Goal: Task Accomplishment & Management: Manage account settings

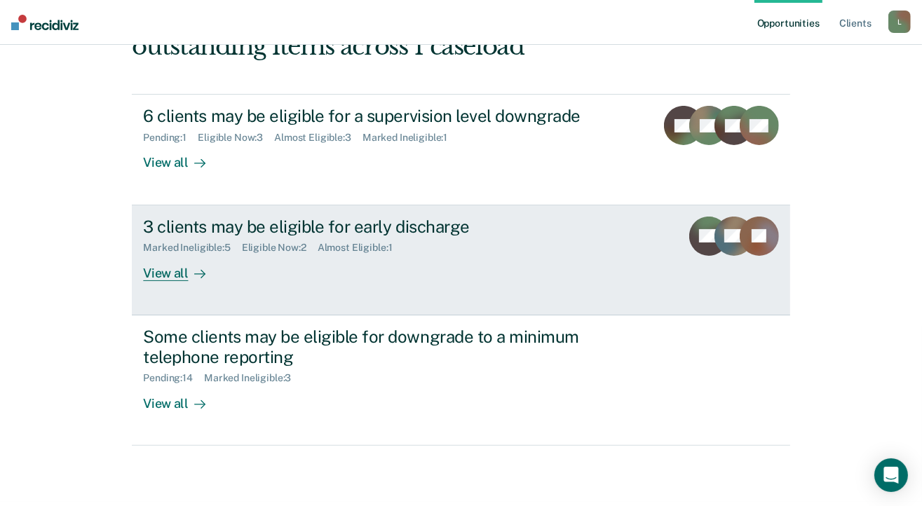
scroll to position [210, 0]
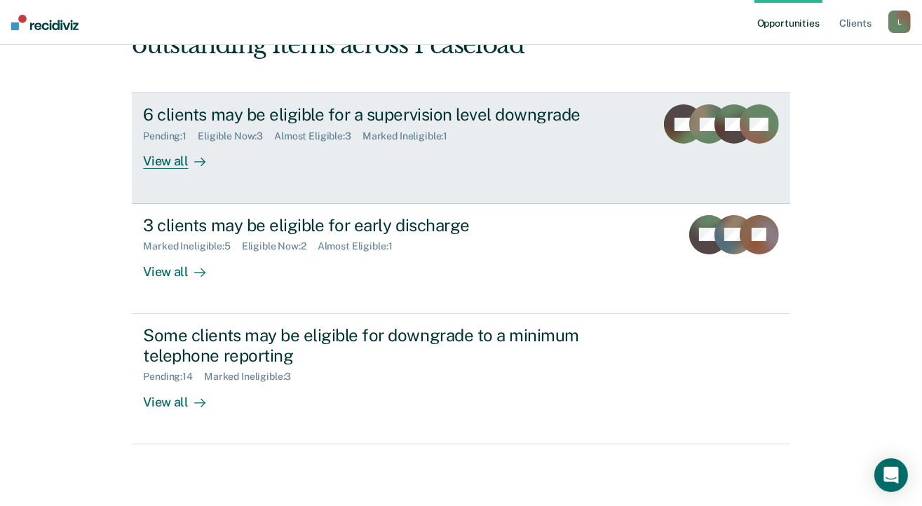
click at [155, 158] on div "View all" at bounding box center [182, 155] width 79 height 27
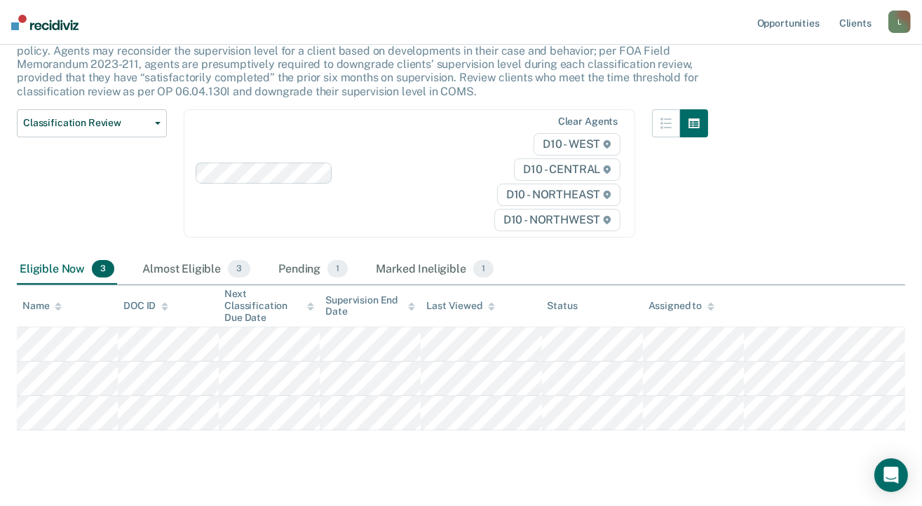
scroll to position [142, 0]
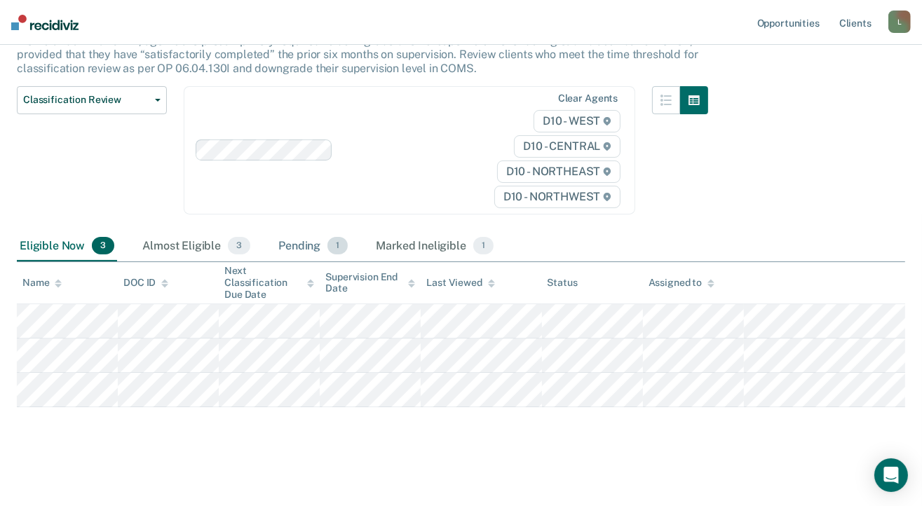
click at [304, 245] on div "Pending 1" at bounding box center [312, 246] width 75 height 31
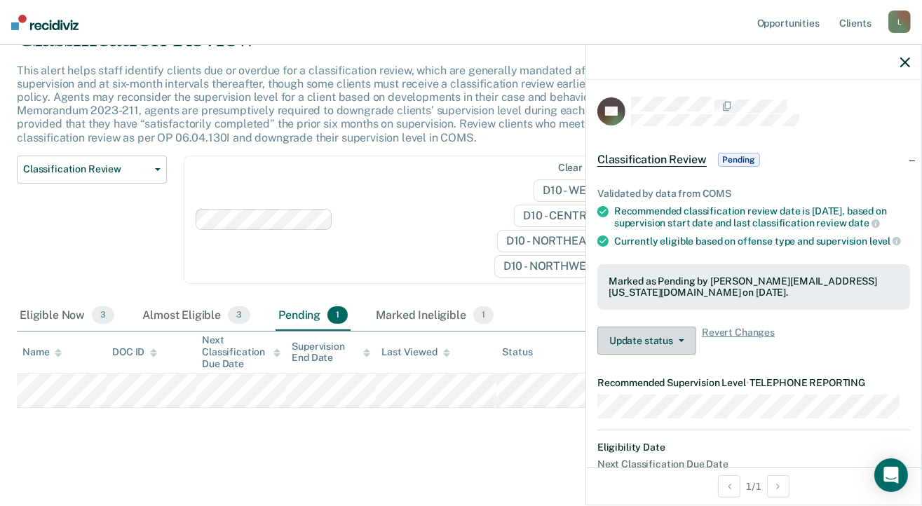
click at [681, 342] on icon "button" at bounding box center [682, 340] width 6 height 3
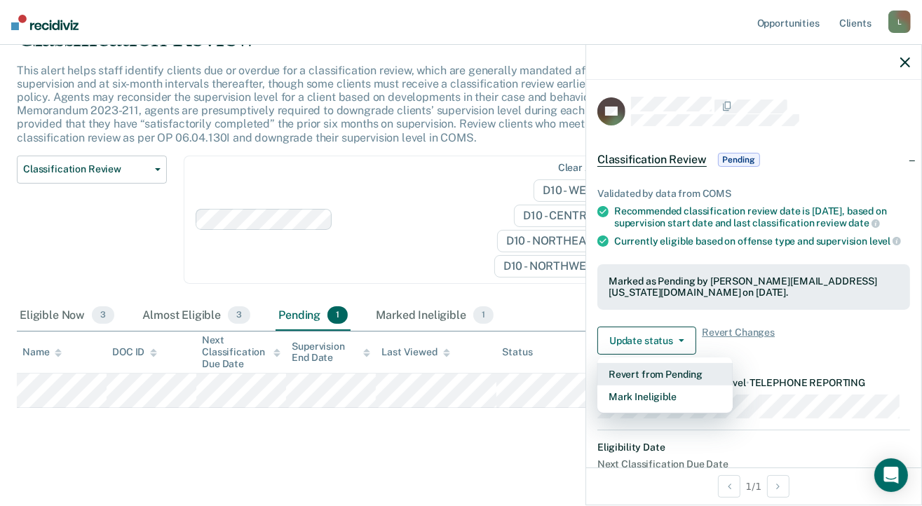
click at [662, 385] on button "Revert from Pending" at bounding box center [664, 374] width 135 height 22
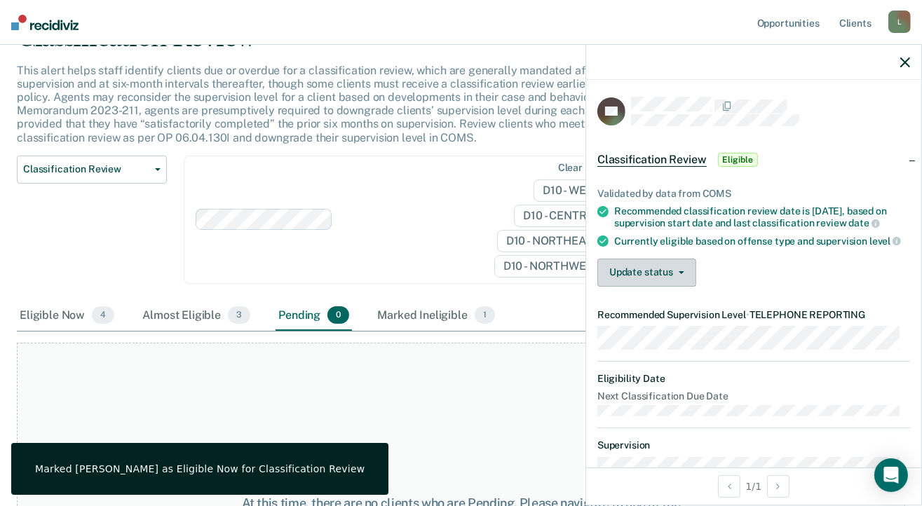
click at [690, 287] on button "Update status" at bounding box center [646, 273] width 99 height 28
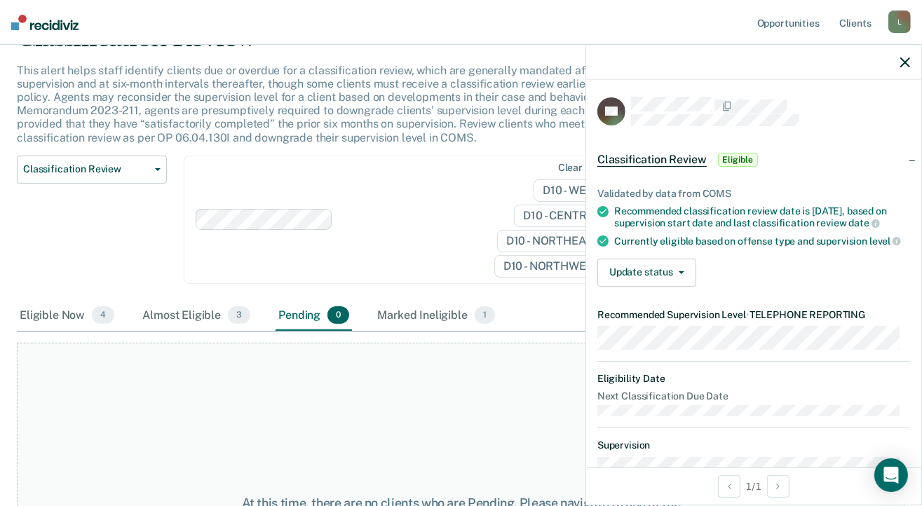
click at [742, 284] on div "Update status Mark Pending Mark Ineligible" at bounding box center [753, 273] width 313 height 28
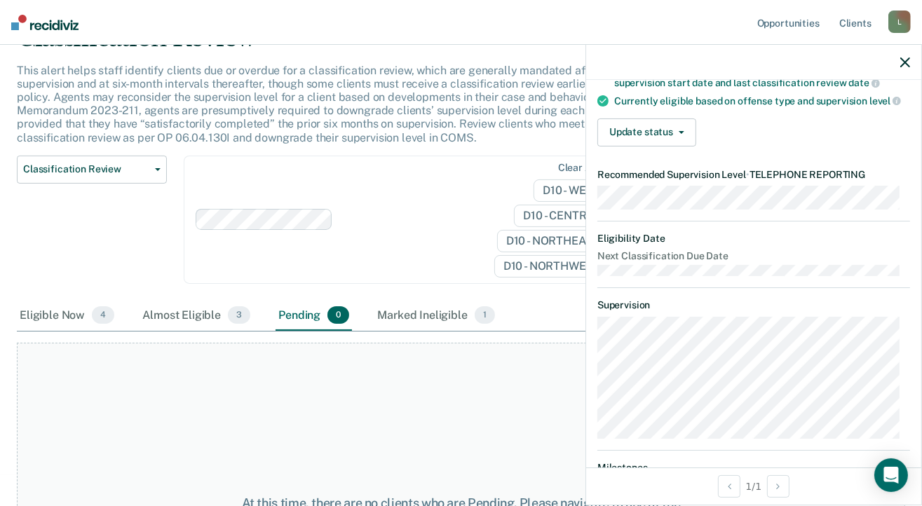
scroll to position [0, 0]
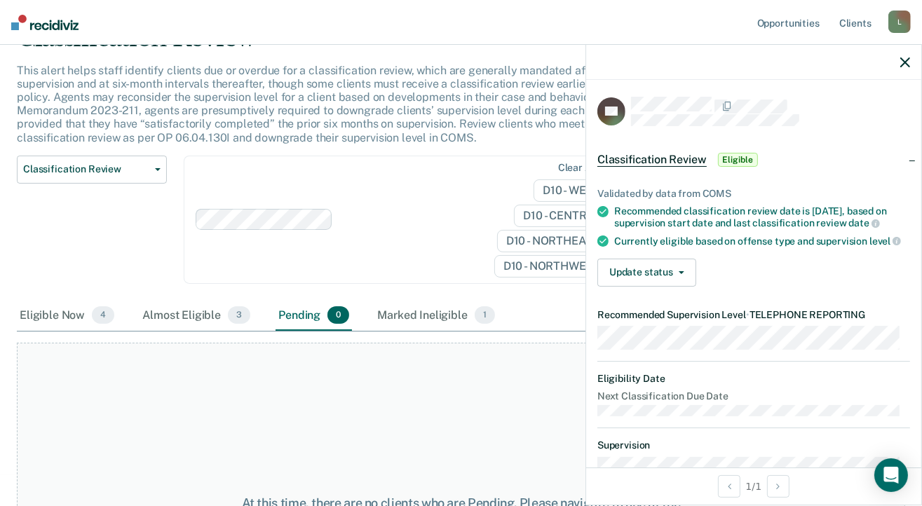
click at [735, 157] on span "Eligible" at bounding box center [738, 160] width 40 height 14
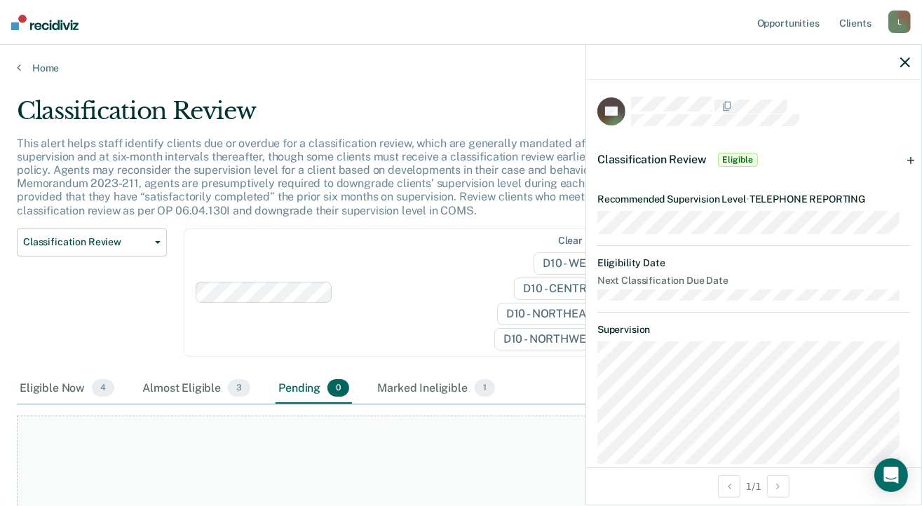
click at [730, 158] on span "Eligible" at bounding box center [738, 160] width 40 height 14
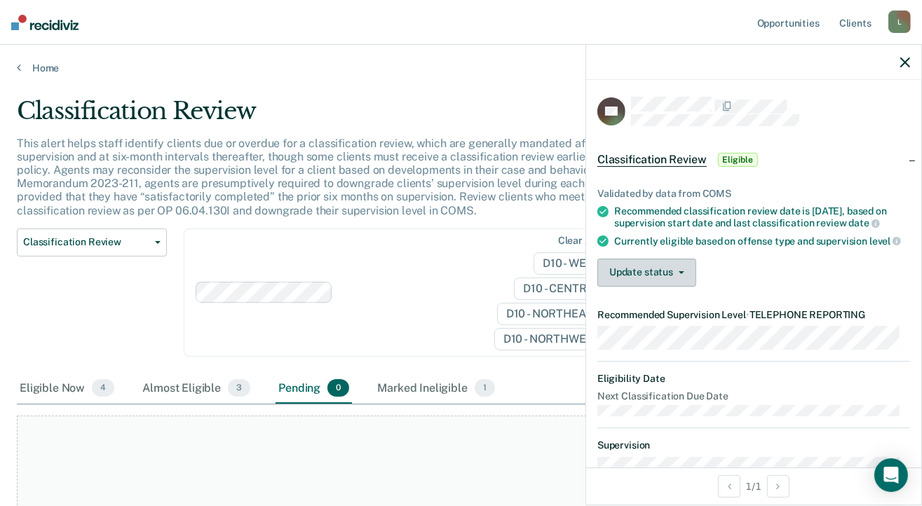
click at [682, 274] on icon "button" at bounding box center [682, 272] width 6 height 3
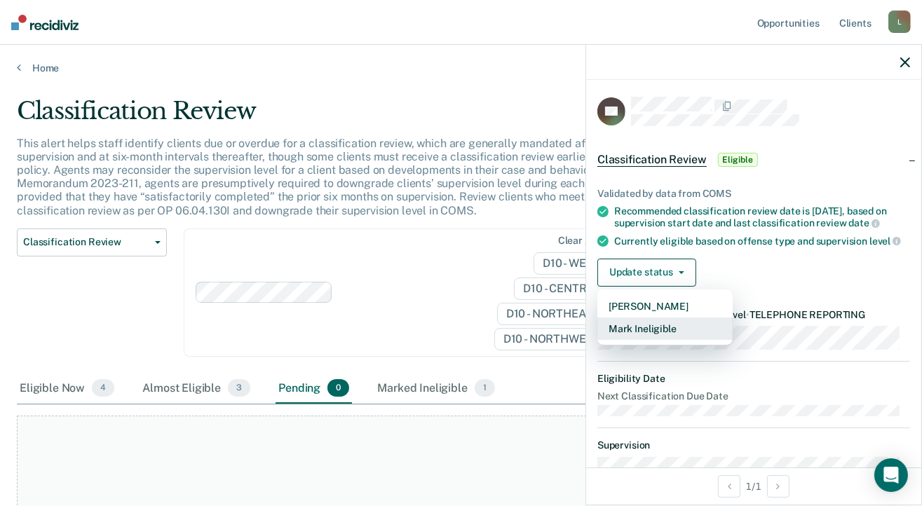
click at [653, 338] on button "Mark Ineligible" at bounding box center [664, 329] width 135 height 22
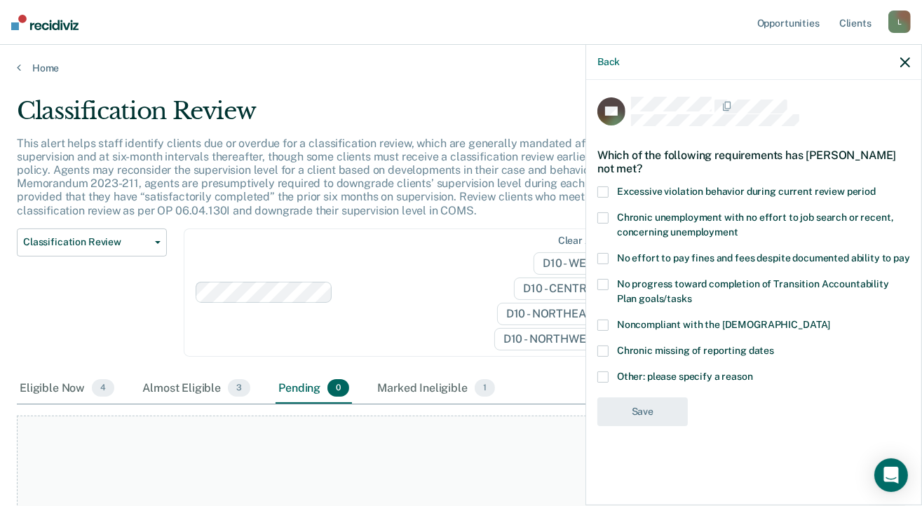
click at [606, 379] on span at bounding box center [602, 377] width 11 height 11
click at [753, 372] on input "Other: please specify a reason" at bounding box center [753, 372] width 0 height 0
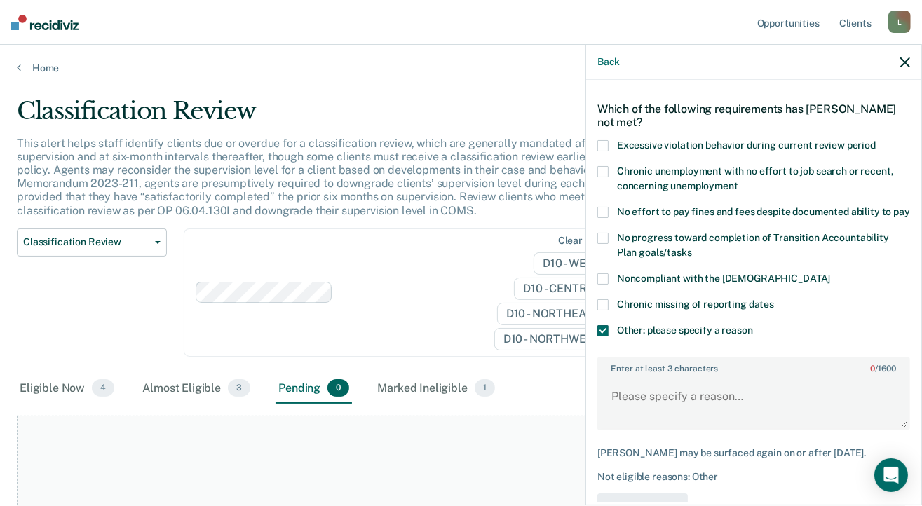
scroll to position [103, 0]
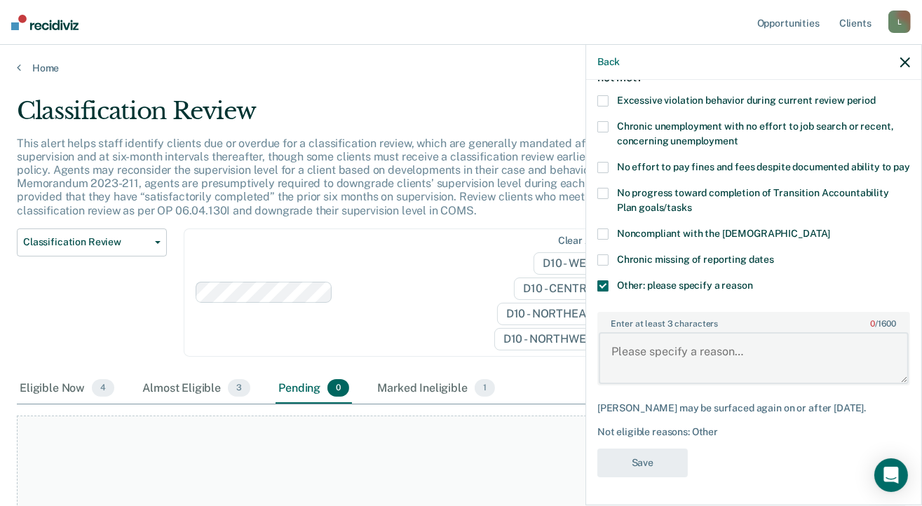
click at [625, 354] on textarea "Enter at least 3 characters 0 / 1600" at bounding box center [754, 358] width 310 height 52
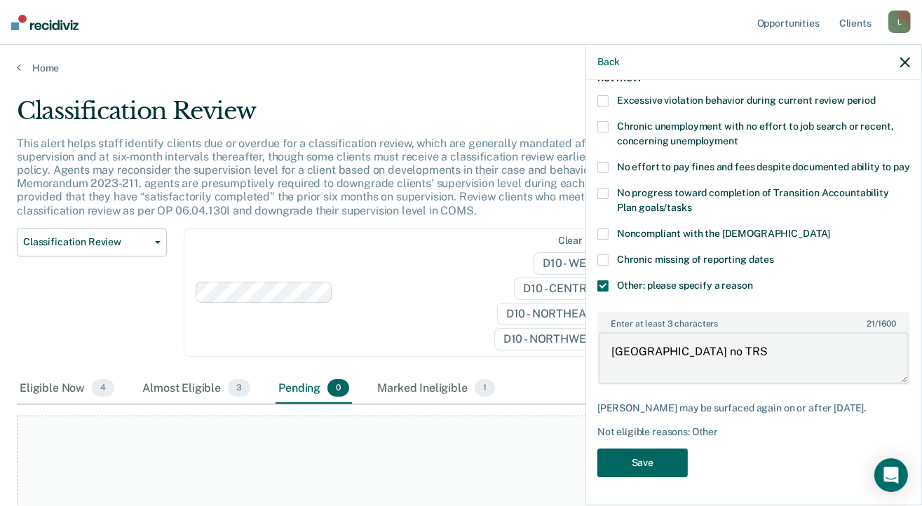
type textarea "Oakland County no TRS"
click at [634, 469] on button "Save" at bounding box center [642, 463] width 90 height 29
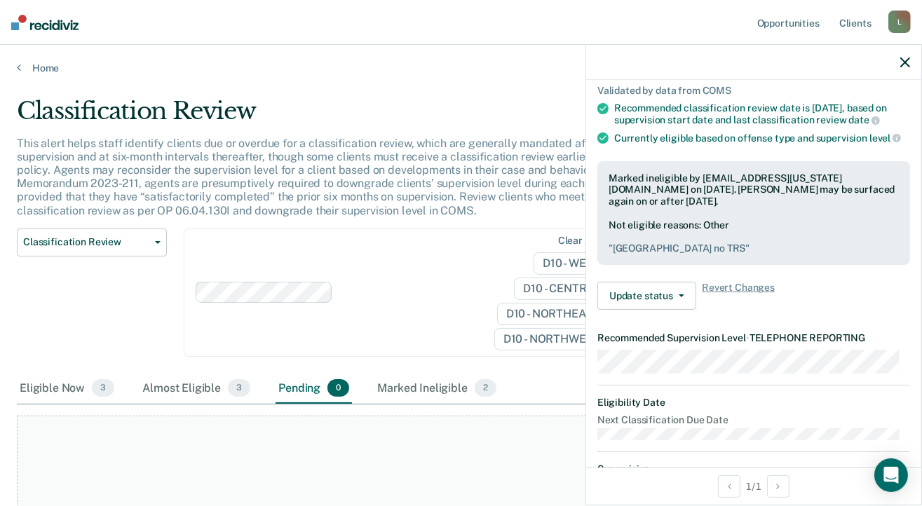
click at [906, 64] on icon "button" at bounding box center [905, 62] width 10 height 10
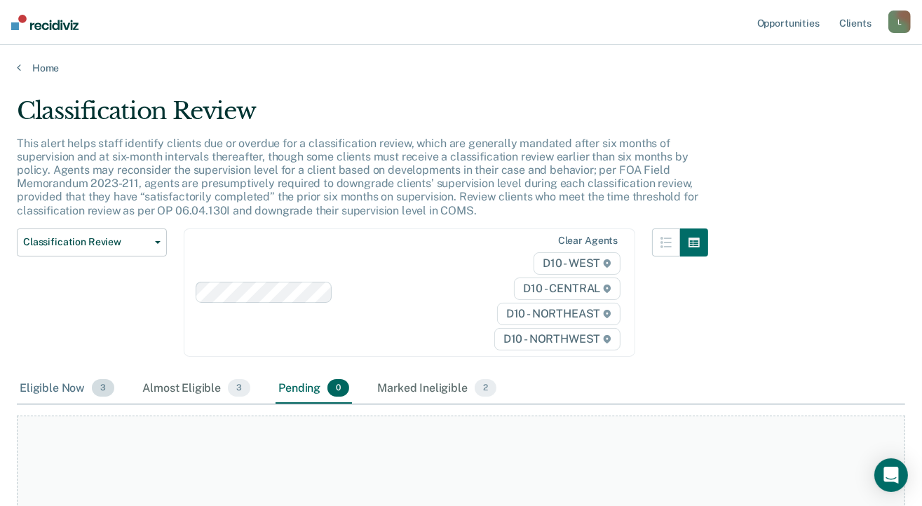
click at [65, 388] on div "Eligible Now 3" at bounding box center [67, 389] width 100 height 31
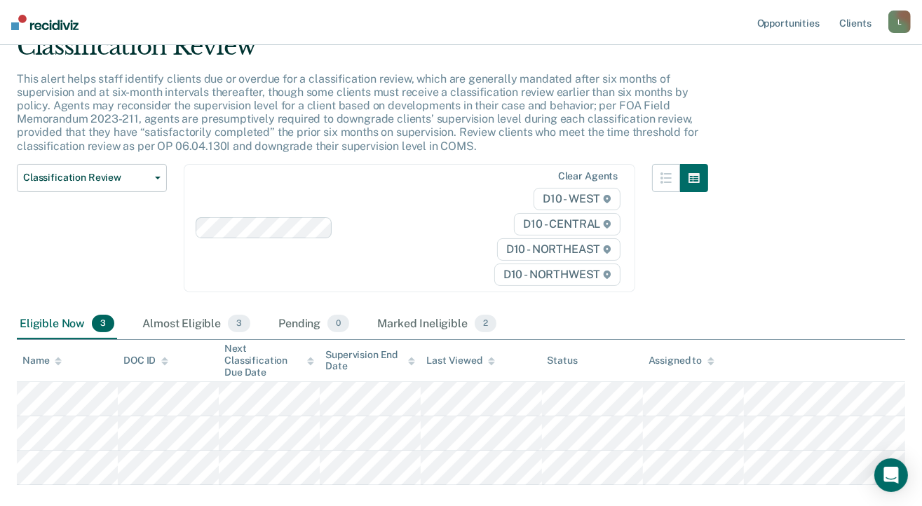
scroll to position [140, 0]
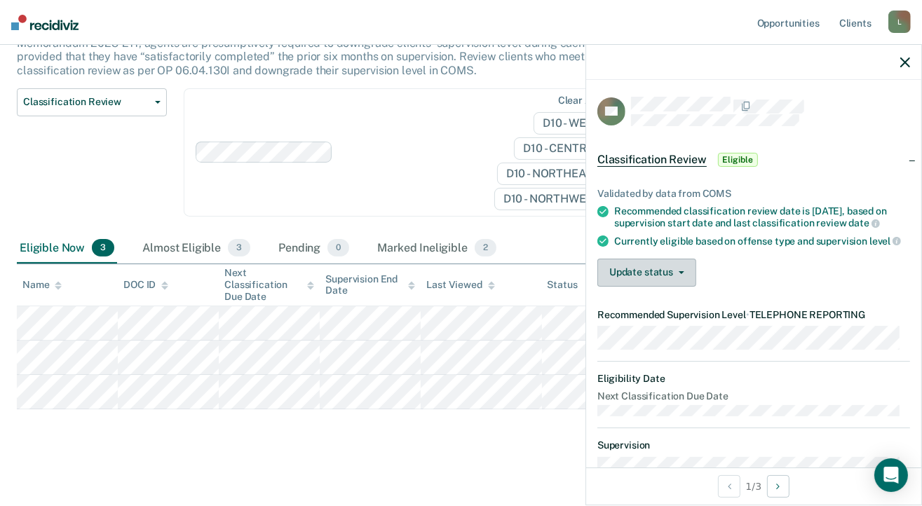
click at [685, 280] on button "Update status" at bounding box center [646, 273] width 99 height 28
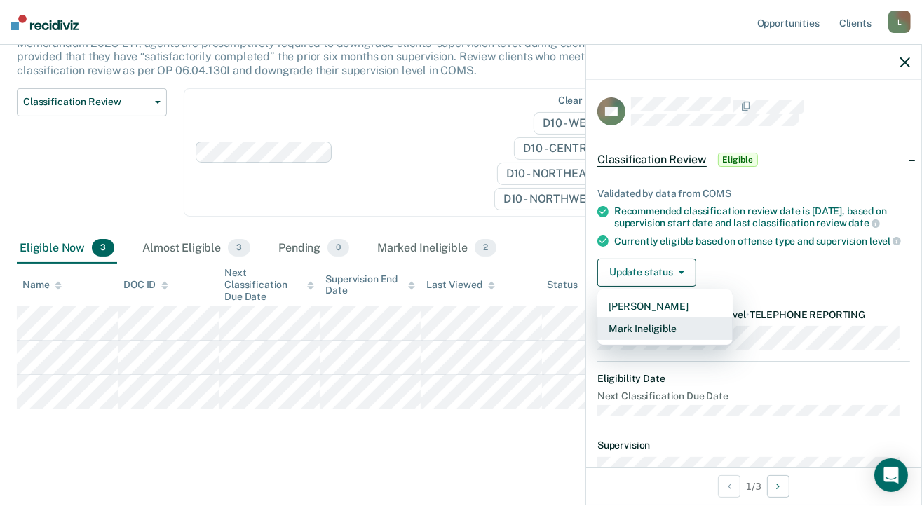
click at [654, 336] on button "Mark Ineligible" at bounding box center [664, 329] width 135 height 22
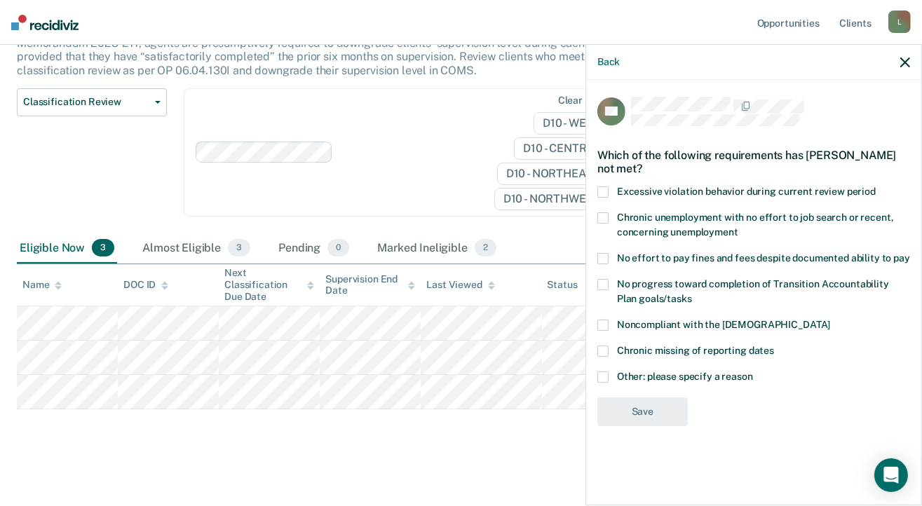
scroll to position [142, 0]
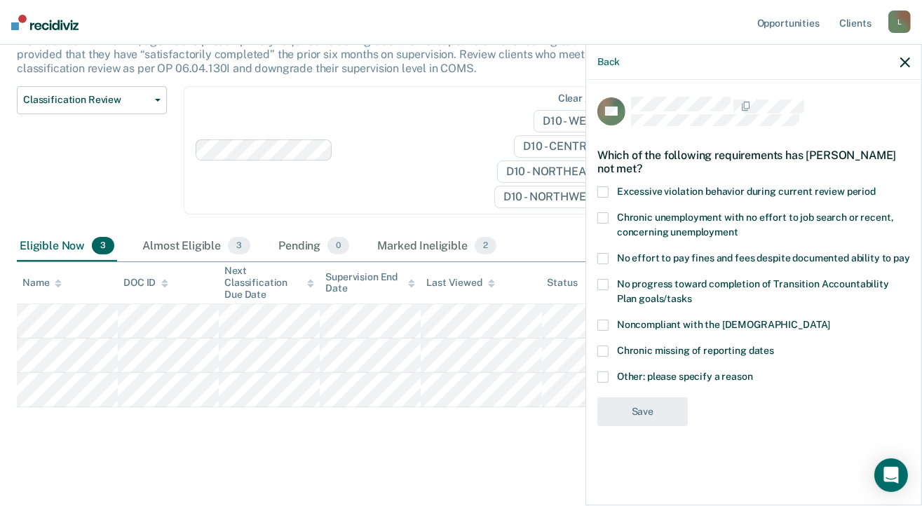
click at [602, 376] on span at bounding box center [602, 377] width 11 height 11
click at [753, 372] on input "Other: please specify a reason" at bounding box center [753, 372] width 0 height 0
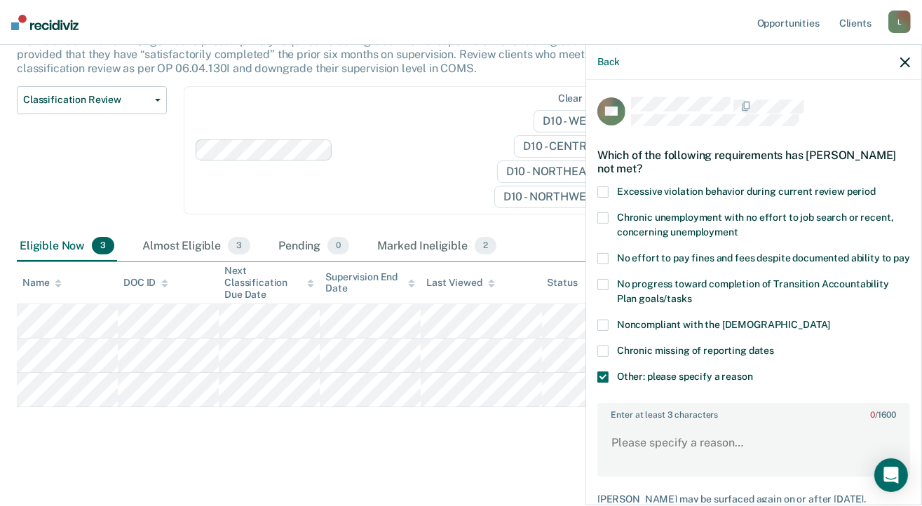
click at [597, 383] on span at bounding box center [602, 377] width 11 height 11
click at [753, 372] on input "Other: please specify a reason" at bounding box center [753, 372] width 0 height 0
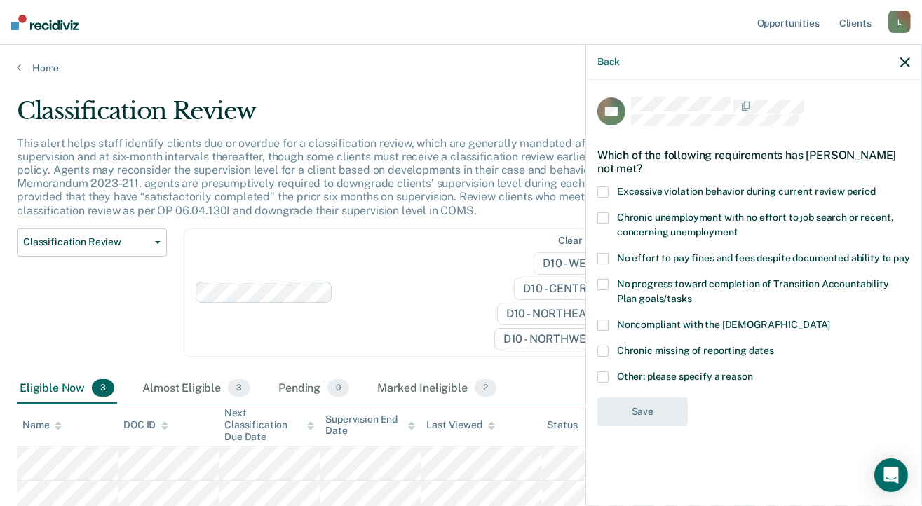
scroll to position [0, 0]
click at [604, 259] on span at bounding box center [602, 258] width 11 height 11
click at [910, 253] on input "No effort to pay fines and fees despite documented ability to pay" at bounding box center [910, 253] width 0 height 0
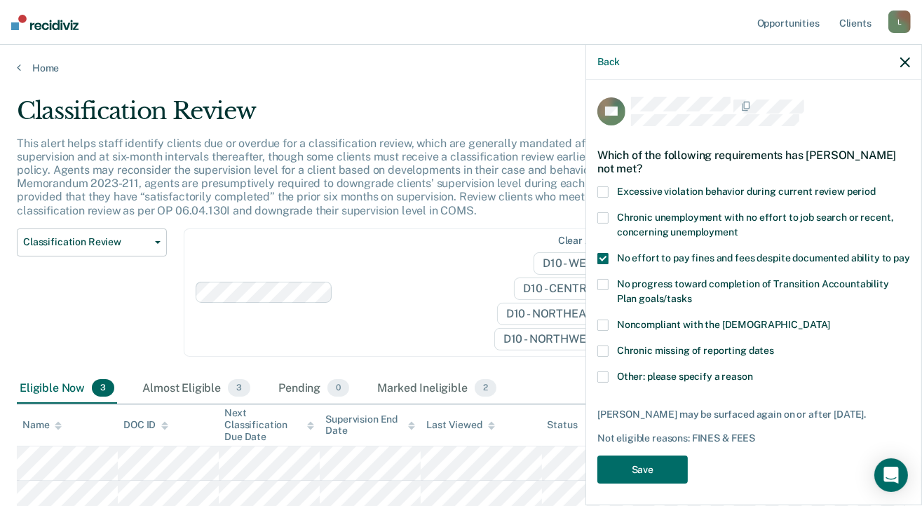
scroll to position [31, 0]
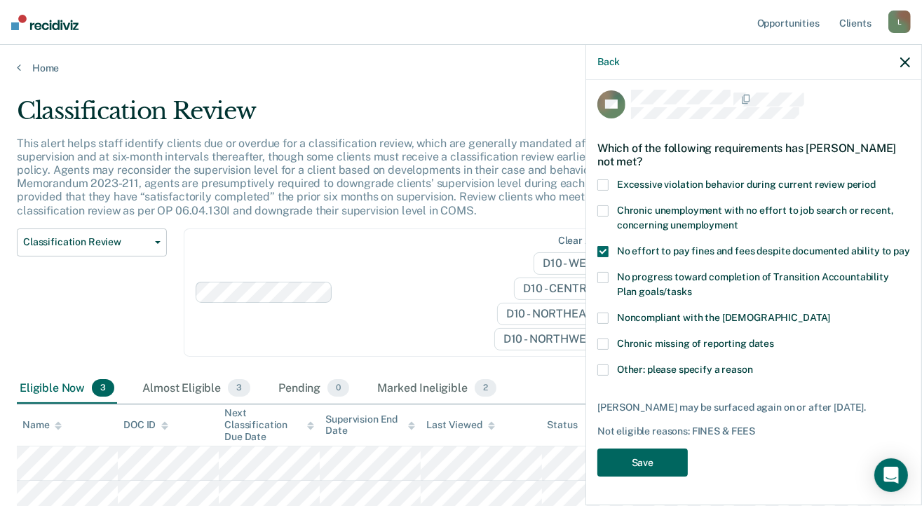
click at [636, 463] on button "Save" at bounding box center [642, 463] width 90 height 29
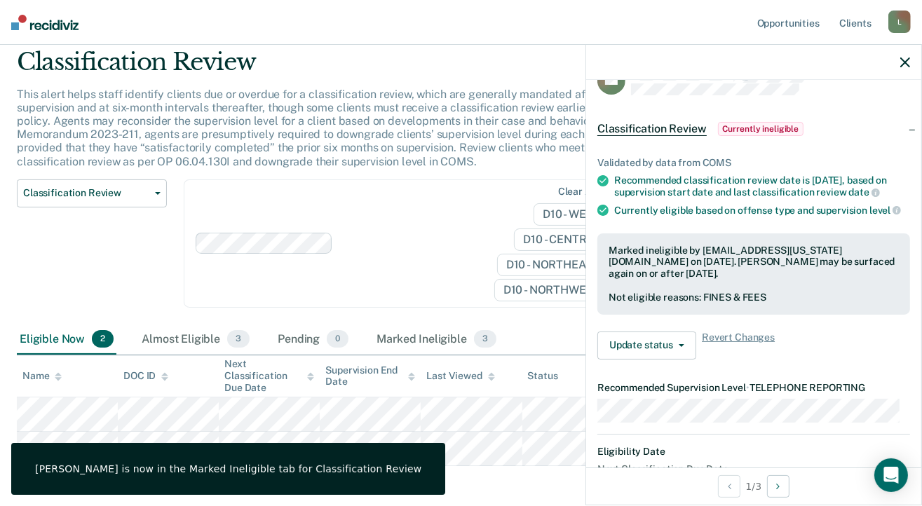
scroll to position [108, 0]
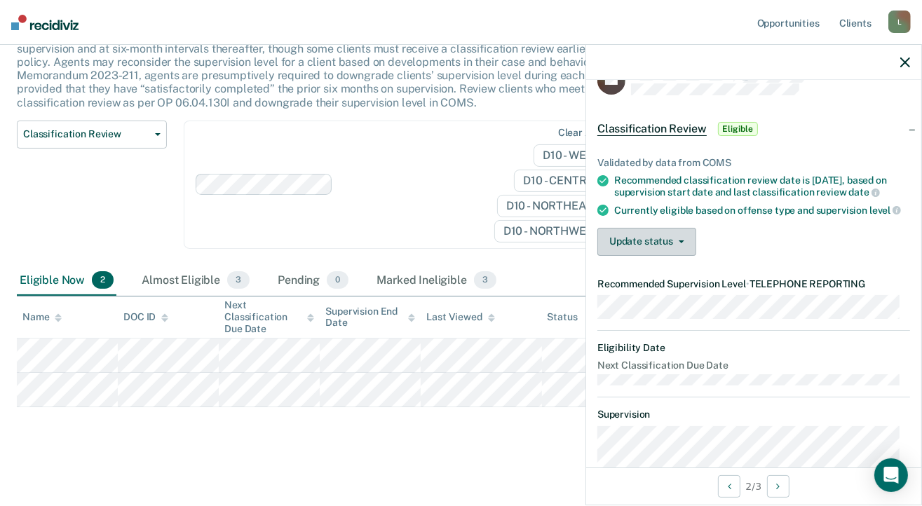
click at [683, 256] on button "Update status" at bounding box center [646, 242] width 99 height 28
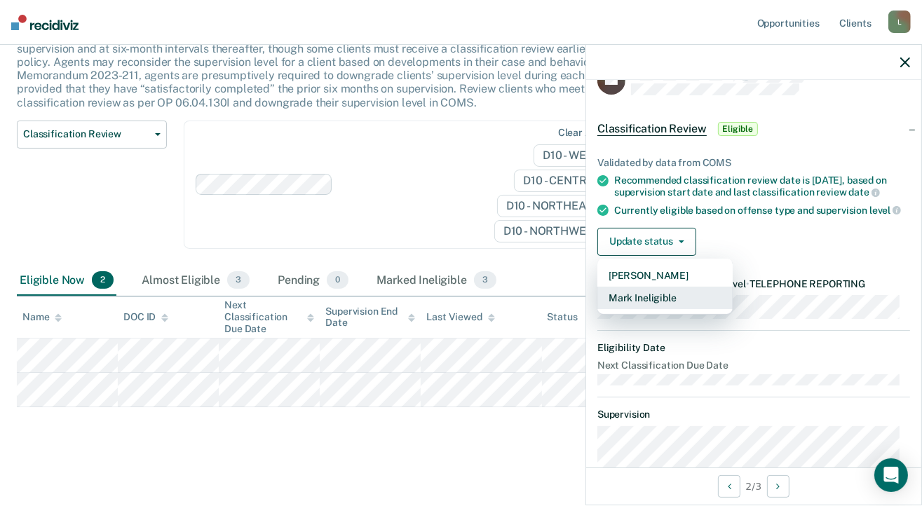
click at [649, 309] on button "Mark Ineligible" at bounding box center [664, 298] width 135 height 22
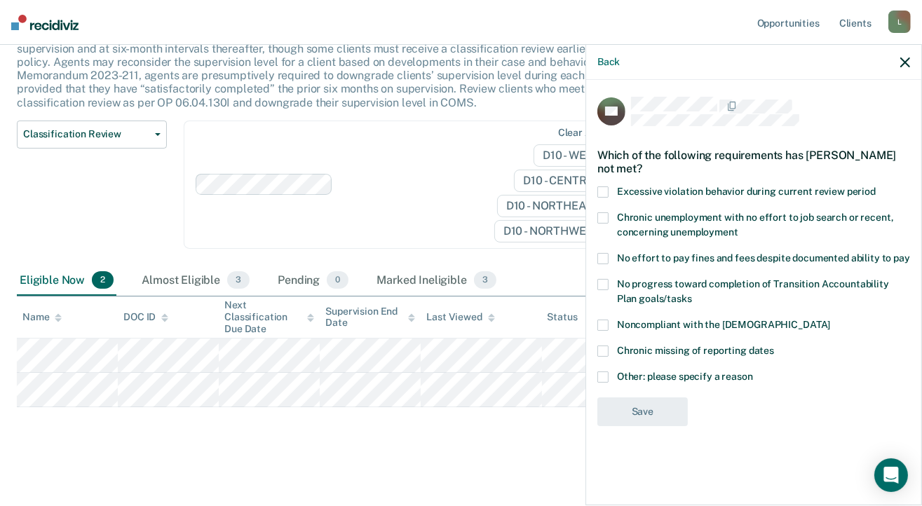
scroll to position [0, 0]
click at [602, 258] on span at bounding box center [602, 258] width 11 height 11
click at [910, 253] on input "No effort to pay fines and fees despite documented ability to pay" at bounding box center [910, 253] width 0 height 0
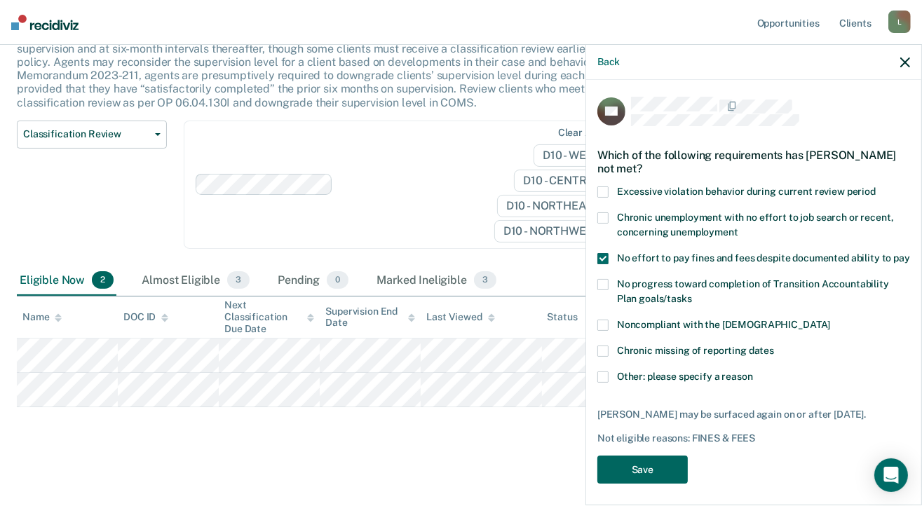
click at [632, 476] on button "Save" at bounding box center [642, 470] width 90 height 29
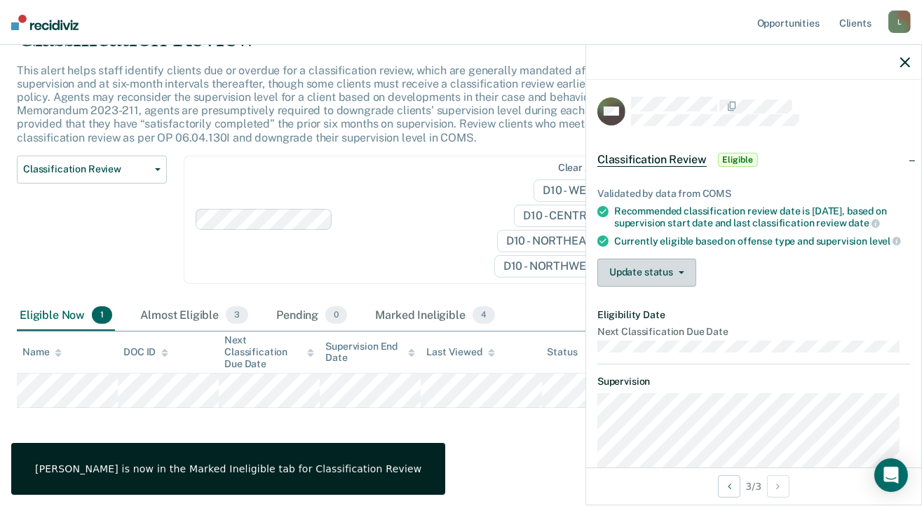
click at [675, 285] on button "Update status" at bounding box center [646, 273] width 99 height 28
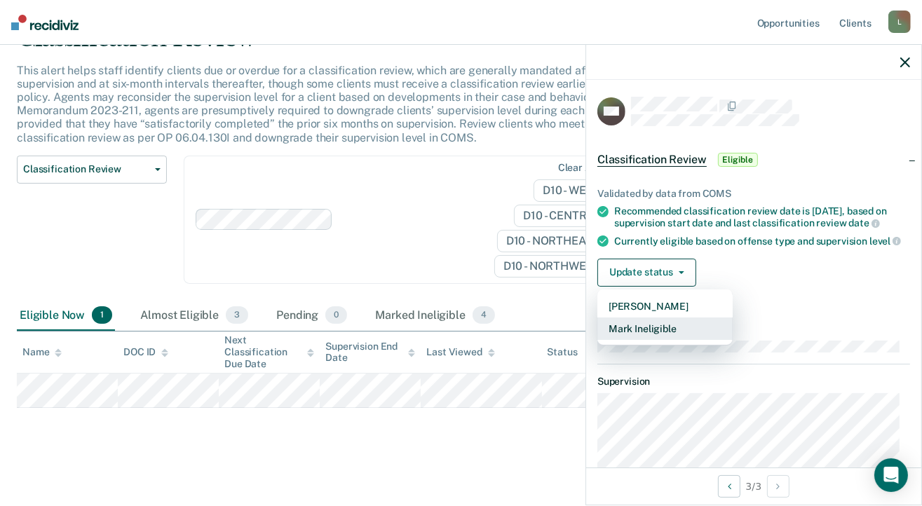
click at [649, 340] on button "Mark Ineligible" at bounding box center [664, 329] width 135 height 22
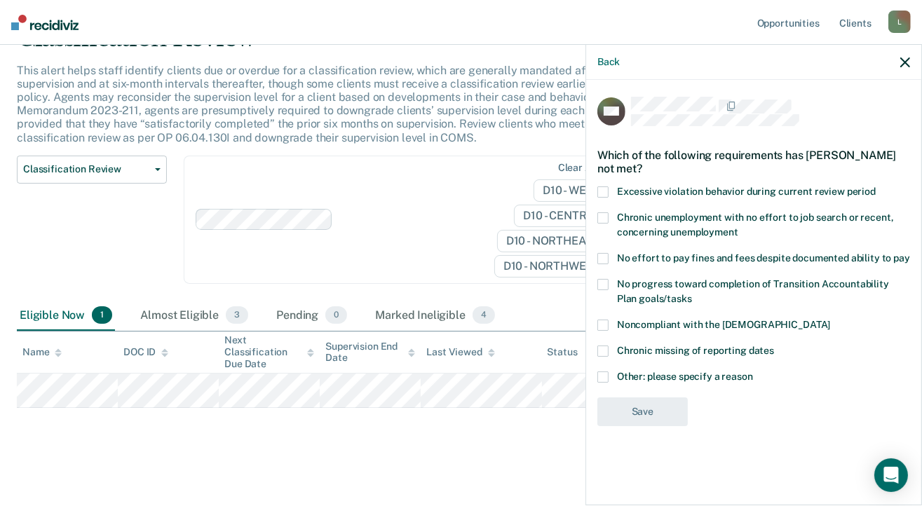
click at [603, 253] on span at bounding box center [602, 258] width 11 height 11
click at [910, 253] on input "No effort to pay fines and fees despite documented ability to pay" at bounding box center [910, 253] width 0 height 0
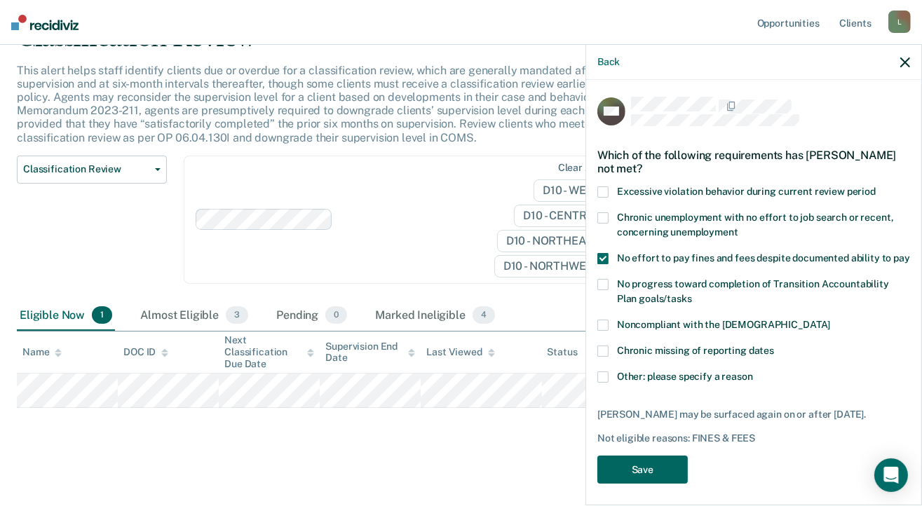
click at [636, 484] on button "Save" at bounding box center [642, 470] width 90 height 29
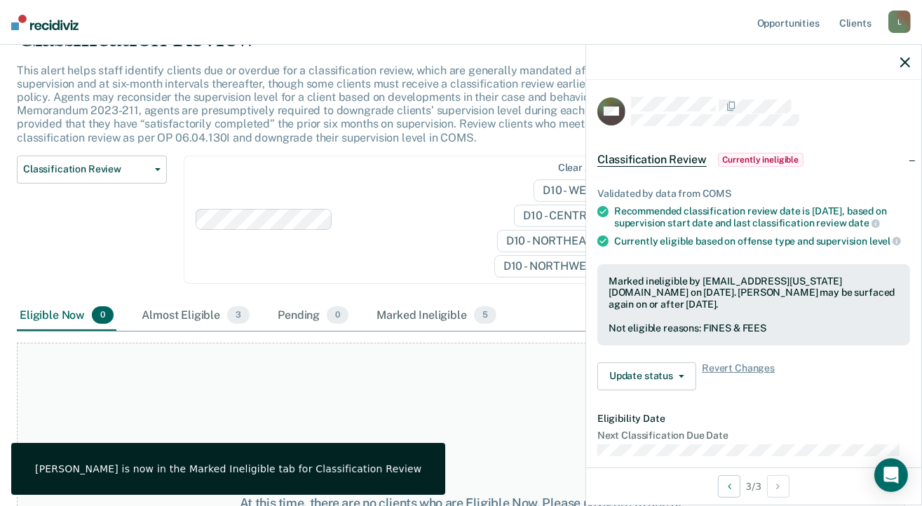
click at [905, 64] on icon "button" at bounding box center [905, 62] width 10 height 10
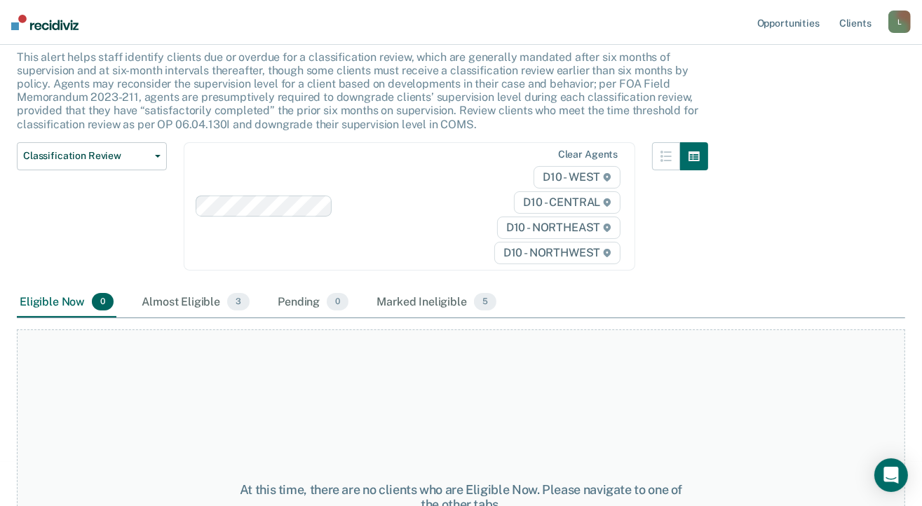
scroll to position [0, 0]
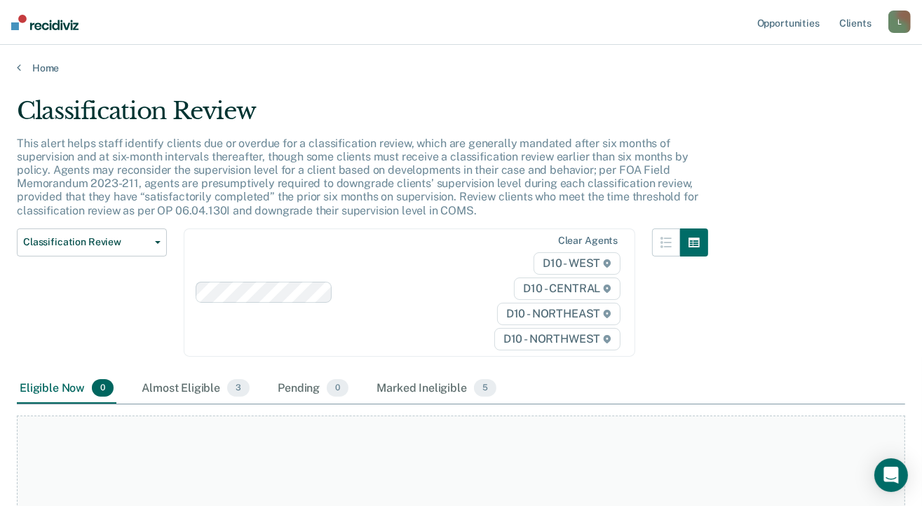
click at [899, 26] on div "L" at bounding box center [899, 22] width 22 height 22
click at [821, 191] on div "Classification Review This alert helps staff identify clients due or overdue fo…" at bounding box center [461, 270] width 888 height 346
click at [852, 27] on link "Client s" at bounding box center [855, 22] width 38 height 45
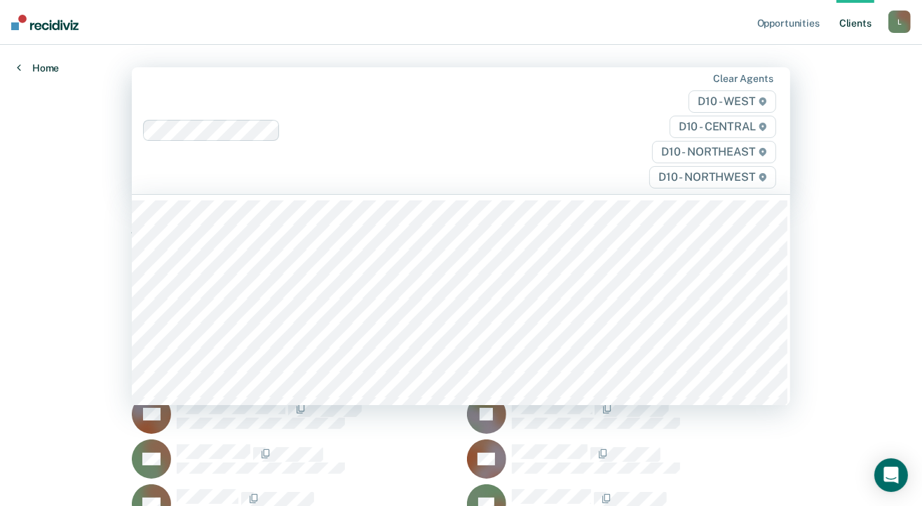
click at [36, 69] on link "Home" at bounding box center [38, 68] width 42 height 13
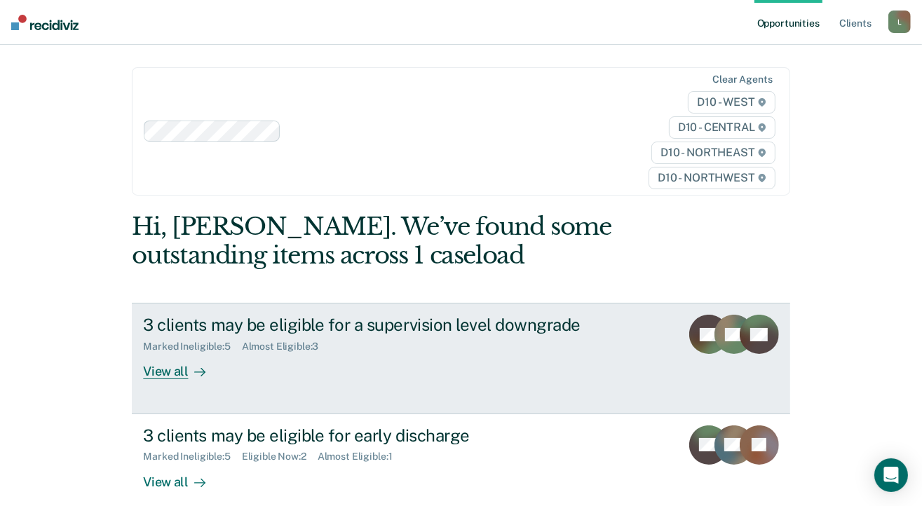
scroll to position [70, 0]
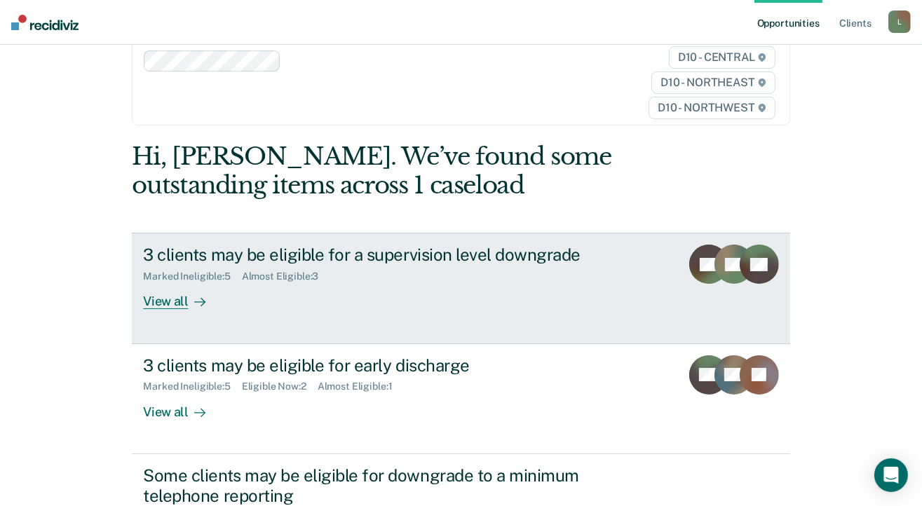
click at [171, 302] on div "View all" at bounding box center [182, 295] width 79 height 27
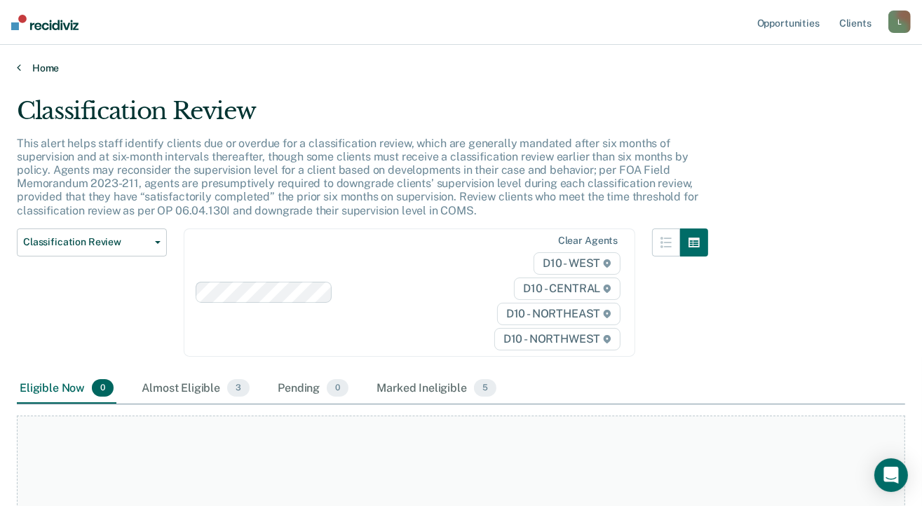
click at [39, 67] on link "Home" at bounding box center [461, 68] width 888 height 13
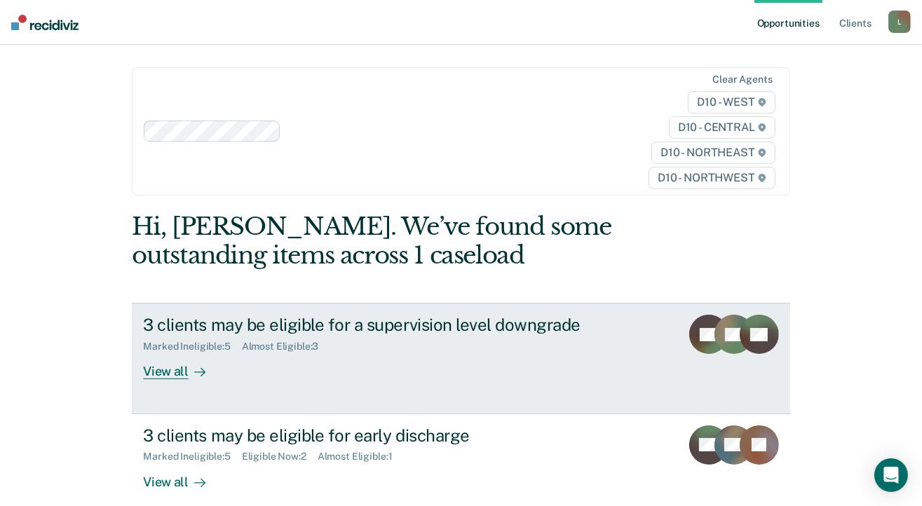
scroll to position [140, 0]
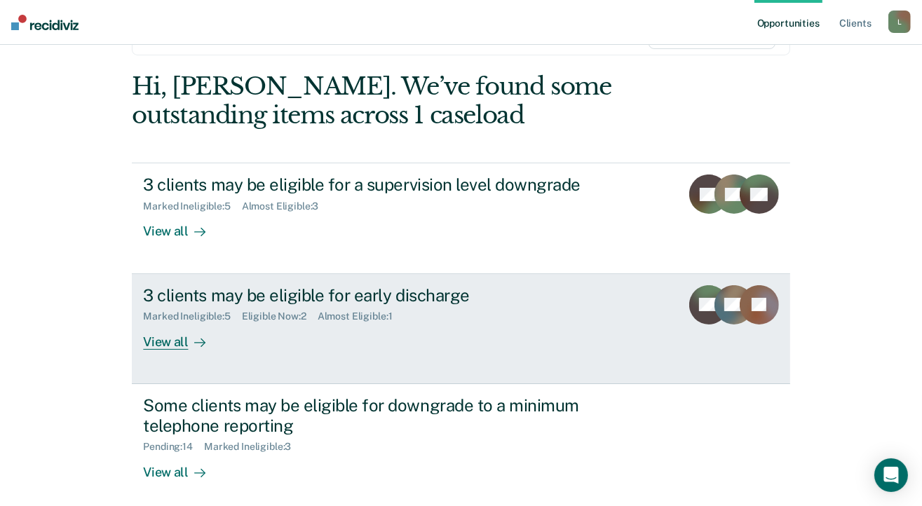
click at [170, 343] on div "View all" at bounding box center [182, 335] width 79 height 27
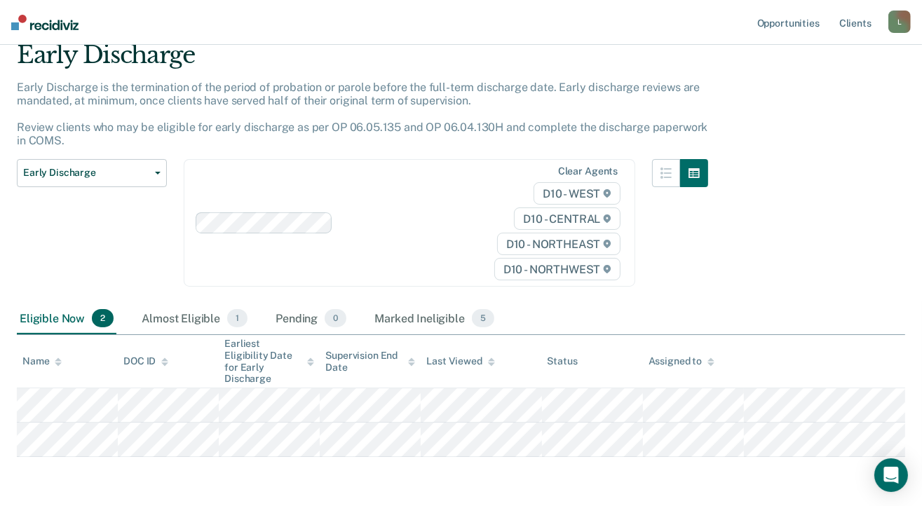
scroll to position [107, 0]
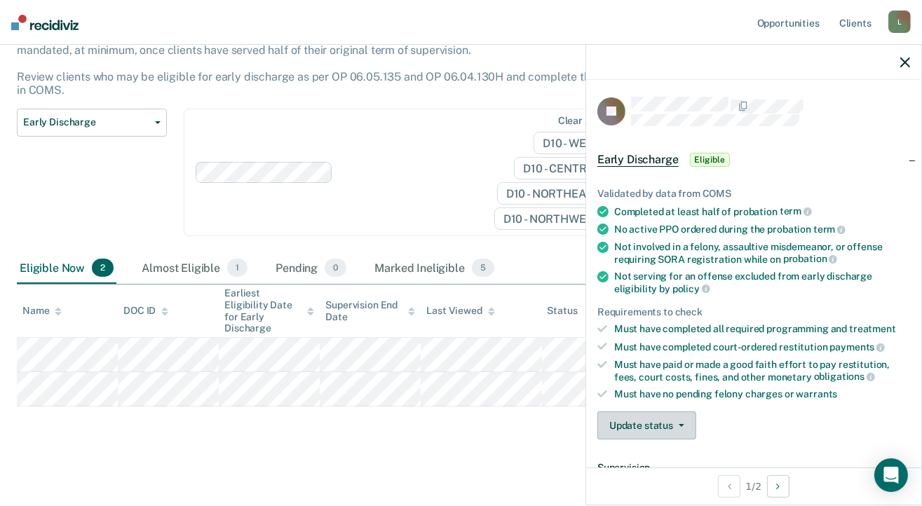
click at [679, 416] on button "Update status" at bounding box center [646, 425] width 99 height 28
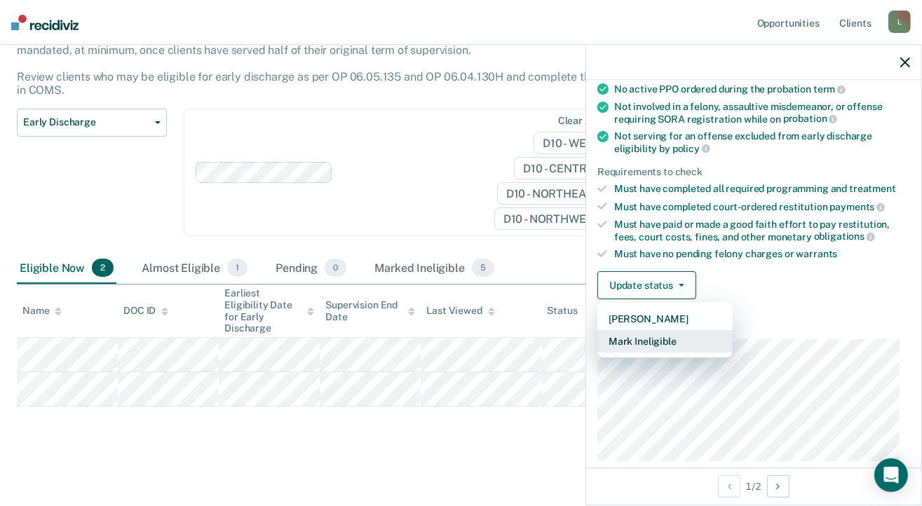
click at [653, 339] on button "Mark Ineligible" at bounding box center [664, 341] width 135 height 22
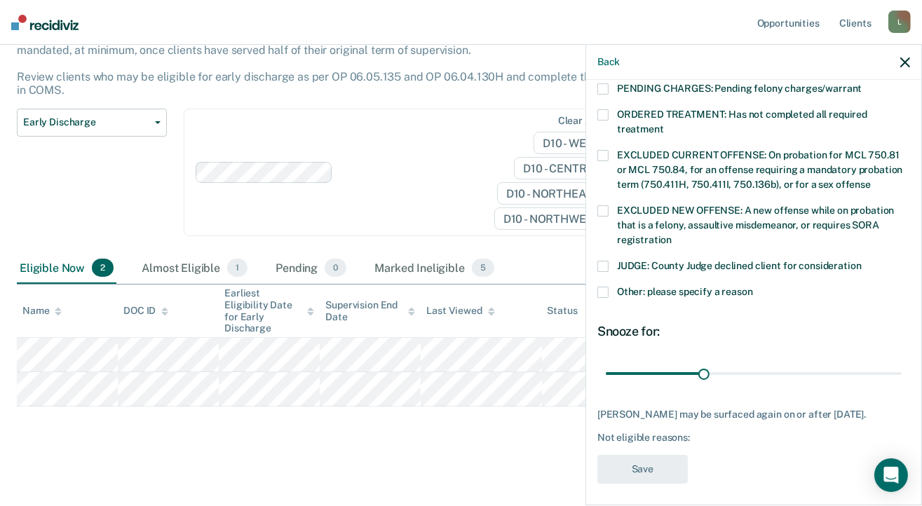
scroll to position [470, 0]
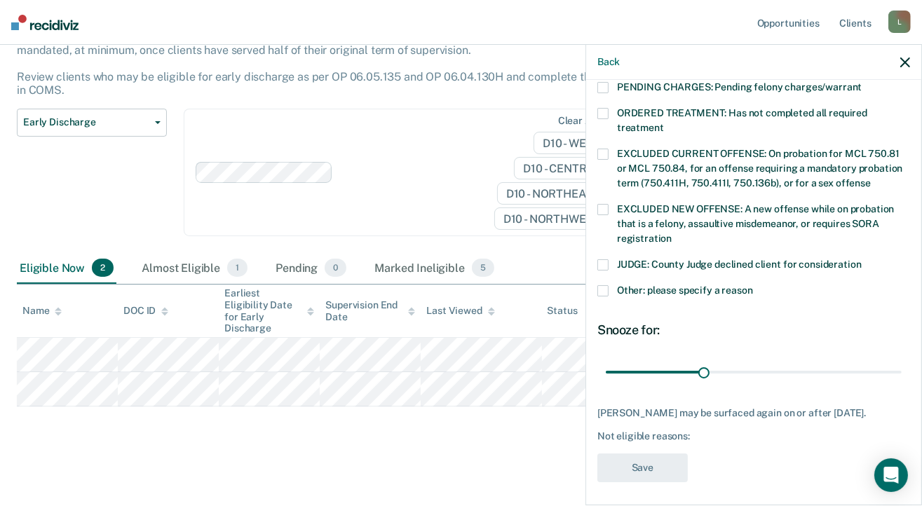
click at [603, 285] on span at bounding box center [602, 290] width 11 height 11
click at [753, 285] on input "Other: please specify a reason" at bounding box center [753, 285] width 0 height 0
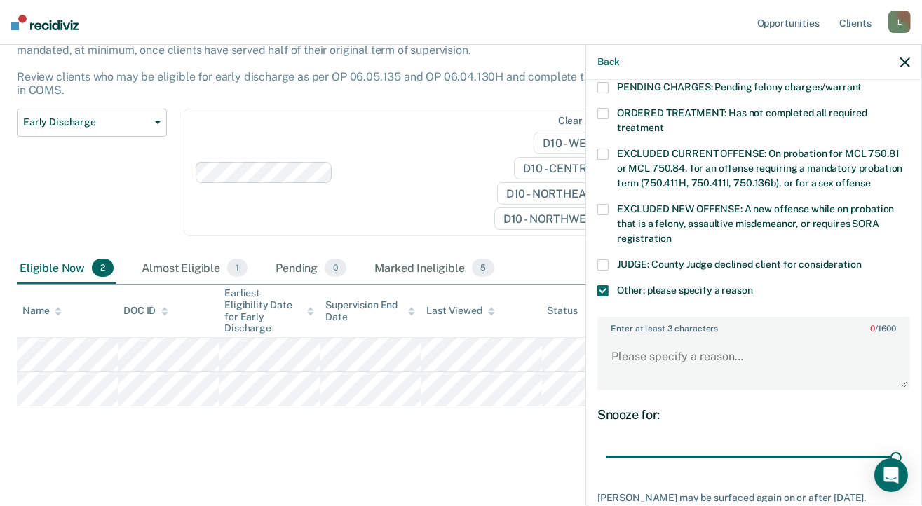
drag, startPoint x: 700, startPoint y: 439, endPoint x: 747, endPoint y: 412, distance: 54.6
type input "90"
click at [894, 449] on input "range" at bounding box center [754, 457] width 296 height 25
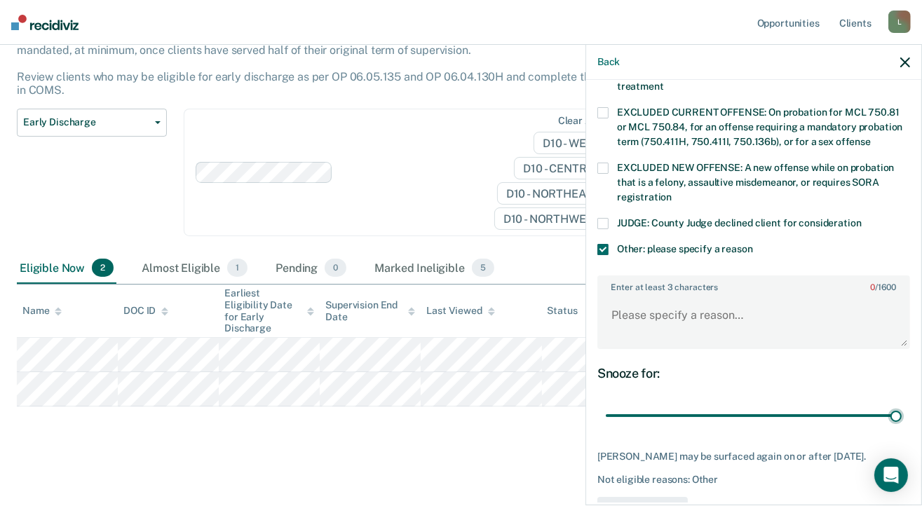
scroll to position [554, 0]
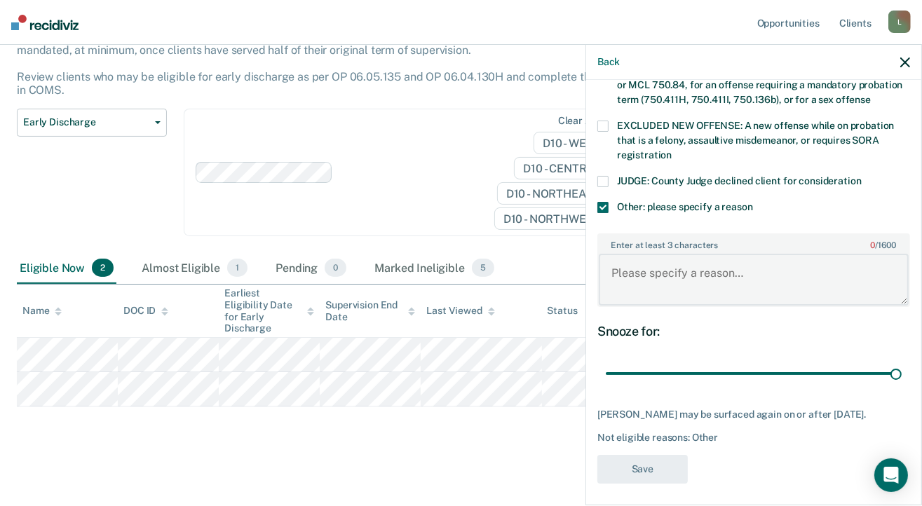
click at [630, 257] on textarea "Enter at least 3 characters 0 / 1600" at bounding box center [754, 280] width 310 height 52
type textarea "Has a court date in December for VOP"
click at [656, 463] on button "Save" at bounding box center [642, 469] width 90 height 29
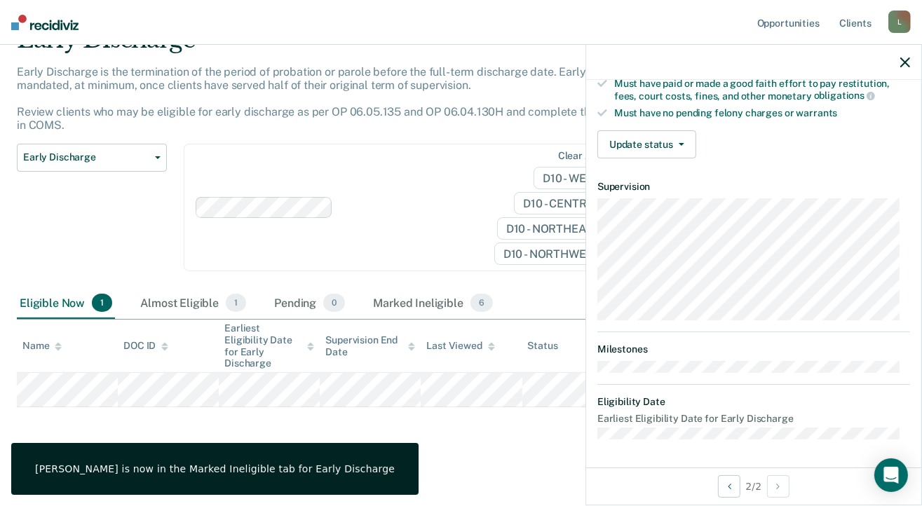
scroll to position [275, 0]
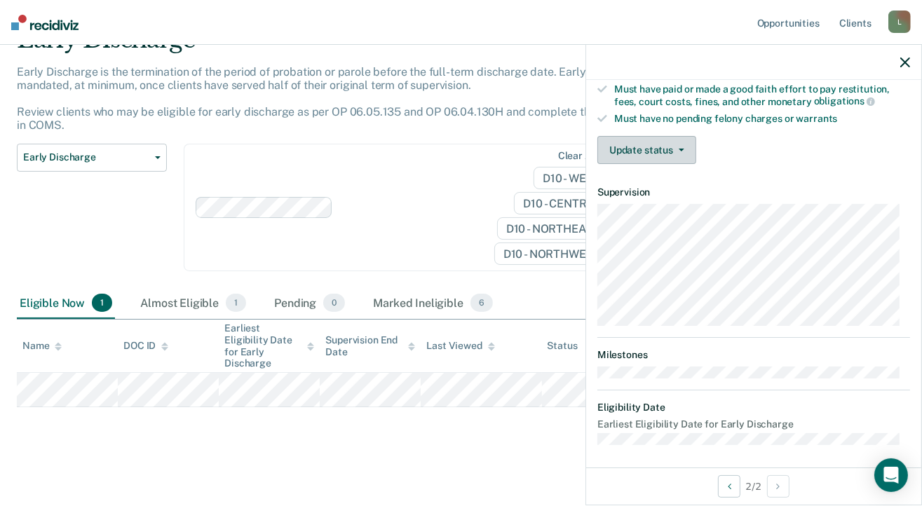
click at [645, 149] on button "Update status" at bounding box center [646, 150] width 99 height 28
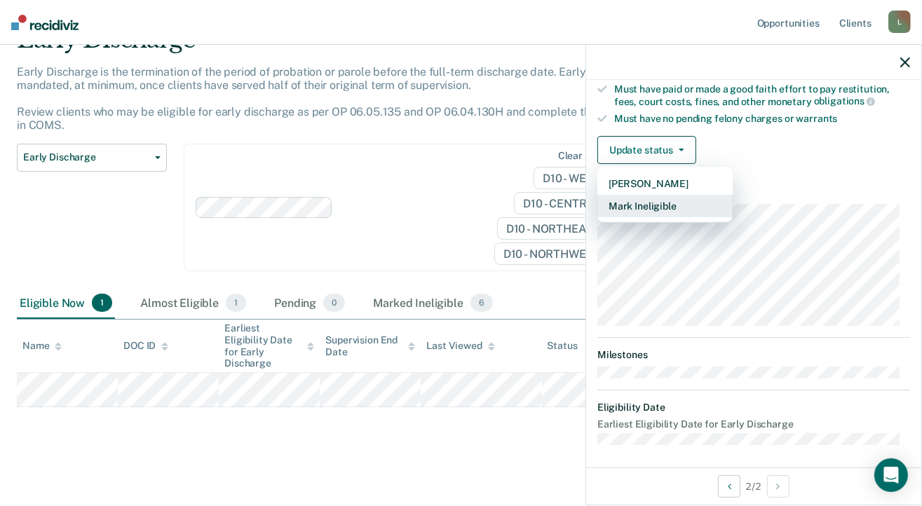
click at [653, 200] on button "Mark Ineligible" at bounding box center [664, 206] width 135 height 22
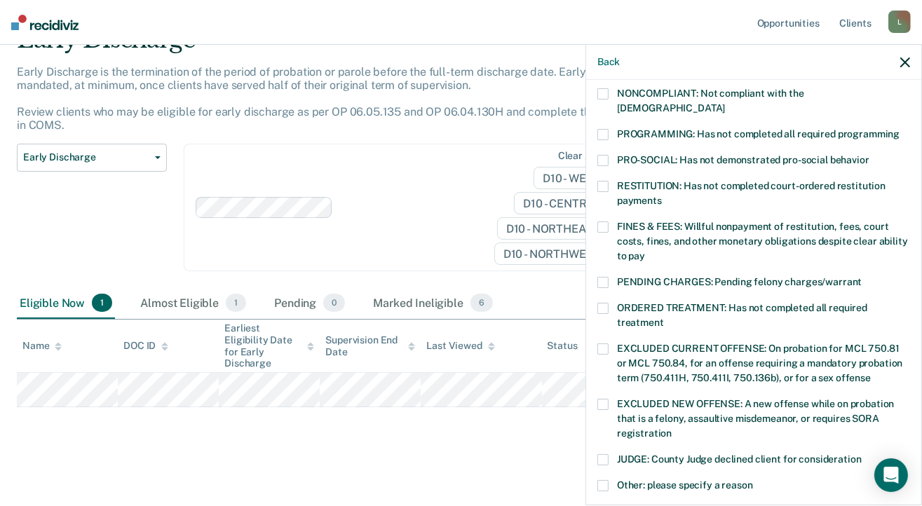
click at [604, 181] on span at bounding box center [602, 186] width 11 height 11
click at [662, 196] on input "RESTITUTION: Has not completed court-ordered restitution payments" at bounding box center [662, 196] width 0 height 0
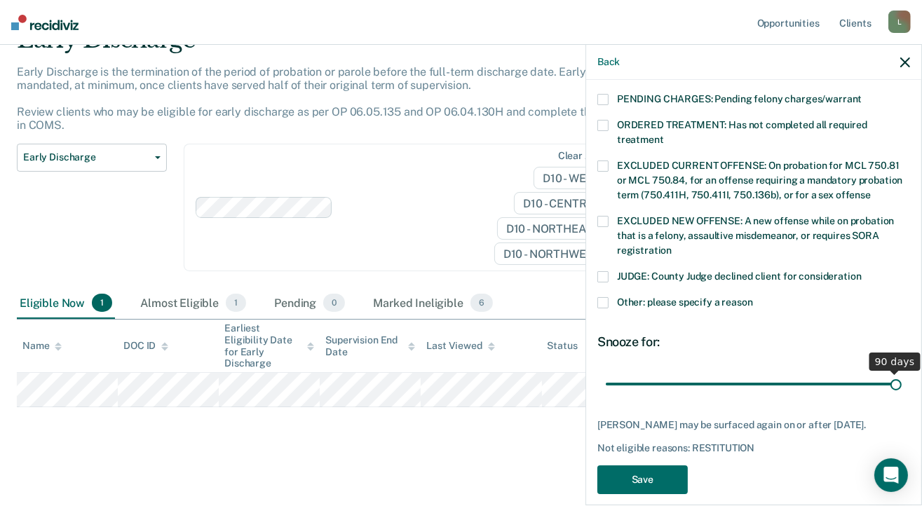
drag, startPoint x: 707, startPoint y: 370, endPoint x: 948, endPoint y: 382, distance: 240.7
type input "90"
click at [901, 382] on input "range" at bounding box center [754, 384] width 296 height 25
click at [634, 465] on button "Save" at bounding box center [642, 479] width 90 height 29
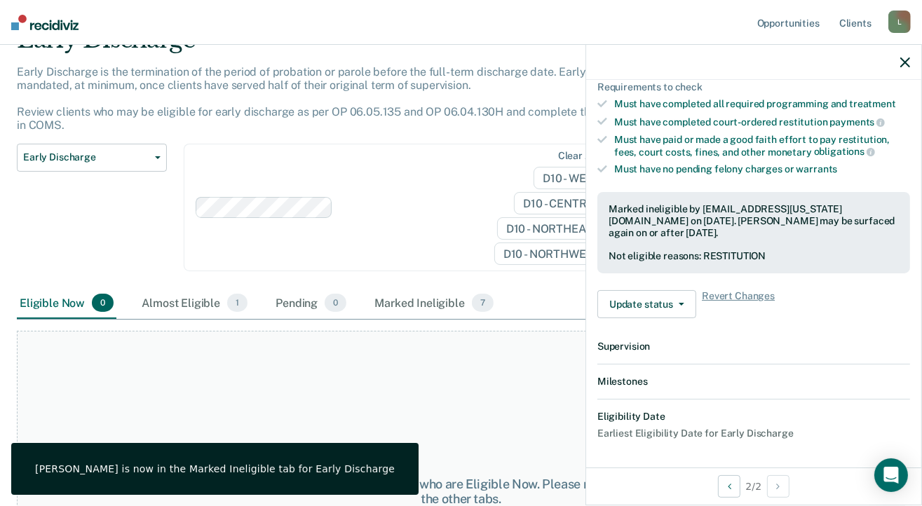
scroll to position [379, 0]
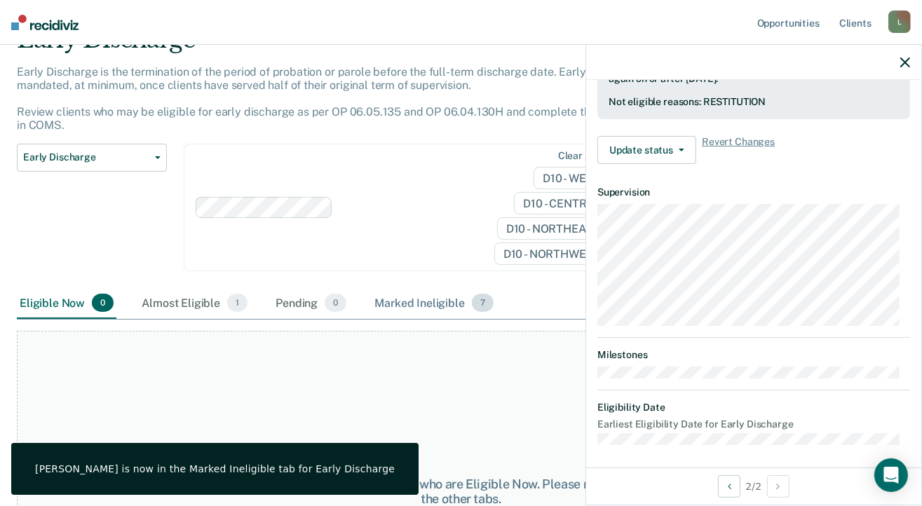
click at [433, 303] on div "Marked Ineligible 7" at bounding box center [434, 303] width 125 height 31
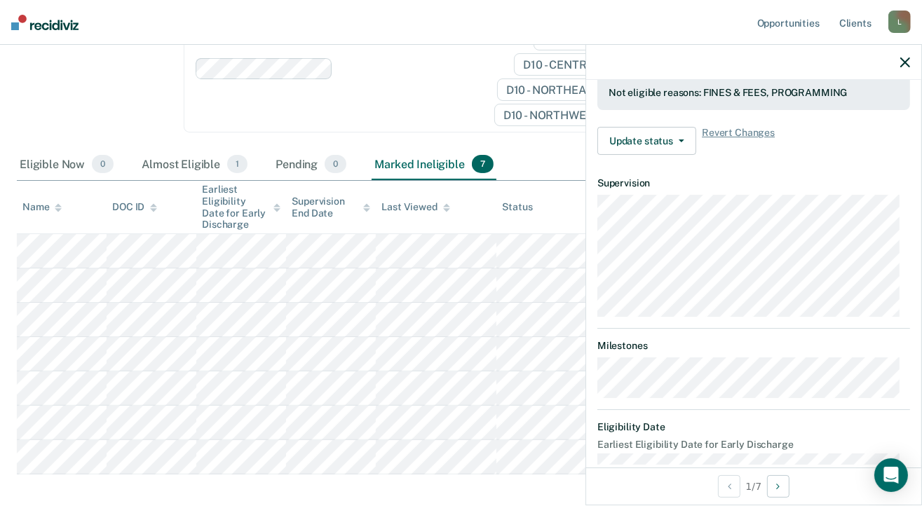
scroll to position [409, 0]
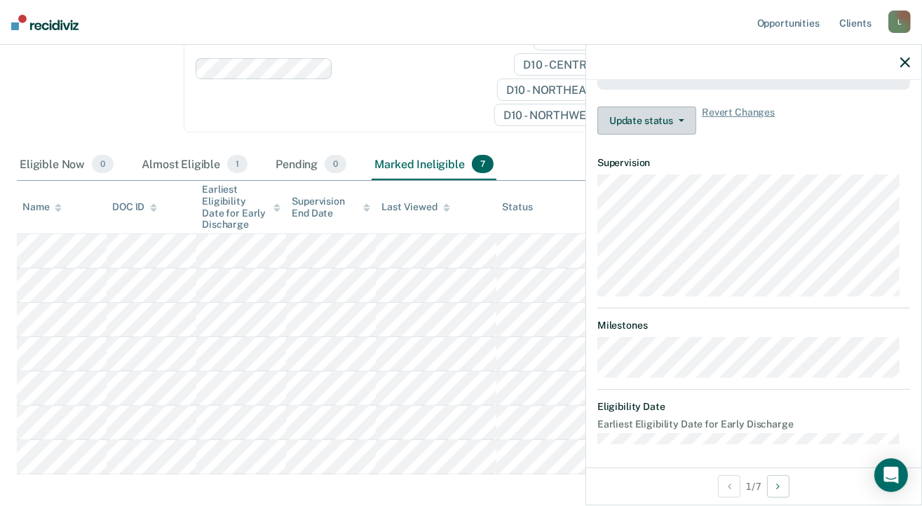
click at [682, 113] on button "Update status" at bounding box center [646, 121] width 99 height 28
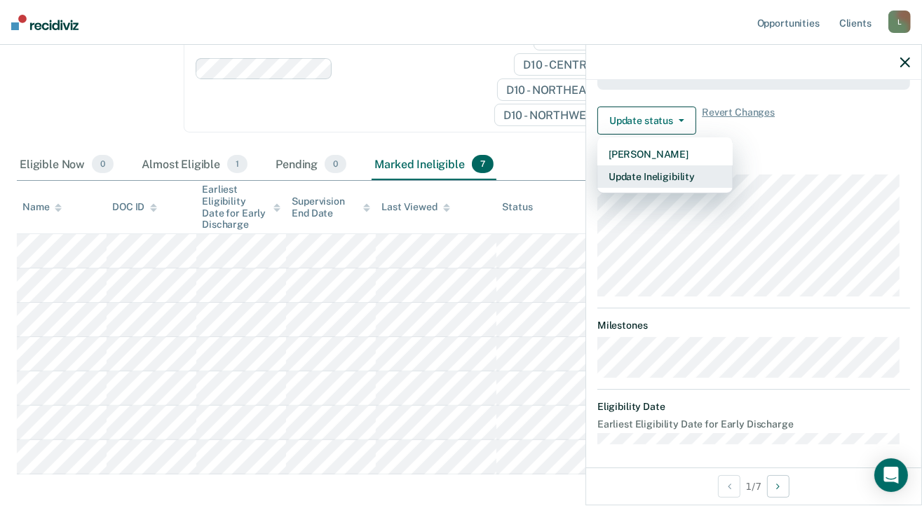
click at [659, 176] on button "Update Ineligibility" at bounding box center [664, 176] width 135 height 22
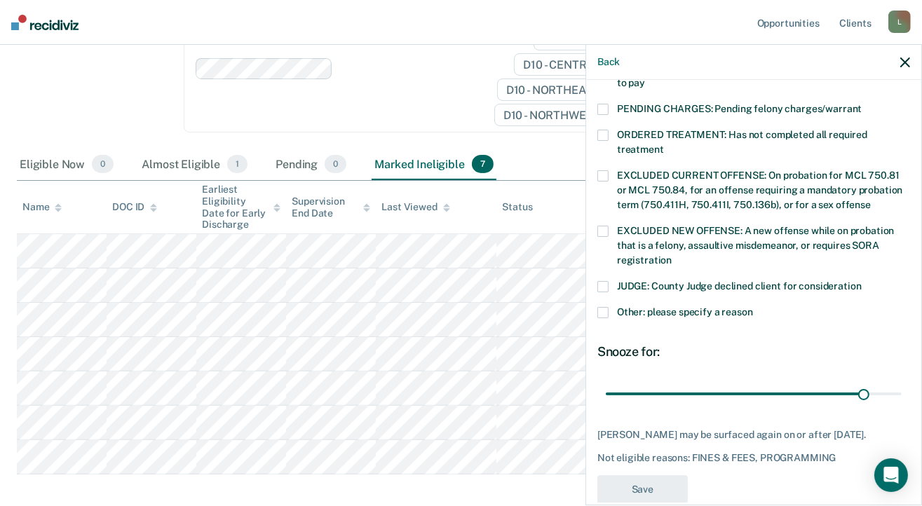
scroll to position [470, 0]
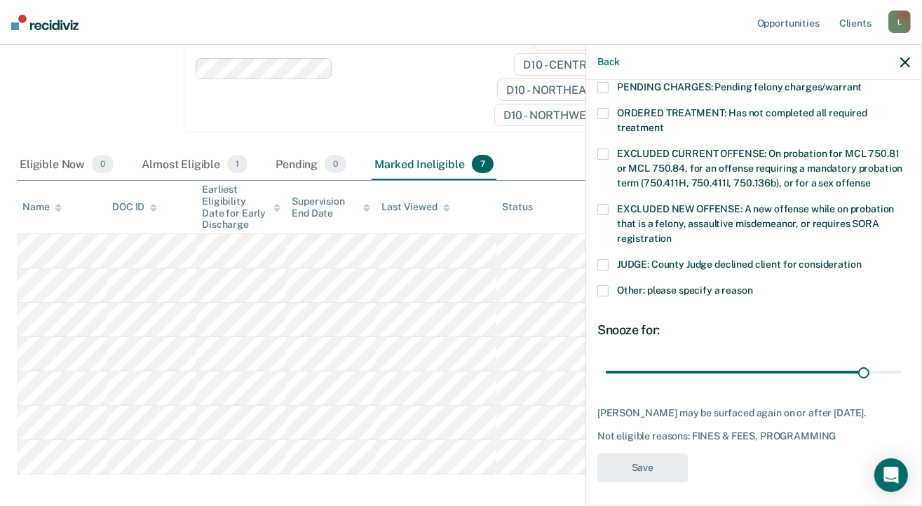
click at [600, 285] on span at bounding box center [602, 290] width 11 height 11
click at [753, 285] on input "Other: please specify a reason" at bounding box center [753, 285] width 0 height 0
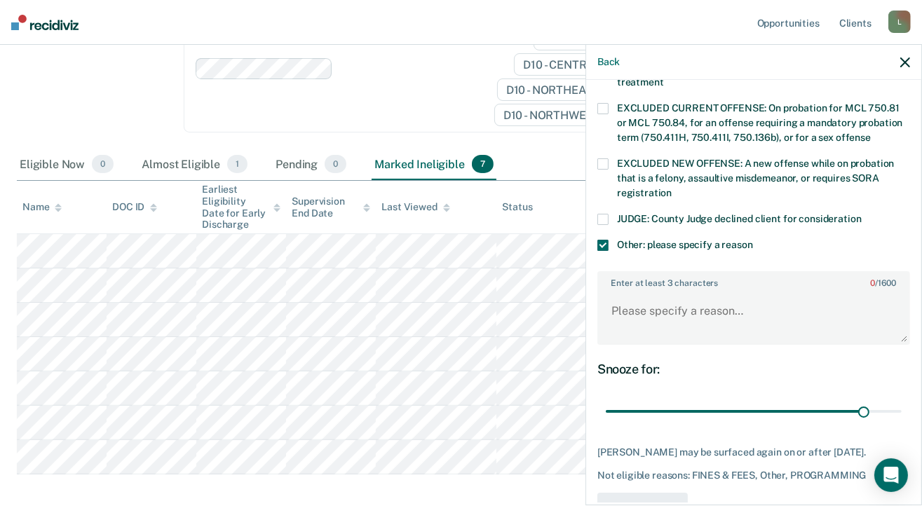
scroll to position [540, 0]
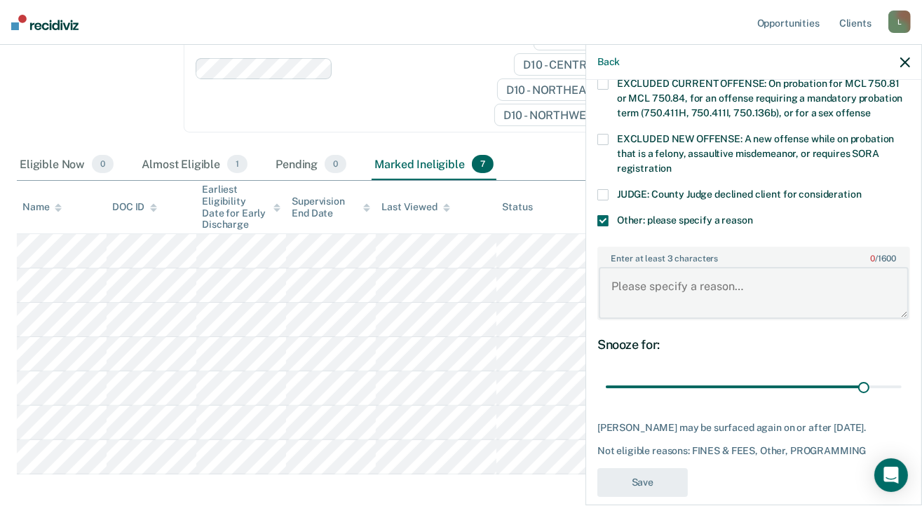
click at [656, 272] on textarea "Enter at least 3 characters 0 / 1600" at bounding box center [754, 293] width 310 height 52
type textarea "C"
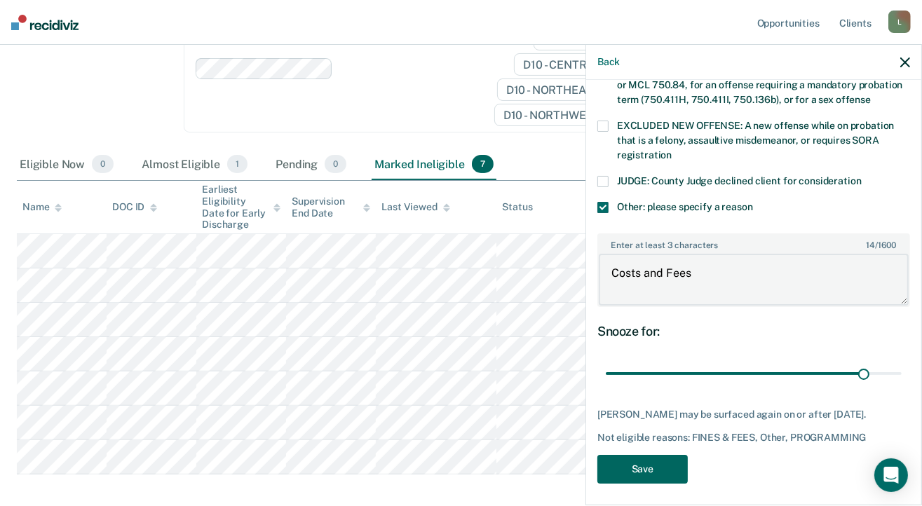
type textarea "Costs and Fees"
click at [653, 463] on button "Save" at bounding box center [642, 469] width 90 height 29
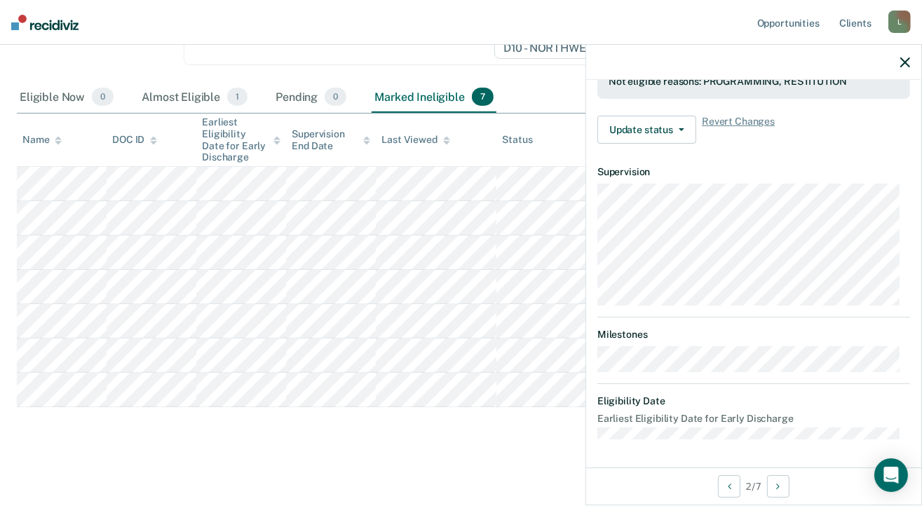
scroll to position [394, 0]
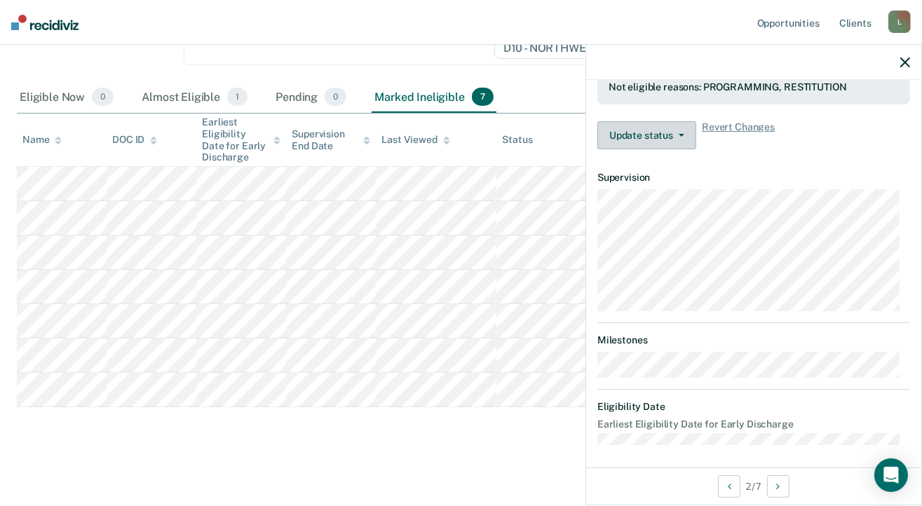
click at [647, 131] on button "Update status" at bounding box center [646, 135] width 99 height 28
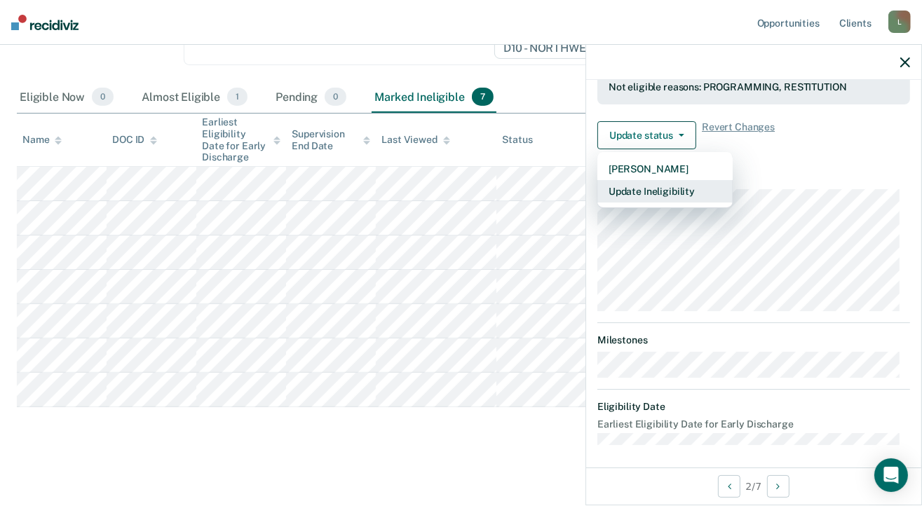
click at [658, 186] on button "Update Ineligibility" at bounding box center [664, 191] width 135 height 22
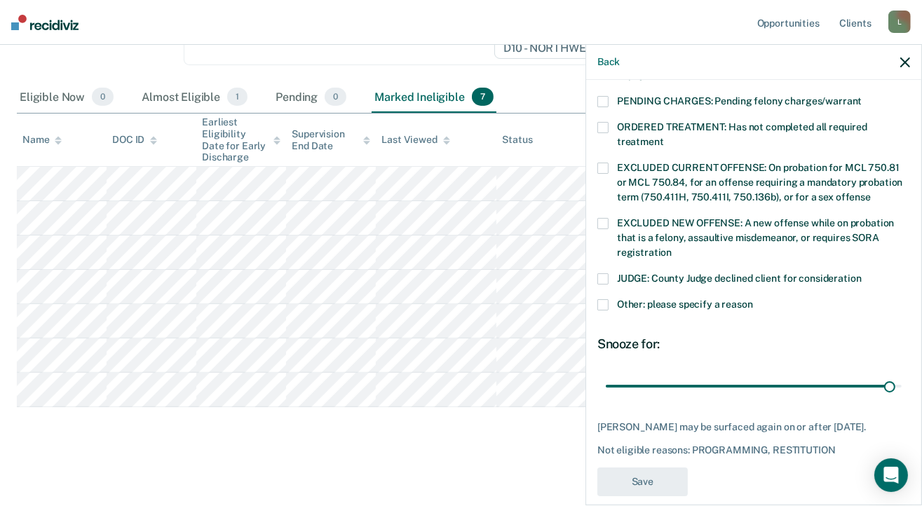
scroll to position [470, 0]
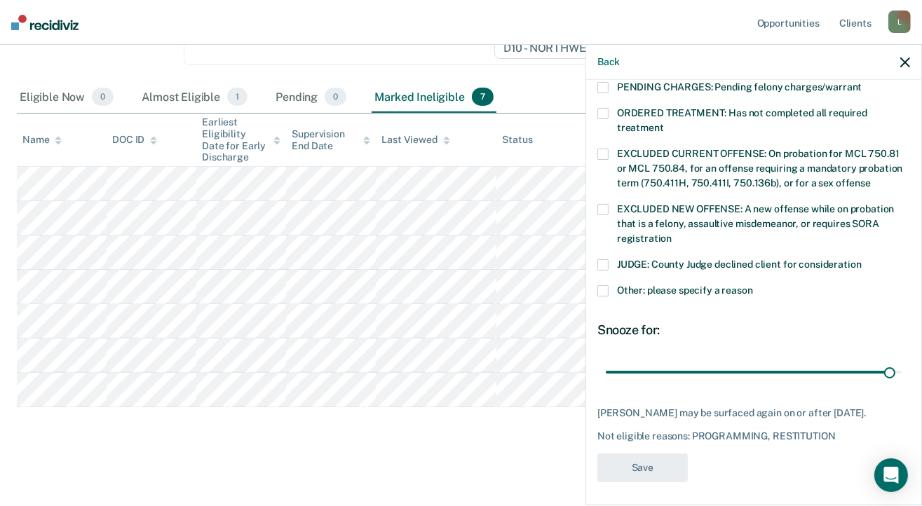
click at [603, 285] on span at bounding box center [602, 290] width 11 height 11
click at [753, 285] on input "Other: please specify a reason" at bounding box center [753, 285] width 0 height 0
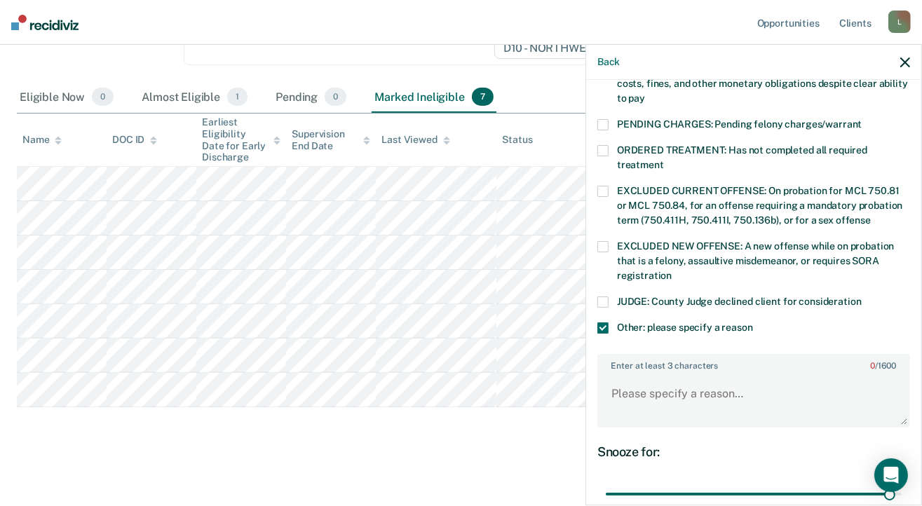
scroll to position [554, 0]
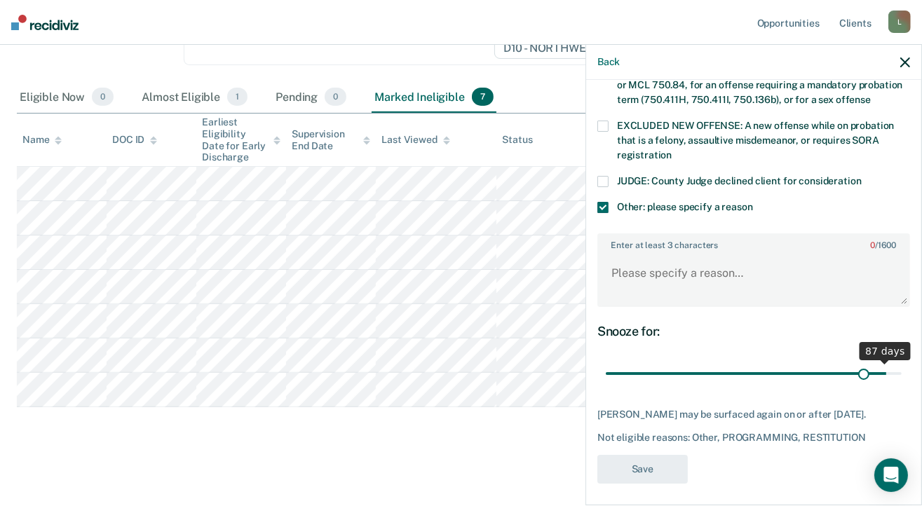
drag, startPoint x: 878, startPoint y: 357, endPoint x: 855, endPoint y: 353, distance: 23.5
click at [855, 362] on input "range" at bounding box center [754, 374] width 296 height 25
drag, startPoint x: 848, startPoint y: 351, endPoint x: 724, endPoint y: 361, distance: 124.5
click at [726, 362] on input "range" at bounding box center [754, 374] width 296 height 25
click at [601, 202] on span at bounding box center [602, 207] width 11 height 11
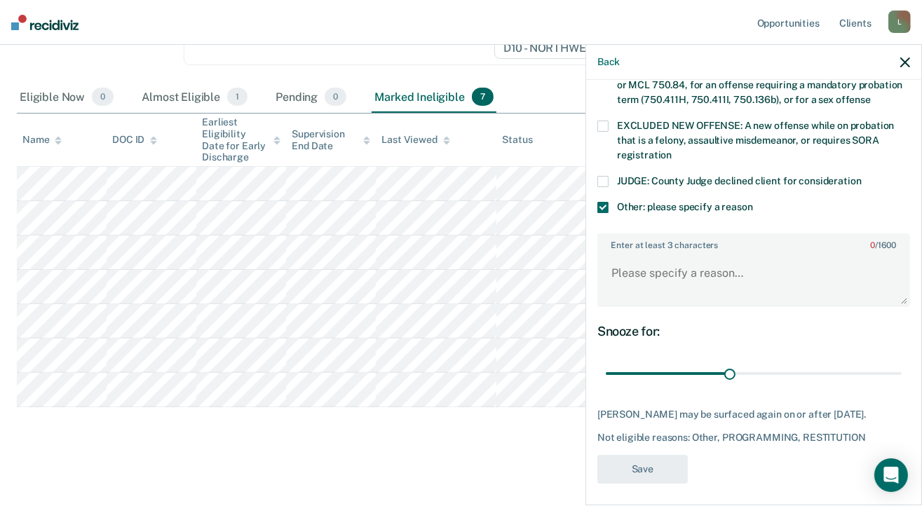
click at [753, 202] on input "Other: please specify a reason" at bounding box center [753, 202] width 0 height 0
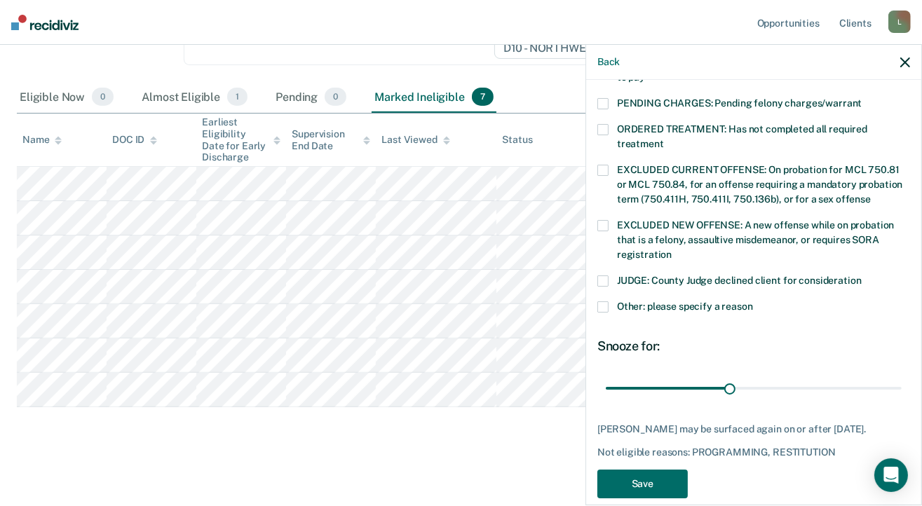
scroll to position [470, 0]
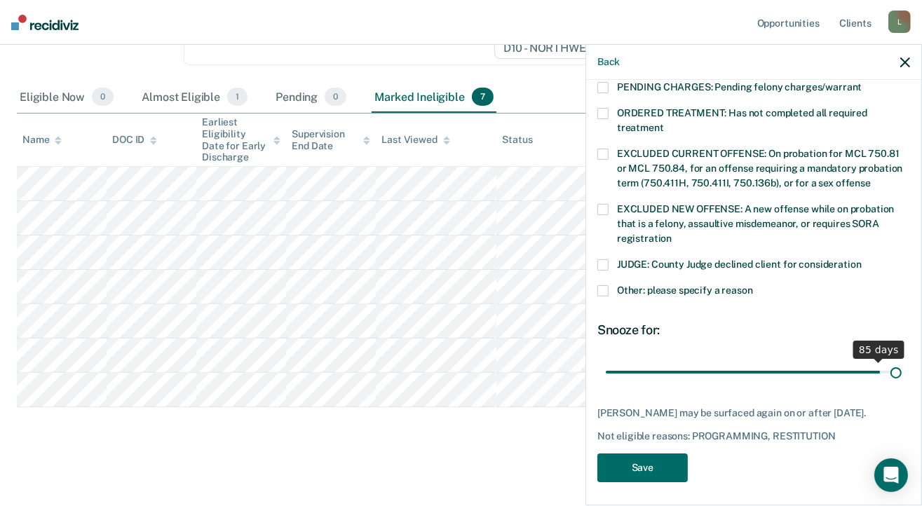
drag, startPoint x: 723, startPoint y: 355, endPoint x: 894, endPoint y: 369, distance: 170.9
type input "90"
click at [894, 369] on input "range" at bounding box center [754, 372] width 296 height 25
click at [637, 470] on button "Save" at bounding box center [642, 468] width 90 height 29
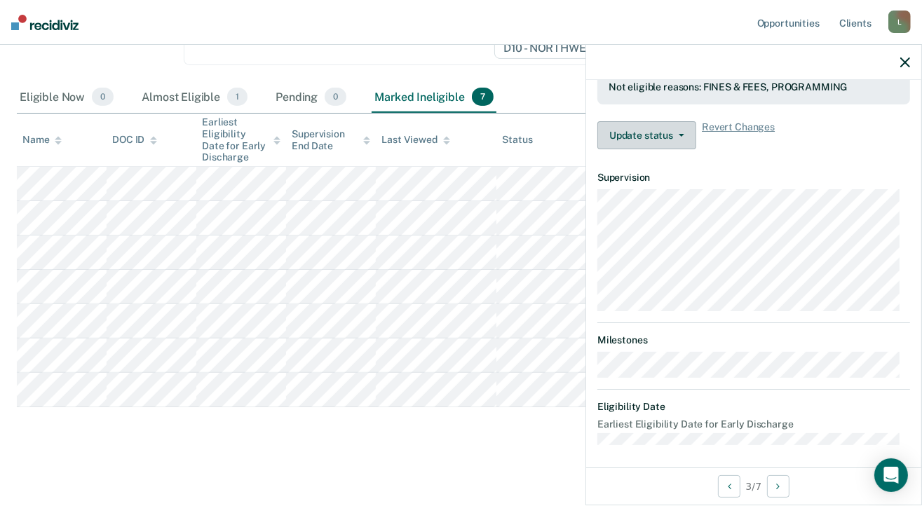
click at [649, 131] on button "Update status" at bounding box center [646, 135] width 99 height 28
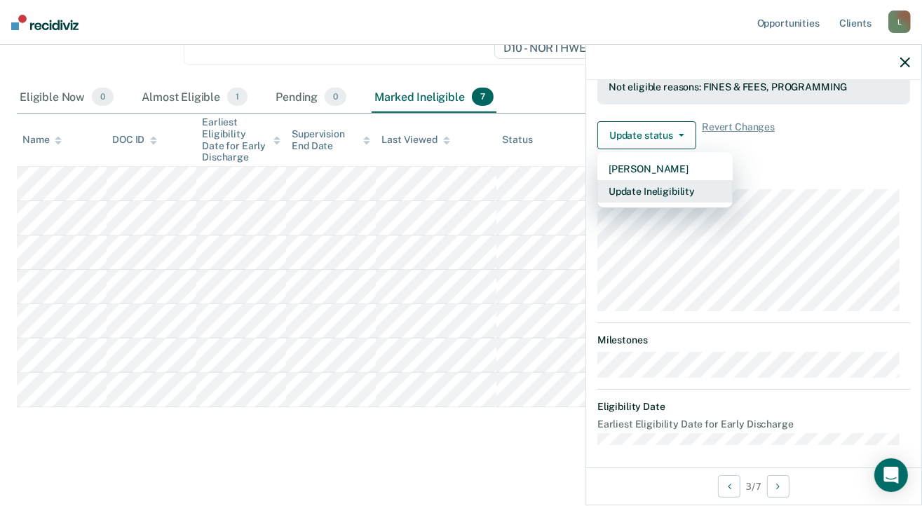
click at [653, 183] on button "Update Ineligibility" at bounding box center [664, 191] width 135 height 22
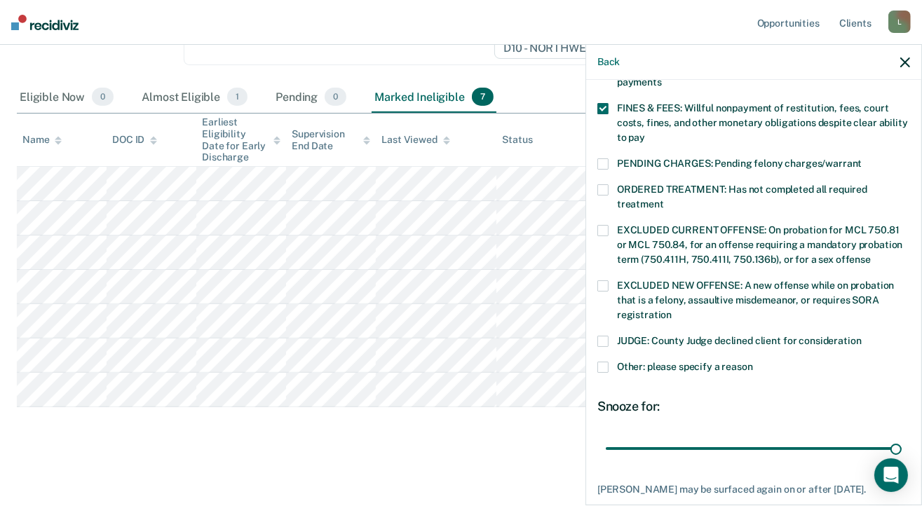
click at [606, 362] on span at bounding box center [602, 367] width 11 height 11
click at [753, 362] on input "Other: please specify a reason" at bounding box center [753, 362] width 0 height 0
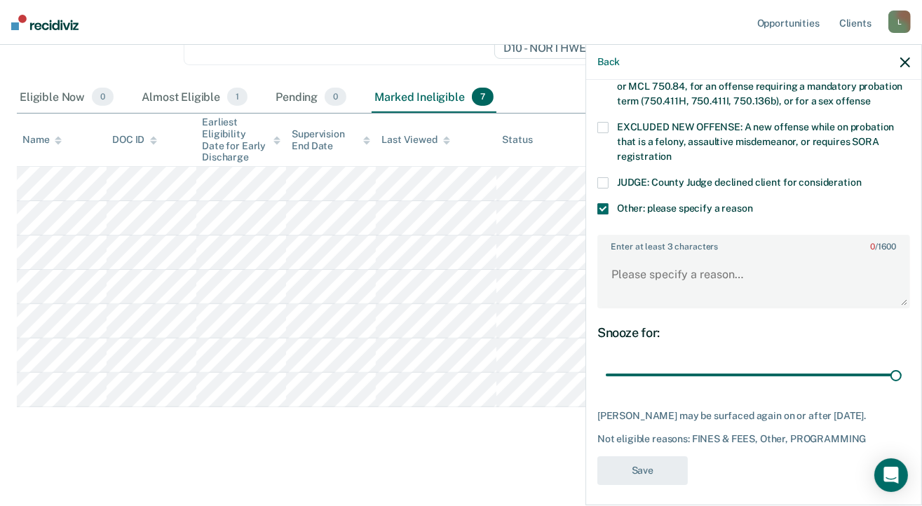
scroll to position [564, 0]
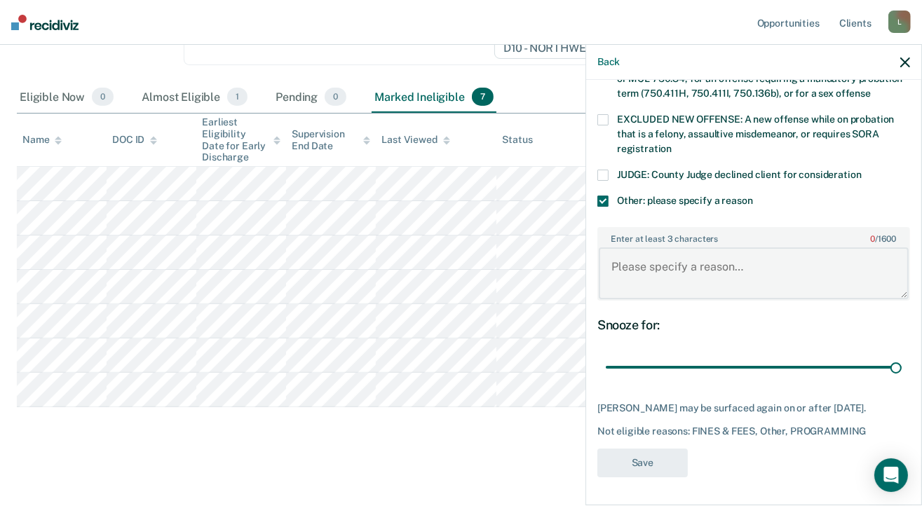
click at [631, 247] on textarea "Enter at least 3 characters 0 / 1600" at bounding box center [754, 273] width 310 height 52
type input "79"
type textarea "S"
type input "79"
type textarea "Sj"
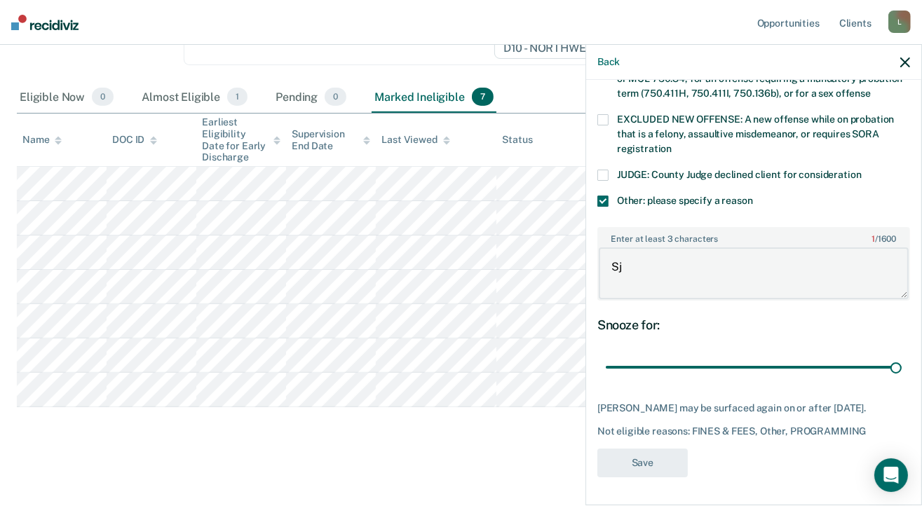
type input "79"
type textarea "Sjh"
type input "79"
type textarea "Sjho"
type input "79"
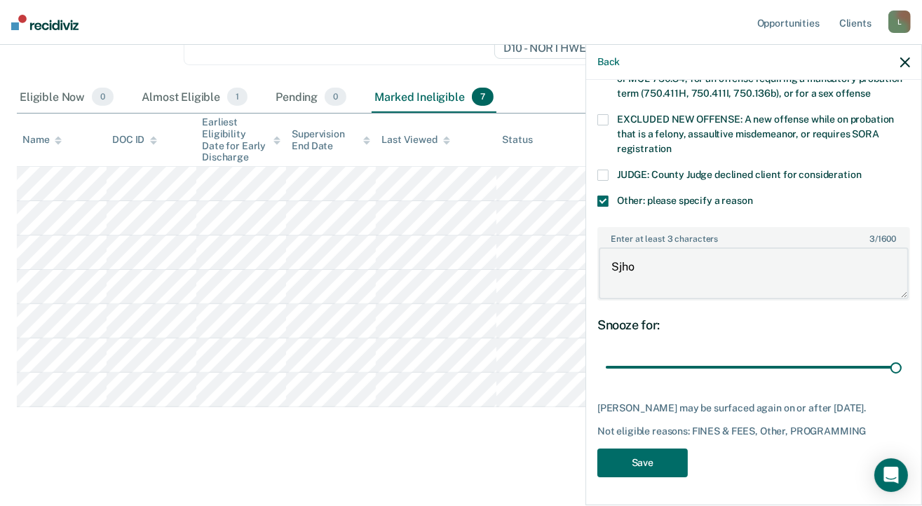
type textarea "Sjhop"
type input "79"
type textarea "Sjhopw"
type input "79"
type textarea "Sjhop"
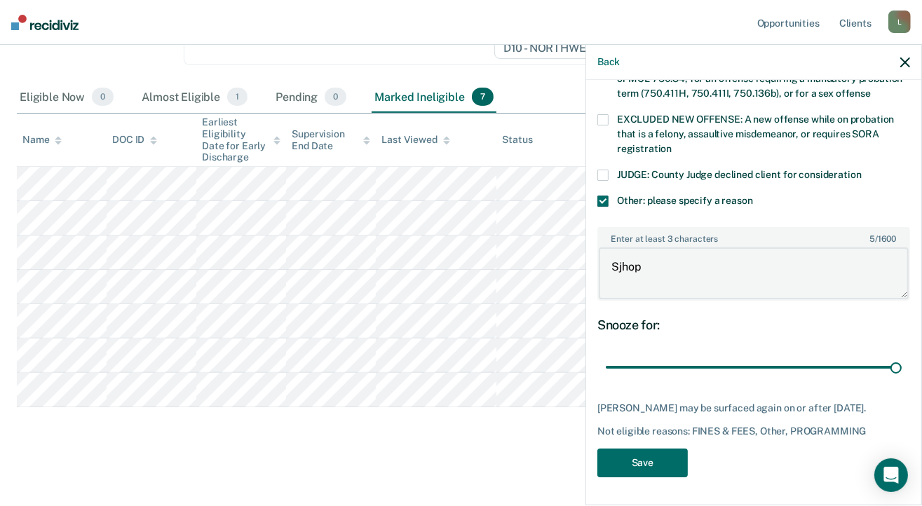
type input "79"
type textarea "Sjho"
type input "79"
type textarea "Sjh"
type input "79"
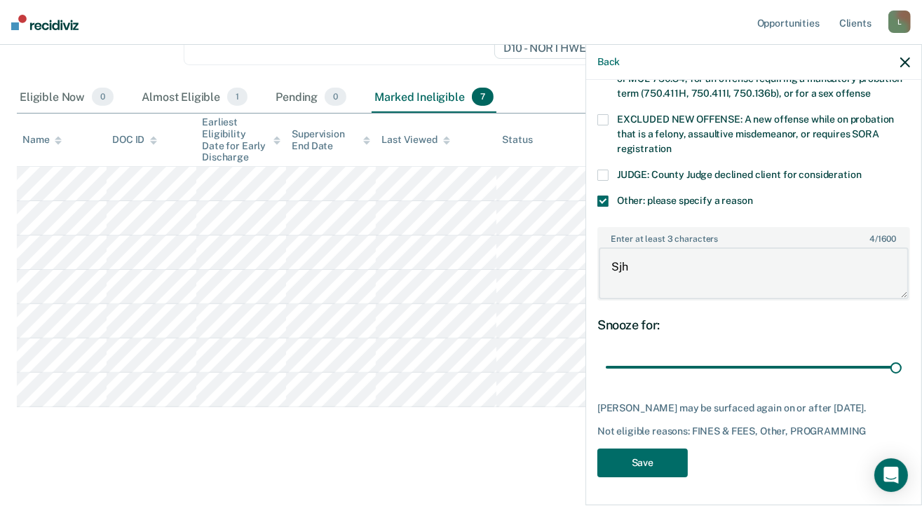
type textarea "Sj"
type input "79"
type textarea "S"
type input "79"
type textarea "Sh"
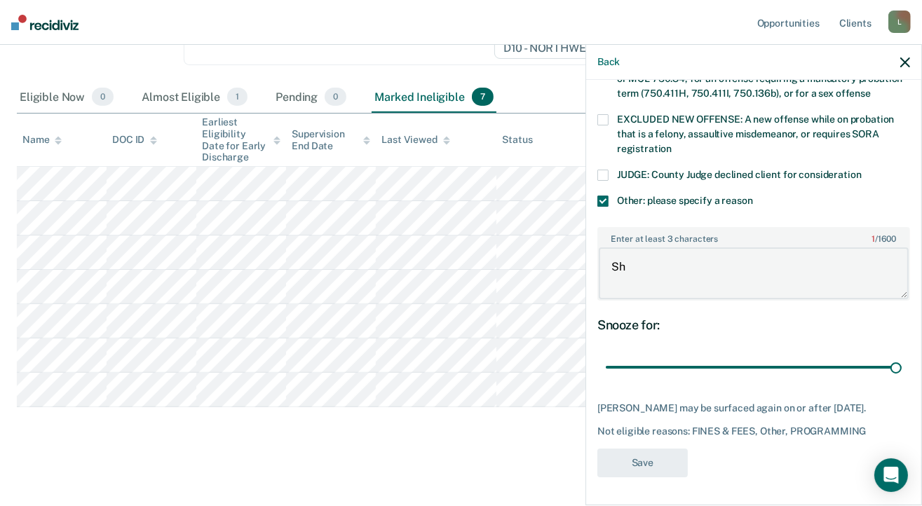
type input "79"
type textarea "Show"
type input "79"
type textarea "Show"
type input "79"
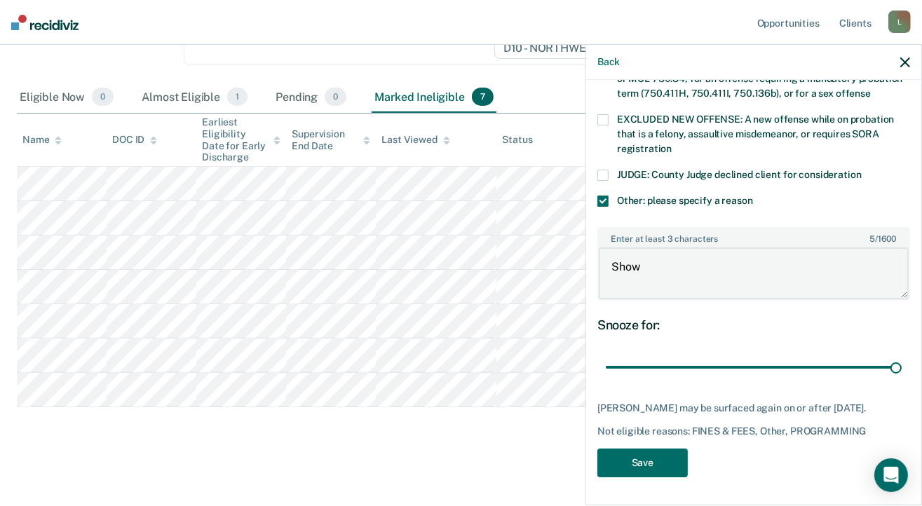
type textarea "Show c"
type input "79"
type textarea "Show ca"
type input "79"
type textarea "Show cau"
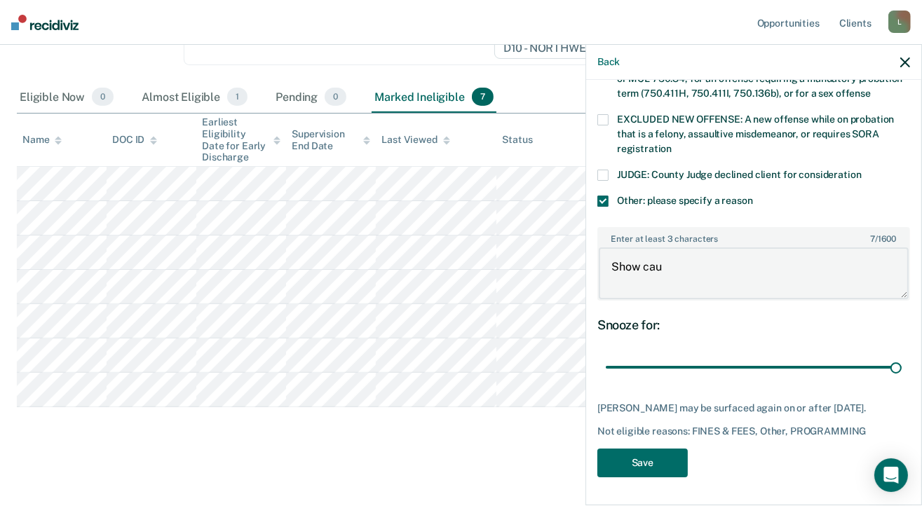
type input "79"
type textarea "Show caus"
type input "79"
type textarea "Show cause"
type input "79"
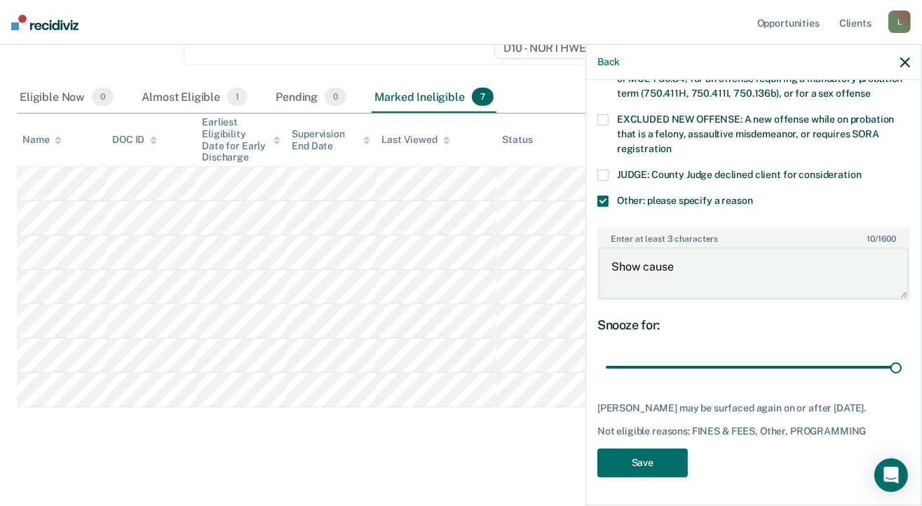
type textarea "Show cause"
type input "79"
type textarea "Show cause s"
type input "79"
type textarea "Show cause sc"
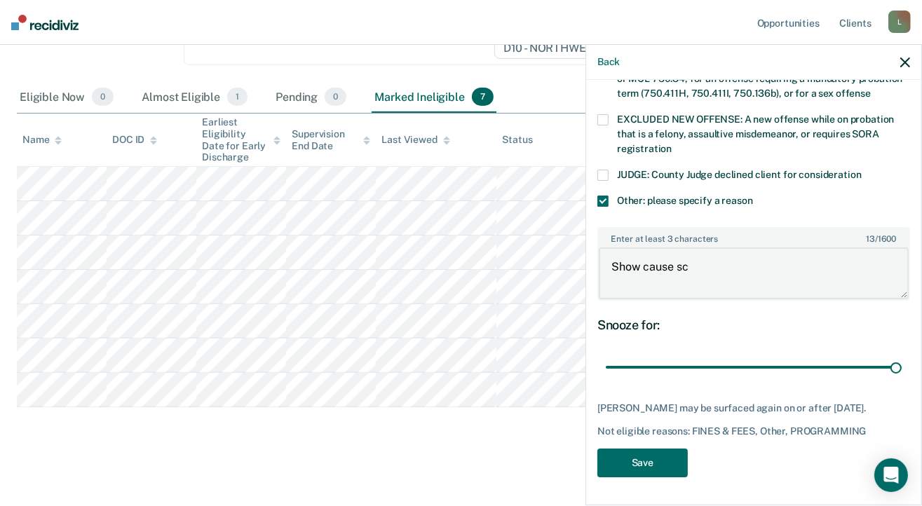
type input "79"
type textarea "Show cause sch"
type input "79"
type textarea "Show cause sche"
type input "79"
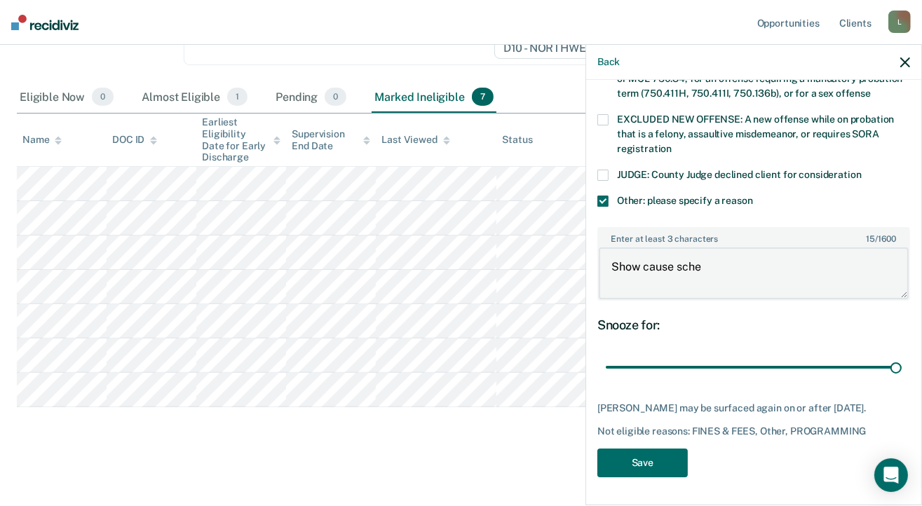
type textarea "Show cause sched"
type input "79"
type textarea "Show cause schedu"
type input "79"
type textarea "Show cause schedul"
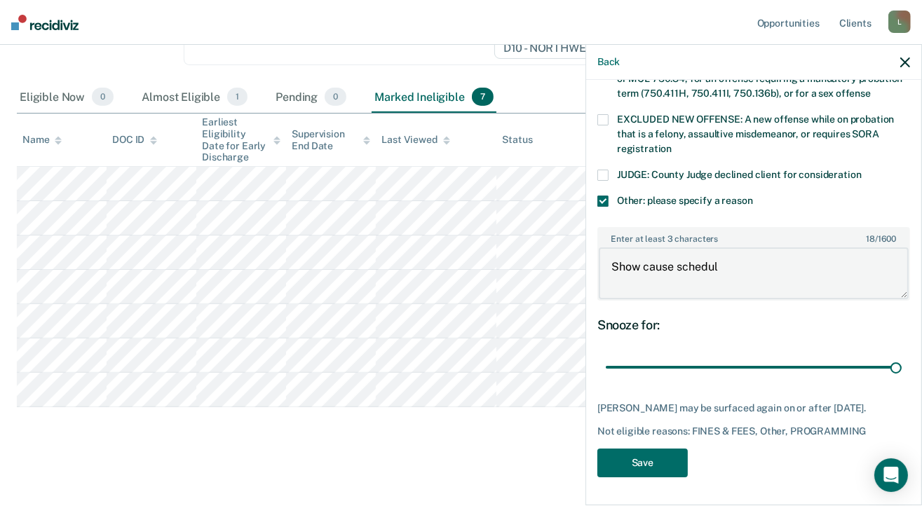
type input "79"
type textarea "Show cause schedule"
type input "79"
type textarea "Show cause scheduled"
type input "79"
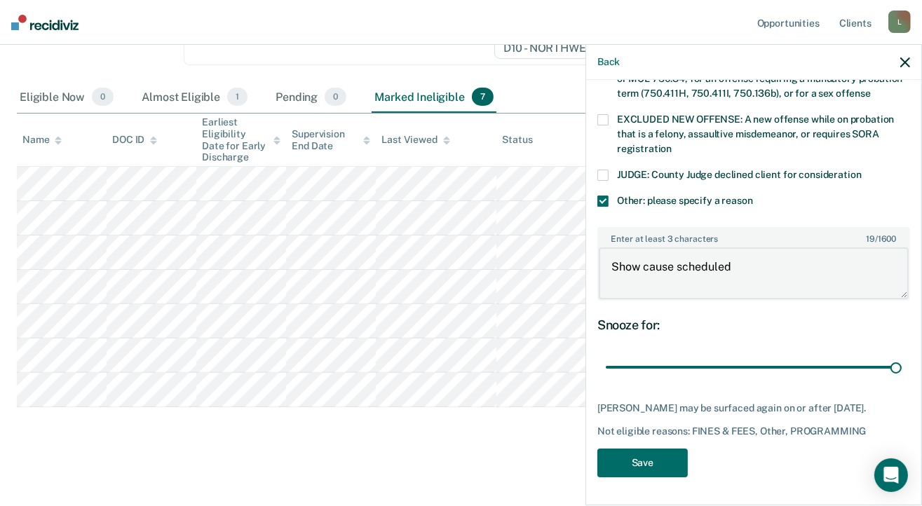
type textarea "Show cause scheduled"
type input "79"
type textarea "Show cause scheduled f"
type input "79"
type textarea "Show cause scheduled fo"
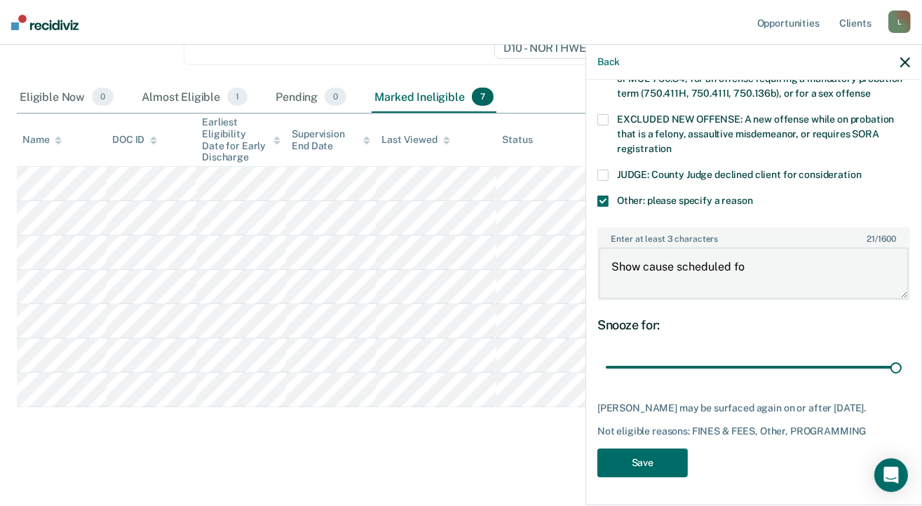
type input "79"
type textarea "Show cause scheduled for"
type input "79"
type textarea "Show cause scheduled for"
type input "79"
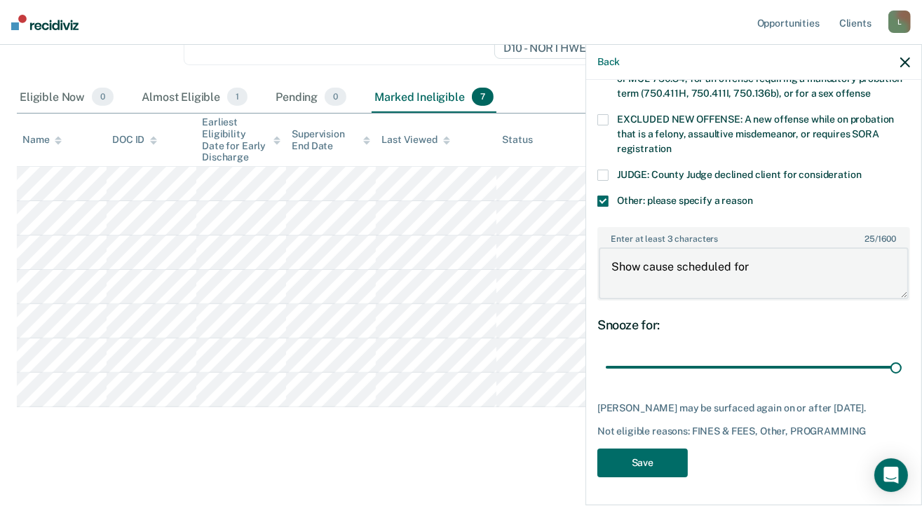
type textarea "Show cause scheduled for O"
type input "79"
type textarea "Show cause scheduled for Oc"
type input "79"
type textarea "Show cause scheduled for Oct"
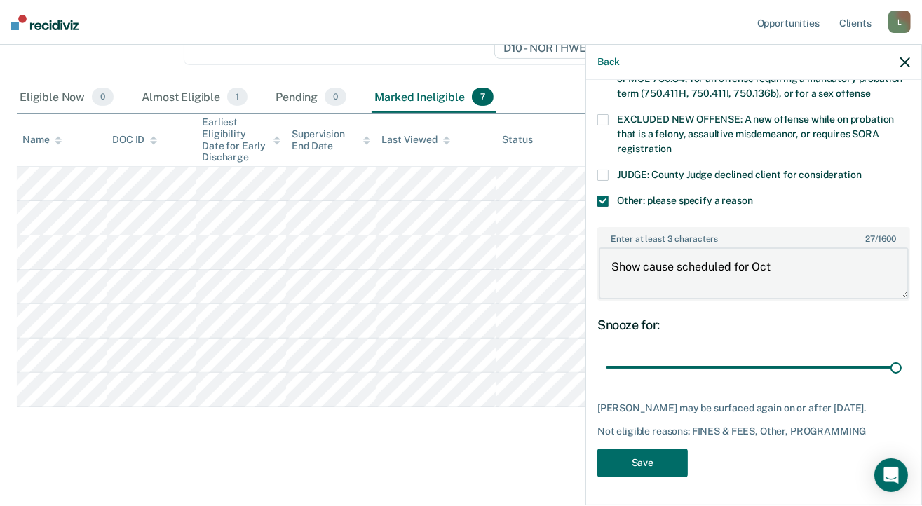
type input "79"
type textarea "Show cause scheduled for Octo"
type input "79"
type textarea "Show cause scheduled for Octob"
type input "79"
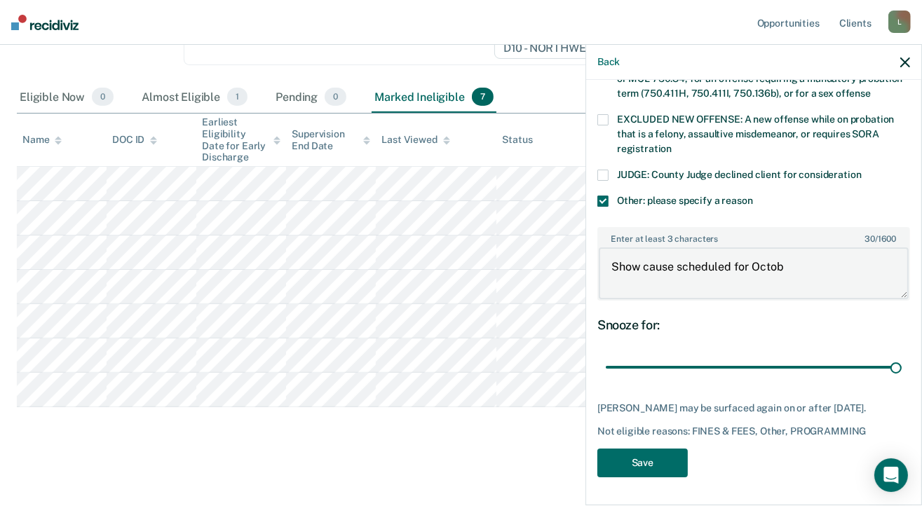
type textarea "Show cause scheduled for Octobe"
type input "79"
type textarea "Show cause scheduled for October"
click at [634, 449] on button "Save" at bounding box center [642, 463] width 90 height 29
type input "79"
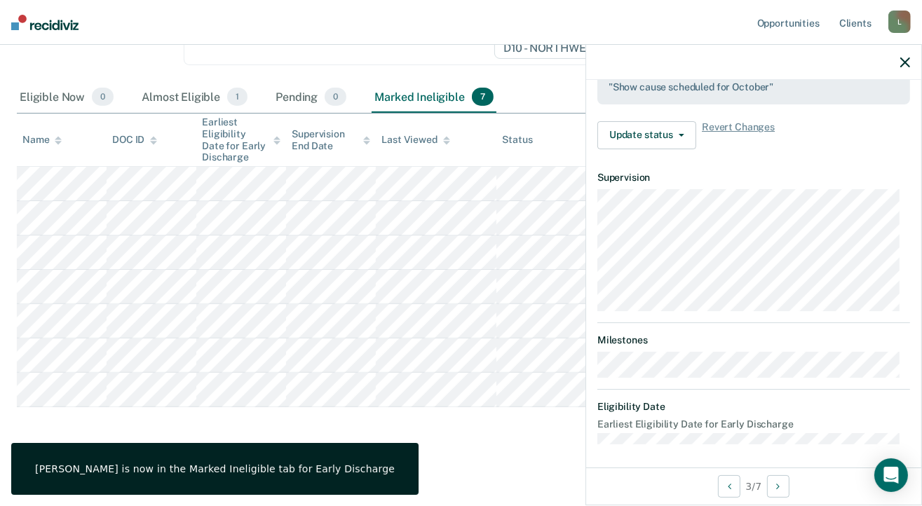
scroll to position [394, 0]
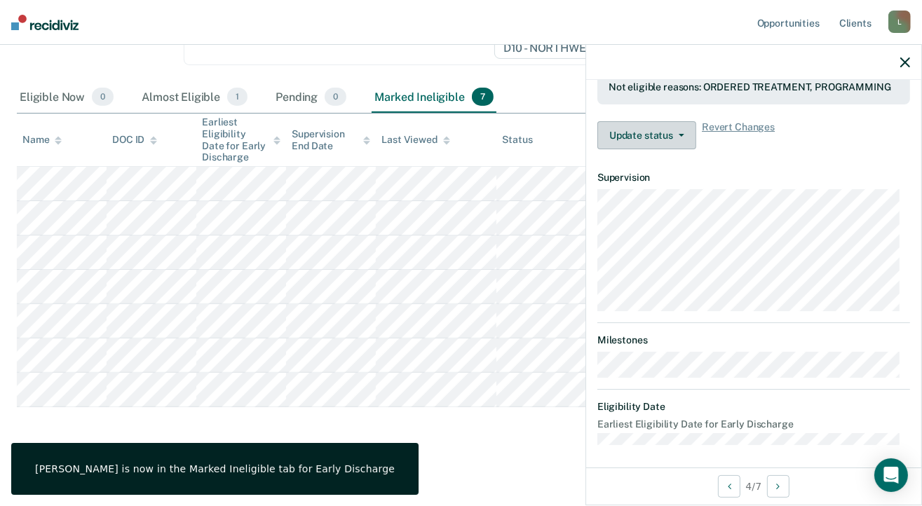
click at [645, 132] on button "Update status" at bounding box center [646, 135] width 99 height 28
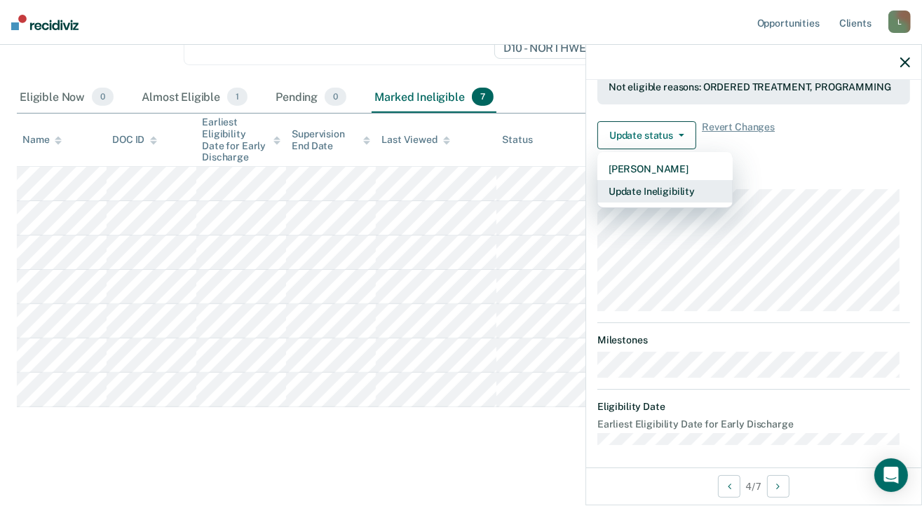
click at [658, 186] on button "Update Ineligibility" at bounding box center [664, 191] width 135 height 22
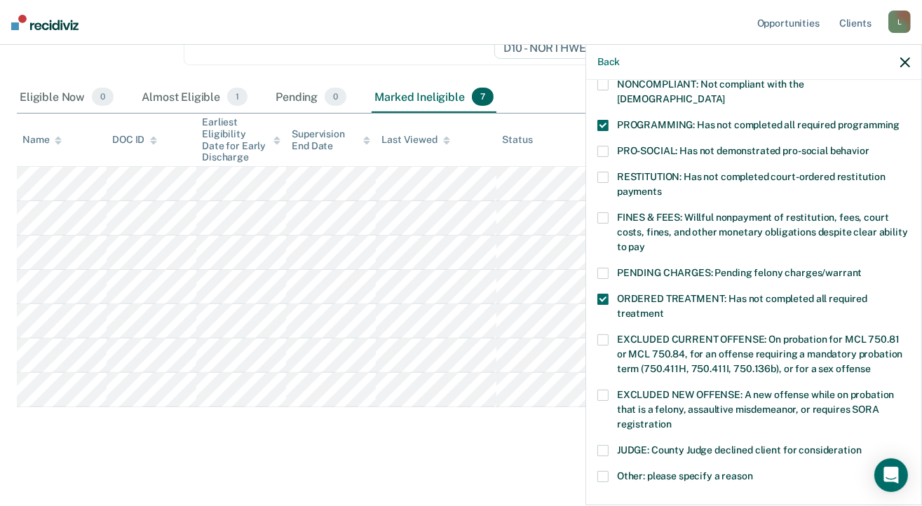
scroll to position [108, 0]
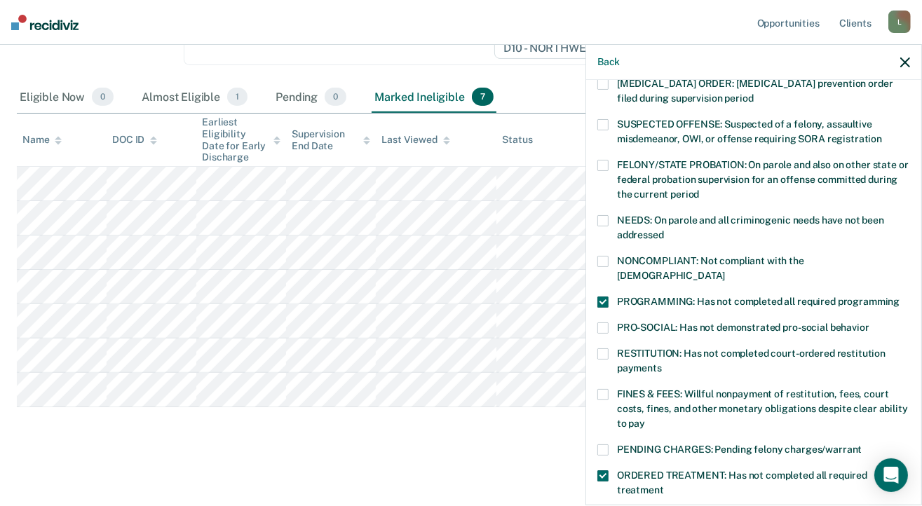
click at [603, 297] on span at bounding box center [602, 302] width 11 height 11
click at [899, 297] on input "PROGRAMMING: Has not completed all required programming" at bounding box center [899, 297] width 0 height 0
click at [608, 470] on label "ORDERED TREATMENT: Has not completed all required treatment" at bounding box center [753, 484] width 313 height 29
click at [664, 485] on input "ORDERED TREATMENT: Has not completed all required treatment" at bounding box center [664, 485] width 0 height 0
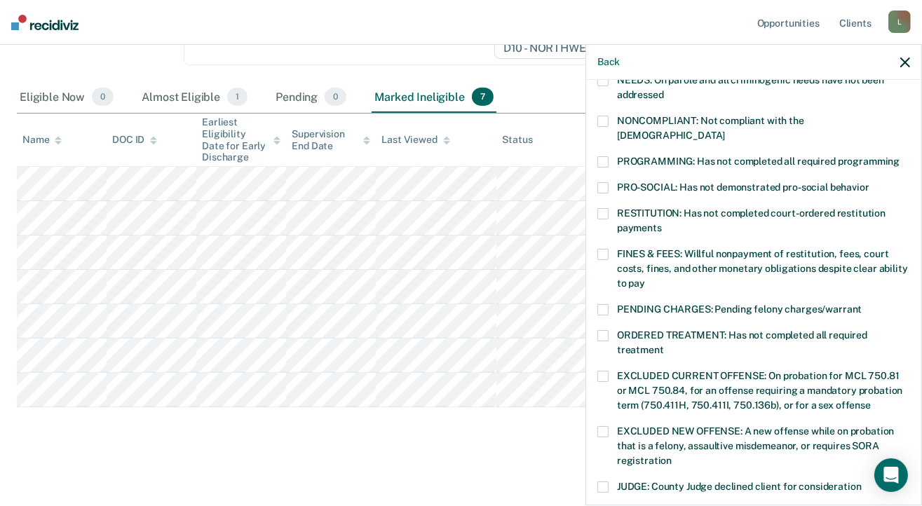
drag, startPoint x: 604, startPoint y: 147, endPoint x: 659, endPoint y: 233, distance: 102.5
click at [603, 156] on span at bounding box center [602, 161] width 11 height 11
click at [899, 156] on input "PROGRAMMING: Has not completed all required programming" at bounding box center [899, 156] width 0 height 0
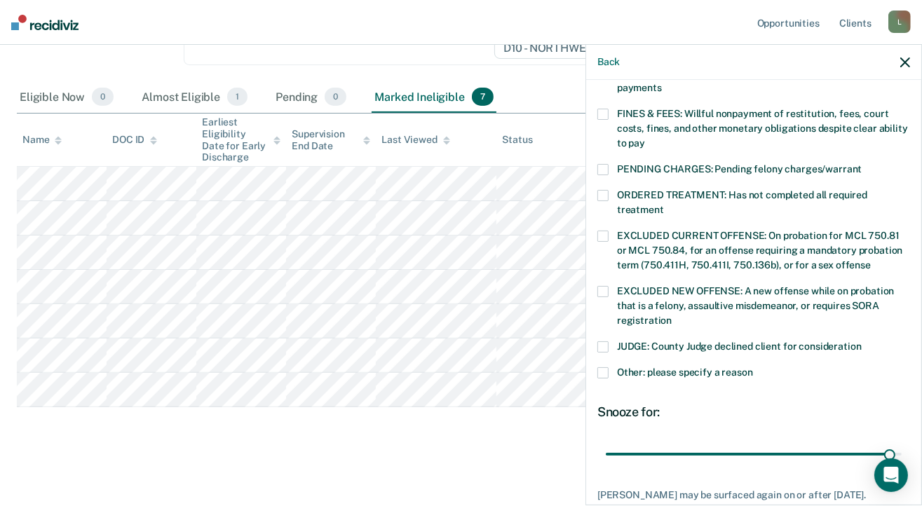
click at [604, 190] on span at bounding box center [602, 195] width 11 height 11
click at [664, 205] on input "ORDERED TREATMENT: Has not completed all required treatment" at bounding box center [664, 205] width 0 height 0
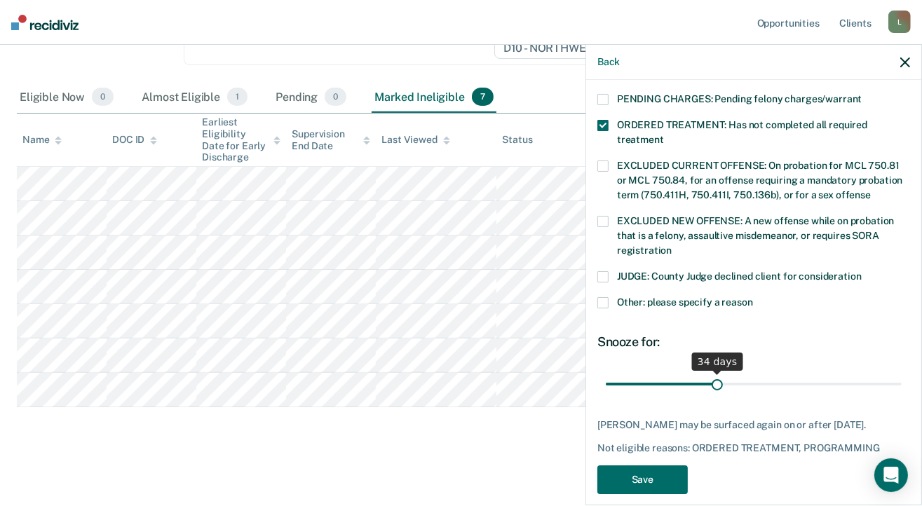
drag, startPoint x: 876, startPoint y: 367, endPoint x: 714, endPoint y: 372, distance: 162.7
click at [714, 372] on input "range" at bounding box center [754, 384] width 296 height 25
drag, startPoint x: 712, startPoint y: 364, endPoint x: 861, endPoint y: 367, distance: 148.7
type input "82"
click at [861, 372] on input "range" at bounding box center [754, 384] width 296 height 25
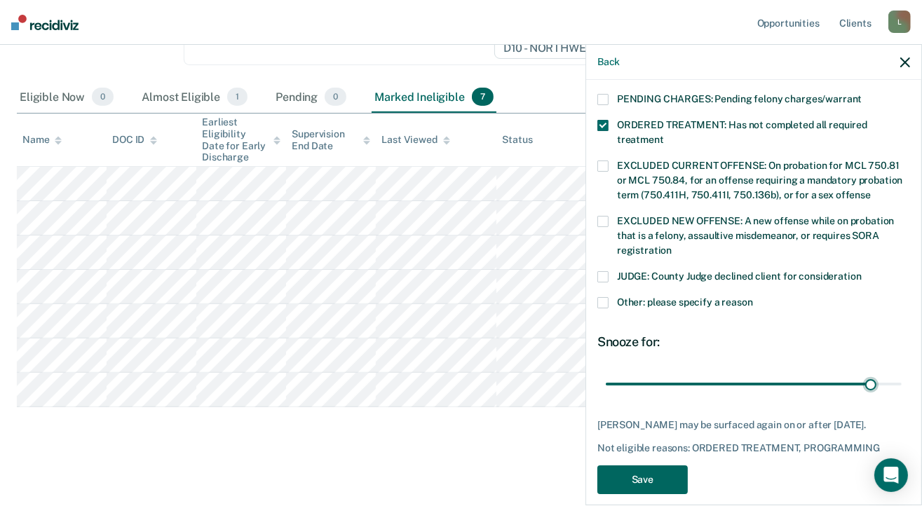
click at [635, 465] on button "Save" at bounding box center [642, 479] width 90 height 29
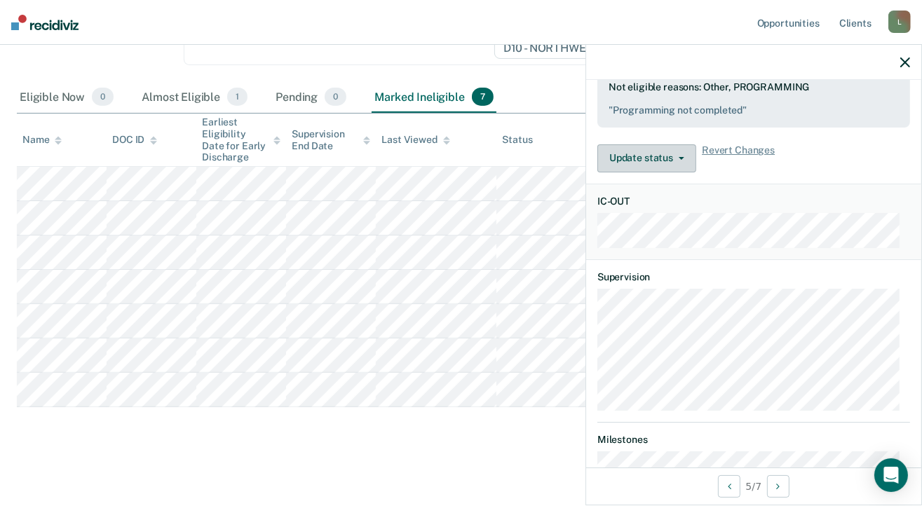
click at [673, 157] on span "button" at bounding box center [678, 158] width 11 height 3
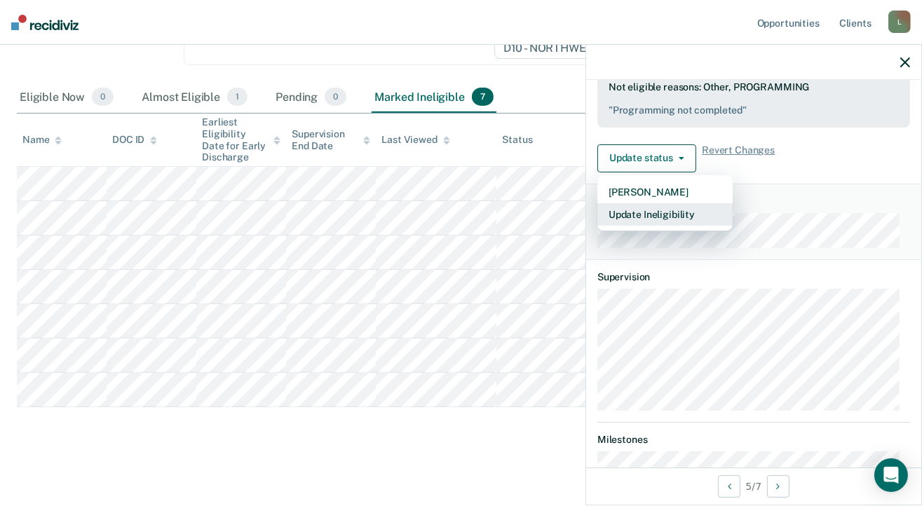
click at [664, 212] on button "Update Ineligibility" at bounding box center [664, 214] width 135 height 22
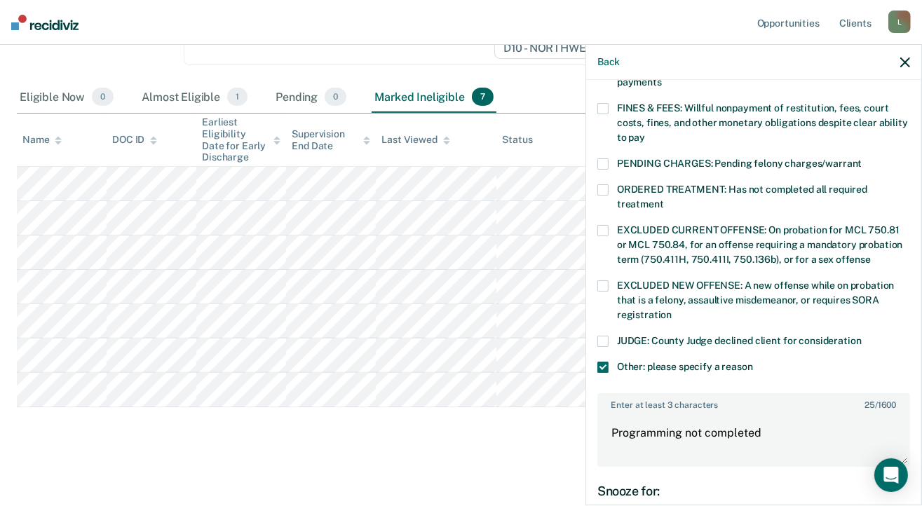
click at [601, 362] on span at bounding box center [602, 367] width 11 height 11
click at [753, 362] on input "Other: please specify a reason" at bounding box center [753, 362] width 0 height 0
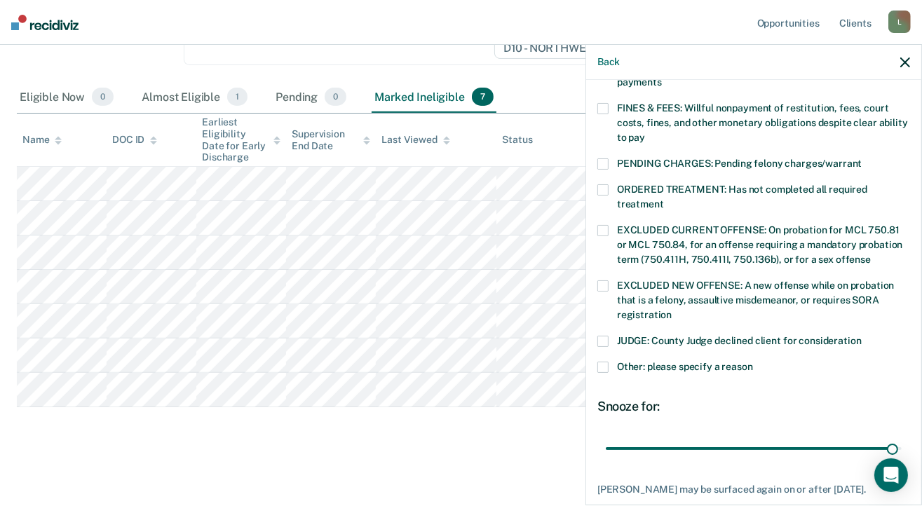
click at [601, 362] on span at bounding box center [602, 367] width 11 height 11
click at [753, 362] on input "Other: please specify a reason" at bounding box center [753, 362] width 0 height 0
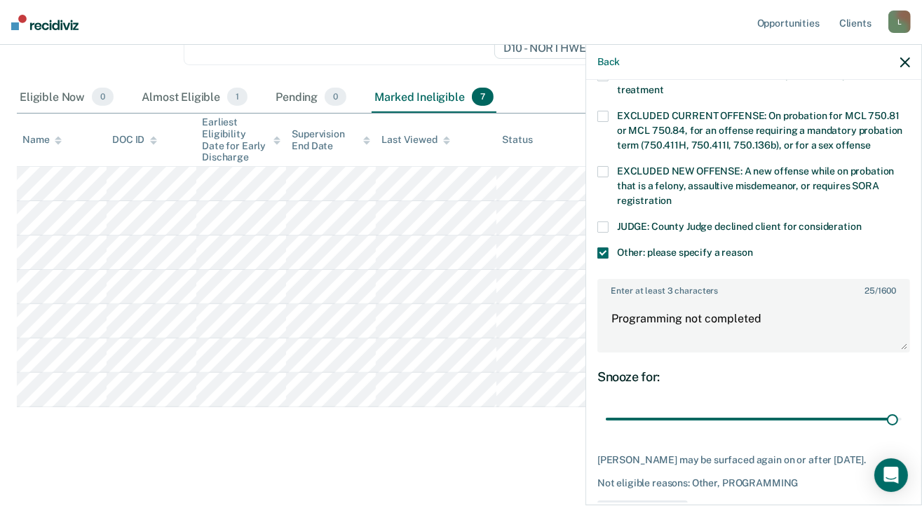
scroll to position [534, 0]
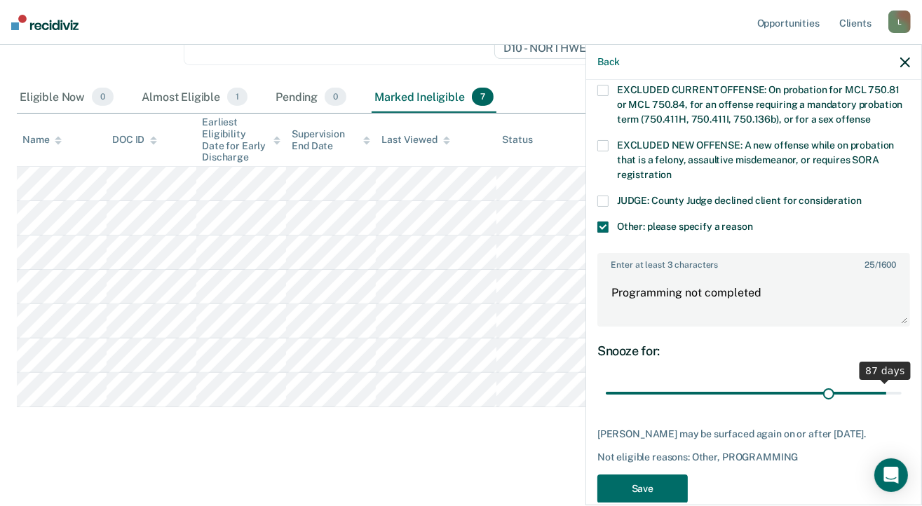
drag, startPoint x: 880, startPoint y: 376, endPoint x: 821, endPoint y: 374, distance: 58.9
type input "69"
click at [822, 381] on input "range" at bounding box center [754, 393] width 296 height 25
click at [652, 482] on button "Save" at bounding box center [642, 489] width 90 height 29
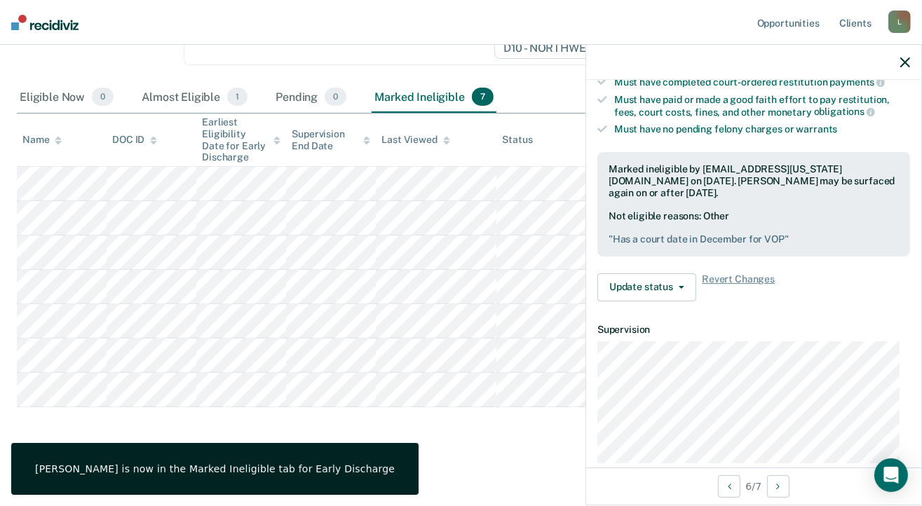
scroll to position [262, 0]
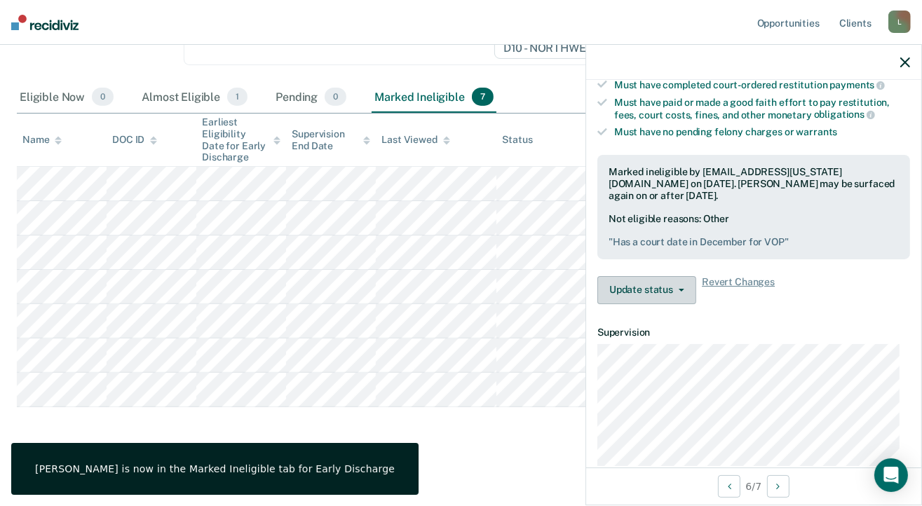
click at [642, 282] on button "Update status" at bounding box center [646, 290] width 99 height 28
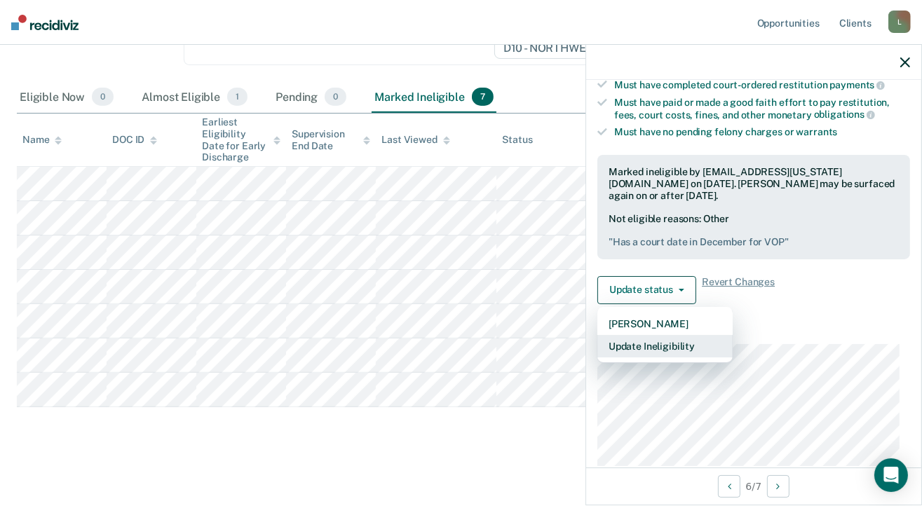
click at [646, 342] on button "Update Ineligibility" at bounding box center [664, 346] width 135 height 22
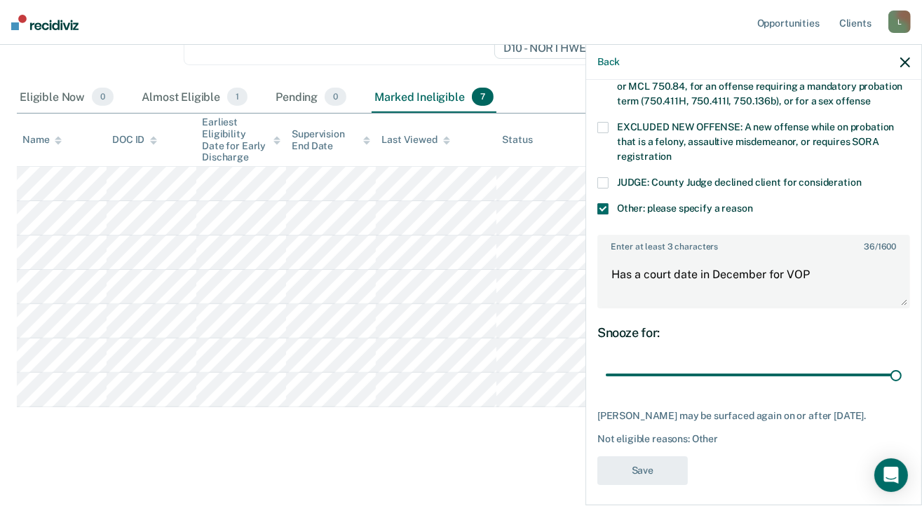
scroll to position [554, 0]
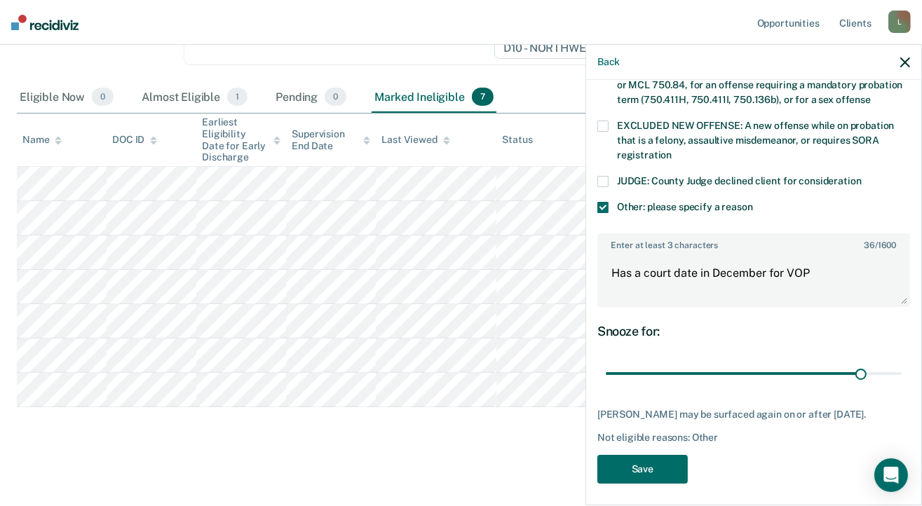
drag, startPoint x: 883, startPoint y: 353, endPoint x: 803, endPoint y: 371, distance: 82.6
type input "79"
click at [850, 362] on input "range" at bounding box center [754, 374] width 296 height 25
click at [623, 467] on button "Save" at bounding box center [642, 469] width 90 height 29
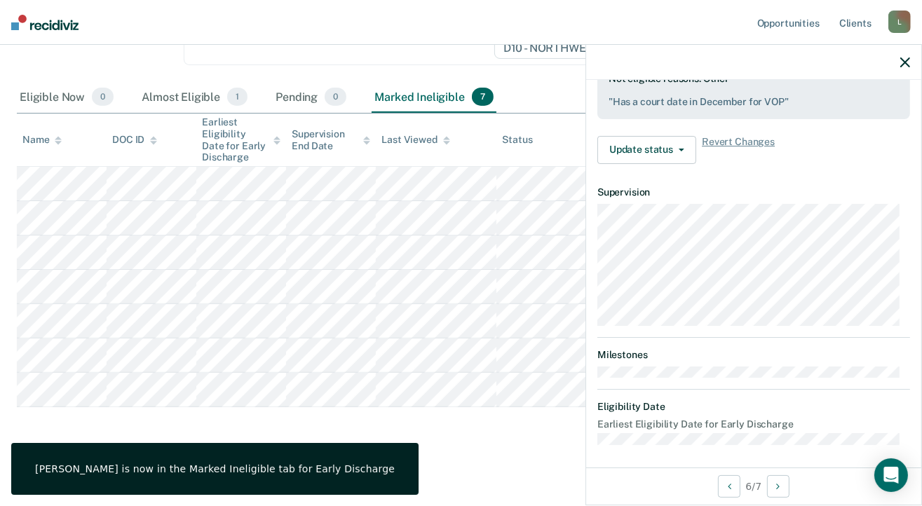
scroll to position [379, 0]
click at [635, 147] on button "Update status" at bounding box center [646, 150] width 99 height 28
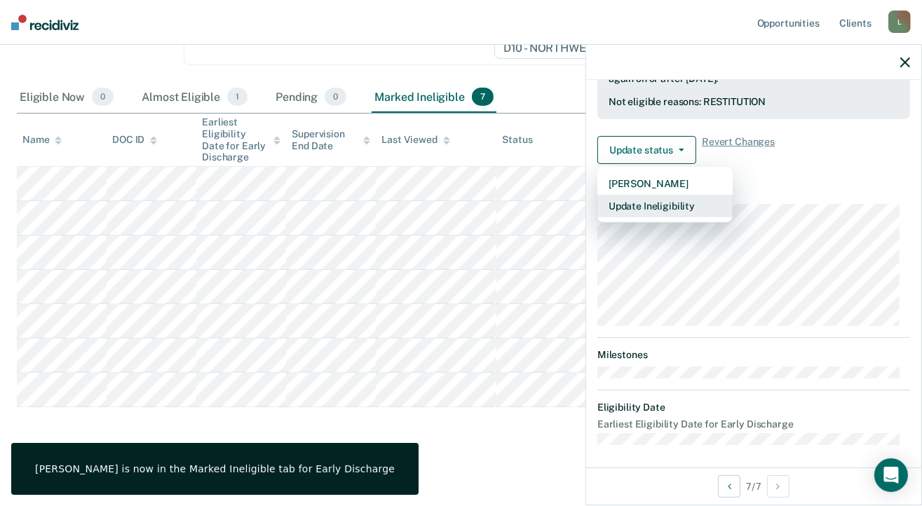
click at [644, 205] on button "Update Ineligibility" at bounding box center [664, 206] width 135 height 22
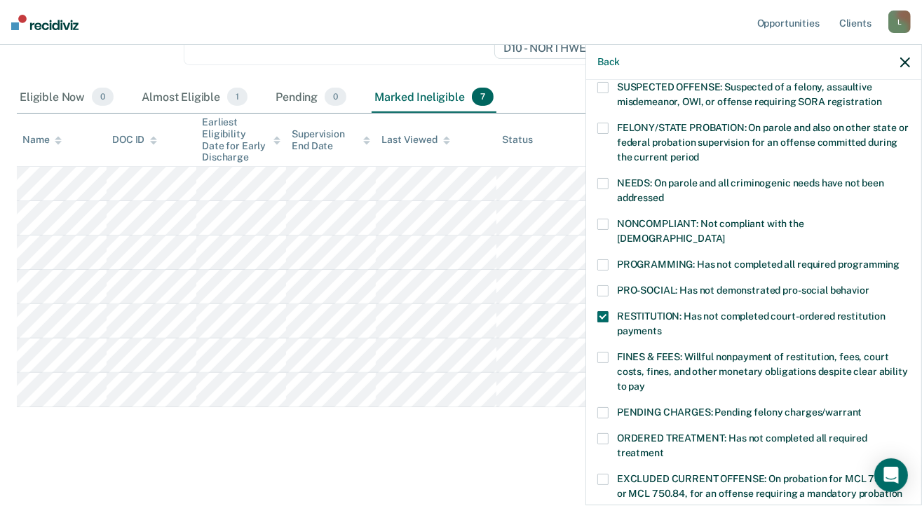
scroll to position [169, 0]
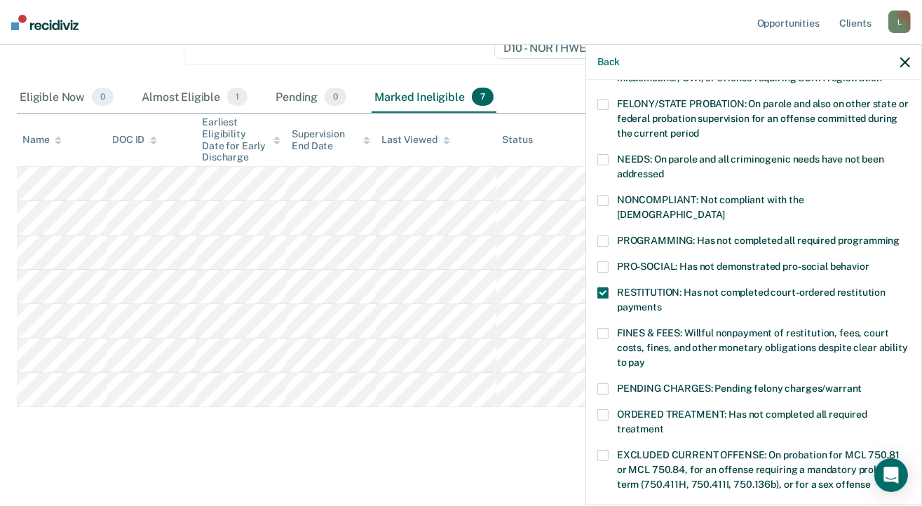
click at [602, 287] on span at bounding box center [602, 292] width 11 height 11
click at [662, 302] on input "RESTITUTION: Has not completed court-ordered restitution payments" at bounding box center [662, 302] width 0 height 0
click at [602, 287] on span at bounding box center [602, 292] width 11 height 11
click at [662, 302] on input "RESTITUTION: Has not completed court-ordered restitution payments" at bounding box center [662, 302] width 0 height 0
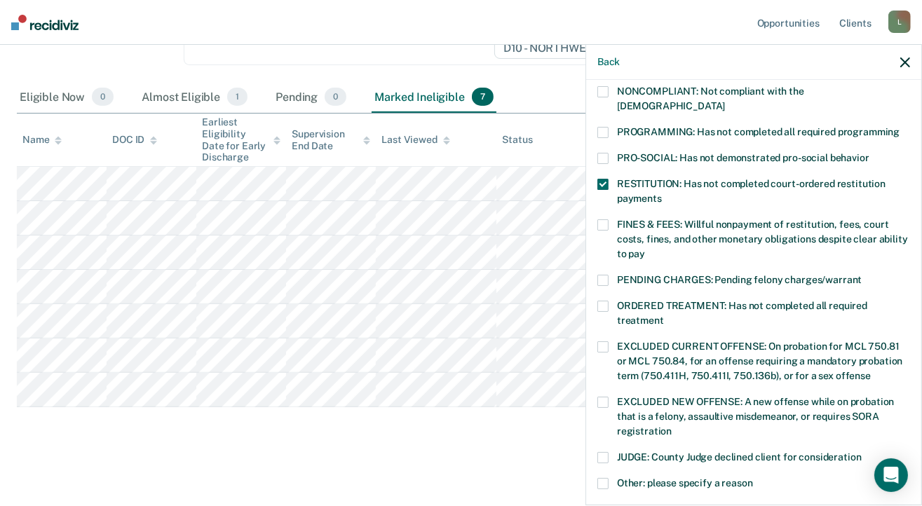
scroll to position [449, 0]
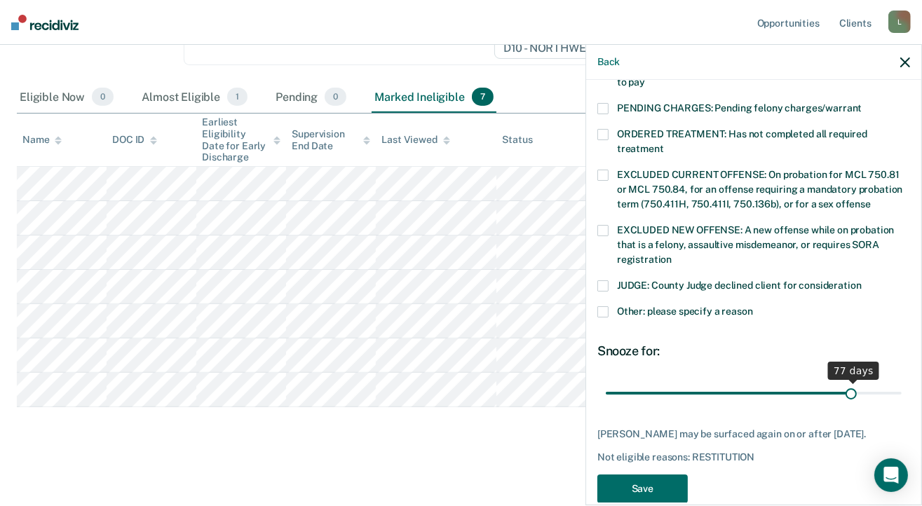
drag, startPoint x: 886, startPoint y: 377, endPoint x: 833, endPoint y: 383, distance: 53.0
type input "76"
click at [842, 381] on input "range" at bounding box center [754, 393] width 296 height 25
click at [636, 475] on button "Save" at bounding box center [642, 489] width 90 height 29
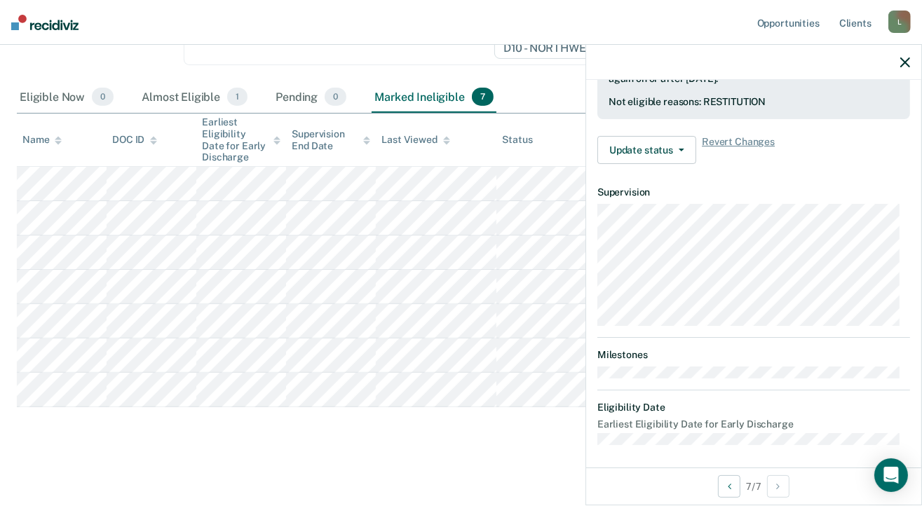
scroll to position [0, 0]
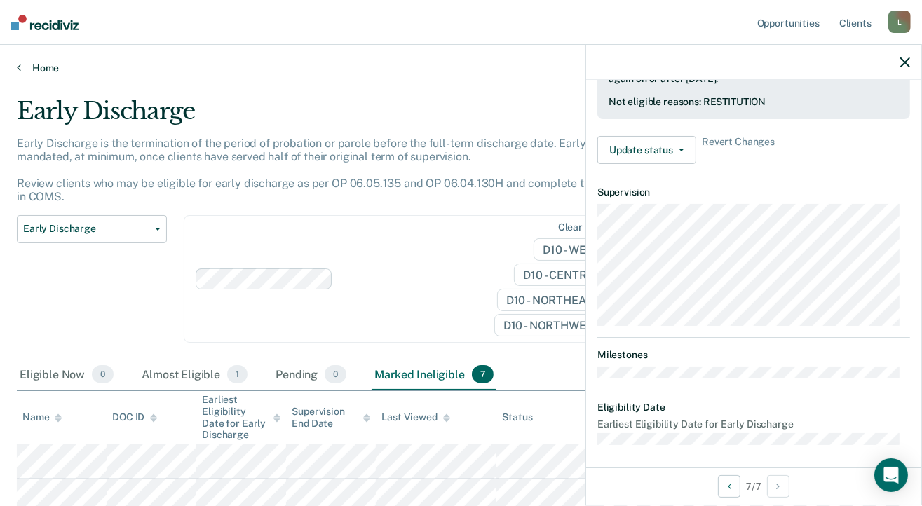
click at [49, 68] on link "Home" at bounding box center [461, 68] width 888 height 13
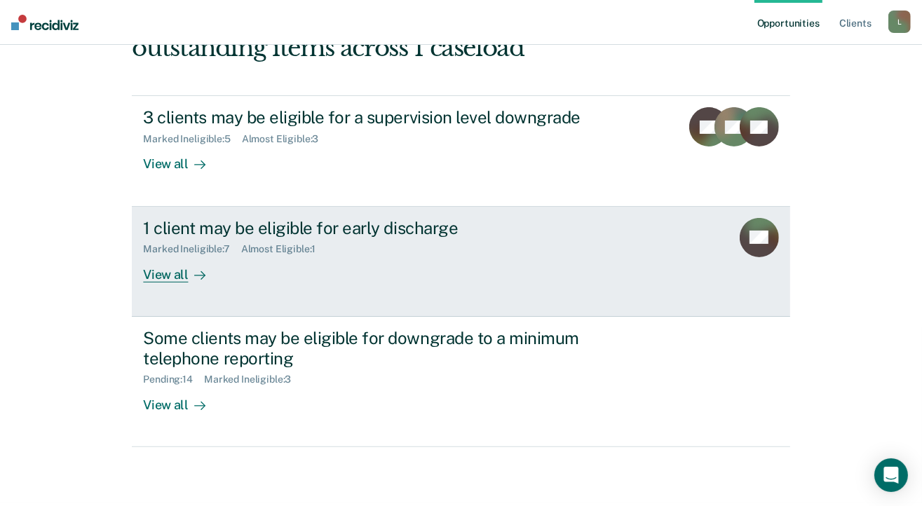
scroll to position [210, 0]
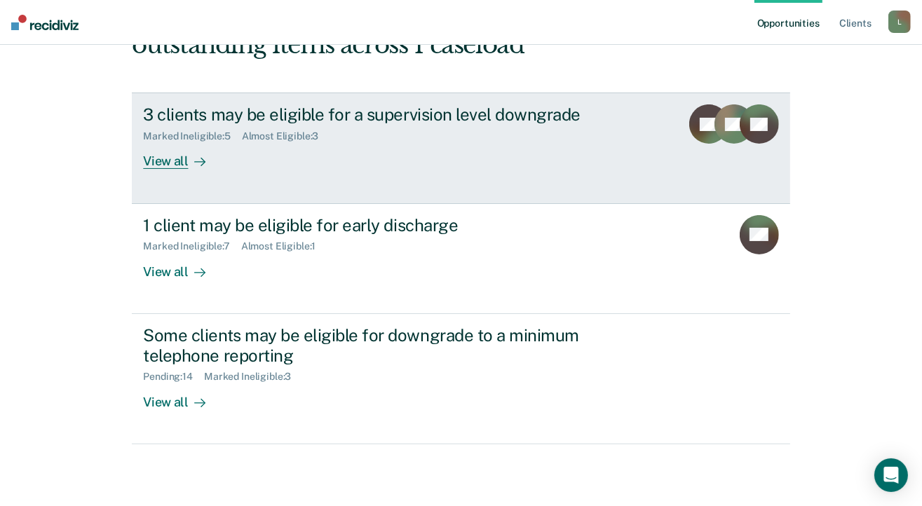
click at [170, 165] on div "View all" at bounding box center [182, 155] width 79 height 27
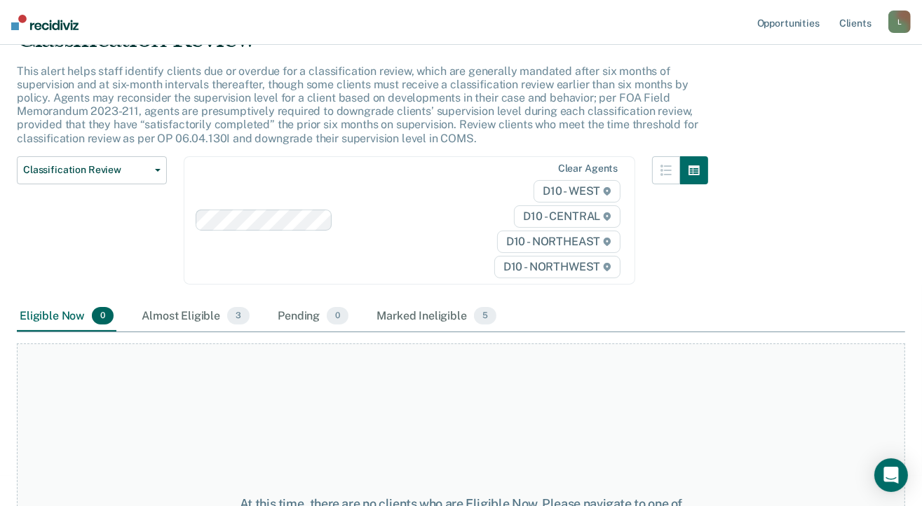
scroll to position [140, 0]
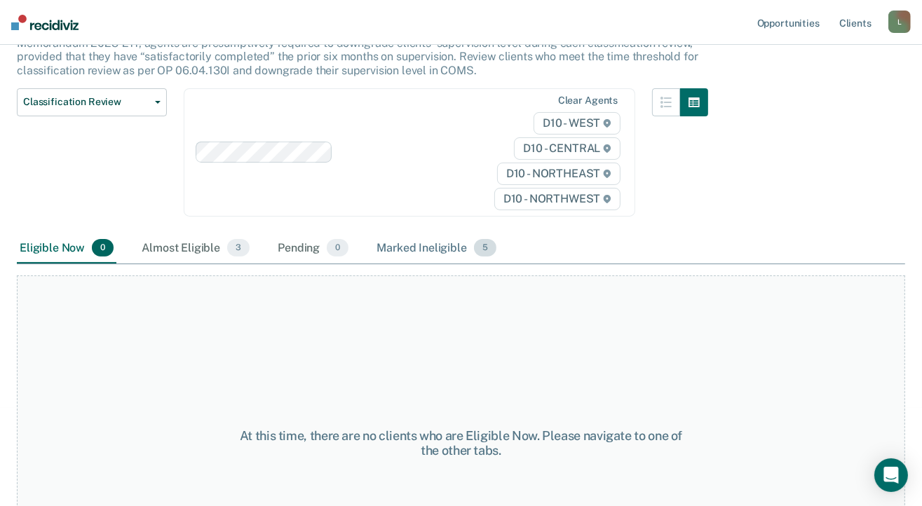
click at [421, 249] on div "Marked Ineligible 5" at bounding box center [436, 248] width 125 height 31
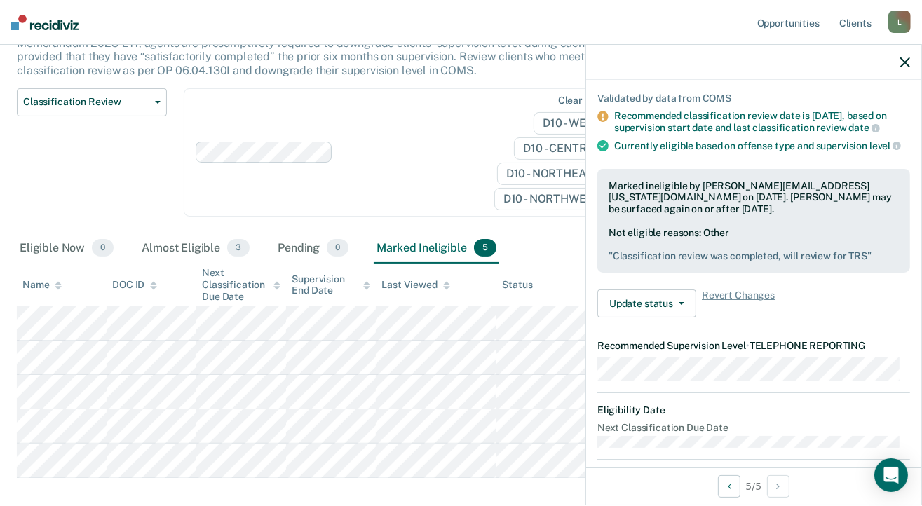
scroll to position [210, 0]
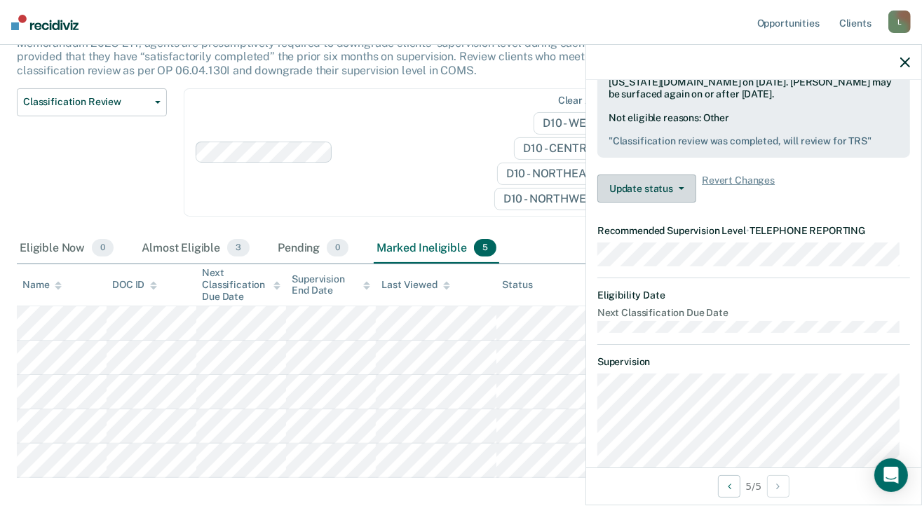
click at [680, 190] on icon "button" at bounding box center [682, 188] width 6 height 3
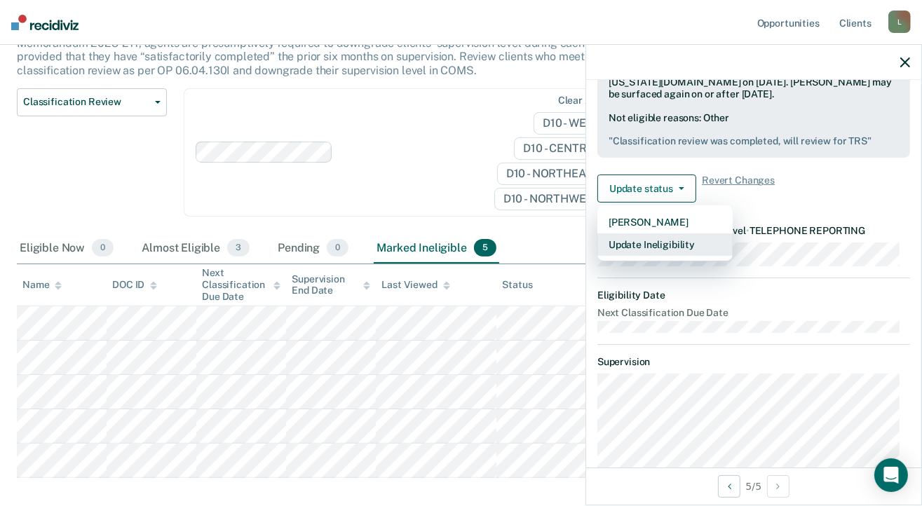
click at [641, 254] on button "Update Ineligibility" at bounding box center [664, 244] width 135 height 22
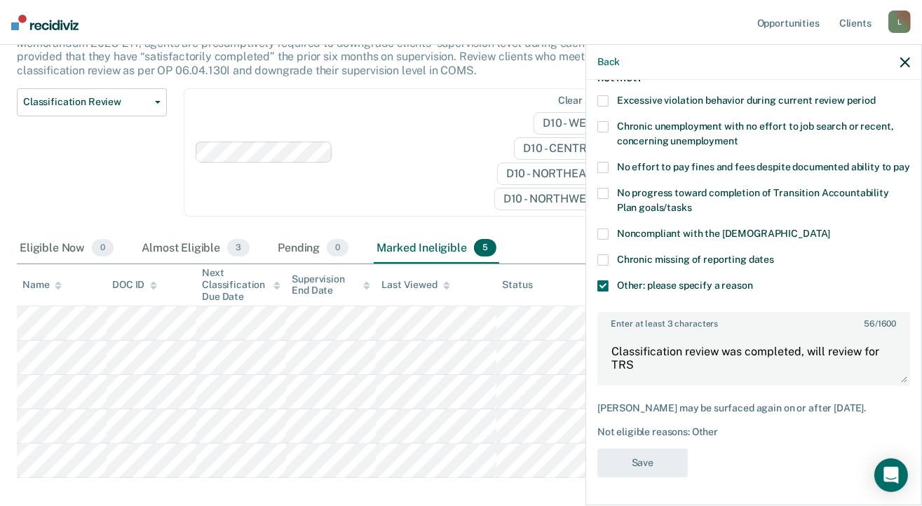
scroll to position [103, 0]
click at [600, 287] on span at bounding box center [602, 285] width 11 height 11
click at [753, 280] on input "Other: please specify a reason" at bounding box center [753, 280] width 0 height 0
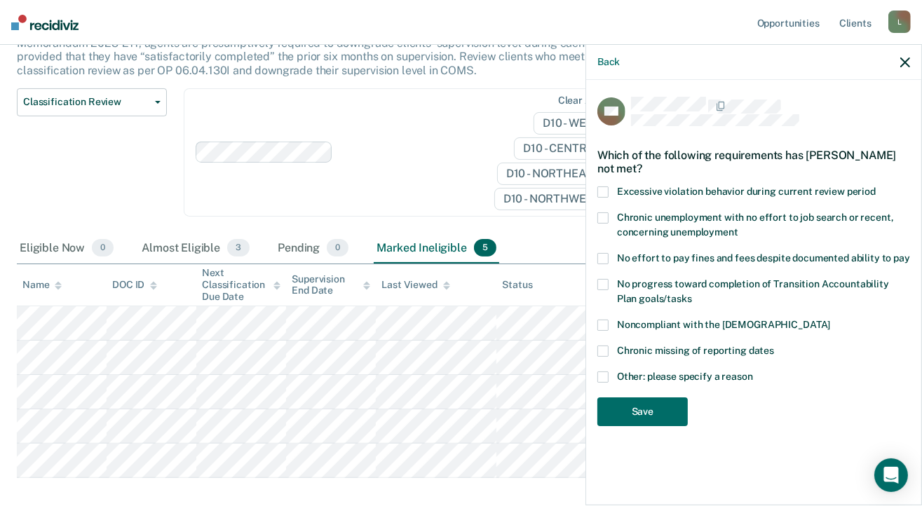
scroll to position [70, 0]
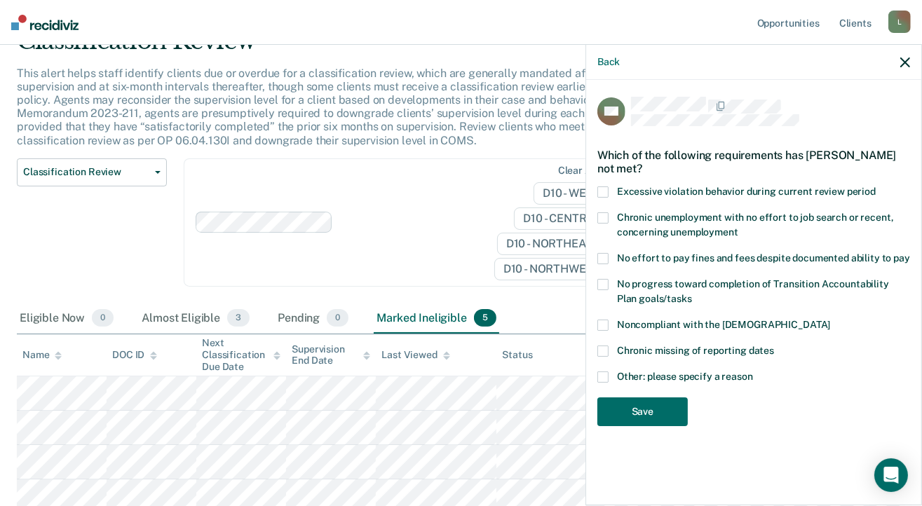
click at [606, 260] on span at bounding box center [602, 258] width 11 height 11
click at [910, 253] on input "No effort to pay fines and fees despite documented ability to pay" at bounding box center [910, 253] width 0 height 0
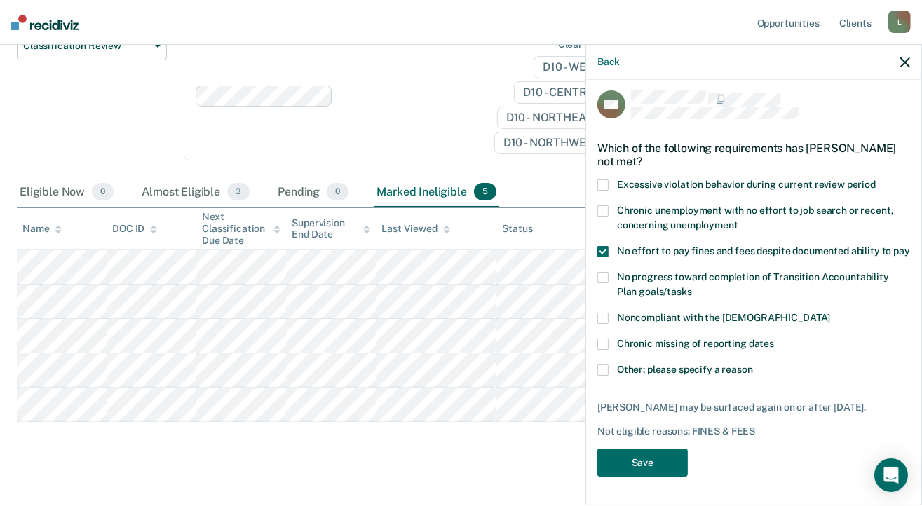
scroll to position [210, 0]
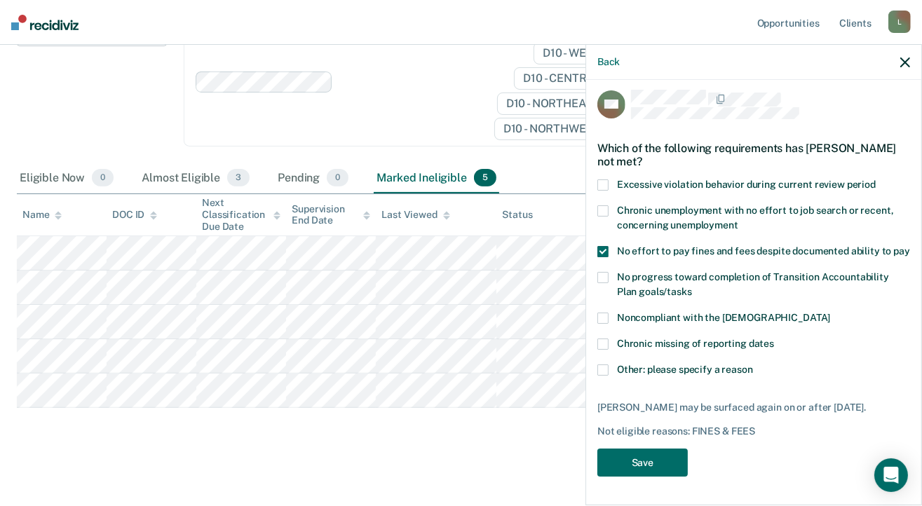
click at [603, 369] on span at bounding box center [602, 370] width 11 height 11
click at [753, 365] on input "Other: please specify a reason" at bounding box center [753, 365] width 0 height 0
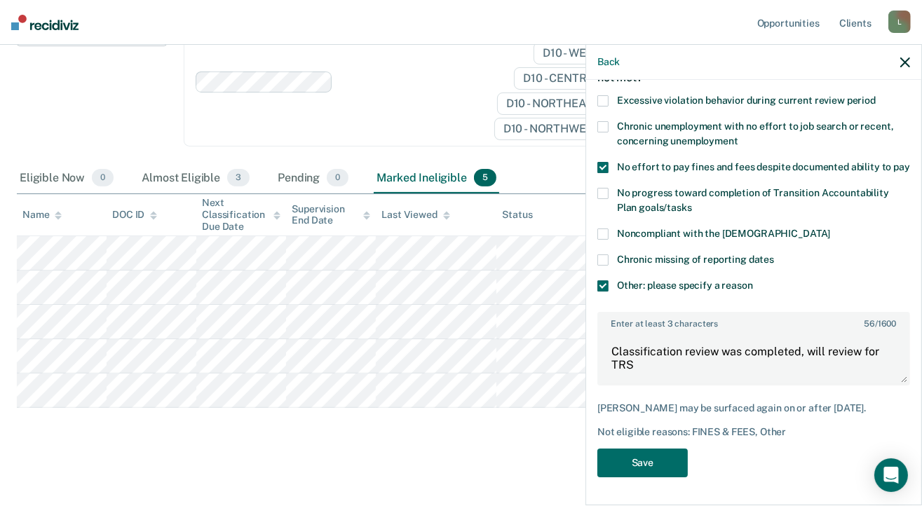
scroll to position [103, 0]
click at [636, 365] on textarea "Classification review was completed, will review for TRS" at bounding box center [754, 358] width 310 height 52
click at [629, 463] on button "Save" at bounding box center [642, 463] width 90 height 29
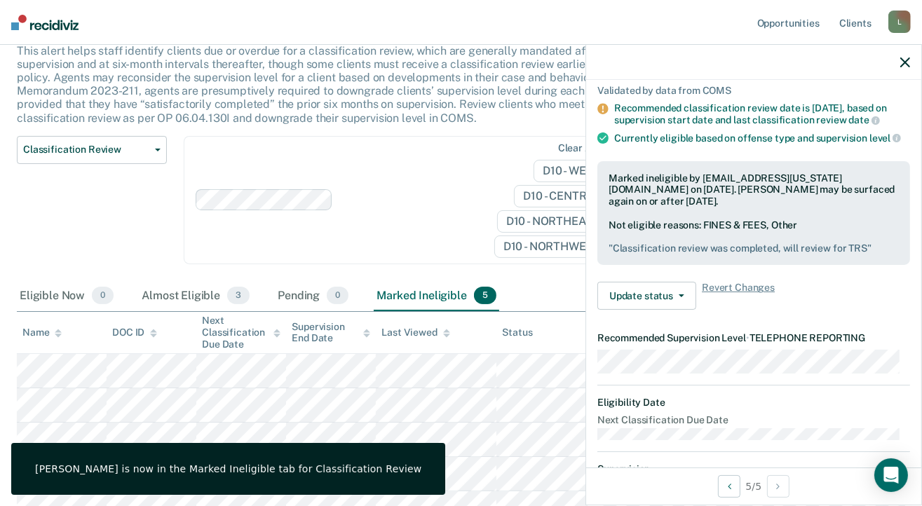
scroll to position [0, 0]
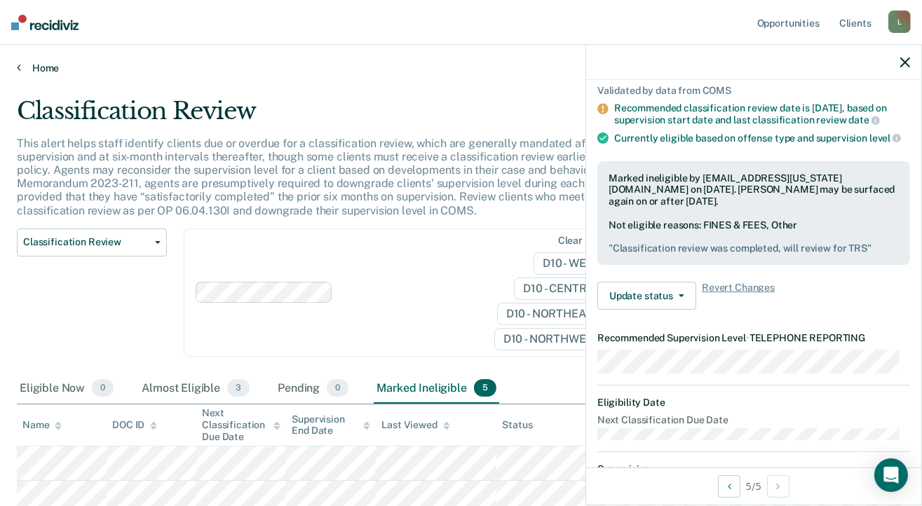
click at [44, 65] on link "Home" at bounding box center [461, 68] width 888 height 13
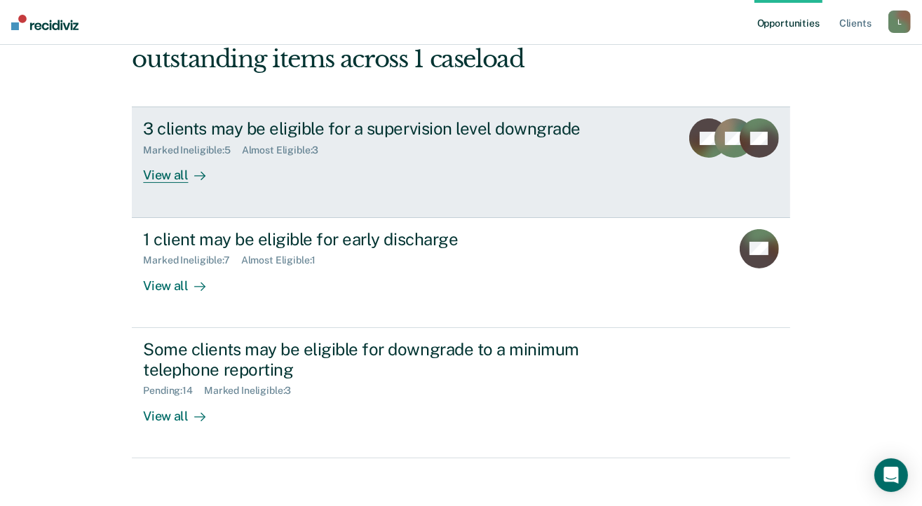
scroll to position [258, 0]
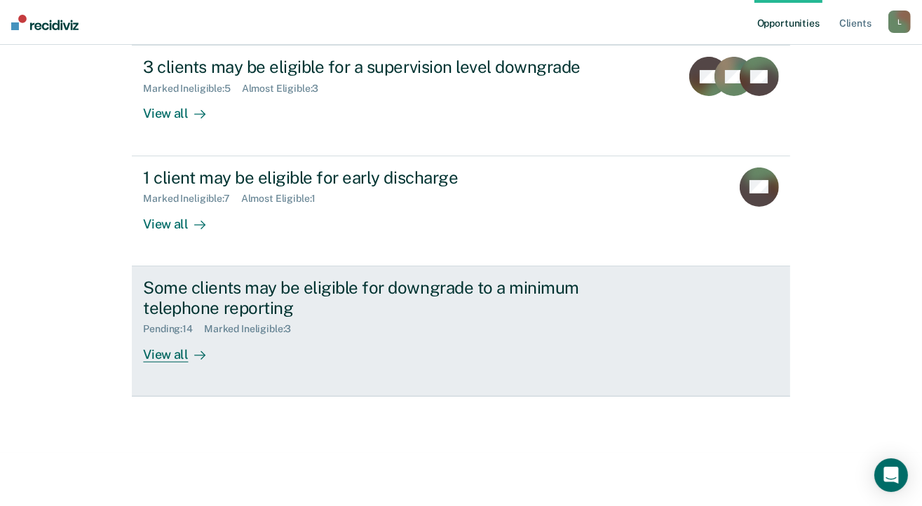
click at [179, 351] on div "View all" at bounding box center [182, 348] width 79 height 27
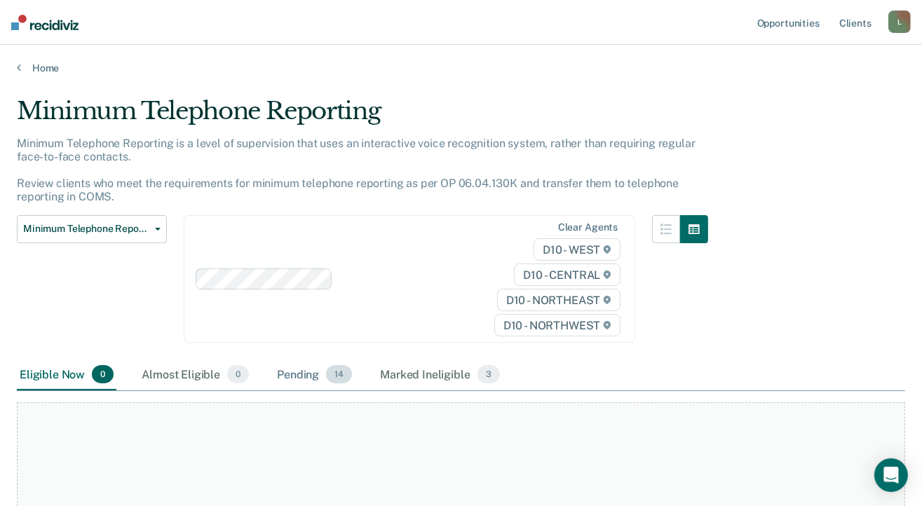
click at [297, 376] on div "Pending 14" at bounding box center [314, 375] width 81 height 31
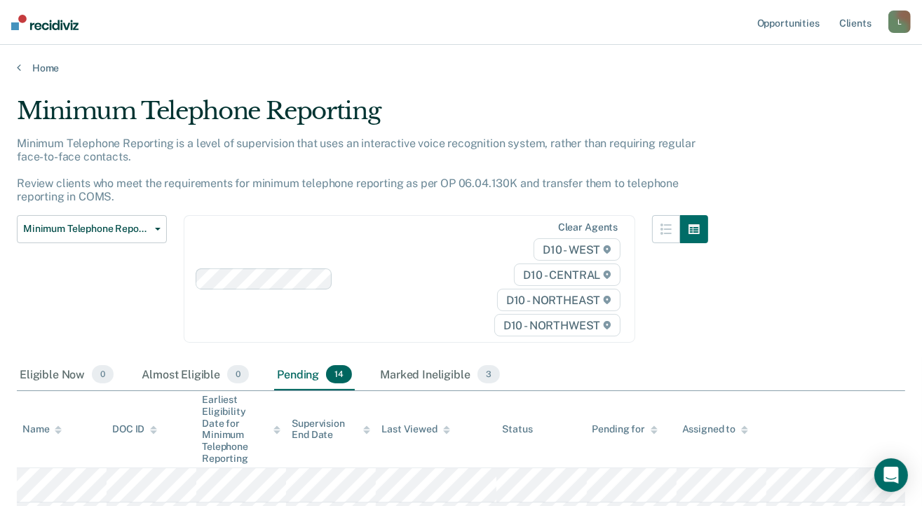
click at [891, 23] on div "L" at bounding box center [899, 22] width 22 height 22
click at [807, 93] on link "Log Out" at bounding box center [843, 92] width 113 height 12
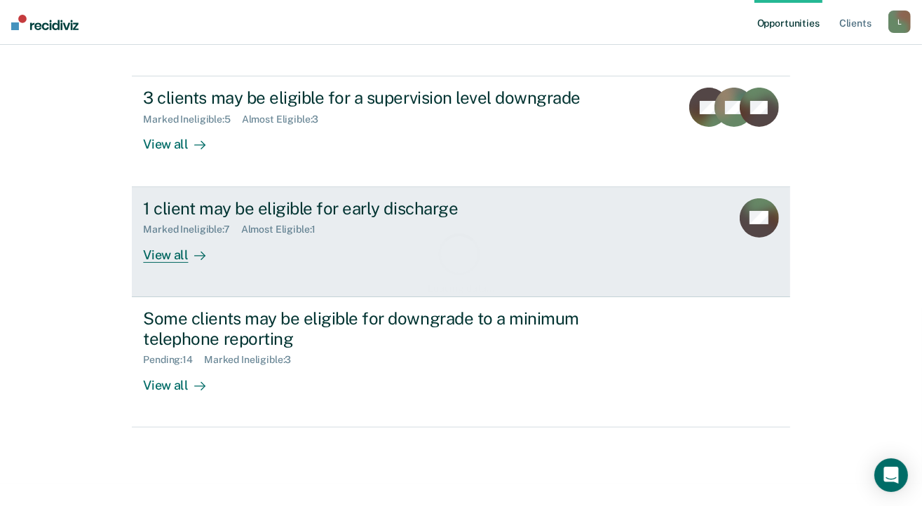
scroll to position [258, 0]
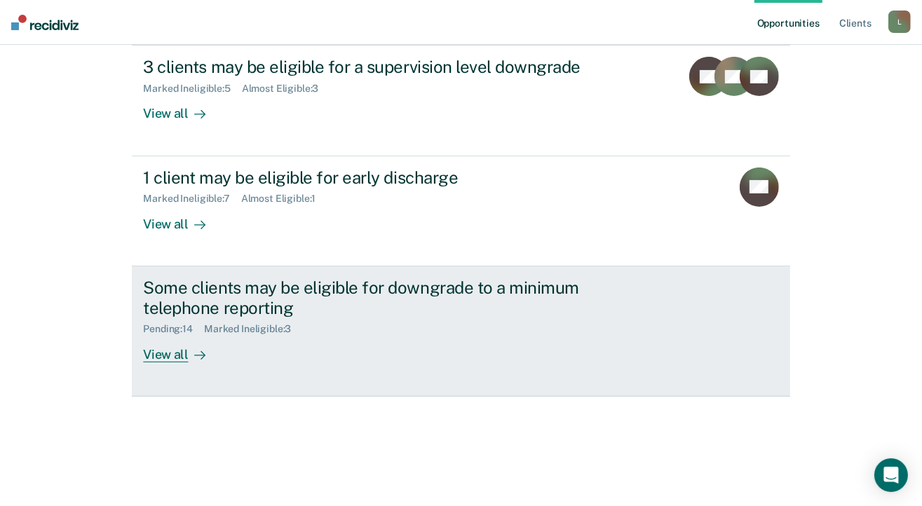
click at [152, 326] on div "Pending : 14" at bounding box center [173, 329] width 61 height 12
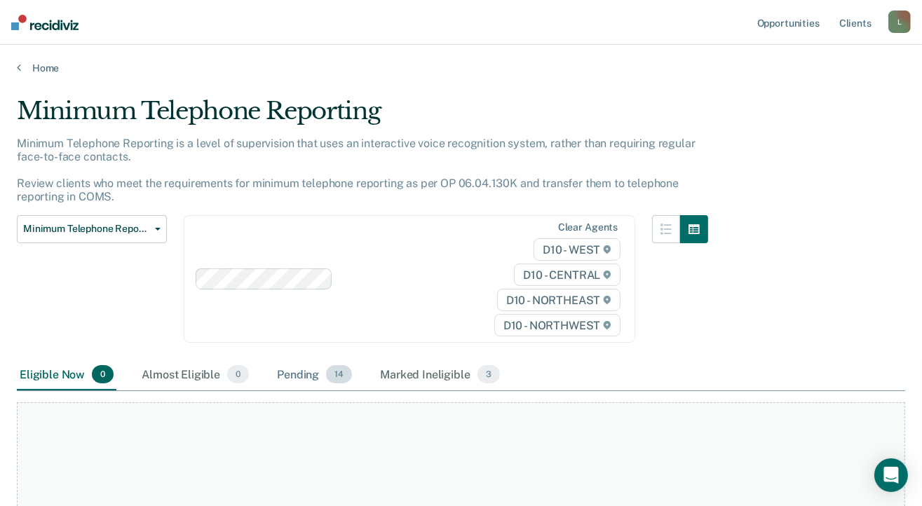
click at [302, 376] on div "Pending 14" at bounding box center [314, 375] width 81 height 31
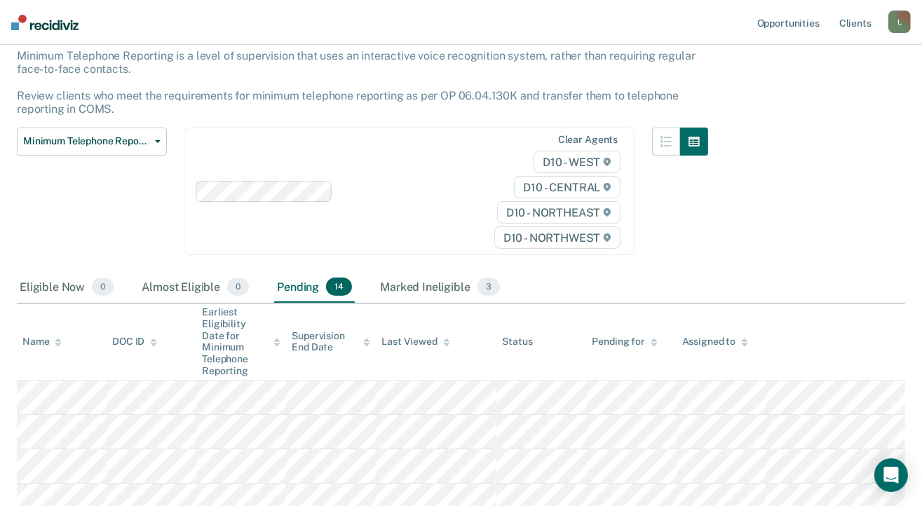
scroll to position [210, 0]
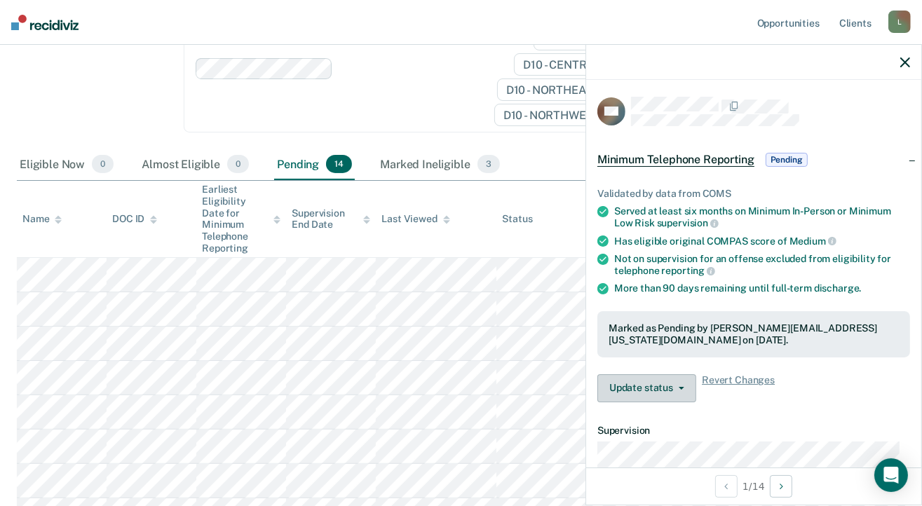
click at [657, 382] on button "Update status" at bounding box center [646, 388] width 99 height 28
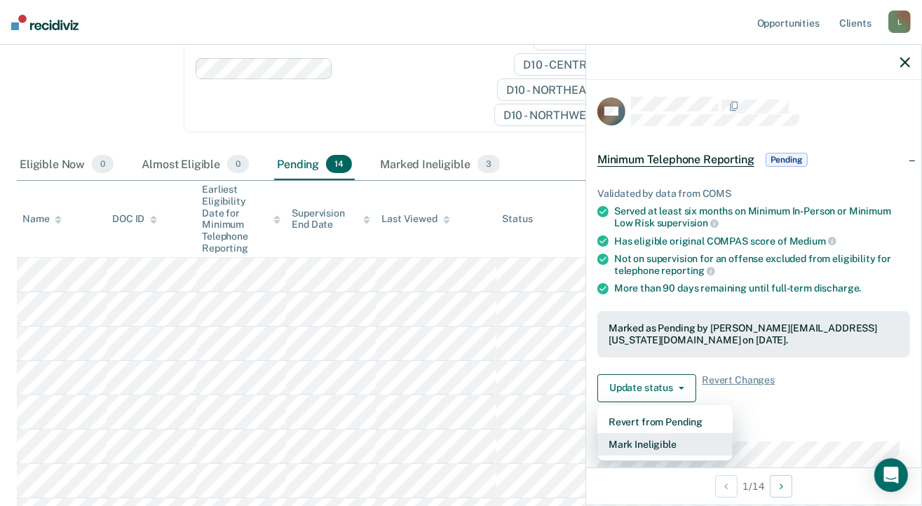
click at [656, 439] on button "Mark Ineligible" at bounding box center [664, 444] width 135 height 22
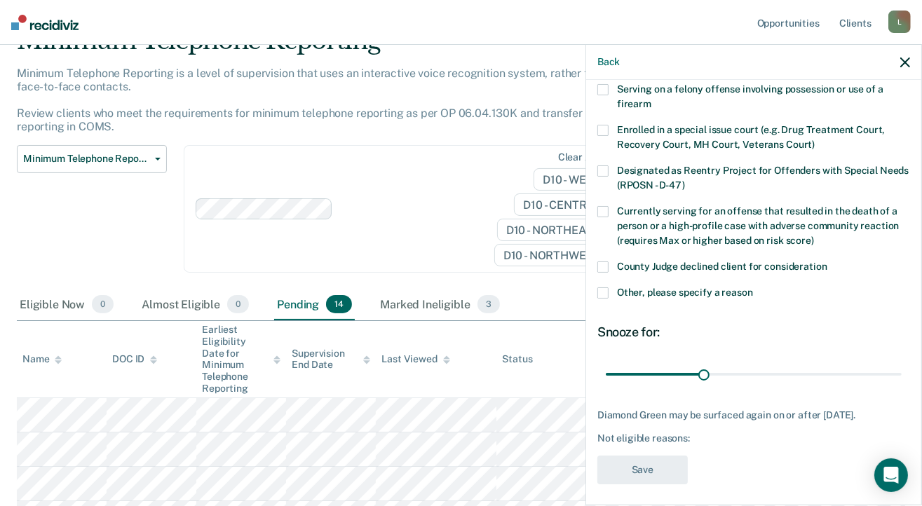
scroll to position [107, 0]
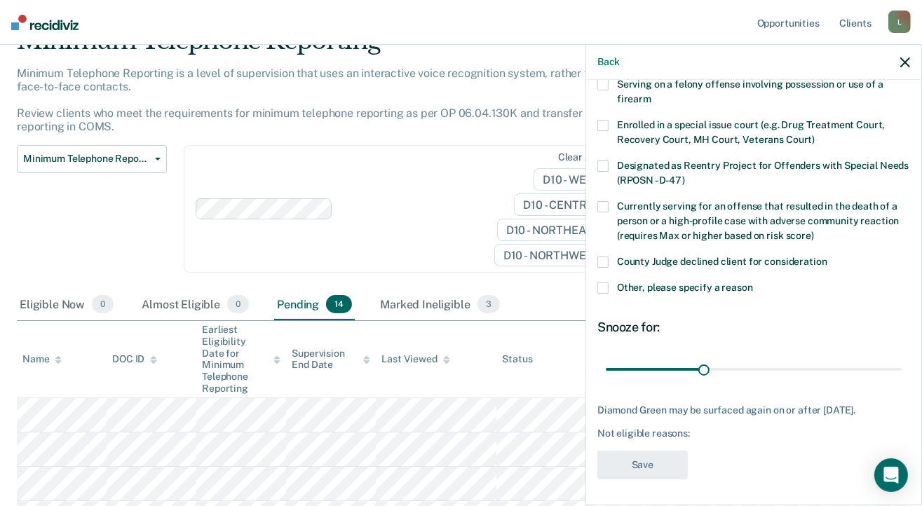
click at [606, 288] on span at bounding box center [602, 287] width 11 height 11
click at [753, 282] on input "Other, please specify a reason" at bounding box center [753, 282] width 0 height 0
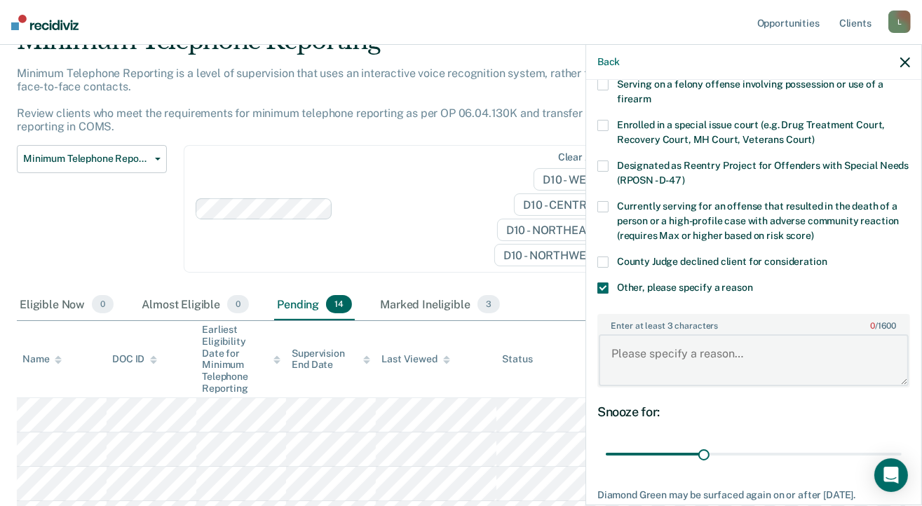
click at [649, 349] on textarea "Enter at least 3 characters 0 / 1600" at bounding box center [754, 360] width 310 height 52
type textarea "ICOTS - no TRS"
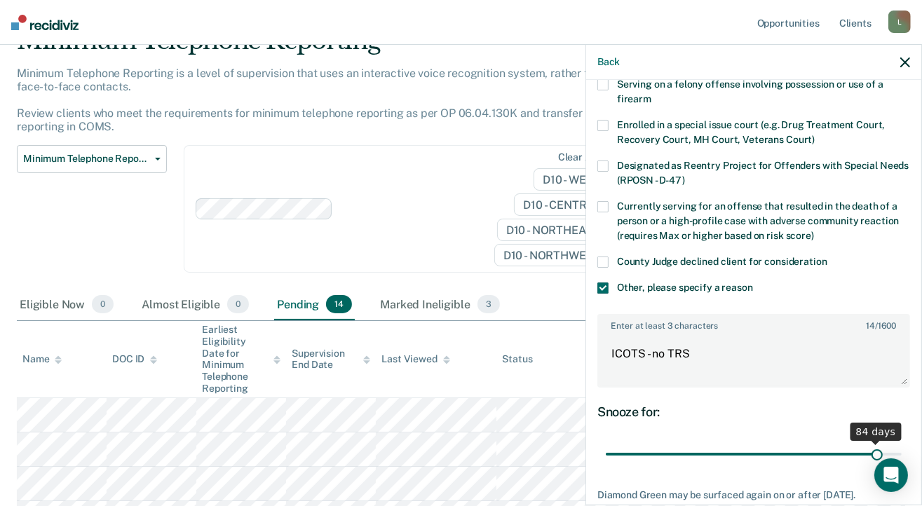
drag, startPoint x: 698, startPoint y: 449, endPoint x: 867, endPoint y: 458, distance: 169.1
type input "84"
click at [867, 458] on input "range" at bounding box center [754, 454] width 296 height 25
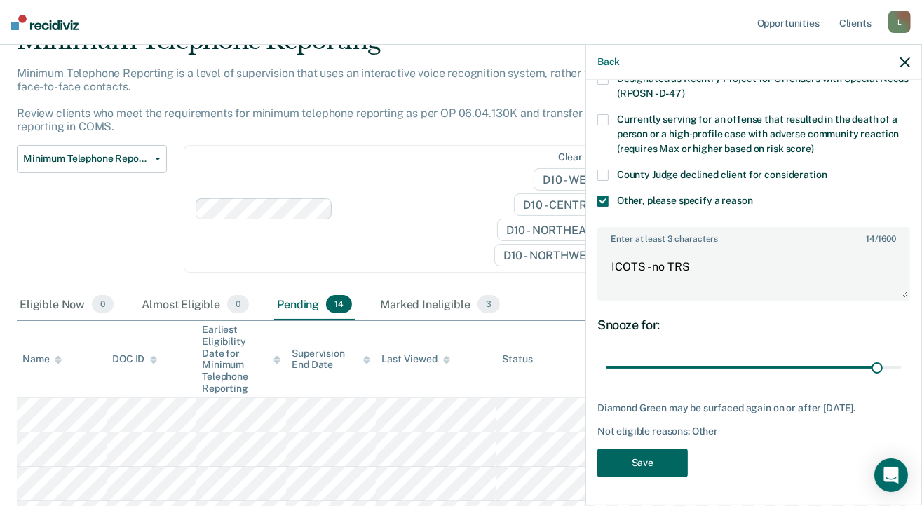
click at [673, 456] on button "Save" at bounding box center [642, 463] width 90 height 29
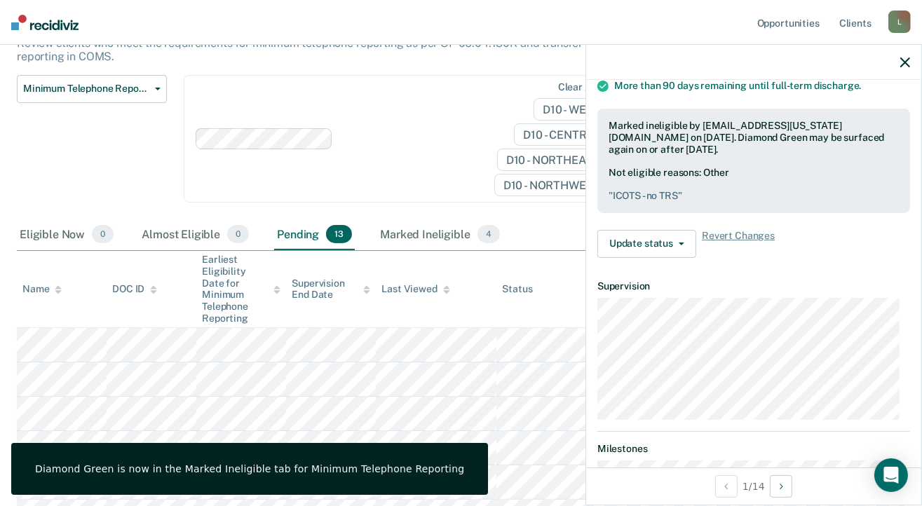
scroll to position [280, 0]
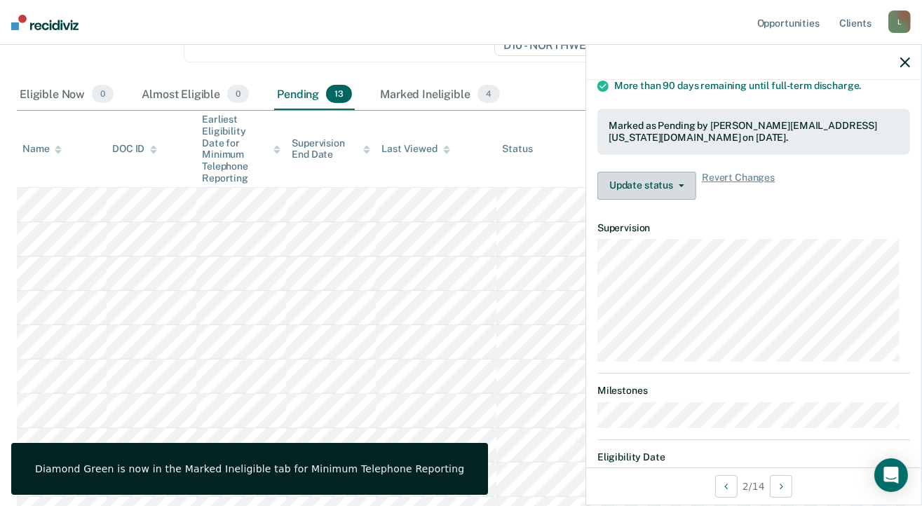
click at [665, 178] on button "Update status" at bounding box center [646, 186] width 99 height 28
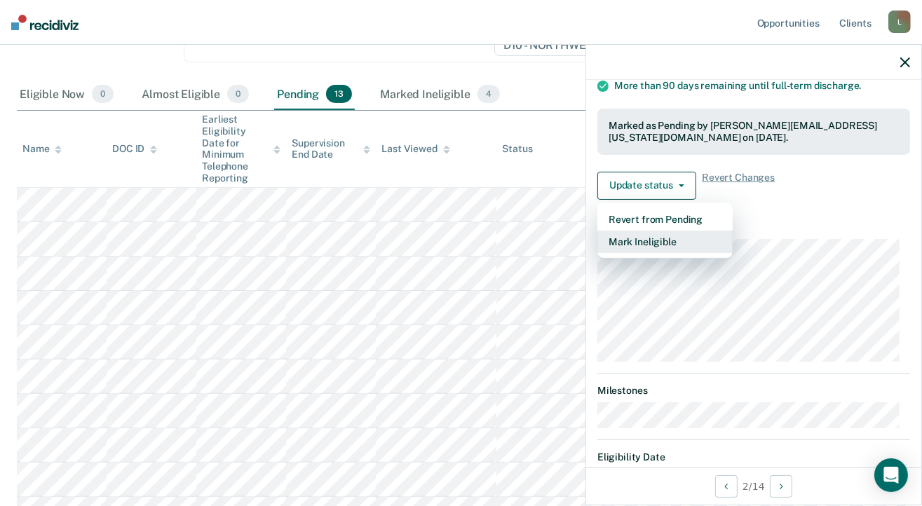
click at [639, 239] on button "Mark Ineligible" at bounding box center [664, 242] width 135 height 22
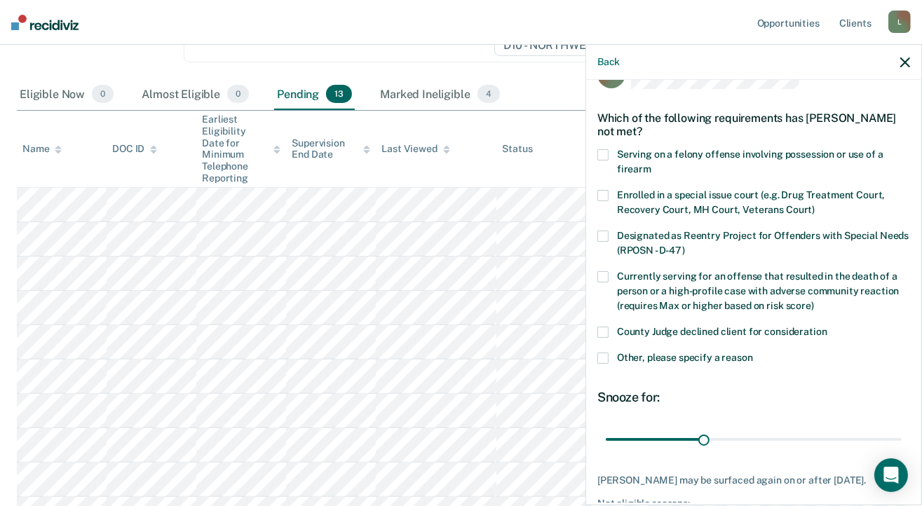
scroll to position [107, 0]
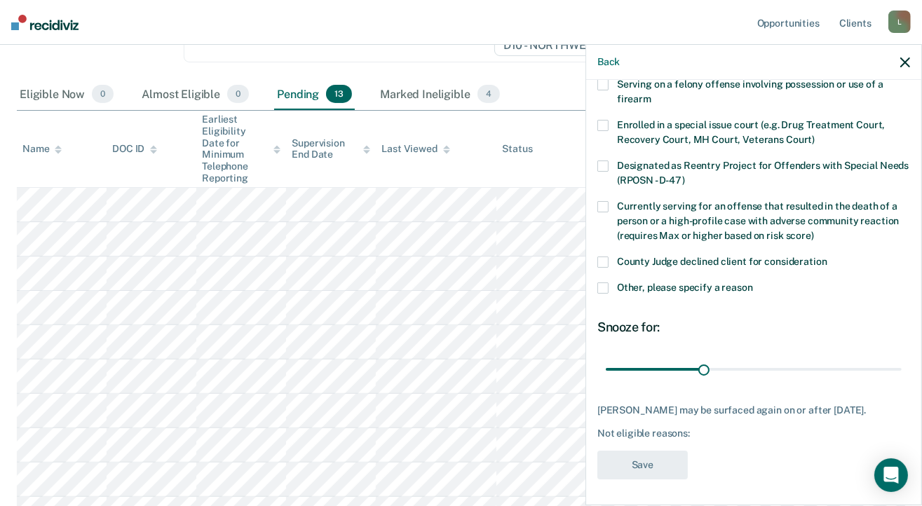
click at [600, 287] on span at bounding box center [602, 287] width 11 height 11
click at [753, 282] on input "Other, please specify a reason" at bounding box center [753, 282] width 0 height 0
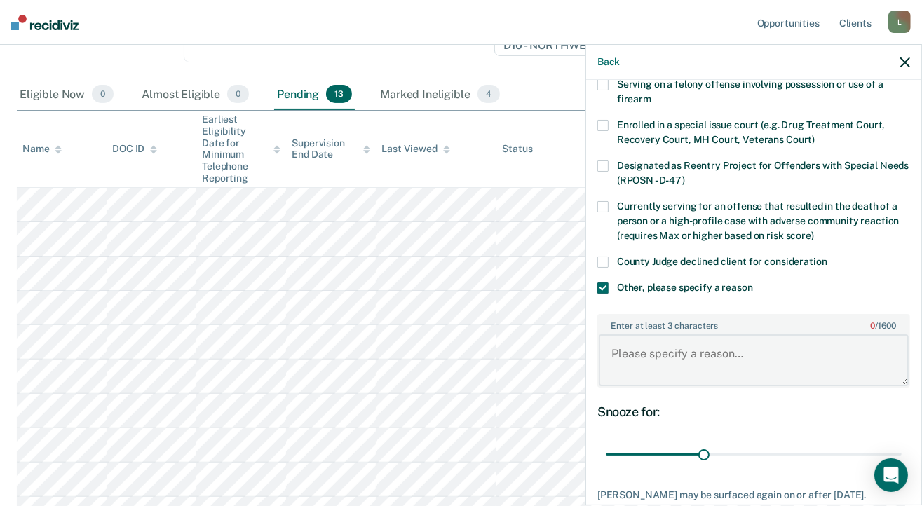
click at [639, 348] on textarea "Enter at least 3 characters 0 / 1600" at bounding box center [754, 360] width 310 height 52
type textarea "ICOTS -no TRS"
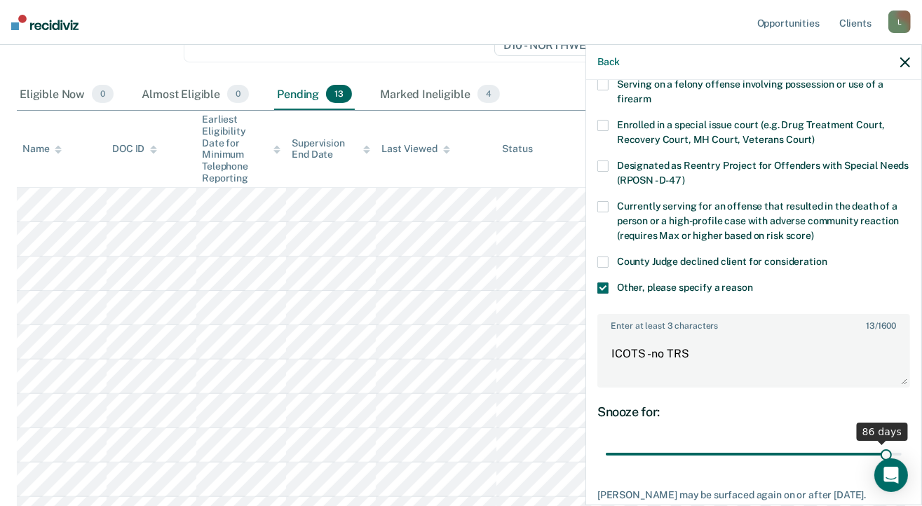
drag, startPoint x: 701, startPoint y: 454, endPoint x: 875, endPoint y: 456, distance: 173.9
type input "87"
click at [875, 456] on input "range" at bounding box center [754, 454] width 296 height 25
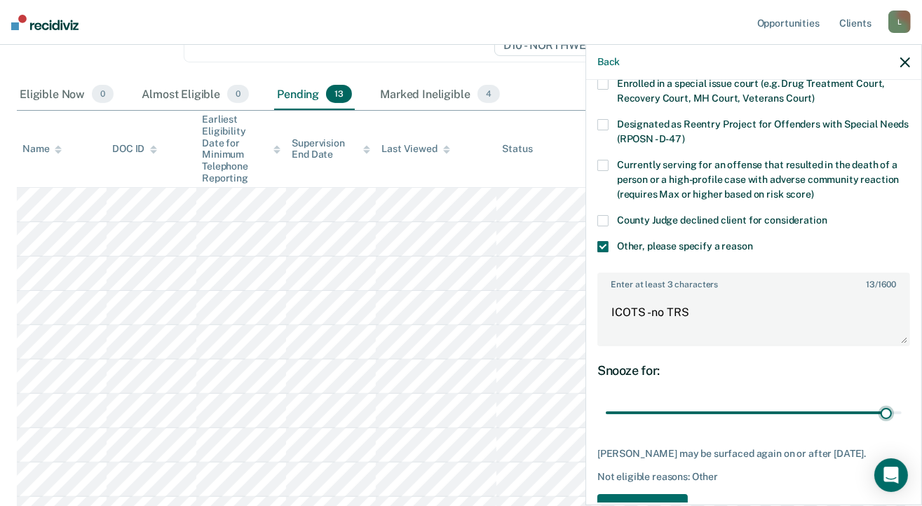
scroll to position [191, 0]
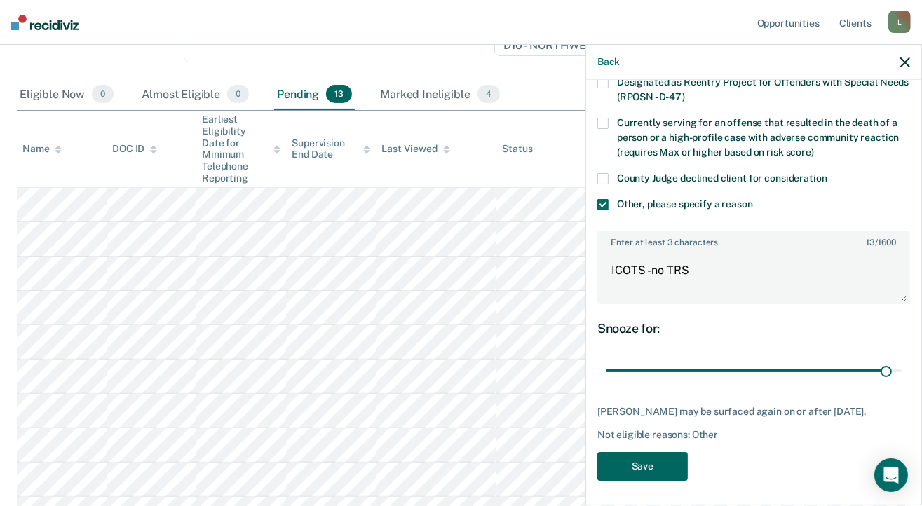
click at [651, 459] on button "Save" at bounding box center [642, 466] width 90 height 29
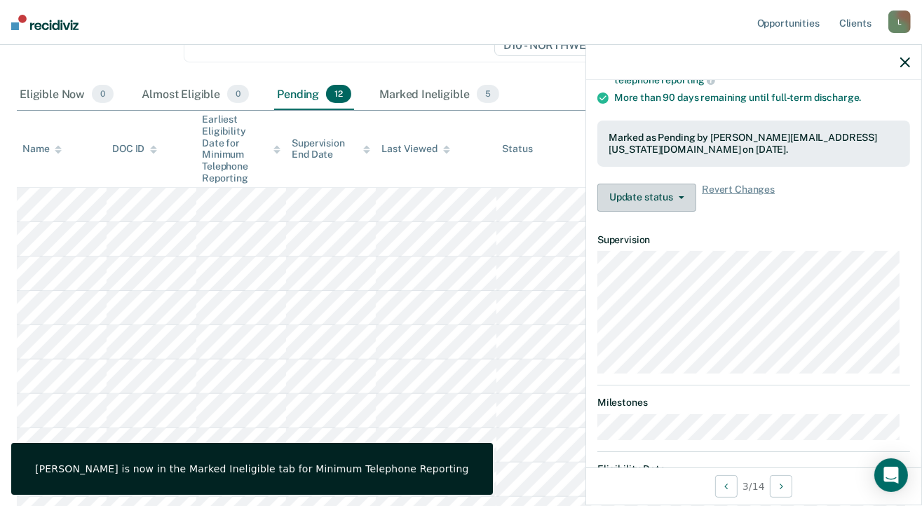
click at [676, 197] on button "Update status" at bounding box center [646, 198] width 99 height 28
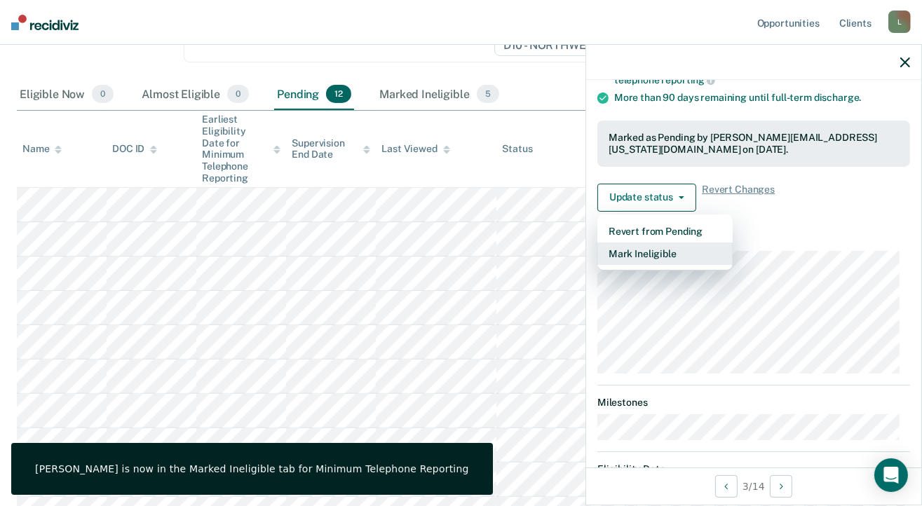
click at [637, 247] on button "Mark Ineligible" at bounding box center [664, 254] width 135 height 22
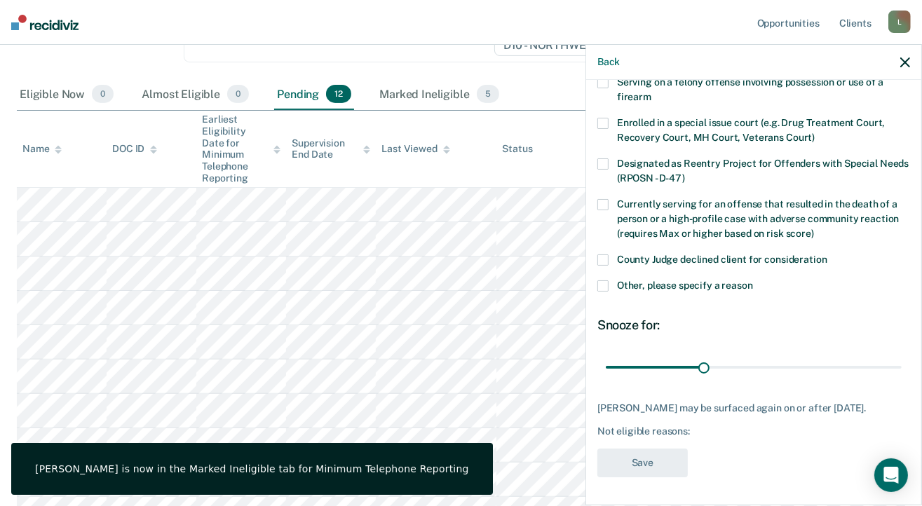
scroll to position [107, 0]
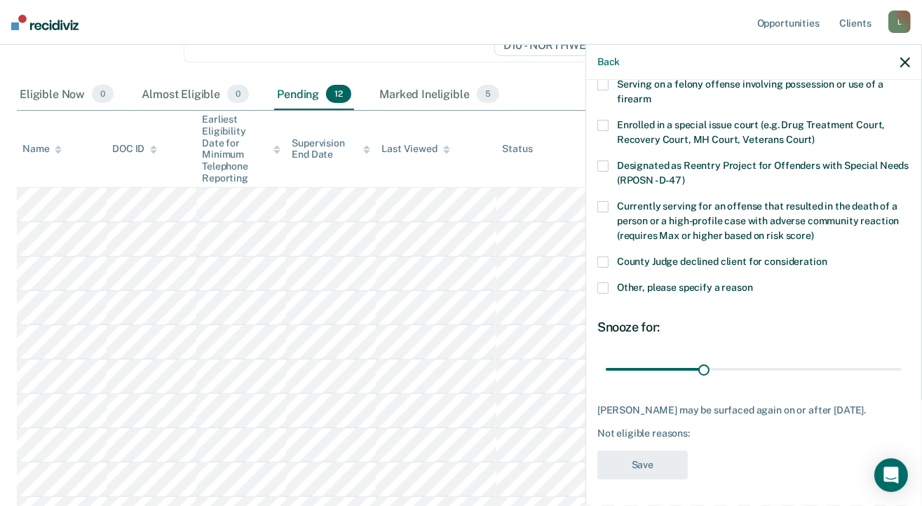
click at [603, 288] on span at bounding box center [602, 287] width 11 height 11
click at [753, 282] on input "Other, please specify a reason" at bounding box center [753, 282] width 0 height 0
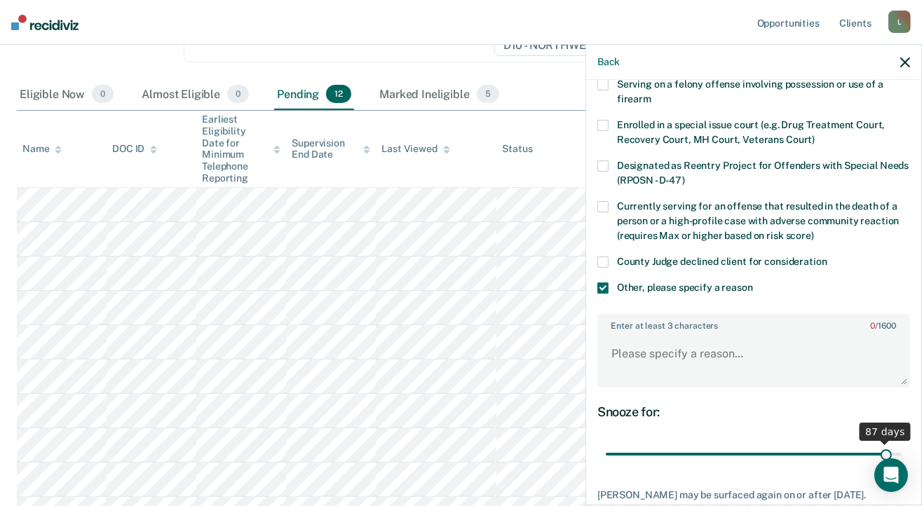
drag, startPoint x: 702, startPoint y: 451, endPoint x: 866, endPoint y: 449, distance: 163.3
type input "87"
click at [876, 457] on input "range" at bounding box center [754, 454] width 296 height 25
click at [655, 350] on textarea "Enter at least 3 characters 0 / 1600" at bounding box center [754, 360] width 310 height 52
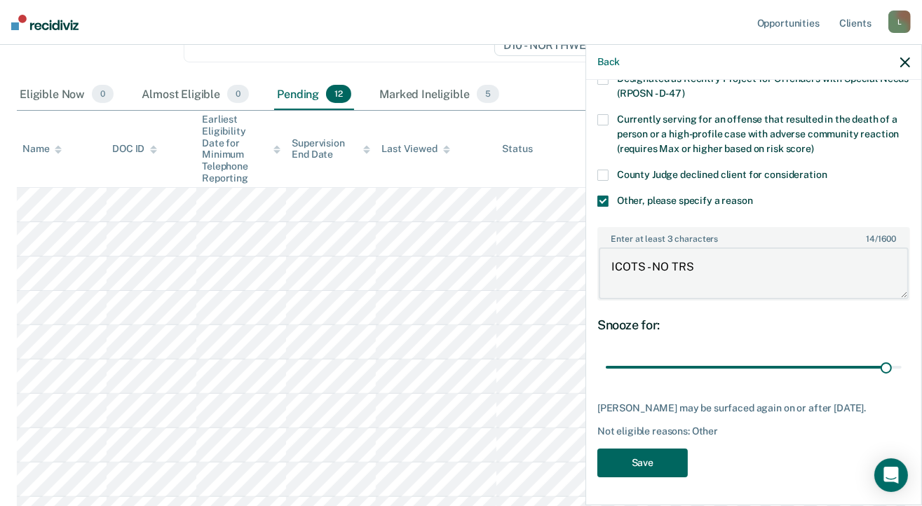
type textarea "ICOTS - NO TRS"
click at [636, 458] on button "Save" at bounding box center [642, 463] width 90 height 29
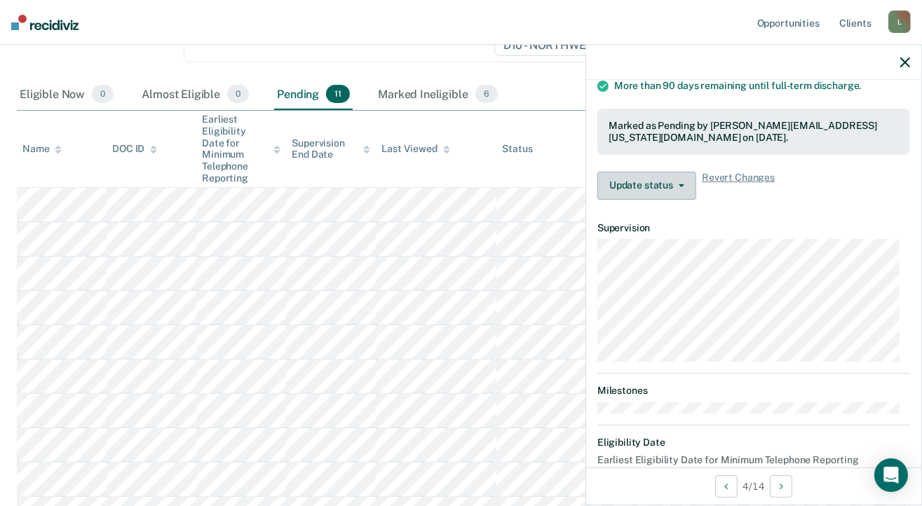
click at [661, 183] on button "Update status" at bounding box center [646, 186] width 99 height 28
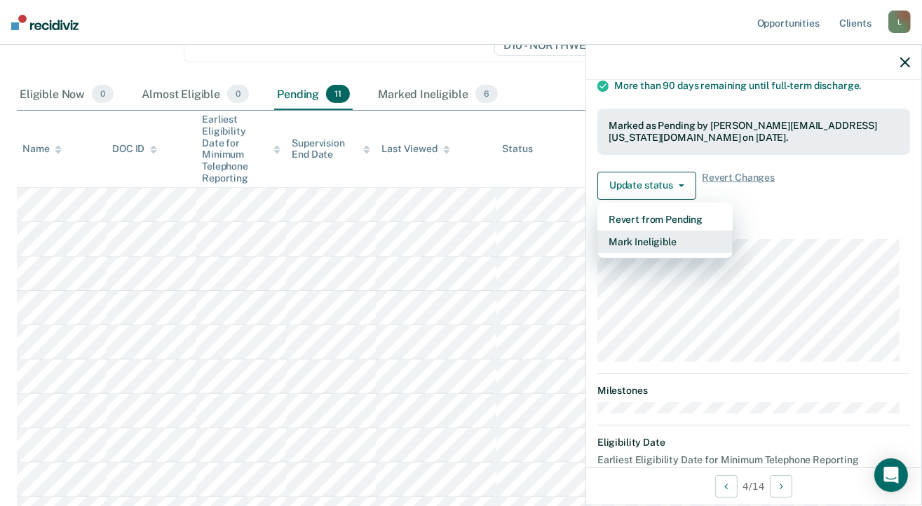
click at [660, 236] on button "Mark Ineligible" at bounding box center [664, 242] width 135 height 22
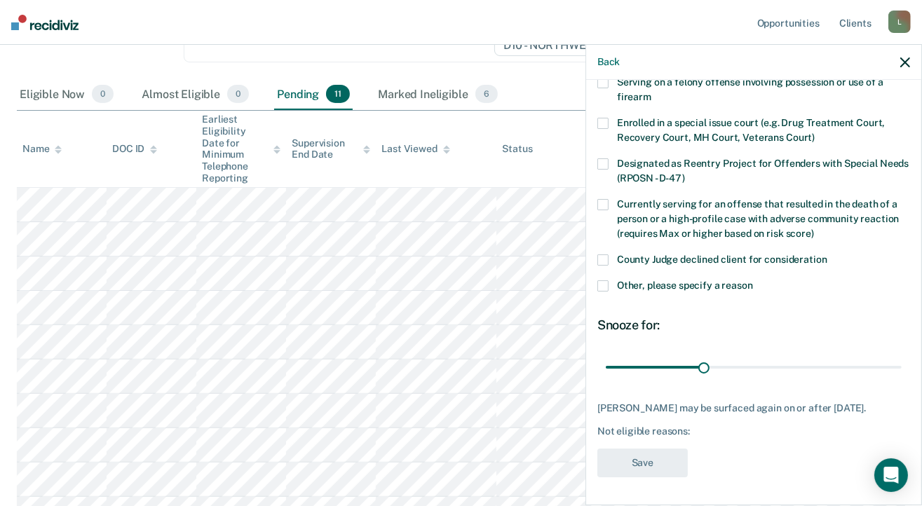
scroll to position [119, 0]
click at [604, 280] on span at bounding box center [602, 285] width 11 height 11
click at [753, 280] on input "Other, please specify a reason" at bounding box center [753, 280] width 0 height 0
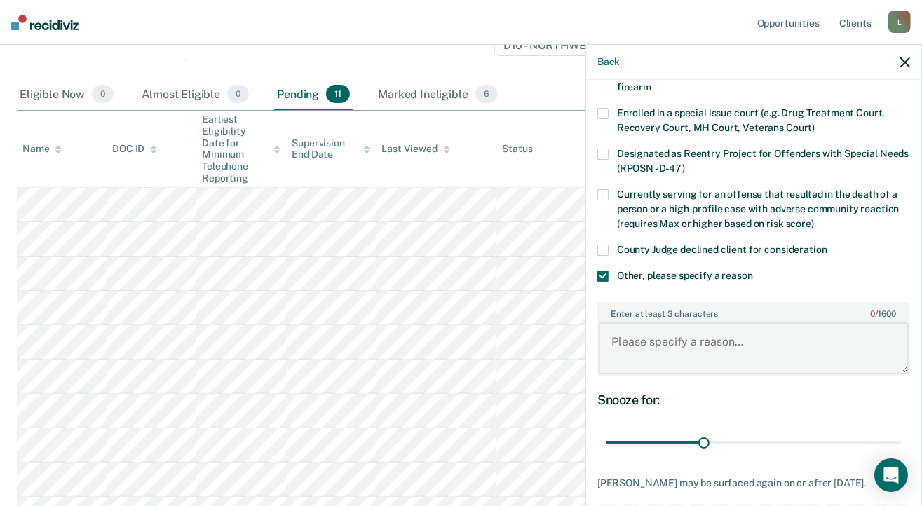
click at [633, 337] on textarea "Enter at least 3 characters 0 / 1600" at bounding box center [754, 348] width 310 height 52
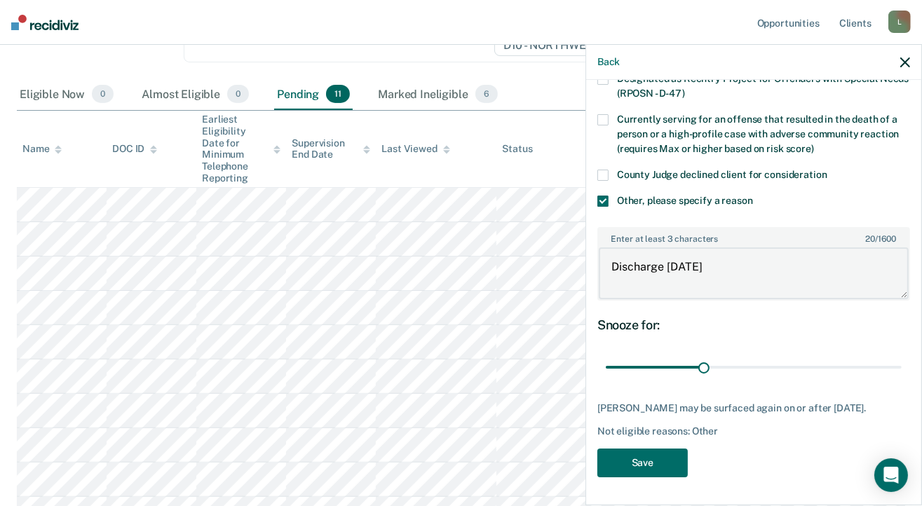
scroll to position [203, 0]
type textarea "Discharge in 90 days"
drag, startPoint x: 712, startPoint y: 358, endPoint x: 875, endPoint y: 364, distance: 162.8
type input "87"
click at [875, 364] on input "range" at bounding box center [754, 367] width 296 height 25
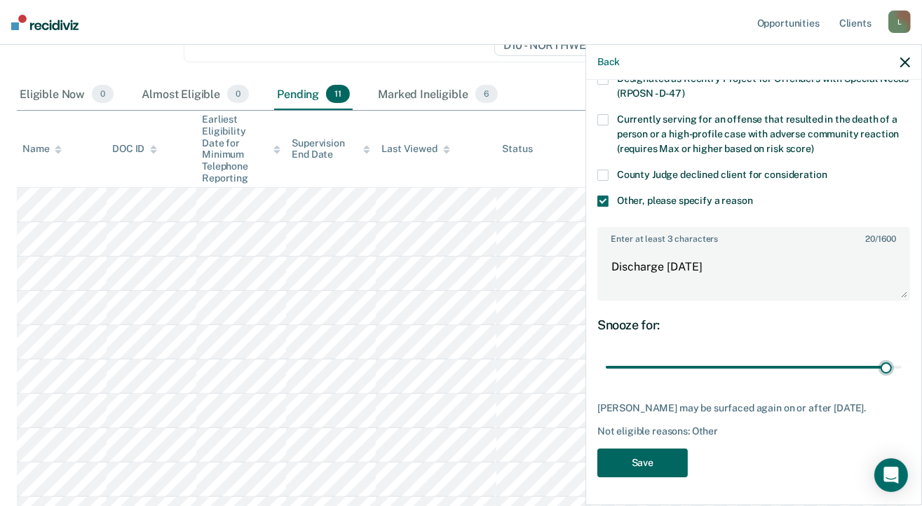
click at [645, 459] on button "Save" at bounding box center [642, 463] width 90 height 29
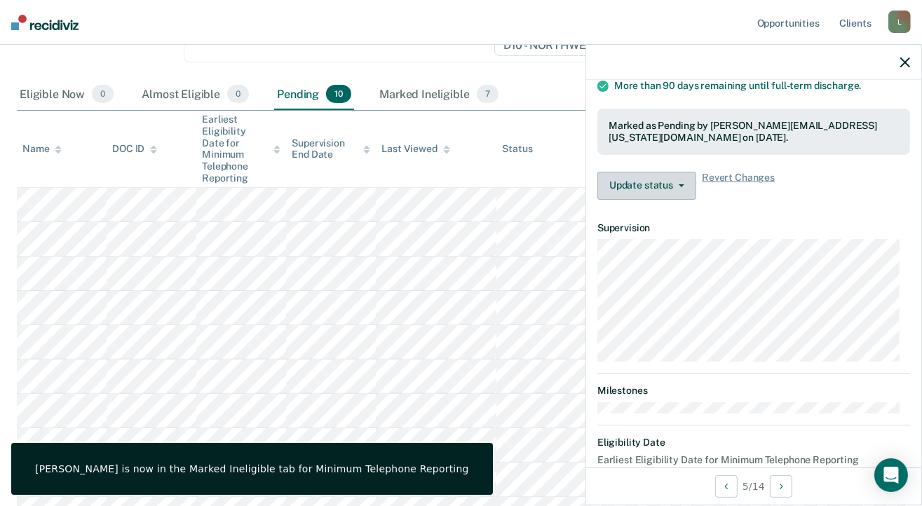
click at [682, 184] on icon "button" at bounding box center [682, 185] width 6 height 3
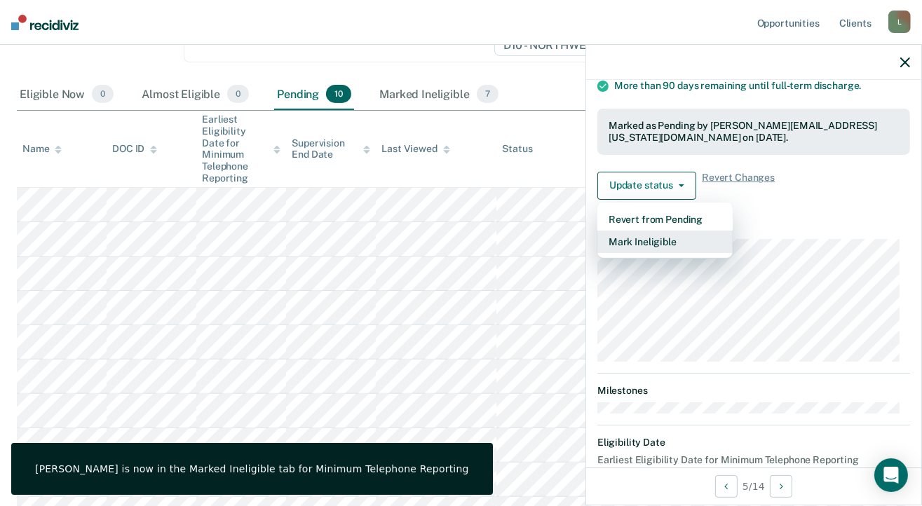
click at [646, 236] on button "Mark Ineligible" at bounding box center [664, 242] width 135 height 22
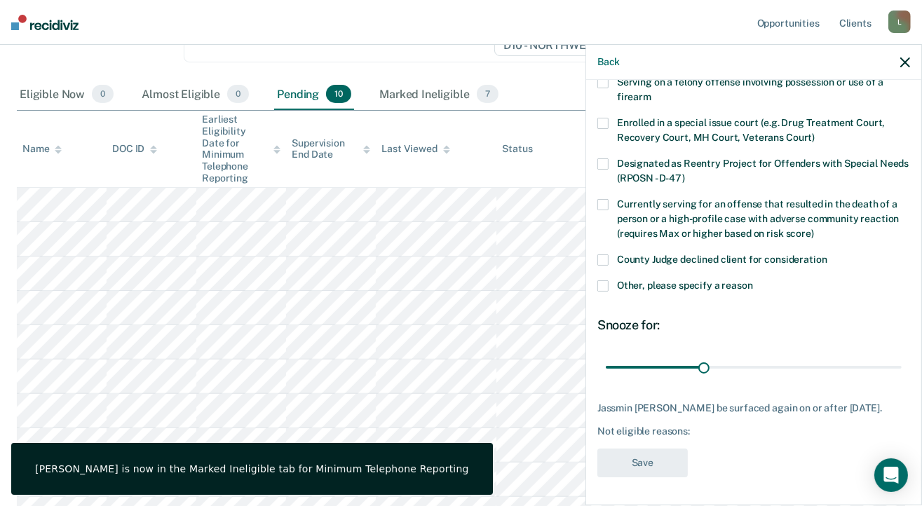
scroll to position [107, 0]
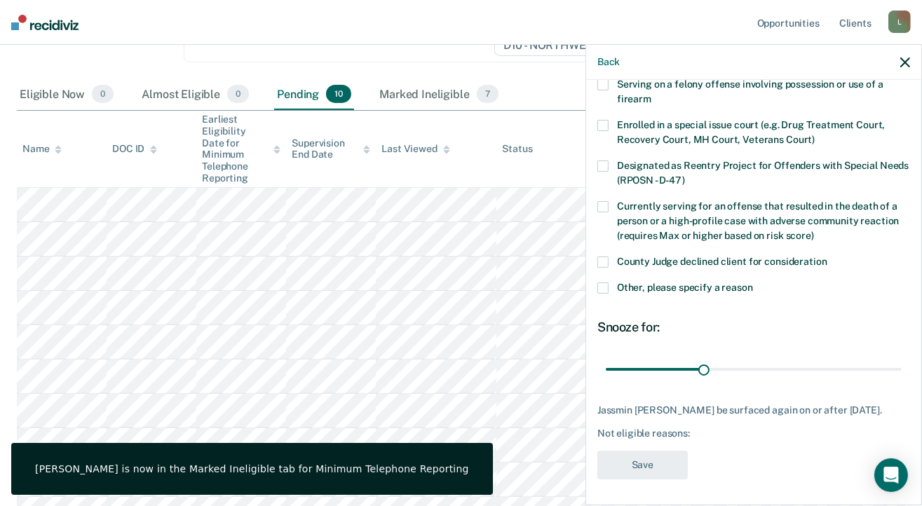
drag, startPoint x: 601, startPoint y: 287, endPoint x: 612, endPoint y: 300, distance: 17.0
click at [603, 287] on span at bounding box center [602, 287] width 11 height 11
click at [753, 282] on input "Other, please specify a reason" at bounding box center [753, 282] width 0 height 0
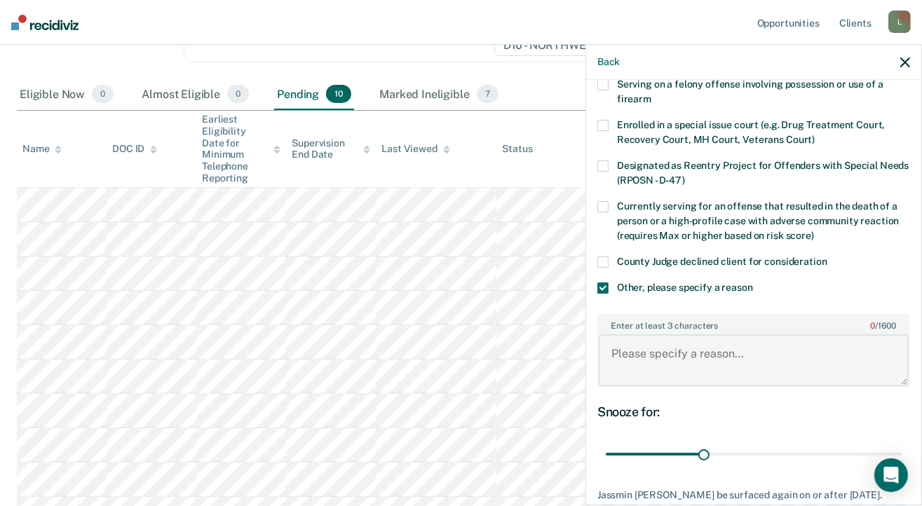
click at [646, 354] on textarea "Enter at least 3 characters 0 / 1600" at bounding box center [754, 360] width 310 height 52
type textarea "ICOTS- No TRS"
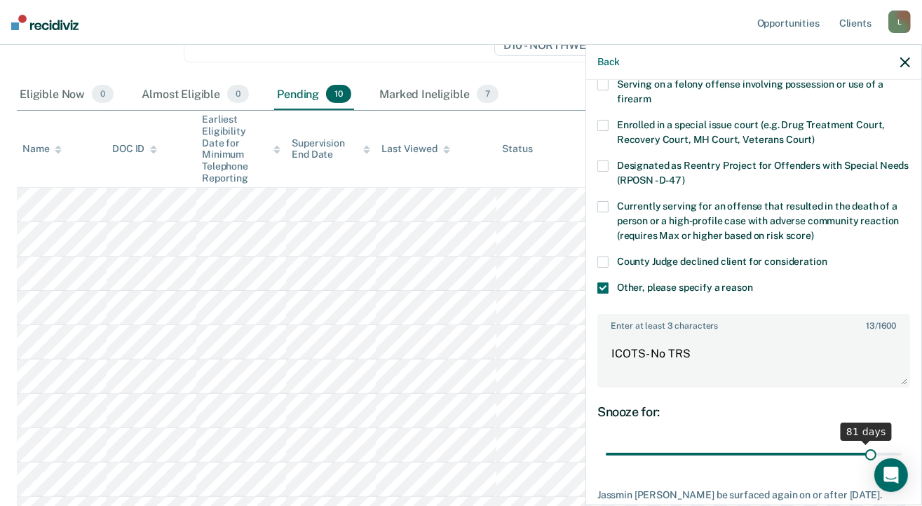
drag, startPoint x: 698, startPoint y: 449, endPoint x: 861, endPoint y: 447, distance: 162.7
type input "82"
click at [861, 447] on input "range" at bounding box center [754, 454] width 296 height 25
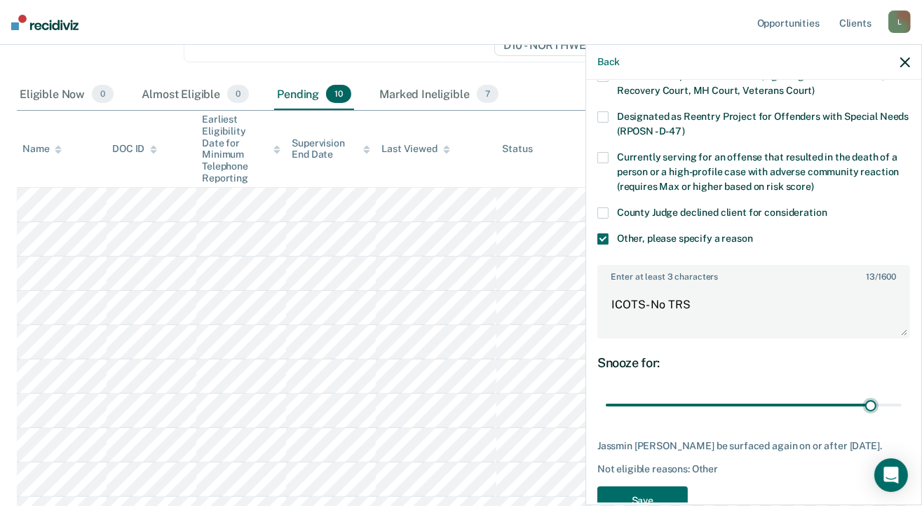
scroll to position [203, 0]
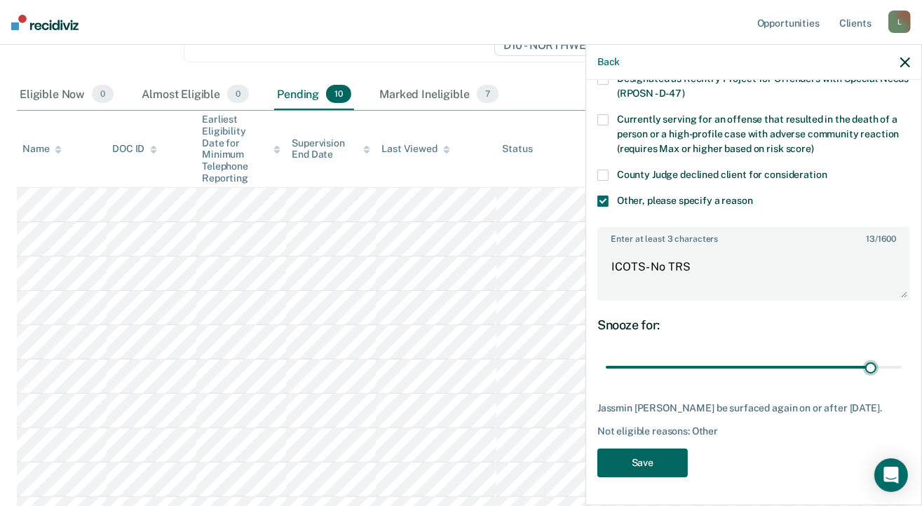
click at [627, 458] on button "Save" at bounding box center [642, 463] width 90 height 29
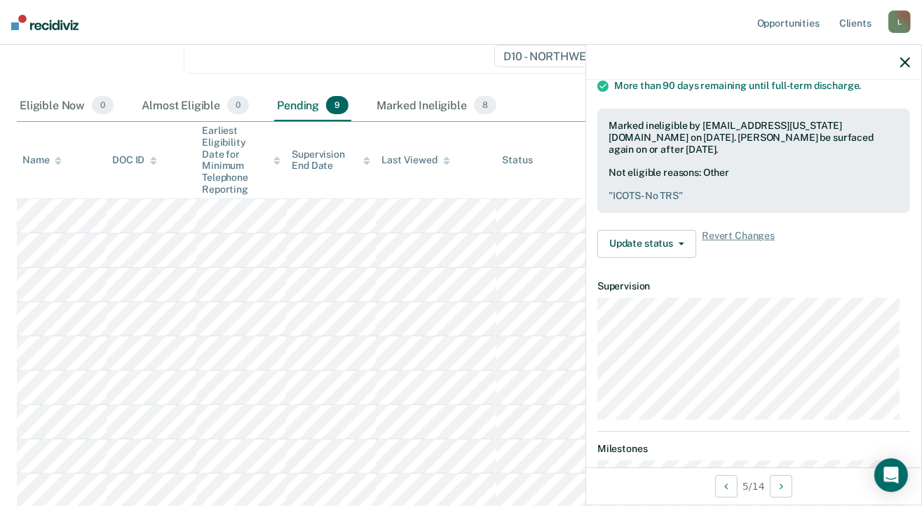
scroll to position [288, 0]
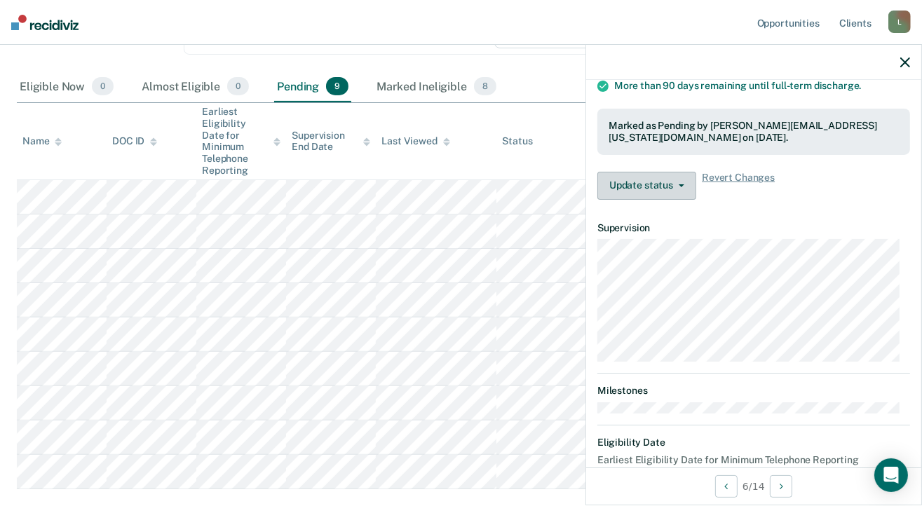
click at [693, 181] on button "Update status" at bounding box center [646, 186] width 99 height 28
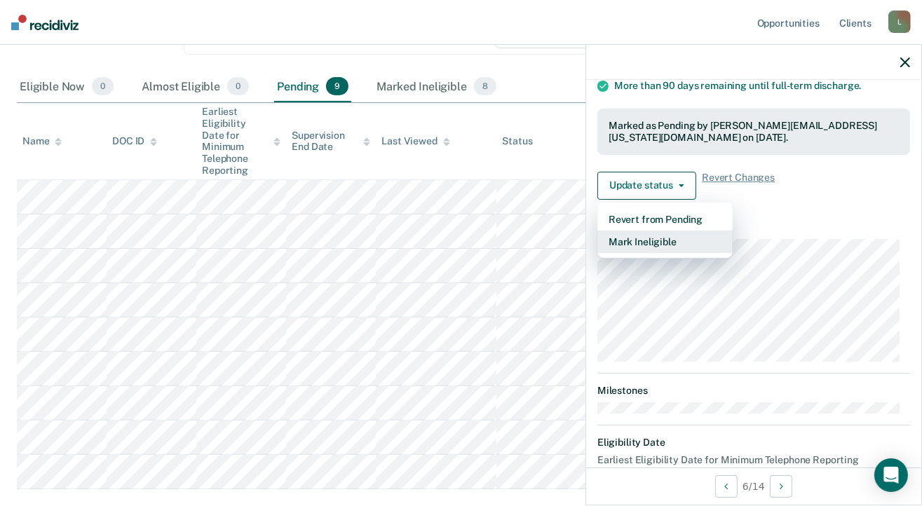
click at [648, 235] on button "Mark Ineligible" at bounding box center [664, 242] width 135 height 22
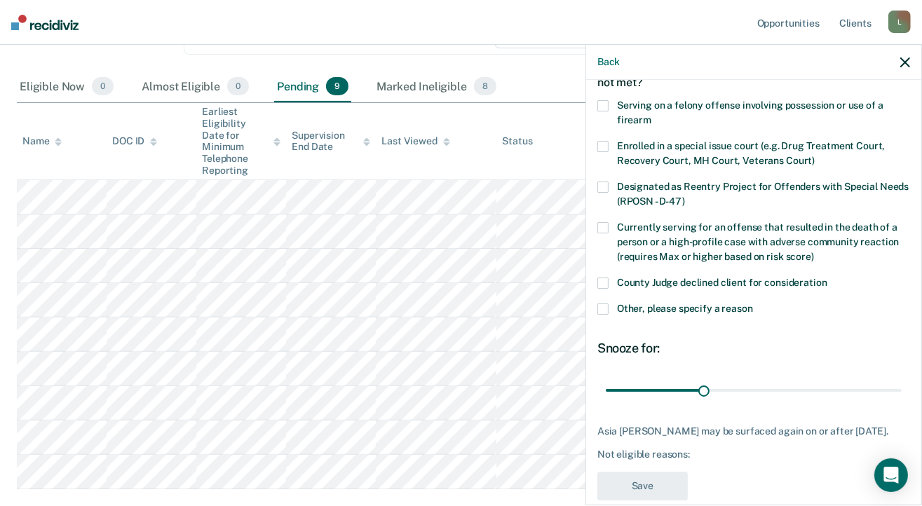
scroll to position [107, 0]
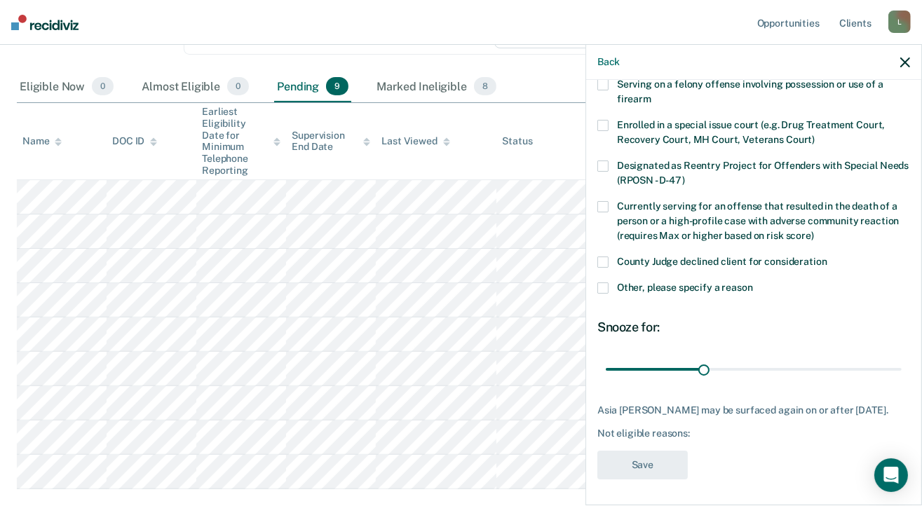
click at [606, 287] on span at bounding box center [602, 287] width 11 height 11
click at [753, 282] on input "Other, please specify a reason" at bounding box center [753, 282] width 0 height 0
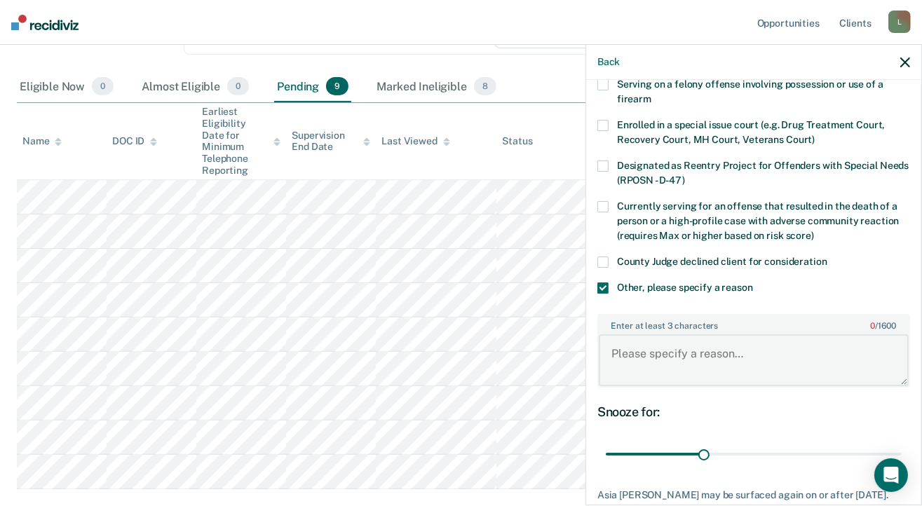
click at [653, 349] on textarea "Enter at least 3 characters 0 / 1600" at bounding box center [754, 360] width 310 height 52
type textarea "ICOTS - NO TRS"
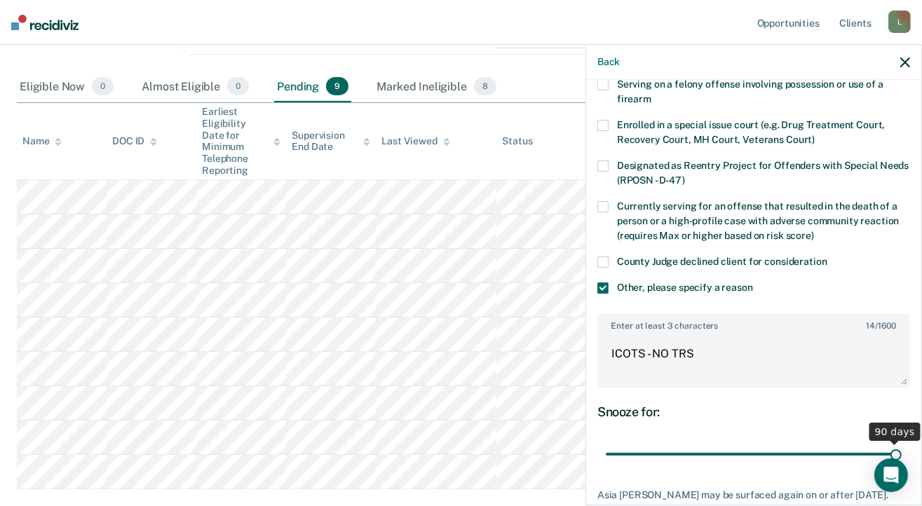
drag, startPoint x: 721, startPoint y: 449, endPoint x: 887, endPoint y: 446, distance: 166.2
type input "90"
click at [887, 446] on input "range" at bounding box center [754, 454] width 296 height 25
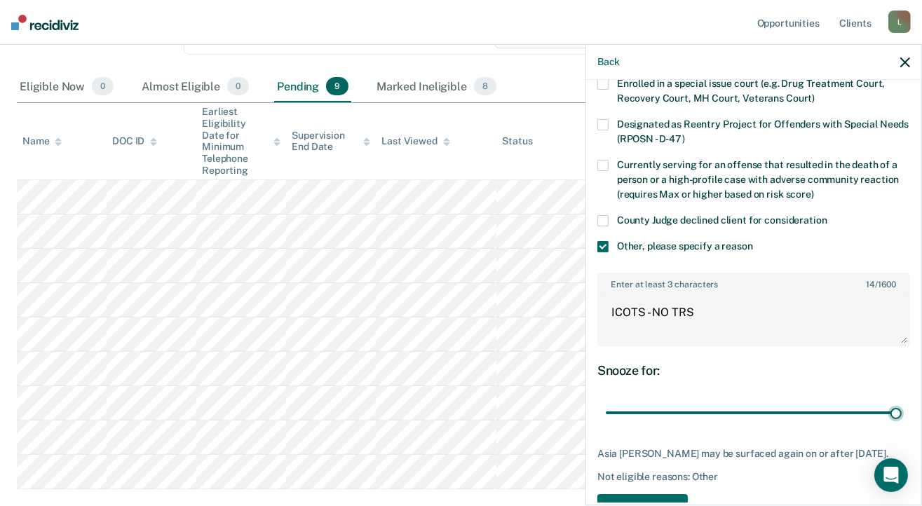
scroll to position [191, 0]
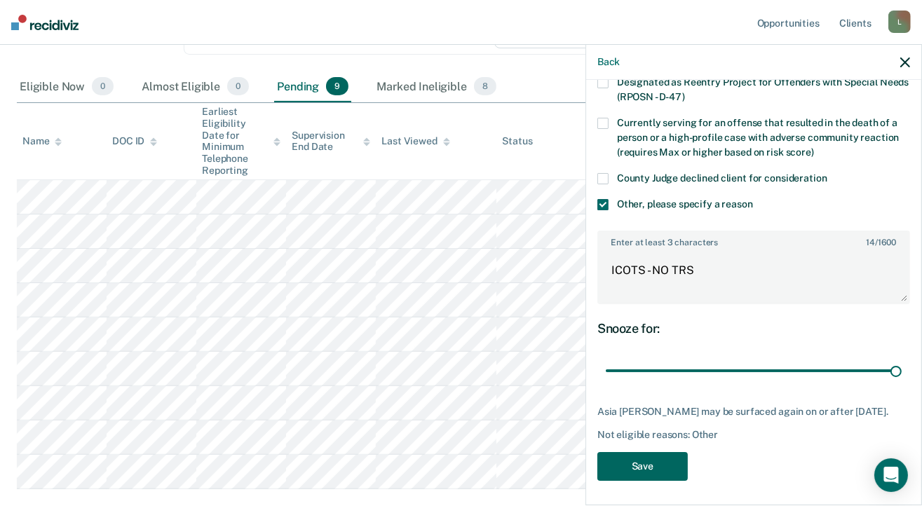
click at [655, 465] on button "Save" at bounding box center [642, 466] width 90 height 29
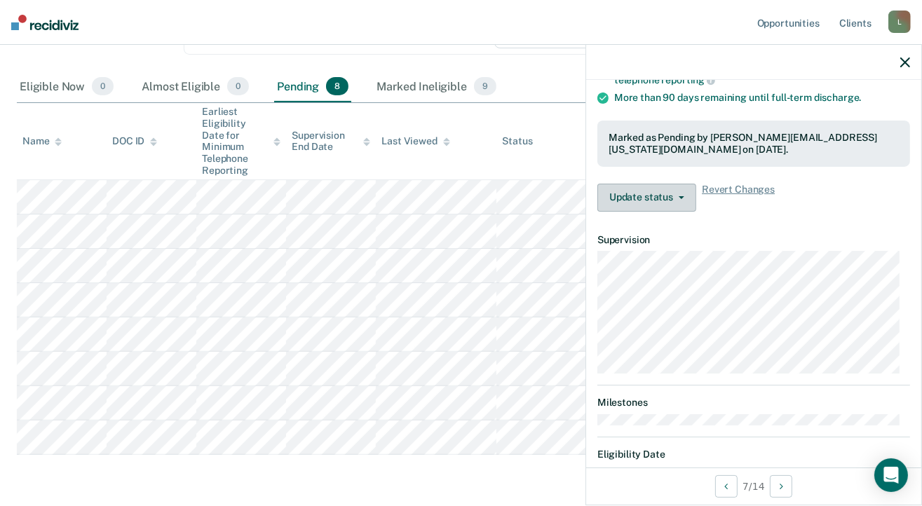
click at [676, 196] on span "button" at bounding box center [678, 197] width 11 height 3
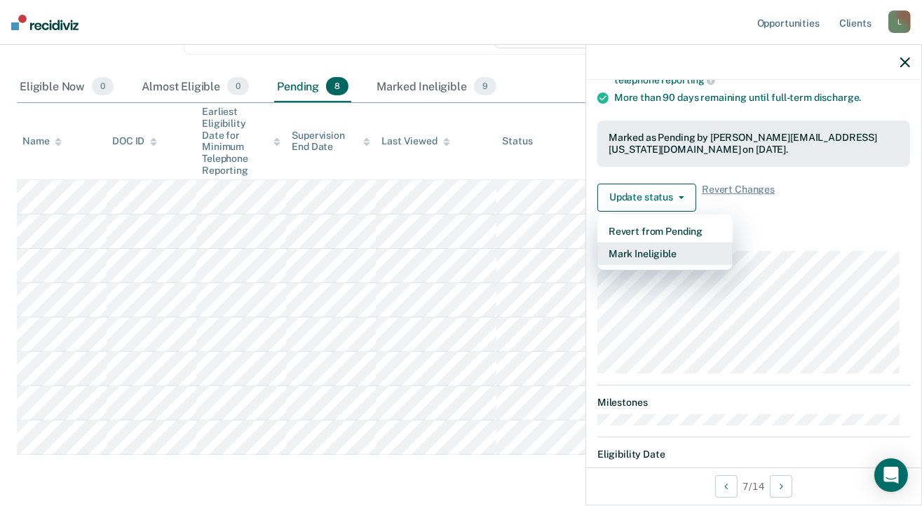
click at [659, 250] on button "Mark Ineligible" at bounding box center [664, 254] width 135 height 22
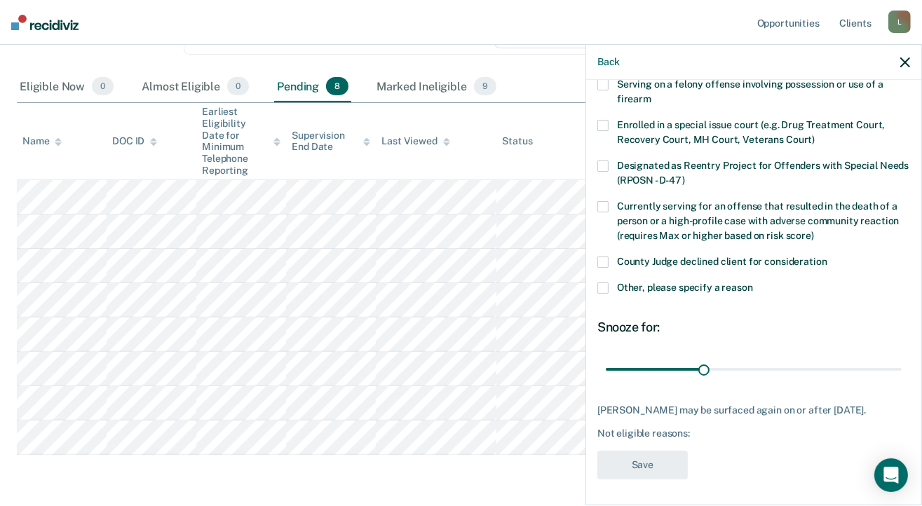
click at [600, 285] on span at bounding box center [602, 287] width 11 height 11
click at [753, 282] on input "Other, please specify a reason" at bounding box center [753, 282] width 0 height 0
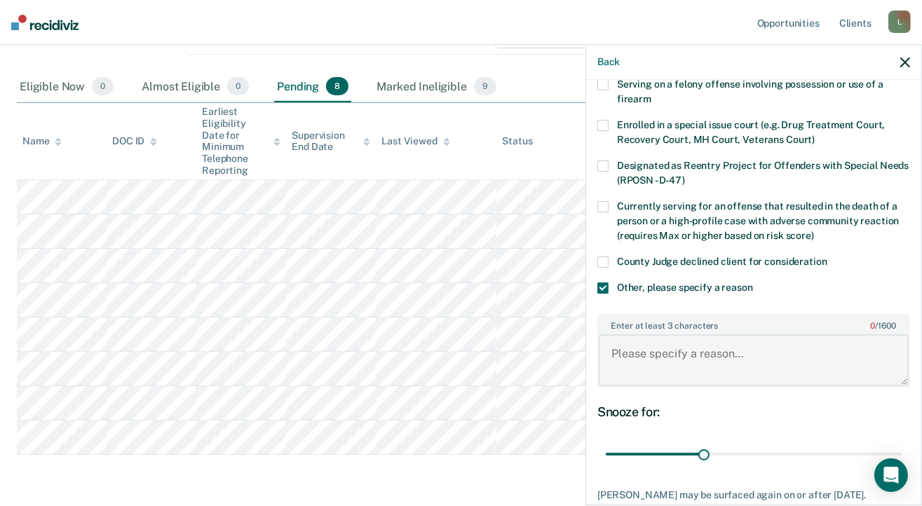
click at [632, 348] on textarea "Enter at least 3 characters 0 / 1600" at bounding box center [754, 360] width 310 height 52
type textarea "Discharge less than 6 months"
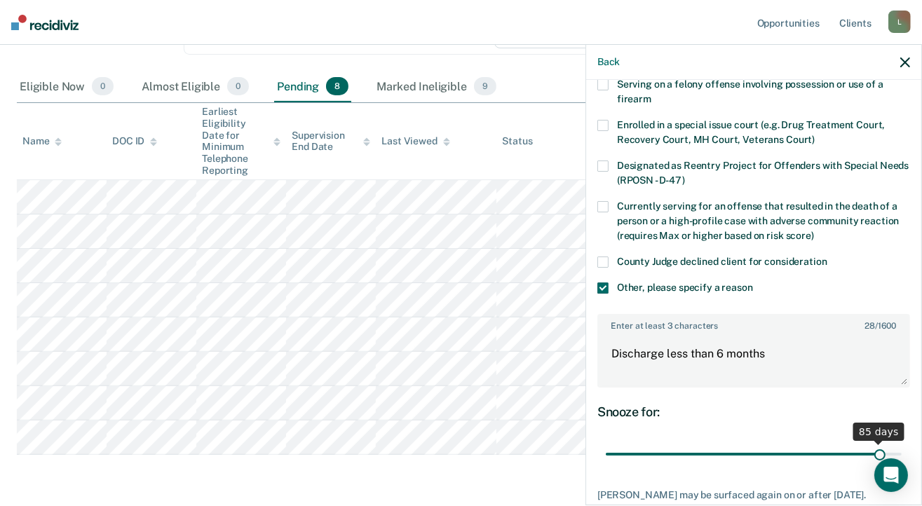
drag, startPoint x: 697, startPoint y: 451, endPoint x: 871, endPoint y: 454, distance: 173.9
type input "85"
click at [871, 454] on input "range" at bounding box center [754, 454] width 296 height 25
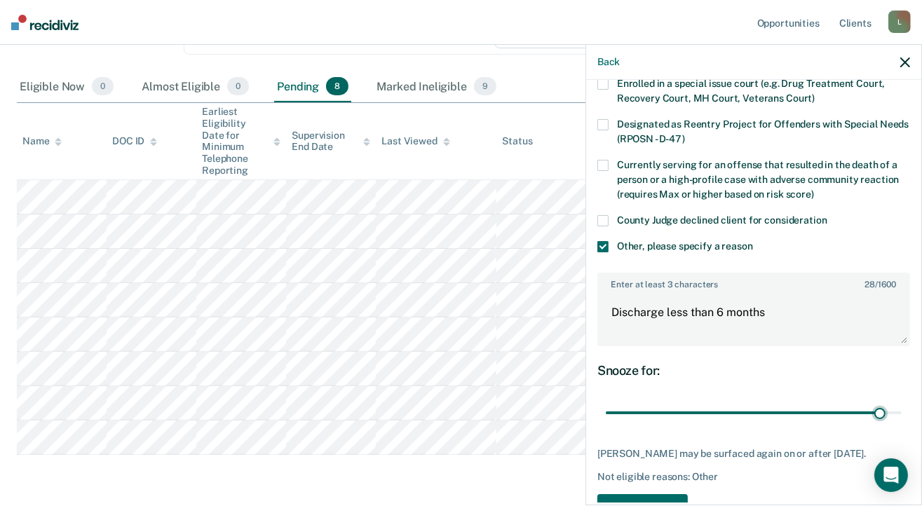
scroll to position [191, 0]
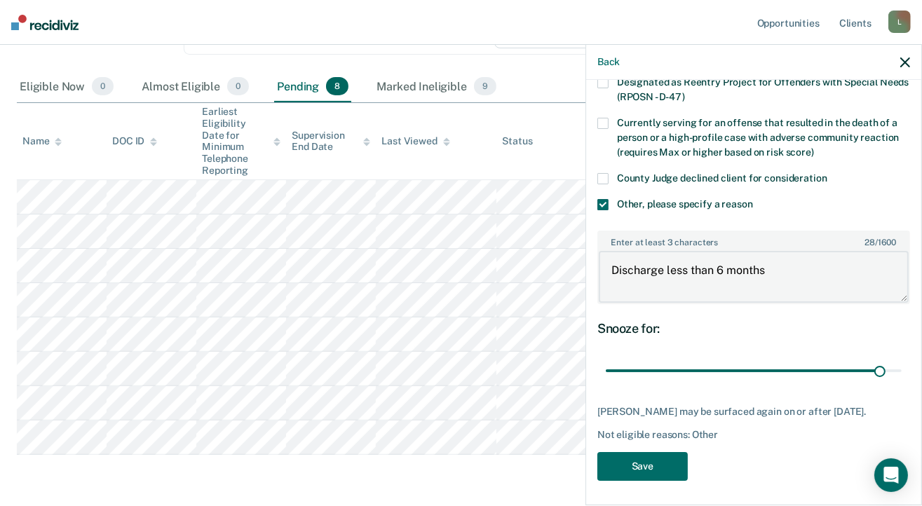
click at [770, 264] on textarea "Discharge less than 6 months" at bounding box center [754, 277] width 310 height 52
click at [636, 463] on button "Save" at bounding box center [642, 466] width 90 height 29
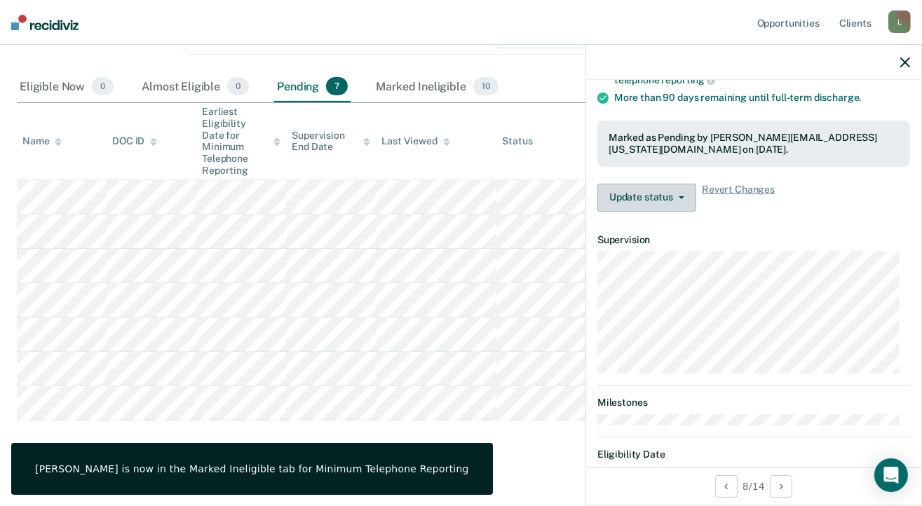
click at [683, 196] on button "Update status" at bounding box center [646, 198] width 99 height 28
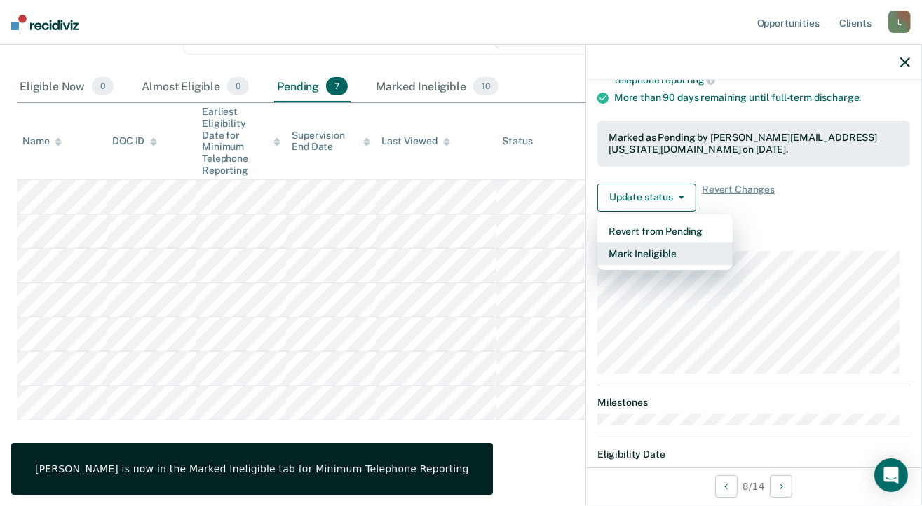
click at [634, 247] on button "Mark Ineligible" at bounding box center [664, 254] width 135 height 22
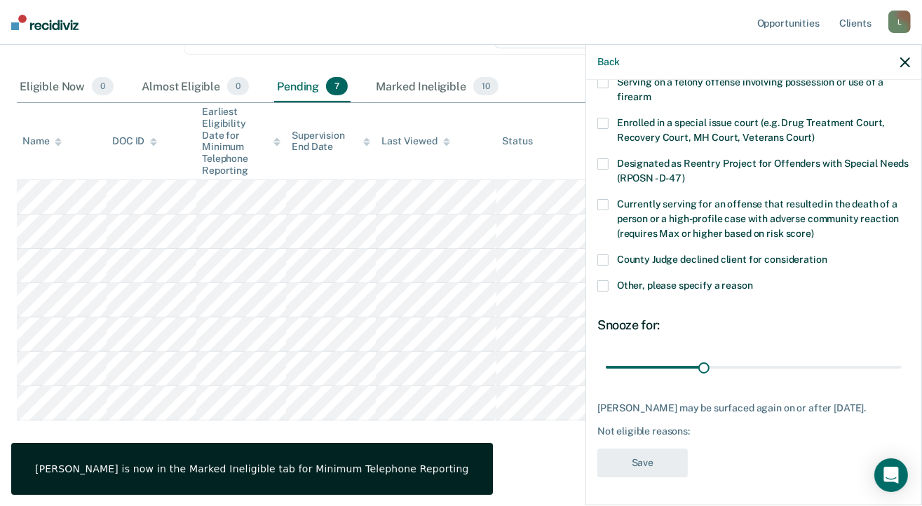
scroll to position [119, 0]
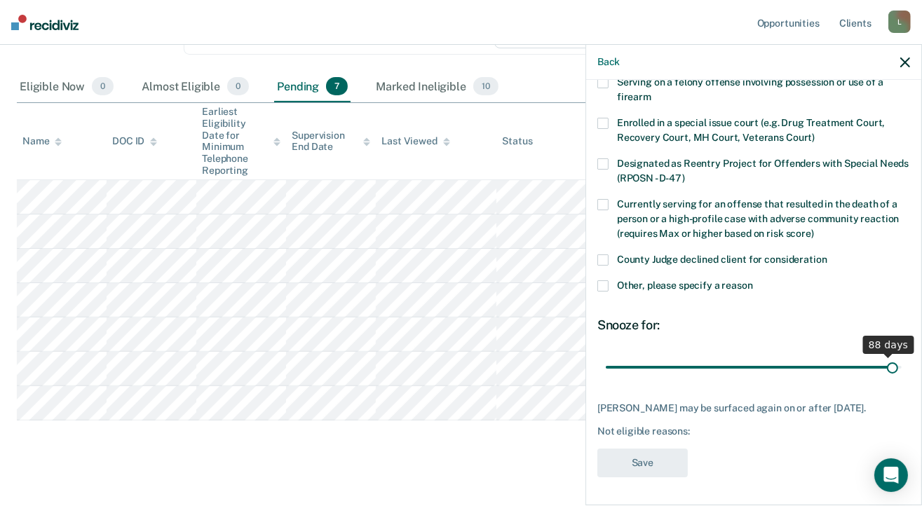
drag, startPoint x: 704, startPoint y: 356, endPoint x: 883, endPoint y: 362, distance: 179.6
click at [883, 362] on input "range" at bounding box center [754, 367] width 296 height 25
click at [604, 280] on span at bounding box center [602, 285] width 11 height 11
click at [753, 280] on input "Other, please specify a reason" at bounding box center [753, 280] width 0 height 0
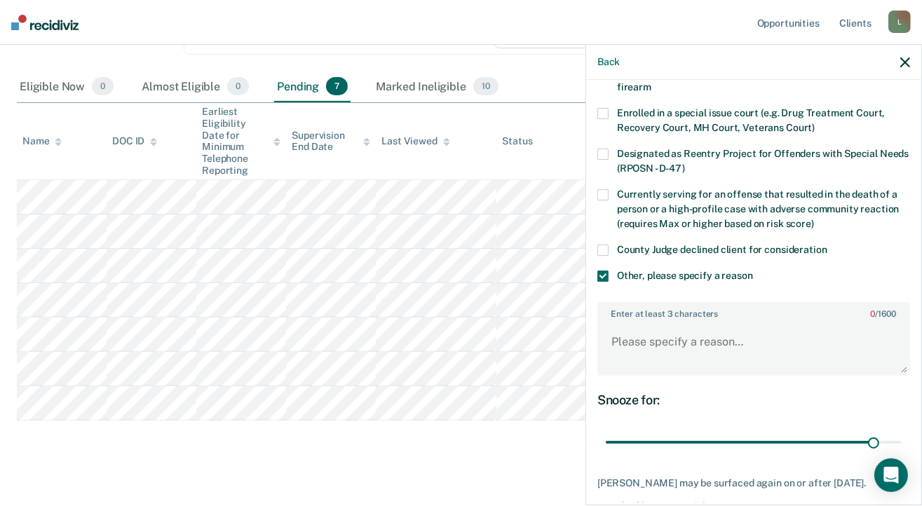
drag, startPoint x: 883, startPoint y: 440, endPoint x: 699, endPoint y: 366, distance: 198.5
type input "83"
click at [864, 438] on input "range" at bounding box center [754, 442] width 296 height 25
drag, startPoint x: 650, startPoint y: 341, endPoint x: 659, endPoint y: 348, distance: 11.5
click at [656, 348] on textarea "Enter at least 3 characters 0 / 1600" at bounding box center [754, 348] width 310 height 52
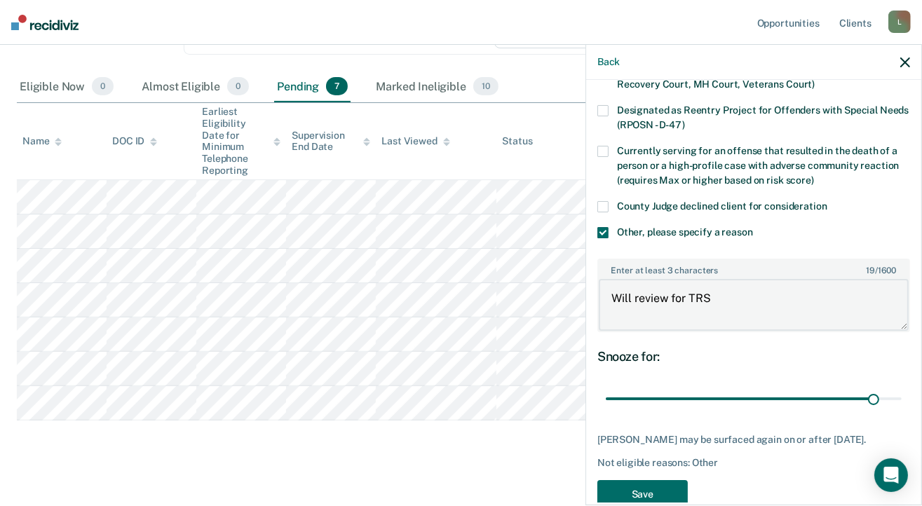
scroll to position [203, 0]
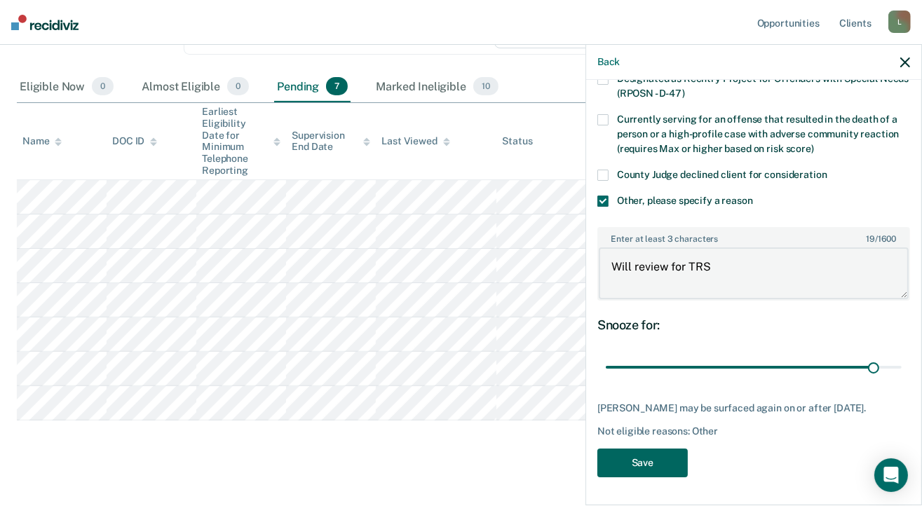
type textarea "Will review for TRS"
click at [639, 456] on button "Save" at bounding box center [642, 463] width 90 height 29
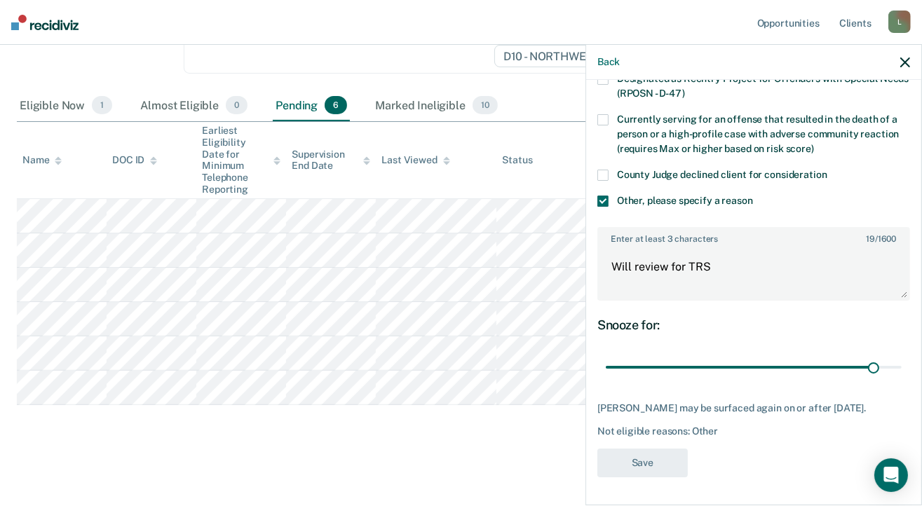
scroll to position [255, 0]
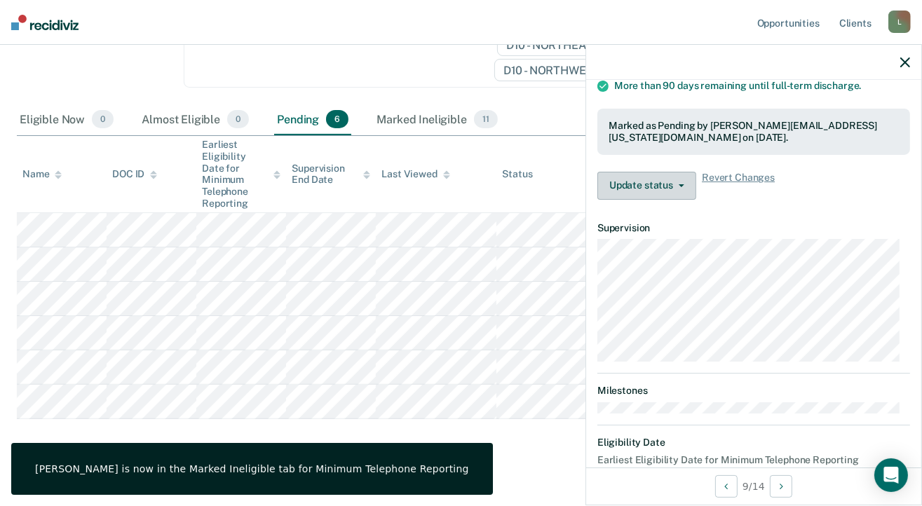
click at [681, 179] on button "Update status" at bounding box center [646, 186] width 99 height 28
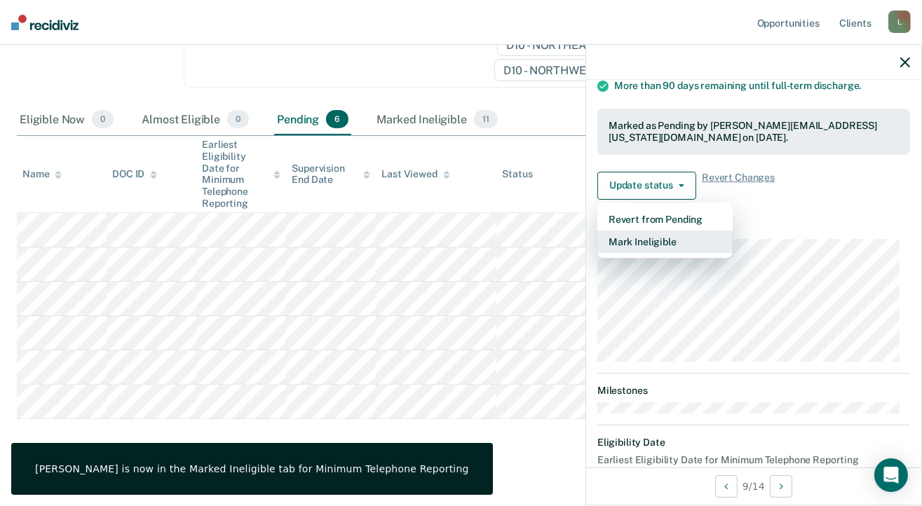
click at [634, 235] on button "Mark Ineligible" at bounding box center [664, 242] width 135 height 22
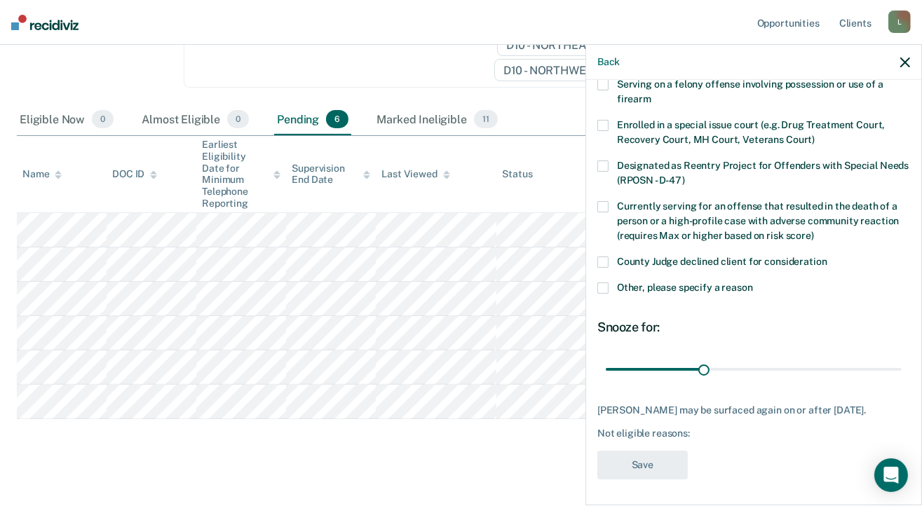
click at [603, 285] on span at bounding box center [602, 287] width 11 height 11
click at [753, 282] on input "Other, please specify a reason" at bounding box center [753, 282] width 0 height 0
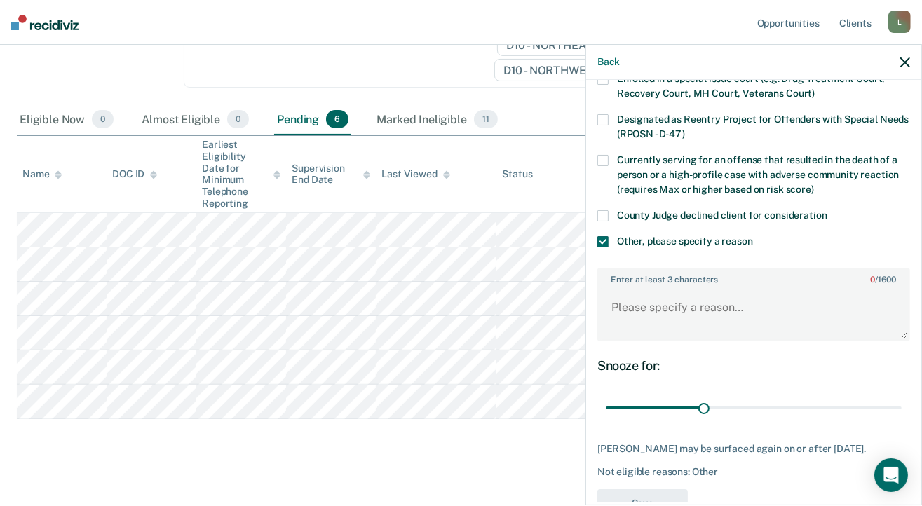
scroll to position [177, 0]
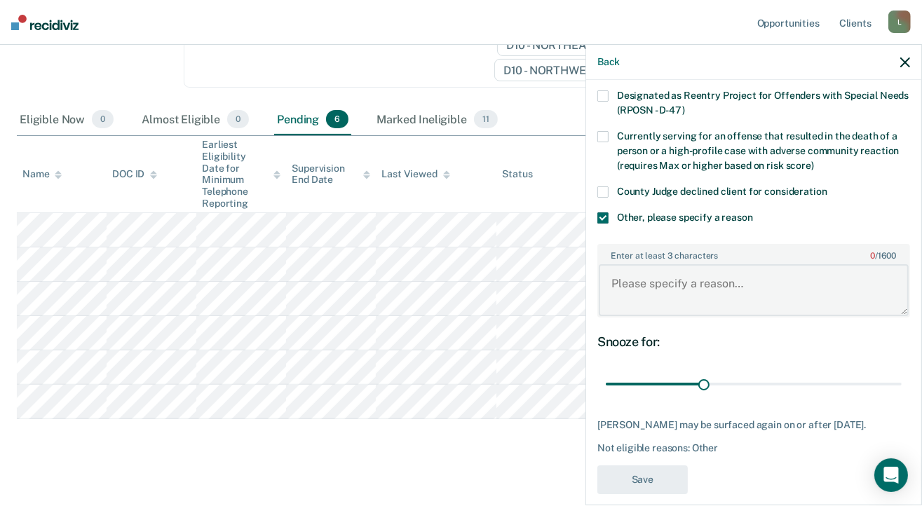
click at [621, 285] on textarea "Enter at least 3 characters 0 / 1600" at bounding box center [754, 290] width 310 height 52
type textarea "D"
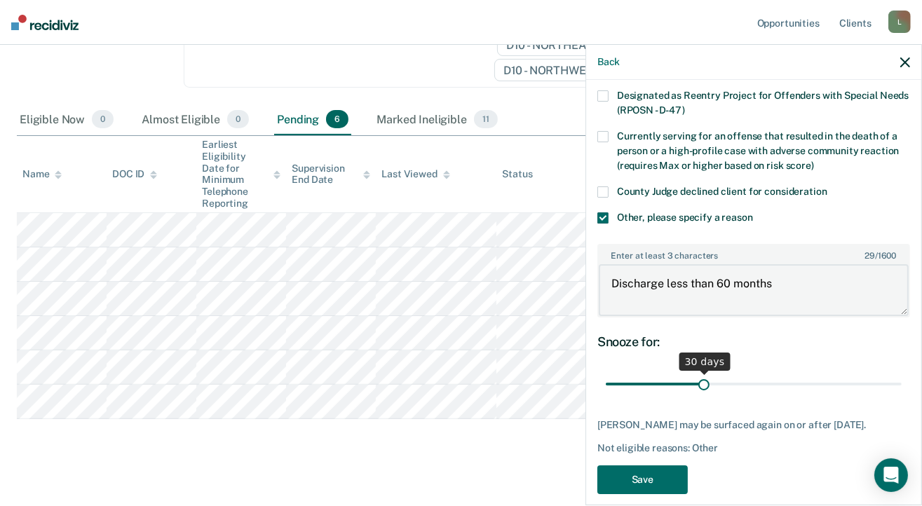
type textarea "Discharge less than 60 months"
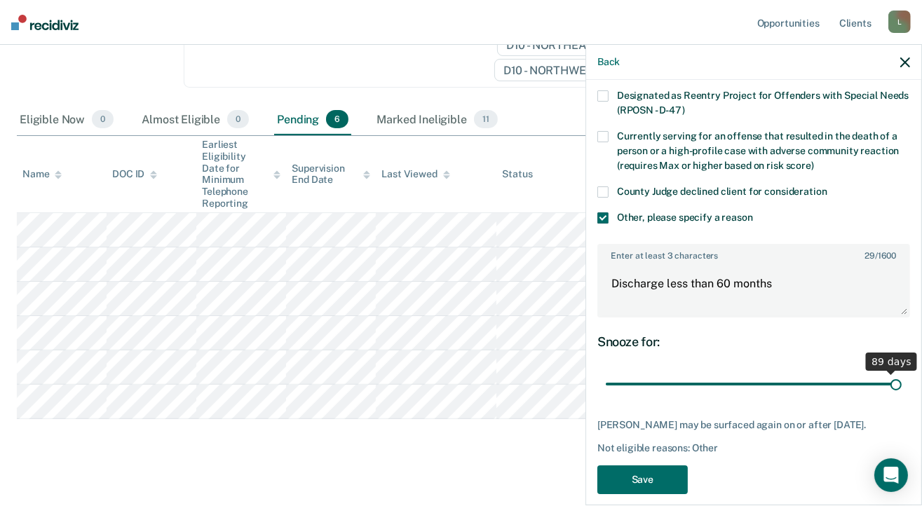
drag, startPoint x: 700, startPoint y: 380, endPoint x: 869, endPoint y: 388, distance: 169.8
type input "90"
click at [894, 387] on input "range" at bounding box center [754, 384] width 296 height 25
click at [646, 489] on button "Save" at bounding box center [642, 479] width 90 height 29
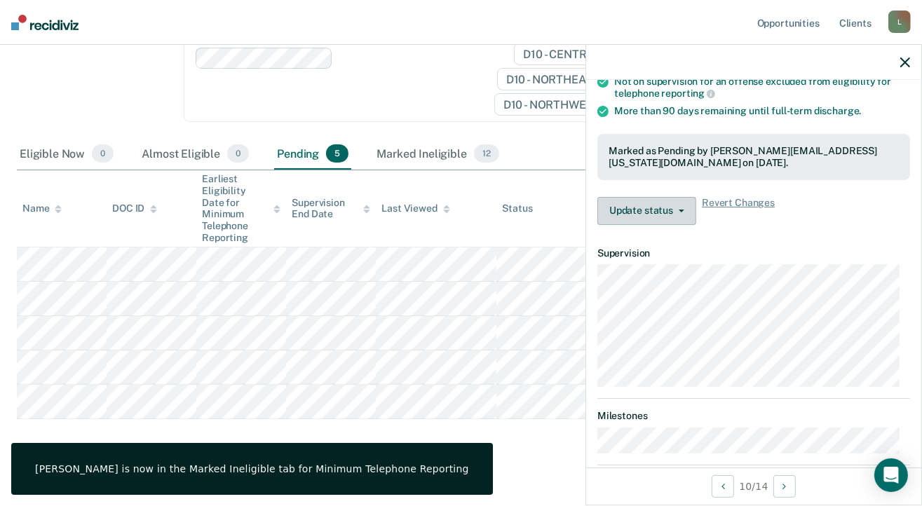
click at [660, 199] on button "Update status" at bounding box center [646, 211] width 99 height 28
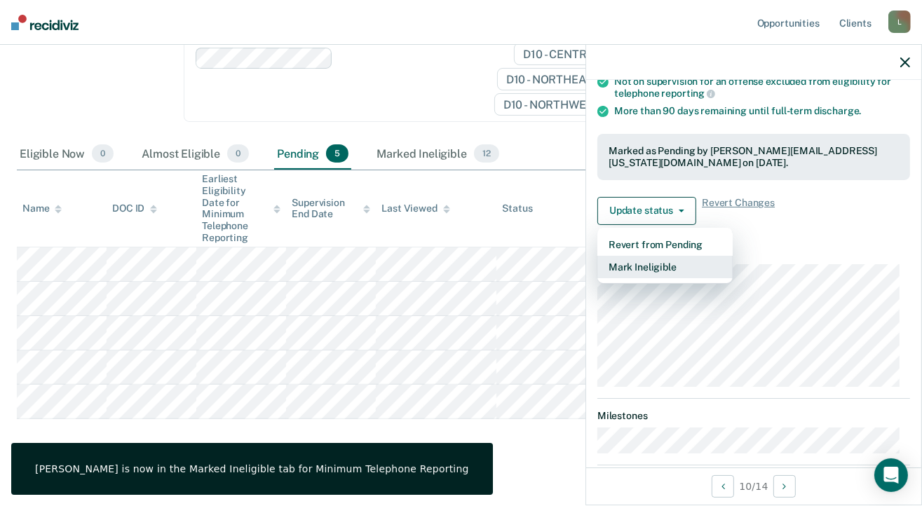
click at [658, 264] on button "Mark Ineligible" at bounding box center [664, 267] width 135 height 22
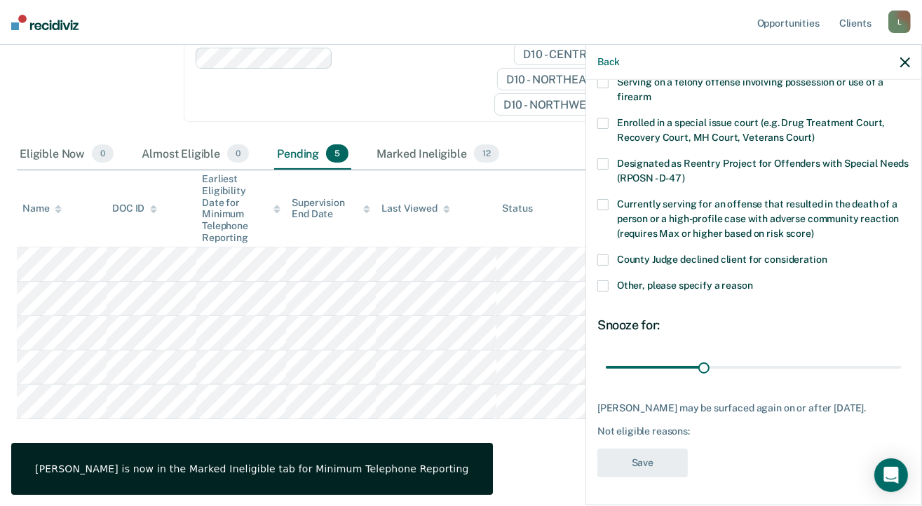
scroll to position [107, 0]
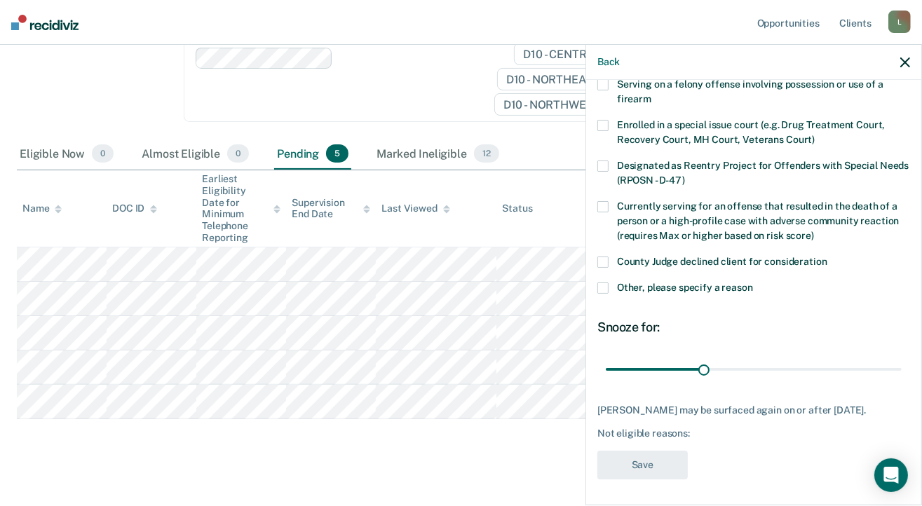
click at [602, 290] on span at bounding box center [602, 287] width 11 height 11
click at [753, 282] on input "Other, please specify a reason" at bounding box center [753, 282] width 0 height 0
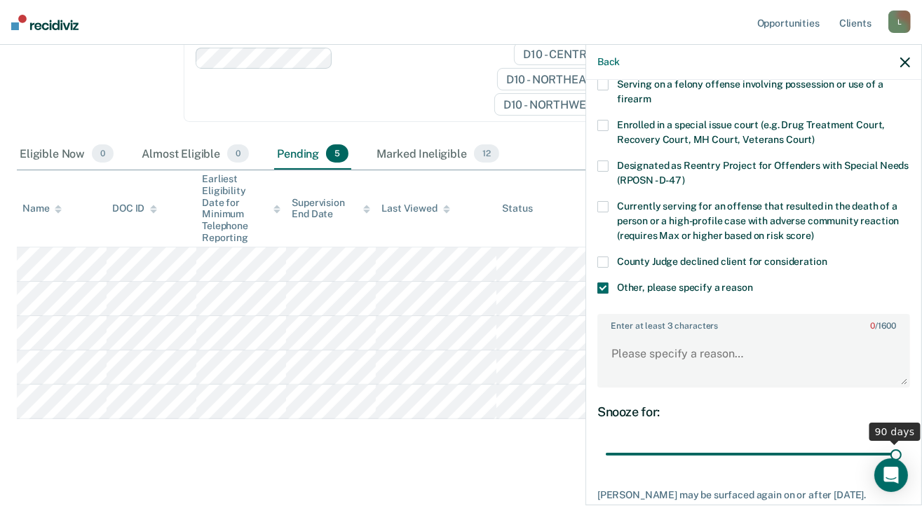
drag, startPoint x: 698, startPoint y: 449, endPoint x: 888, endPoint y: 450, distance: 190.0
type input "90"
click at [888, 450] on input "range" at bounding box center [754, 454] width 296 height 25
click at [627, 348] on textarea "Enter at least 3 characters 0 / 1600" at bounding box center [754, 360] width 310 height 52
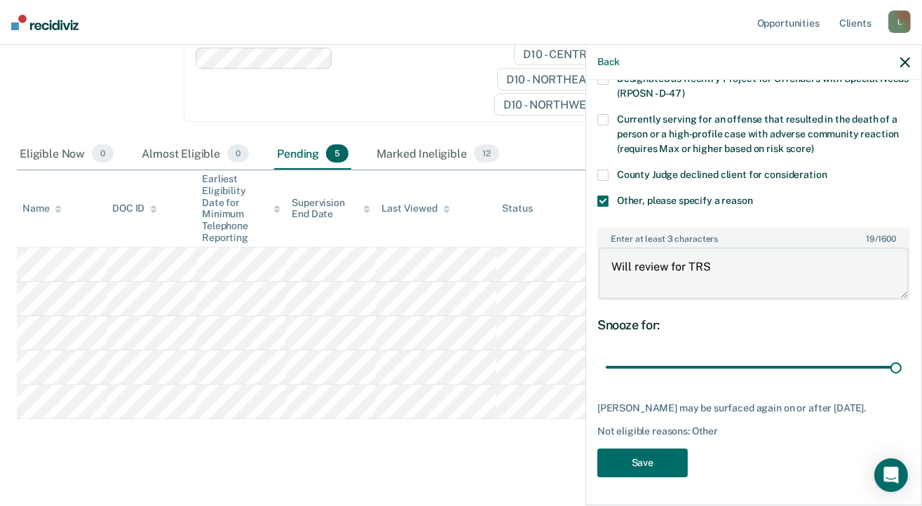
scroll to position [203, 0]
type textarea "Will review for TRS"
click at [639, 461] on button "Save" at bounding box center [642, 463] width 90 height 29
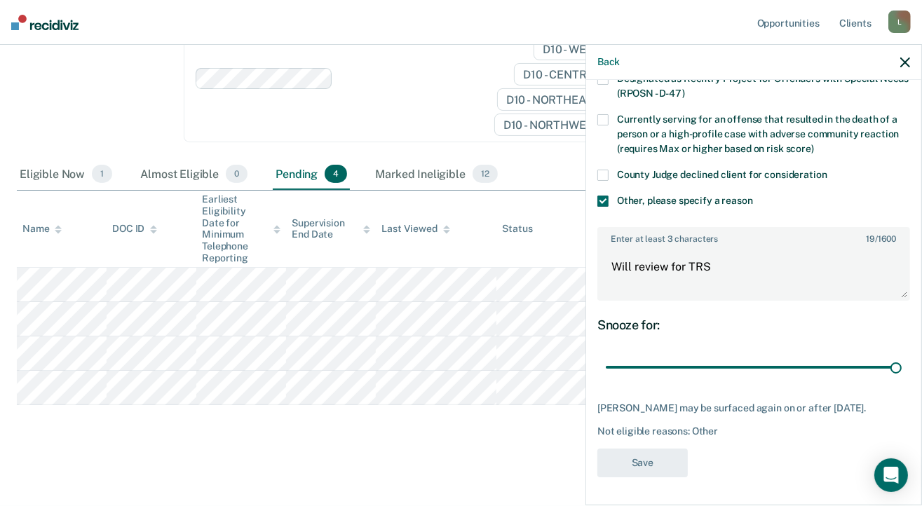
scroll to position [186, 0]
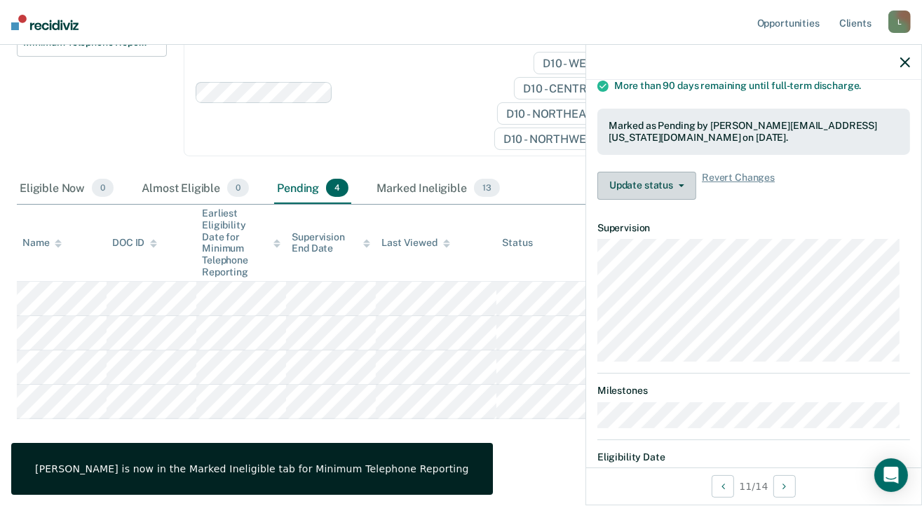
click at [682, 184] on icon "button" at bounding box center [682, 185] width 6 height 3
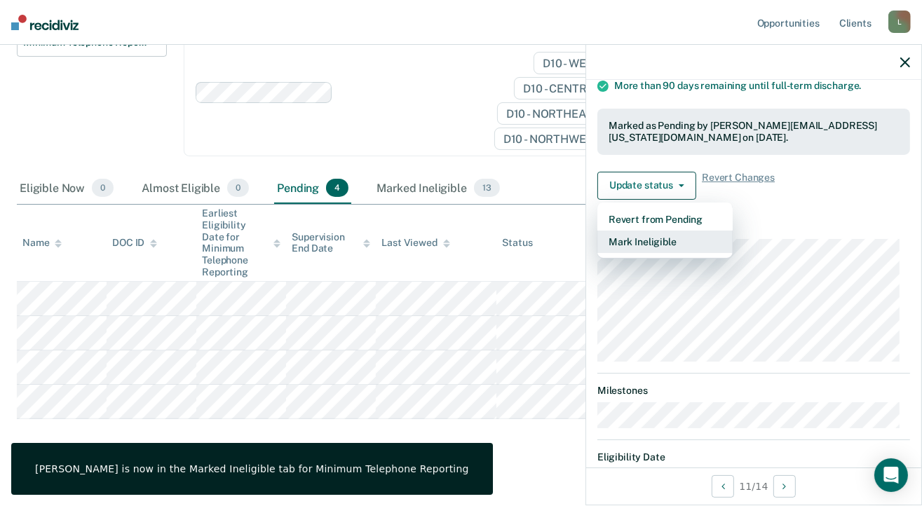
click at [627, 237] on button "Mark Ineligible" at bounding box center [664, 242] width 135 height 22
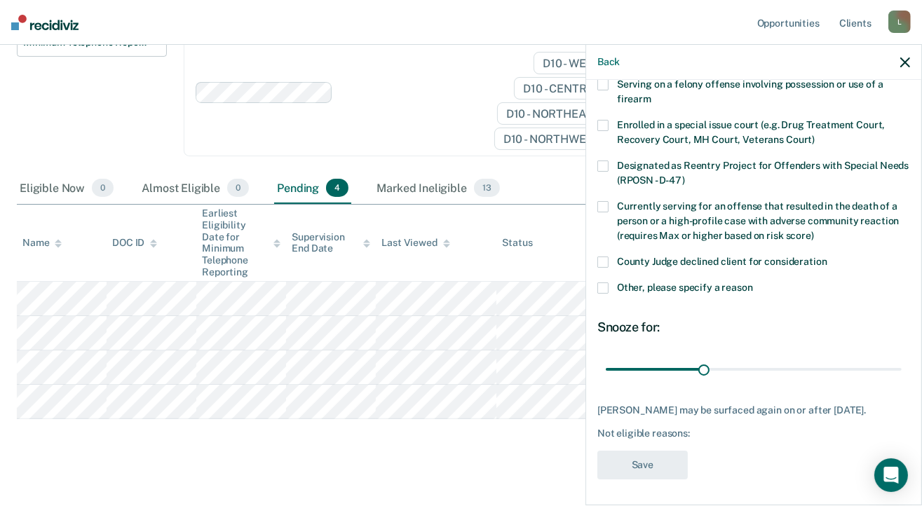
click at [605, 285] on span at bounding box center [602, 287] width 11 height 11
click at [753, 282] on input "Other, please specify a reason" at bounding box center [753, 282] width 0 height 0
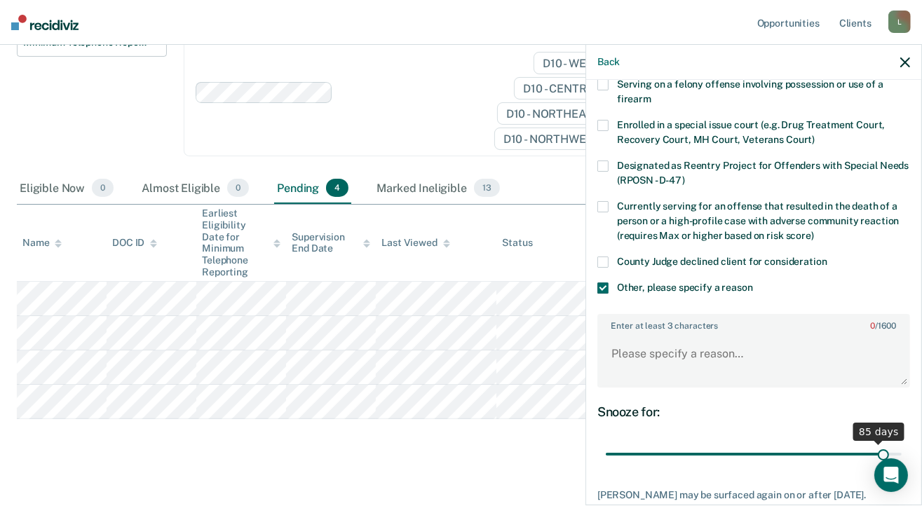
drag, startPoint x: 701, startPoint y: 453, endPoint x: 869, endPoint y: 451, distance: 168.3
type input "85"
click at [871, 452] on input "range" at bounding box center [754, 454] width 296 height 25
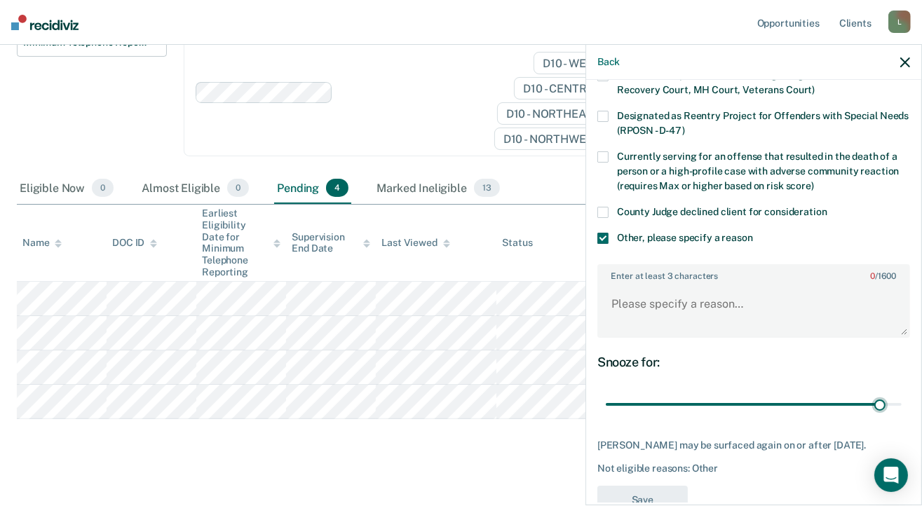
scroll to position [177, 0]
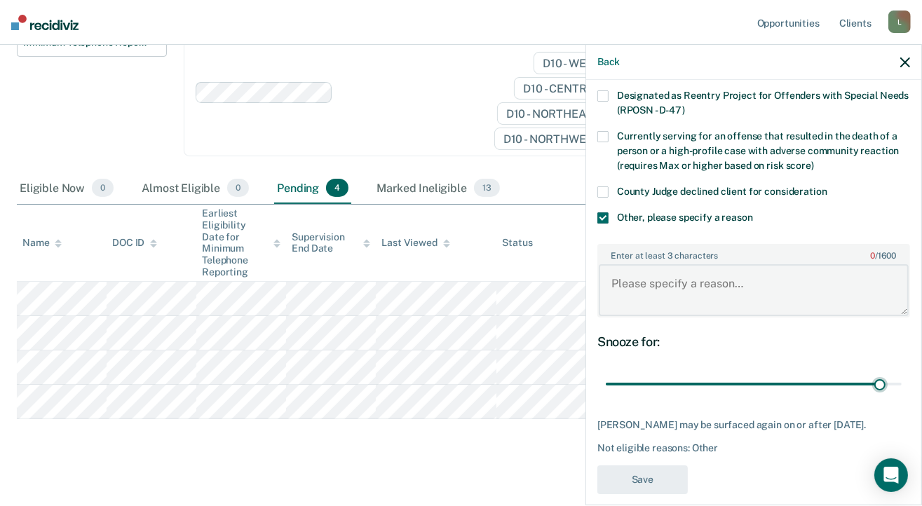
click at [639, 287] on textarea "Enter at least 3 characters 0 / 1600" at bounding box center [754, 290] width 310 height 52
type textarea "Will review for TRS"
click at [620, 489] on button "Save" at bounding box center [642, 479] width 90 height 29
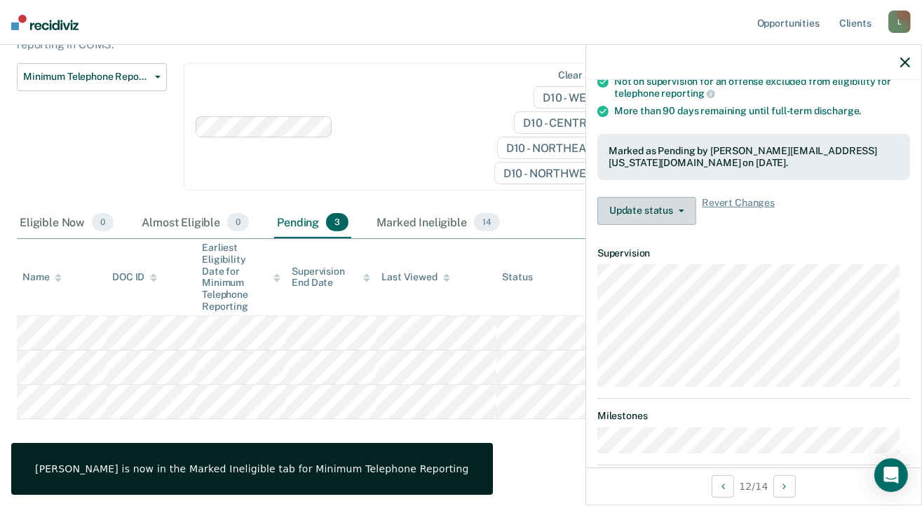
click at [686, 207] on button "Update status" at bounding box center [646, 211] width 99 height 28
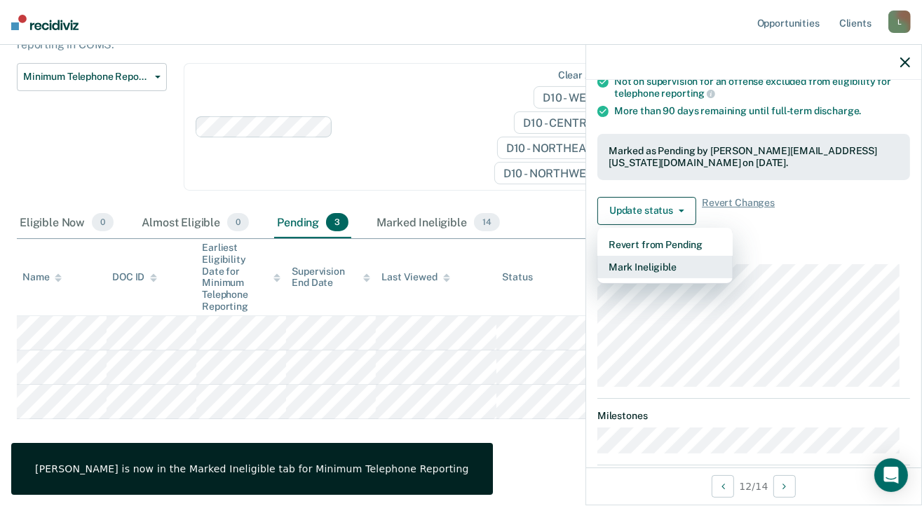
click at [639, 261] on button "Mark Ineligible" at bounding box center [664, 267] width 135 height 22
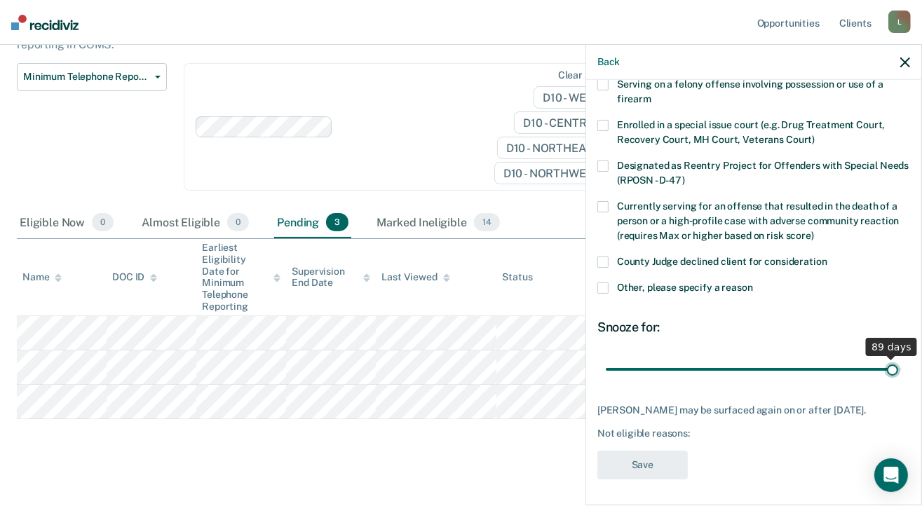
drag, startPoint x: 698, startPoint y: 367, endPoint x: 872, endPoint y: 365, distance: 173.9
type input "89"
click at [882, 369] on input "range" at bounding box center [754, 370] width 296 height 25
click at [601, 285] on span at bounding box center [602, 287] width 11 height 11
click at [753, 282] on input "Other, please specify a reason" at bounding box center [753, 282] width 0 height 0
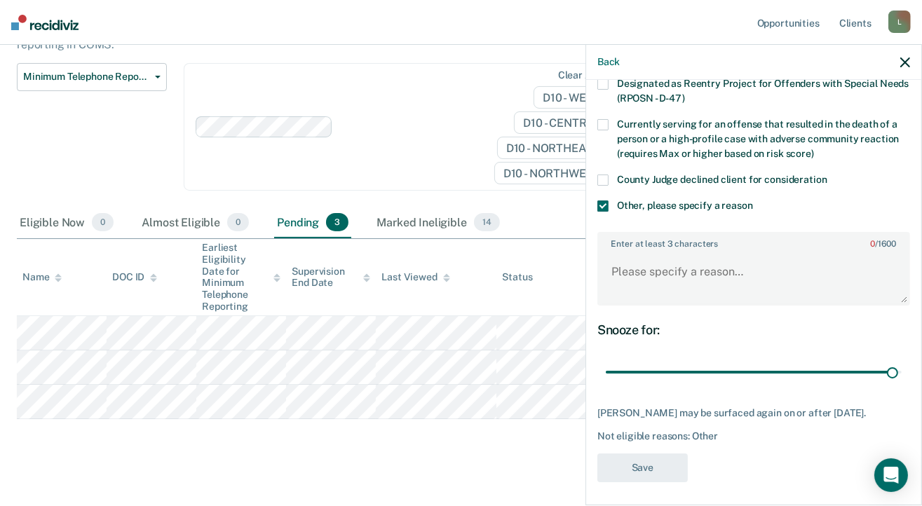
scroll to position [191, 0]
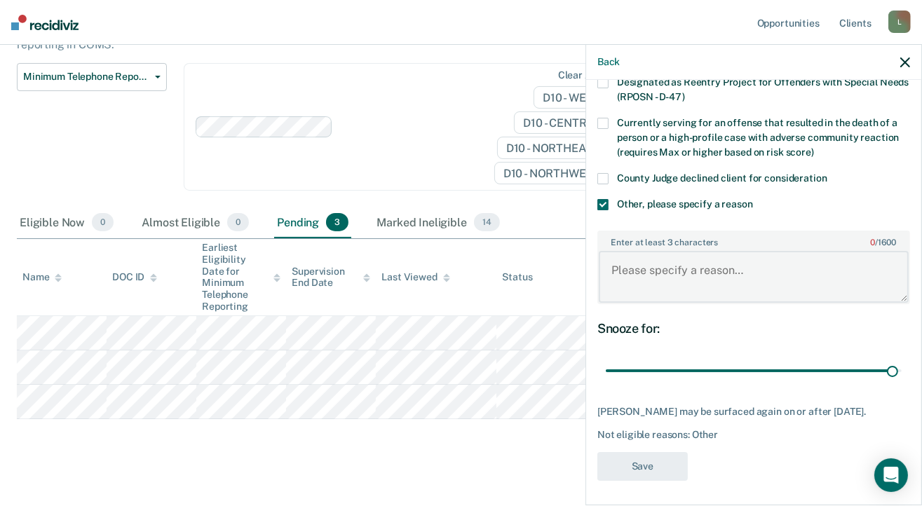
click at [617, 265] on textarea "Enter at least 3 characters 0 / 1600" at bounding box center [754, 277] width 310 height 52
type textarea "Will review for TRS"
click at [629, 461] on button "Save" at bounding box center [642, 466] width 90 height 29
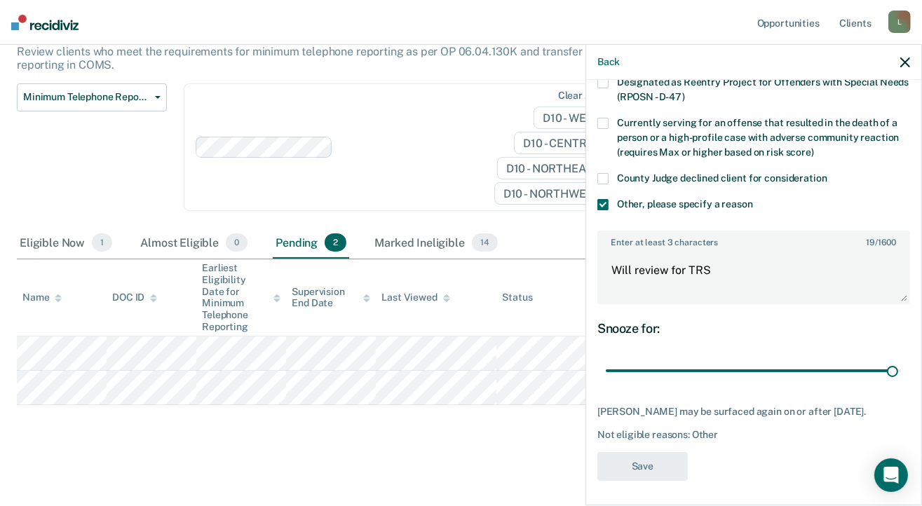
scroll to position [118, 0]
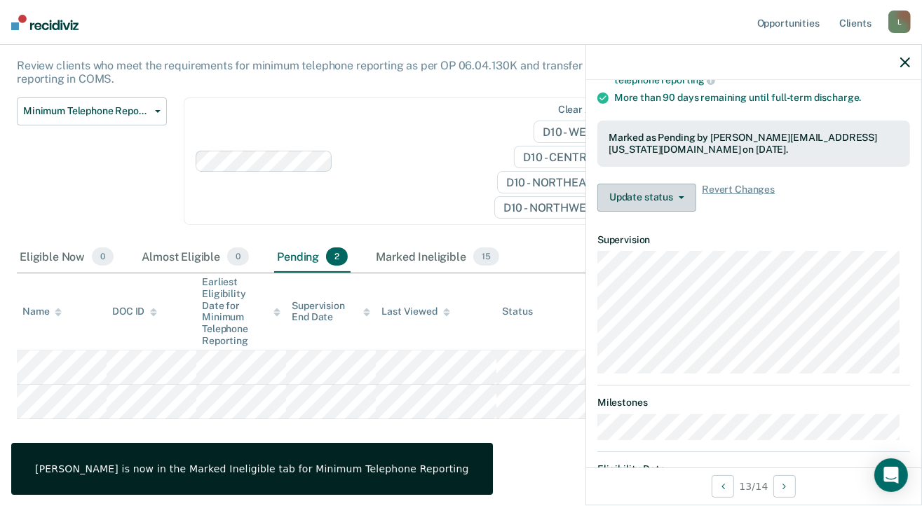
click at [681, 196] on icon "button" at bounding box center [682, 197] width 6 height 3
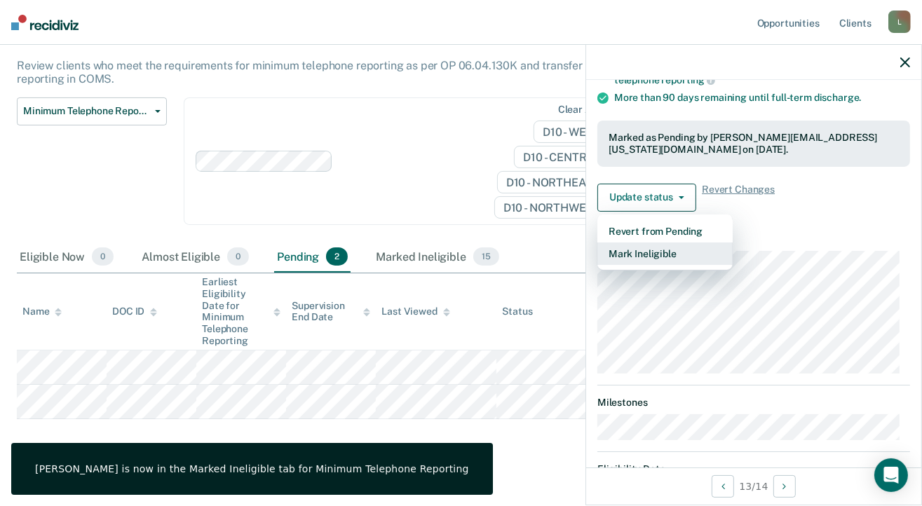
click at [643, 247] on button "Mark Ineligible" at bounding box center [664, 254] width 135 height 22
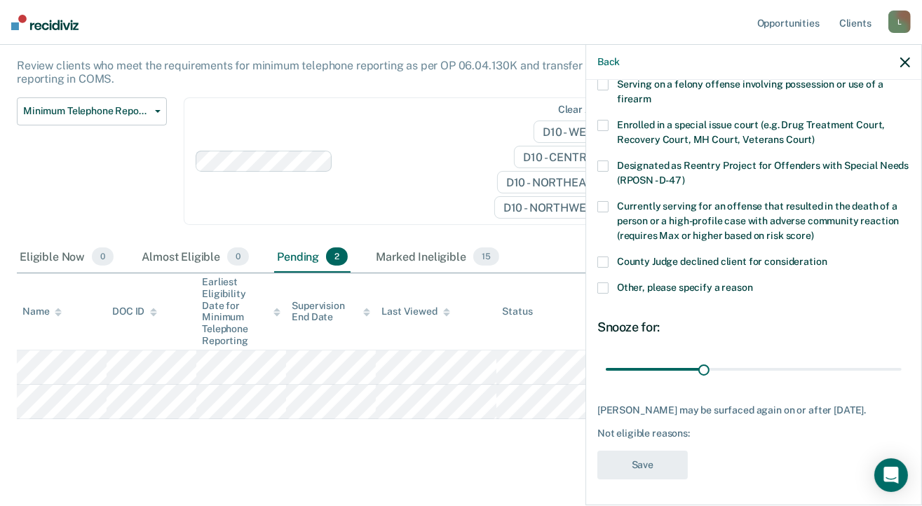
click at [601, 287] on span at bounding box center [602, 287] width 11 height 11
click at [753, 282] on input "Other, please specify a reason" at bounding box center [753, 282] width 0 height 0
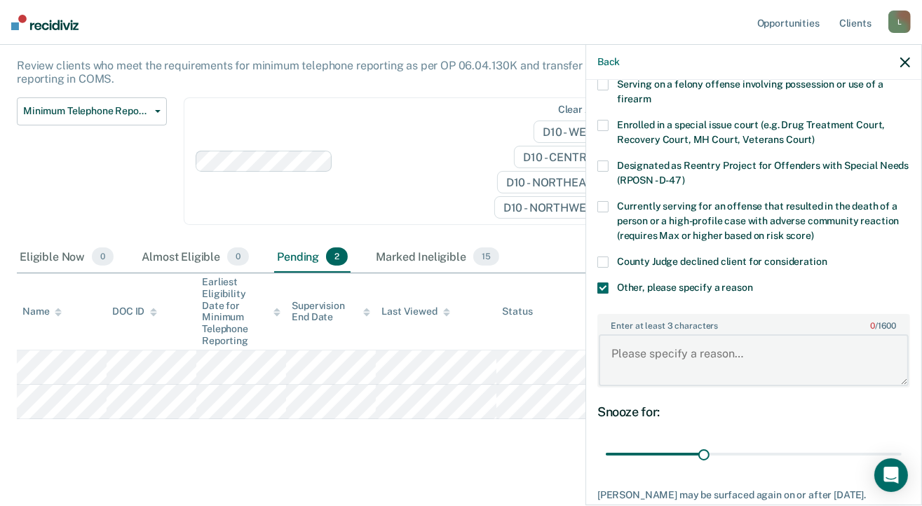
click at [638, 348] on textarea "Enter at least 3 characters 0 / 1600" at bounding box center [754, 360] width 310 height 52
type textarea "Homeless and no phone"
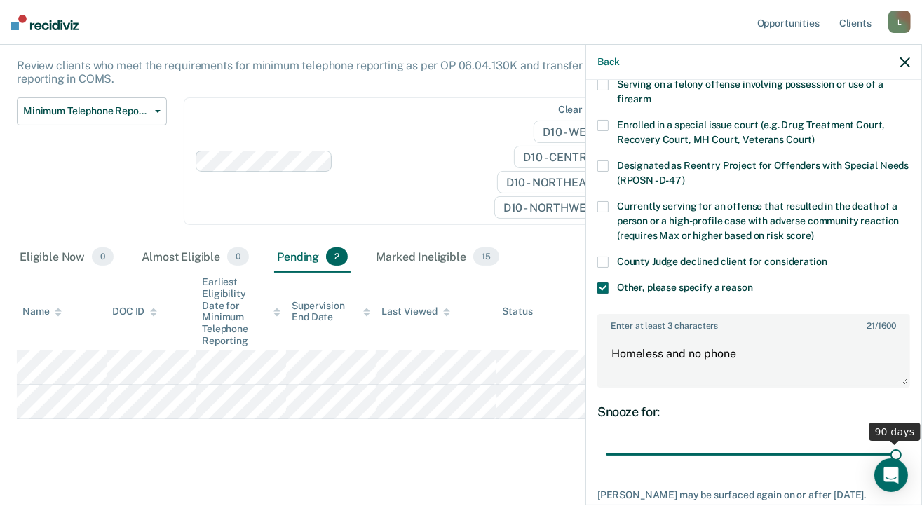
drag, startPoint x: 698, startPoint y: 447, endPoint x: 865, endPoint y: 441, distance: 166.9
type input "90"
click at [893, 447] on input "range" at bounding box center [754, 454] width 296 height 25
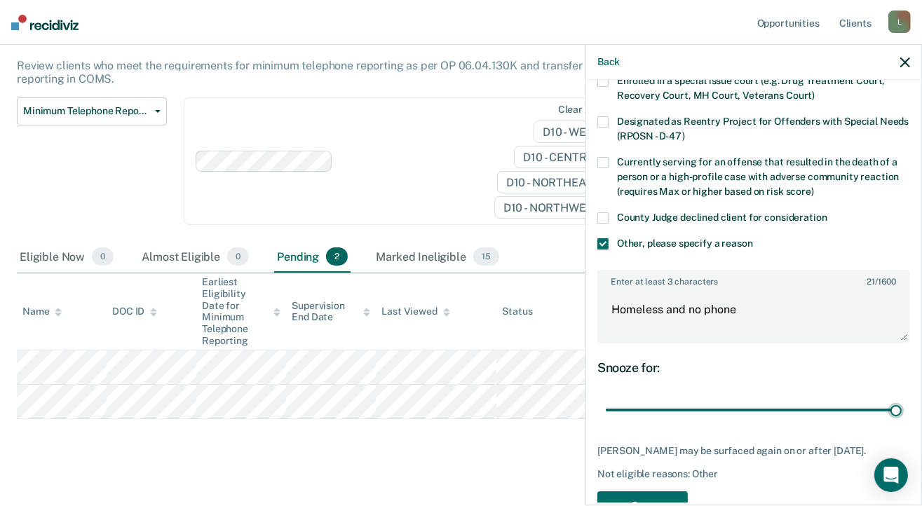
scroll to position [191, 0]
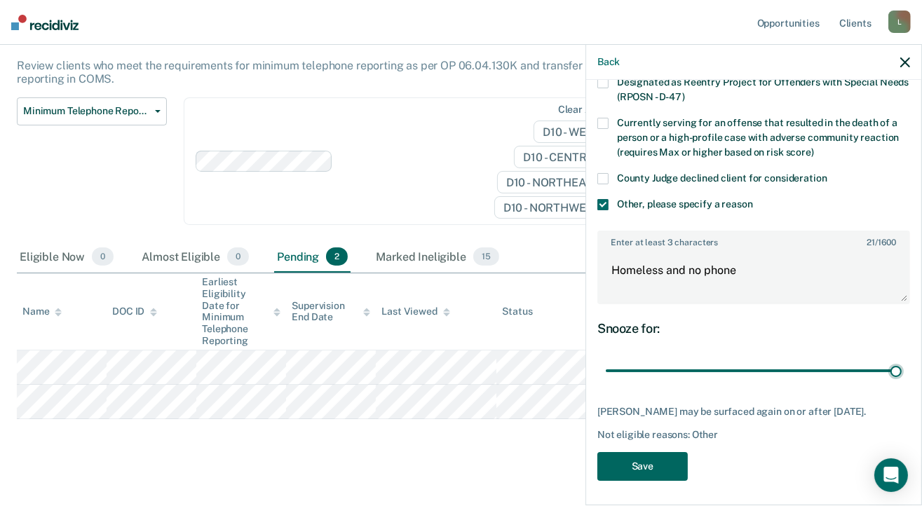
click at [663, 458] on button "Save" at bounding box center [642, 466] width 90 height 29
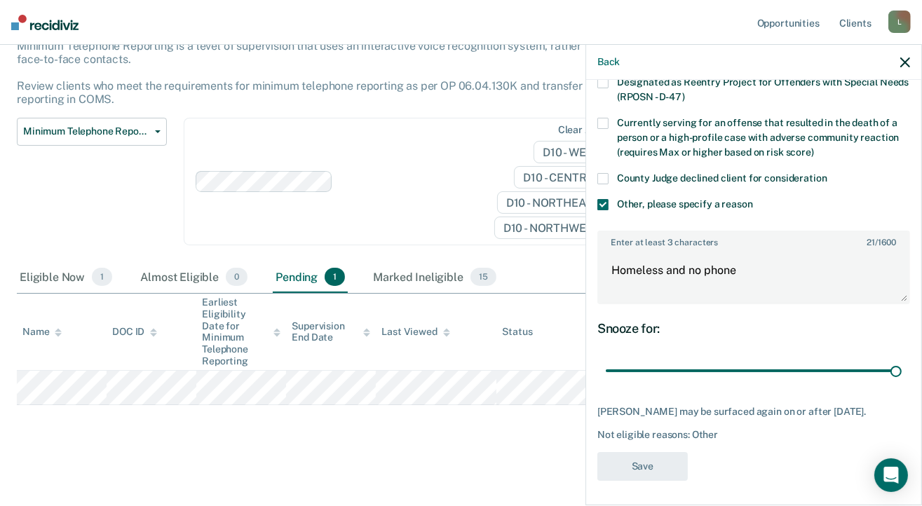
scroll to position [83, 0]
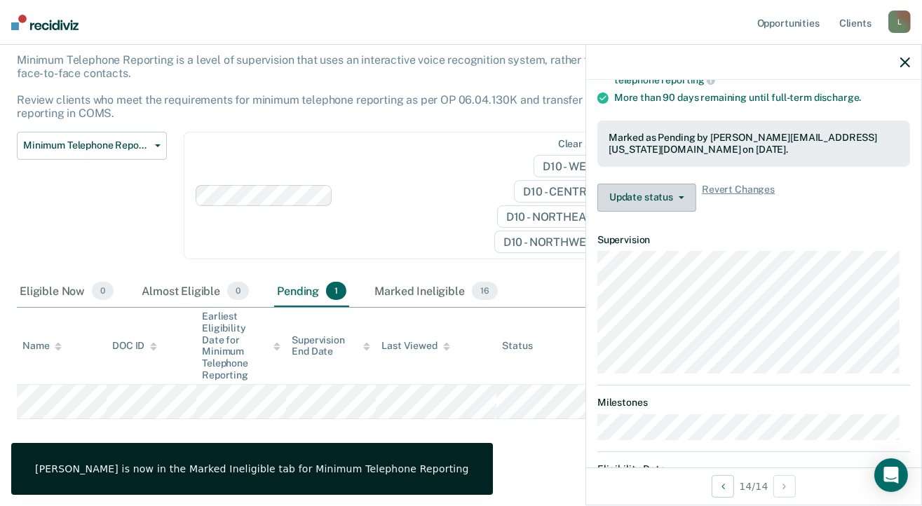
click at [681, 196] on icon "button" at bounding box center [682, 197] width 6 height 3
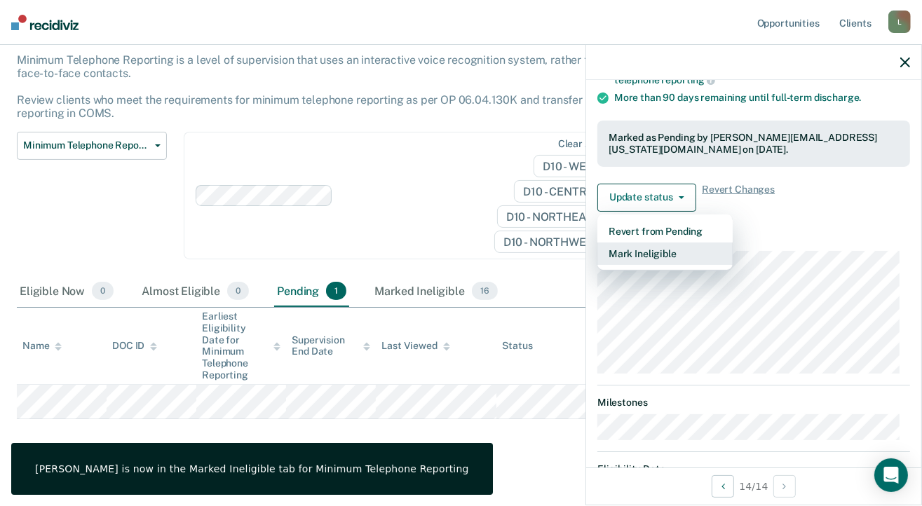
click at [639, 245] on button "Mark Ineligible" at bounding box center [664, 254] width 135 height 22
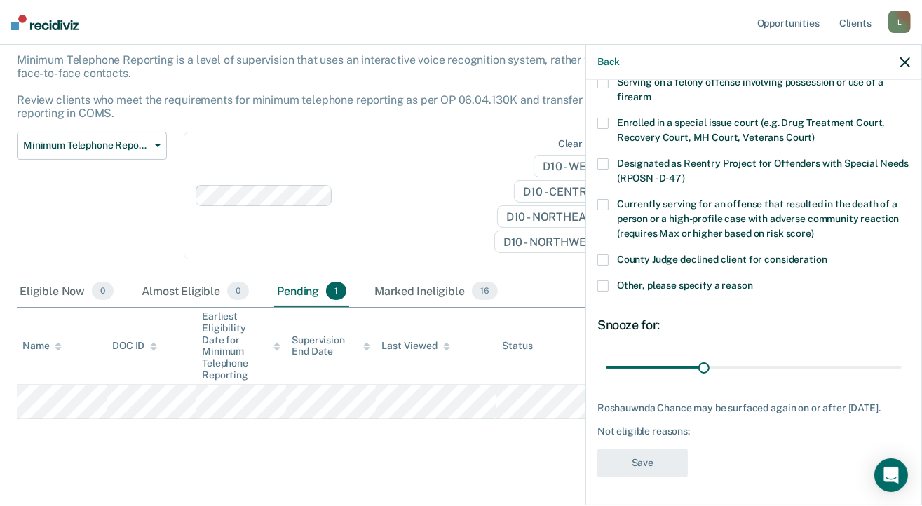
click at [605, 280] on span at bounding box center [602, 285] width 11 height 11
click at [753, 280] on input "Other, please specify a reason" at bounding box center [753, 280] width 0 height 0
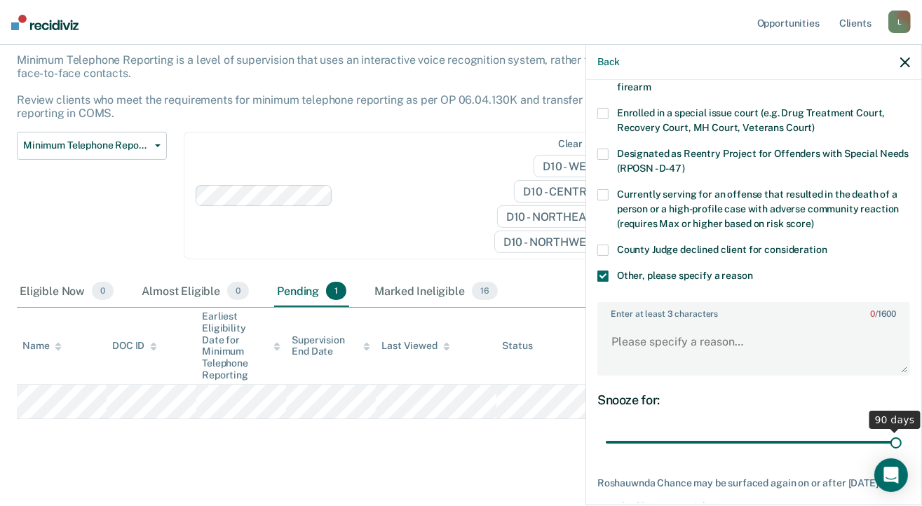
drag, startPoint x: 700, startPoint y: 437, endPoint x: 893, endPoint y: 426, distance: 193.8
type input "90"
click at [893, 430] on input "range" at bounding box center [754, 442] width 296 height 25
click at [638, 340] on textarea "Enter at least 3 characters 0 / 1600" at bounding box center [754, 348] width 310 height 52
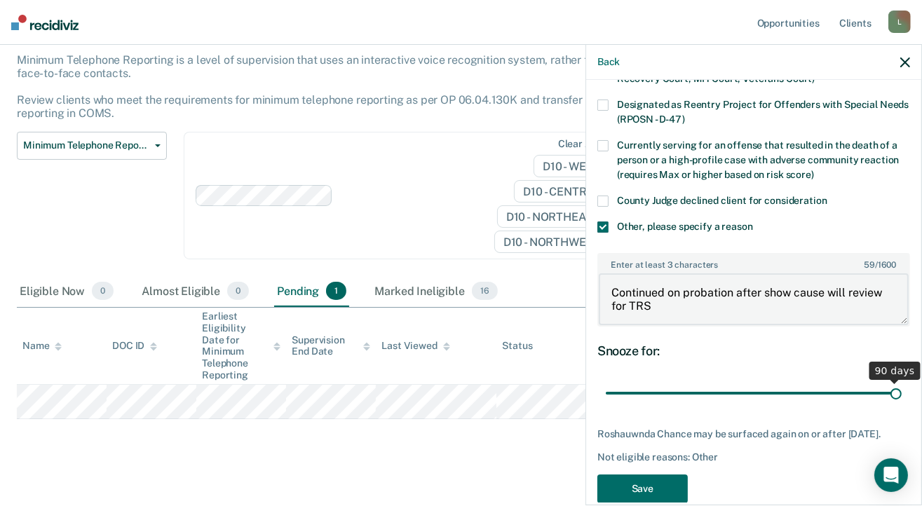
scroll to position [203, 0]
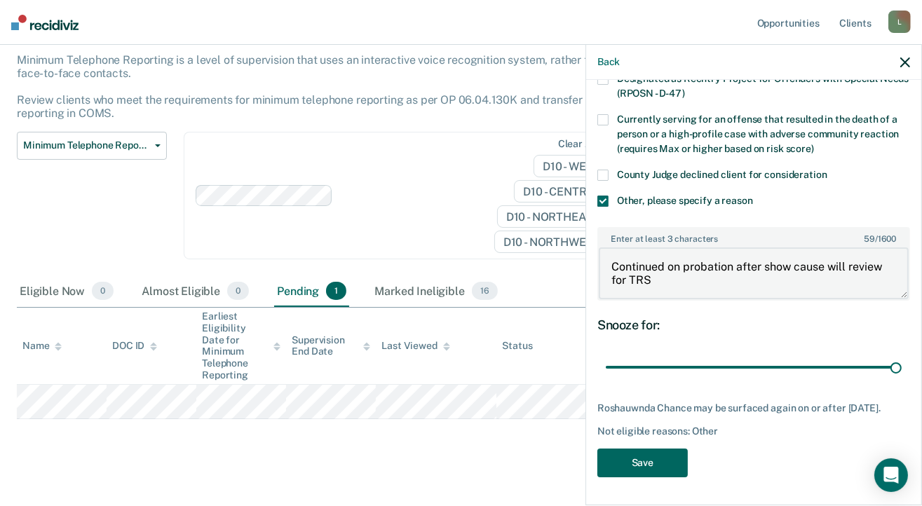
type textarea "Continued on probation after show cause will review for TRS"
click at [642, 463] on button "Save" at bounding box center [642, 463] width 90 height 29
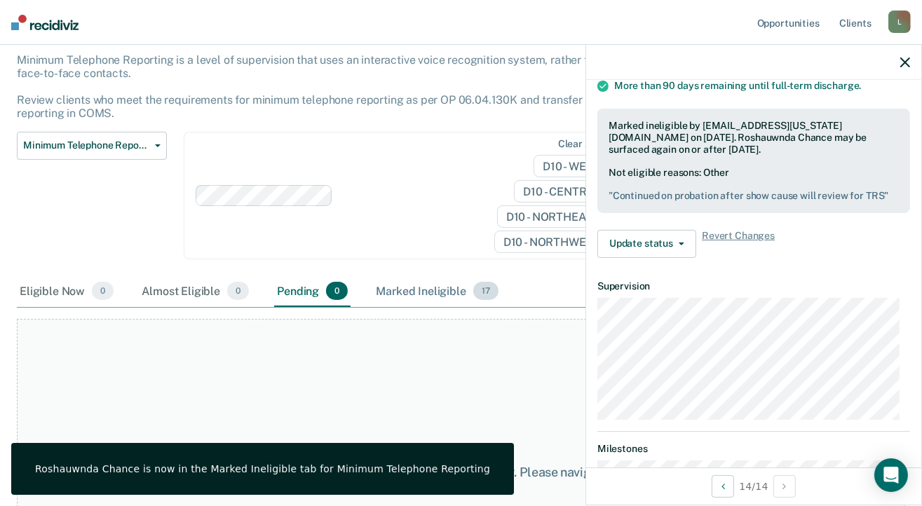
click at [412, 290] on div "Marked Ineligible 17" at bounding box center [437, 291] width 128 height 31
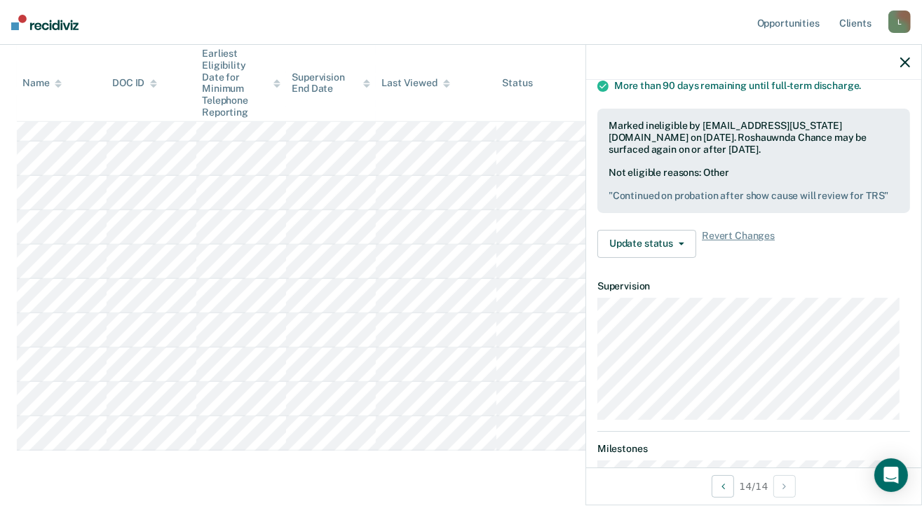
scroll to position [633, 0]
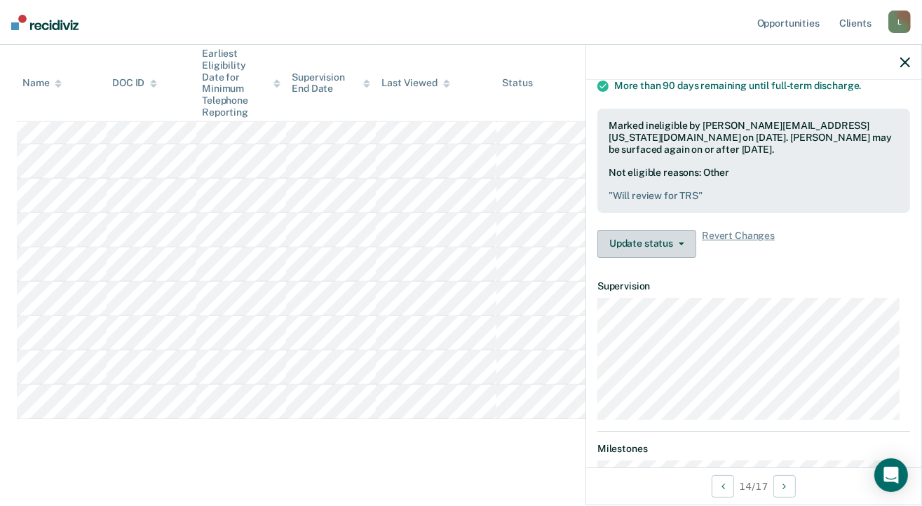
click at [673, 243] on span "button" at bounding box center [678, 244] width 11 height 3
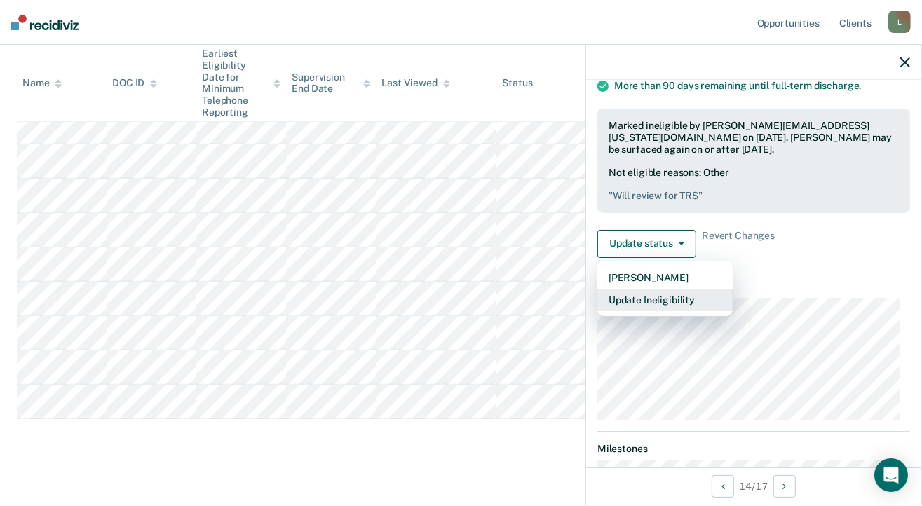
click at [653, 301] on button "Update Ineligibility" at bounding box center [664, 300] width 135 height 22
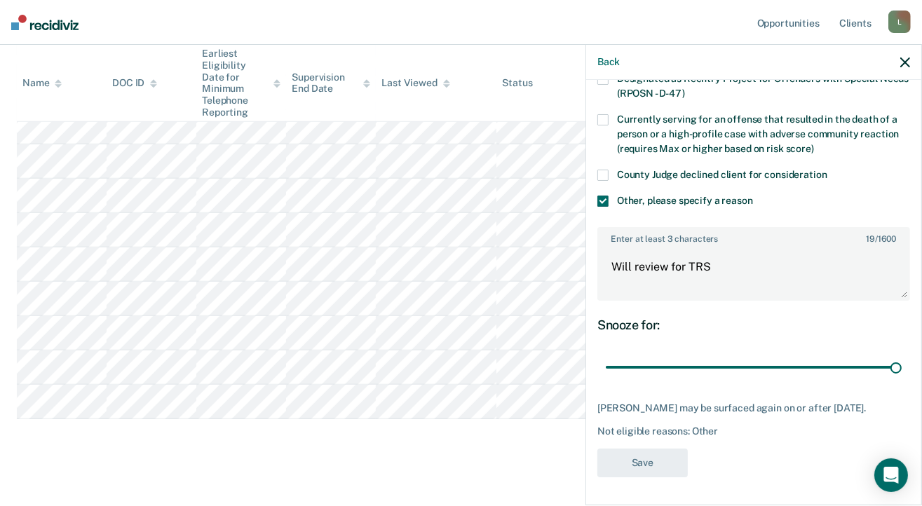
click at [602, 196] on span at bounding box center [602, 201] width 11 height 11
click at [753, 196] on input "Other, please specify a reason" at bounding box center [753, 196] width 0 height 0
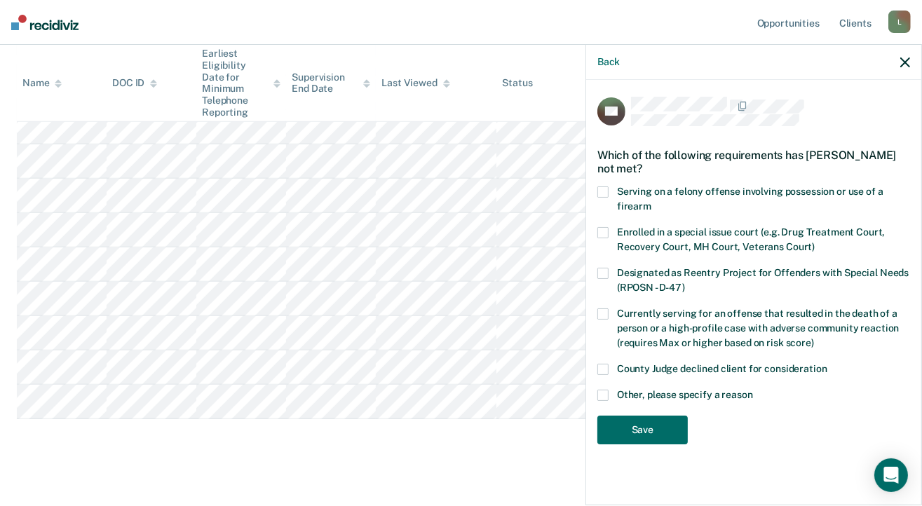
scroll to position [0, 0]
click at [603, 390] on span at bounding box center [602, 395] width 11 height 11
click at [753, 390] on input "Other, please specify a reason" at bounding box center [753, 390] width 0 height 0
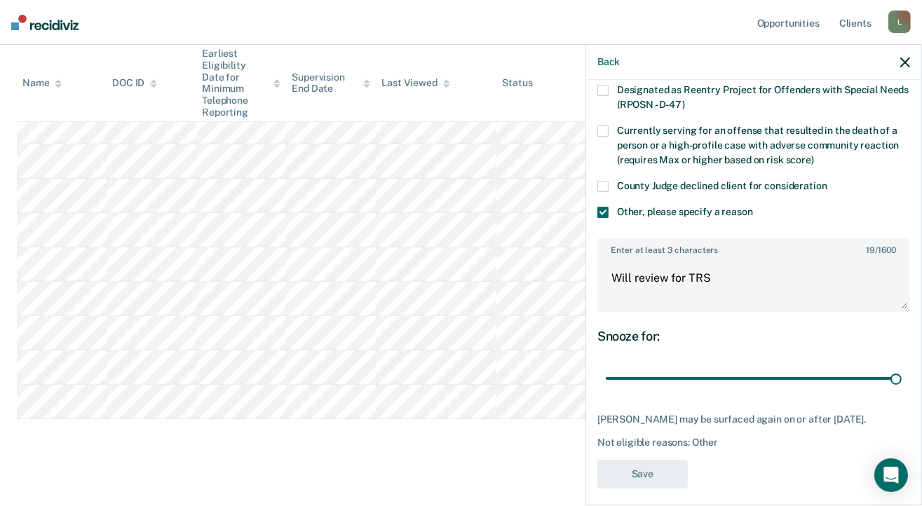
scroll to position [203, 0]
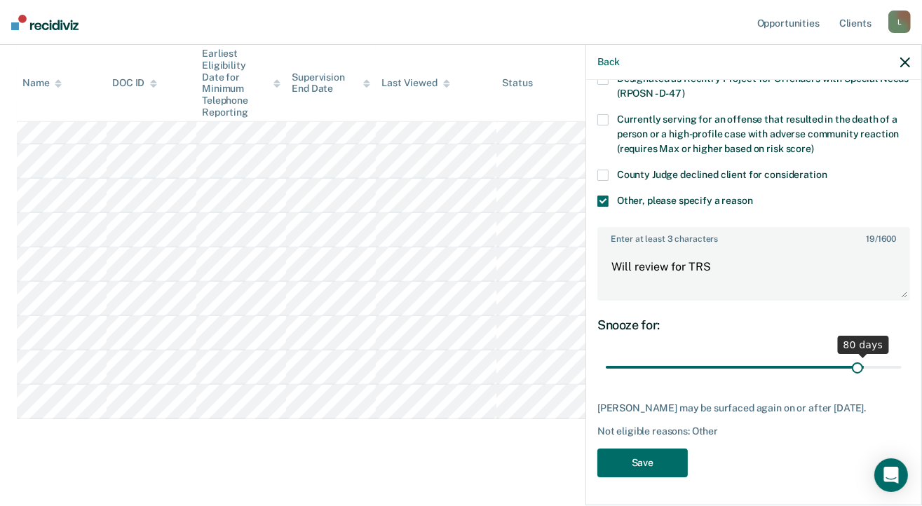
drag, startPoint x: 886, startPoint y: 352, endPoint x: 848, endPoint y: 348, distance: 38.0
type input "78"
click at [848, 355] on input "range" at bounding box center [754, 367] width 296 height 25
click at [622, 458] on button "Save" at bounding box center [642, 463] width 90 height 29
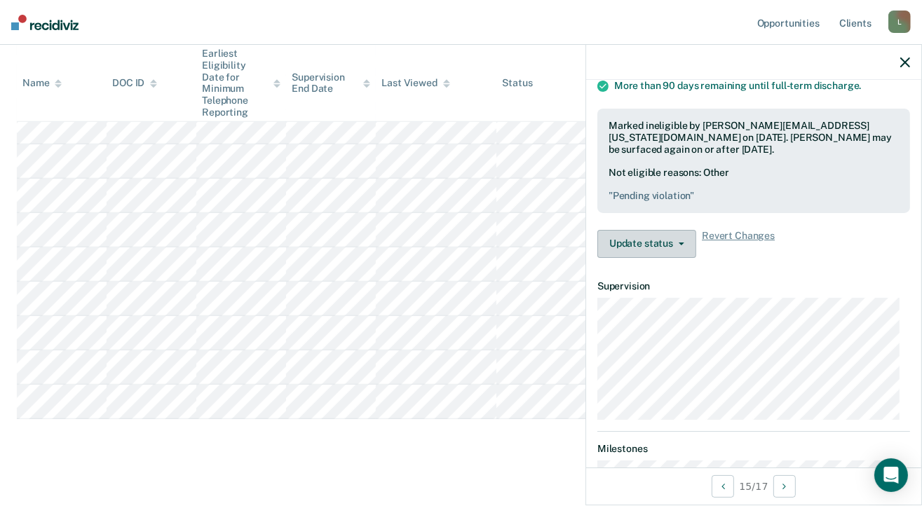
click at [684, 236] on button "Update status" at bounding box center [646, 244] width 99 height 28
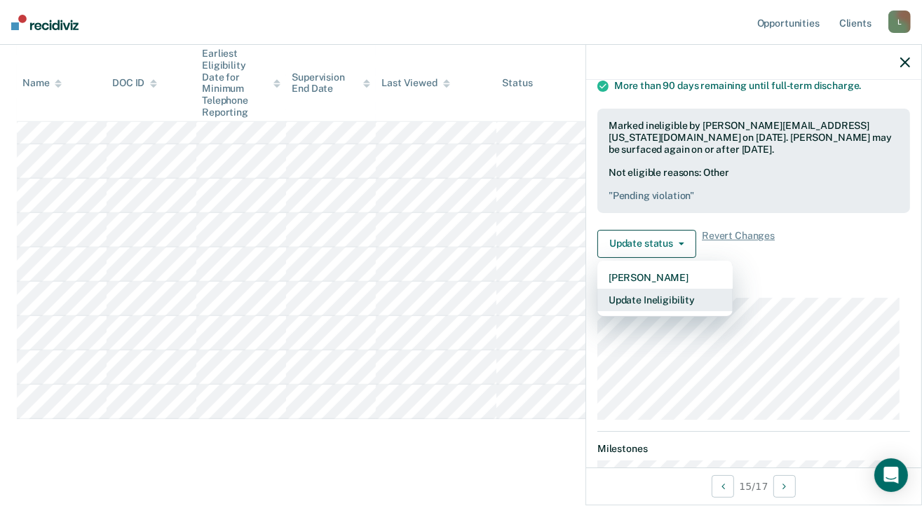
click at [660, 293] on button "Update Ineligibility" at bounding box center [664, 300] width 135 height 22
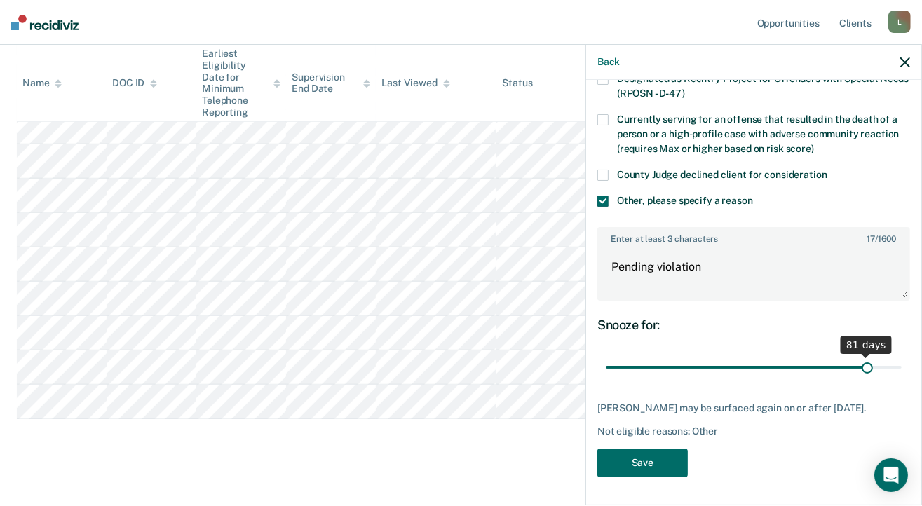
drag, startPoint x: 888, startPoint y: 357, endPoint x: 827, endPoint y: 354, distance: 61.1
type input "81"
click at [856, 358] on input "range" at bounding box center [754, 367] width 296 height 25
click at [618, 451] on button "Save" at bounding box center [642, 463] width 90 height 29
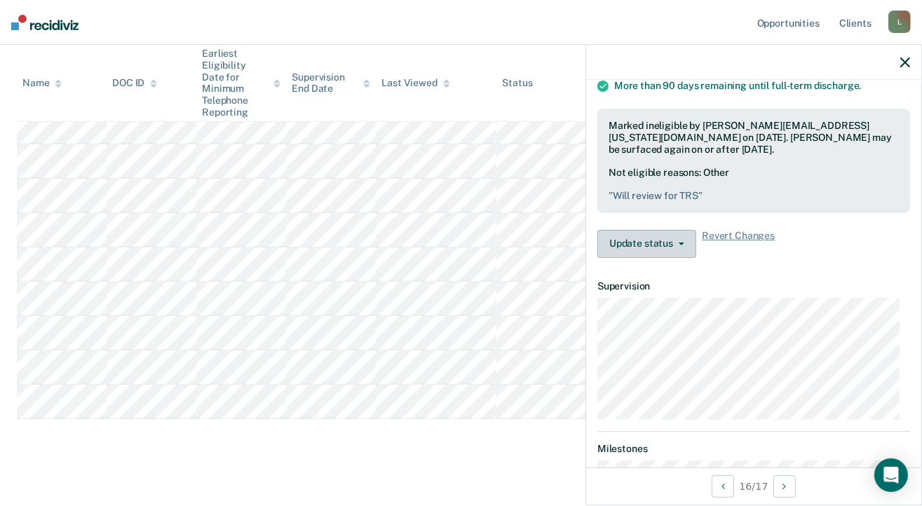
click at [677, 236] on button "Update status" at bounding box center [646, 244] width 99 height 28
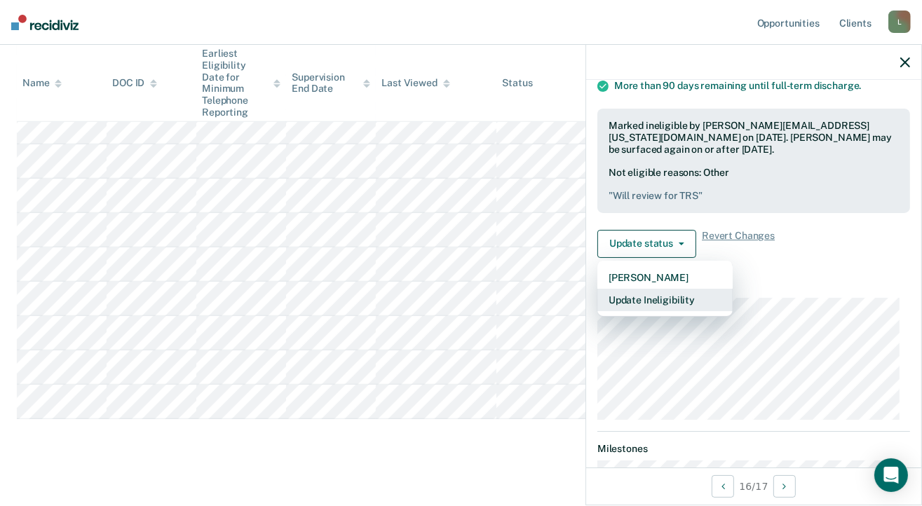
click at [653, 292] on button "Update Ineligibility" at bounding box center [664, 300] width 135 height 22
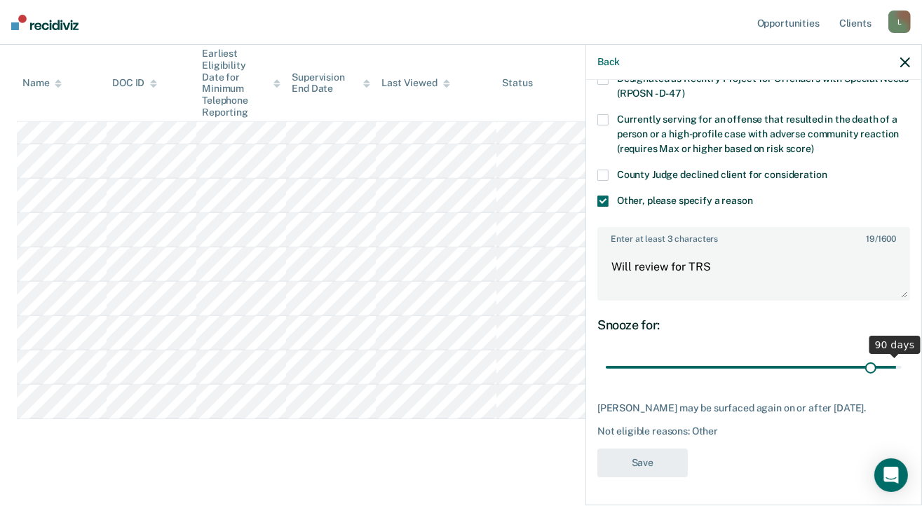
drag, startPoint x: 883, startPoint y: 355, endPoint x: 860, endPoint y: 357, distance: 23.2
type input "82"
click at [860, 357] on input "range" at bounding box center [754, 367] width 296 height 25
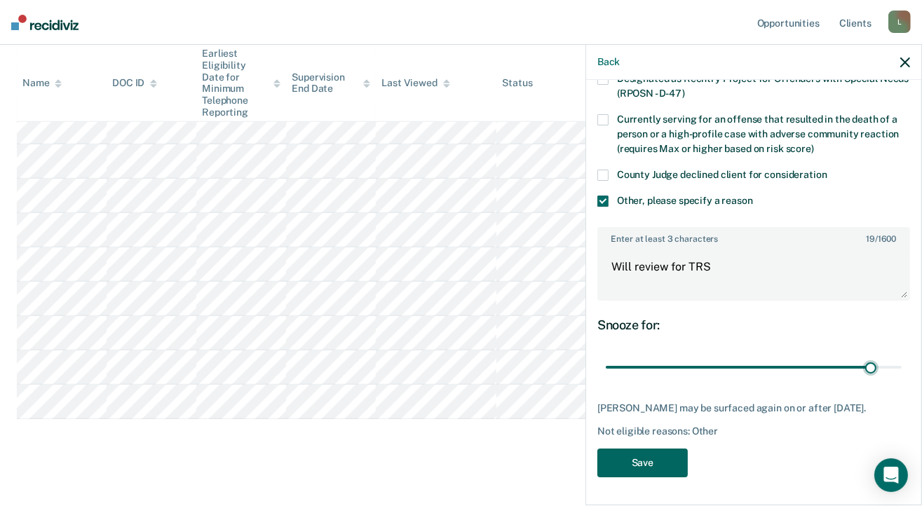
click at [645, 466] on button "Save" at bounding box center [642, 463] width 90 height 29
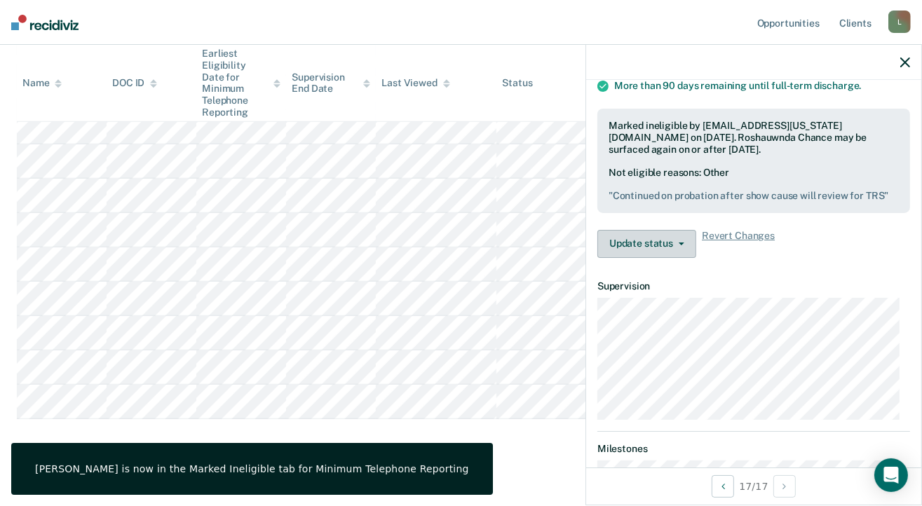
click at [679, 243] on icon "button" at bounding box center [682, 244] width 6 height 3
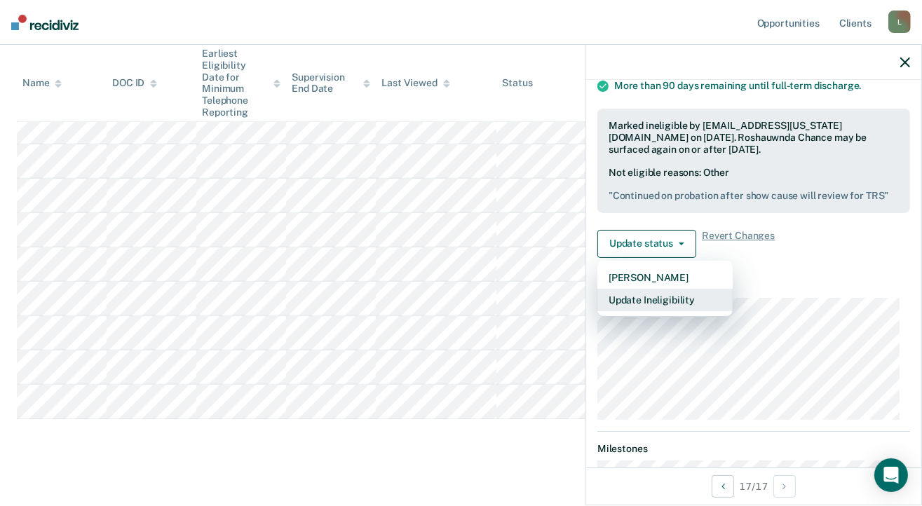
click at [657, 295] on button "Update Ineligibility" at bounding box center [664, 300] width 135 height 22
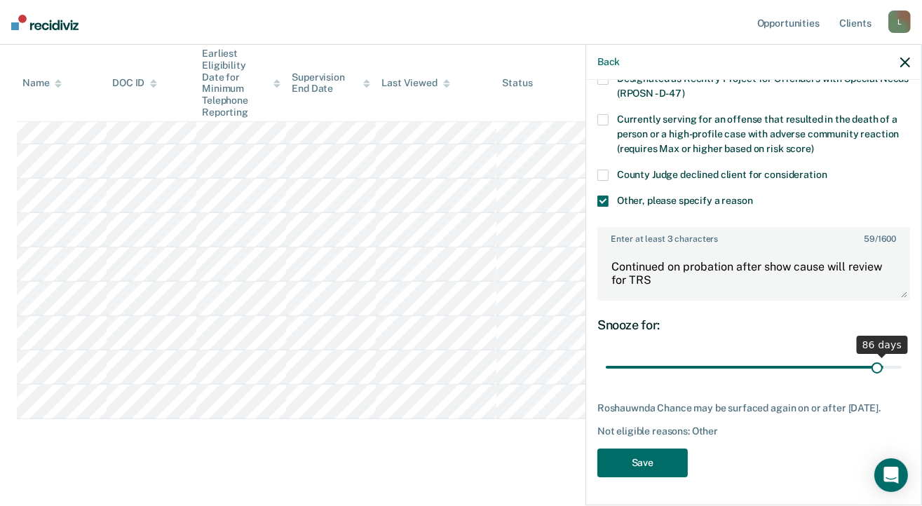
drag, startPoint x: 885, startPoint y: 358, endPoint x: 866, endPoint y: 356, distance: 18.3
type input "84"
click at [866, 356] on input "range" at bounding box center [754, 367] width 296 height 25
click at [640, 461] on button "Save" at bounding box center [642, 463] width 90 height 29
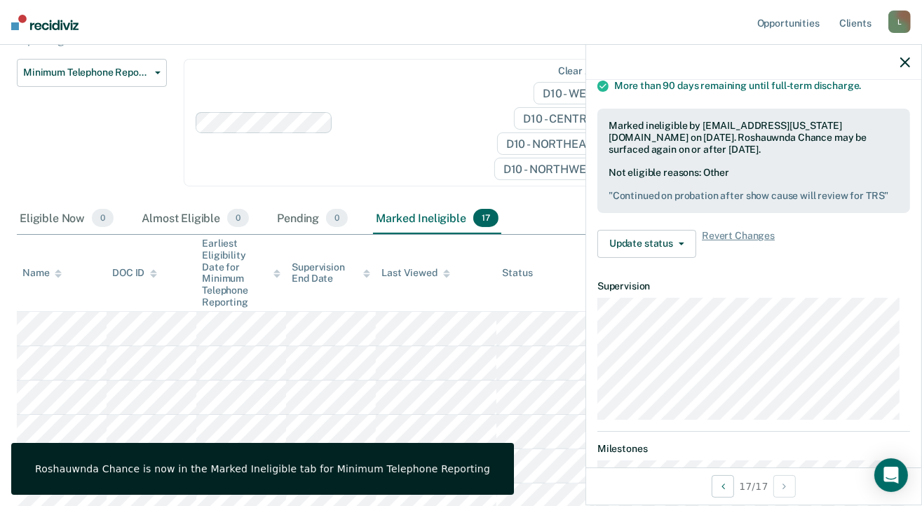
scroll to position [0, 0]
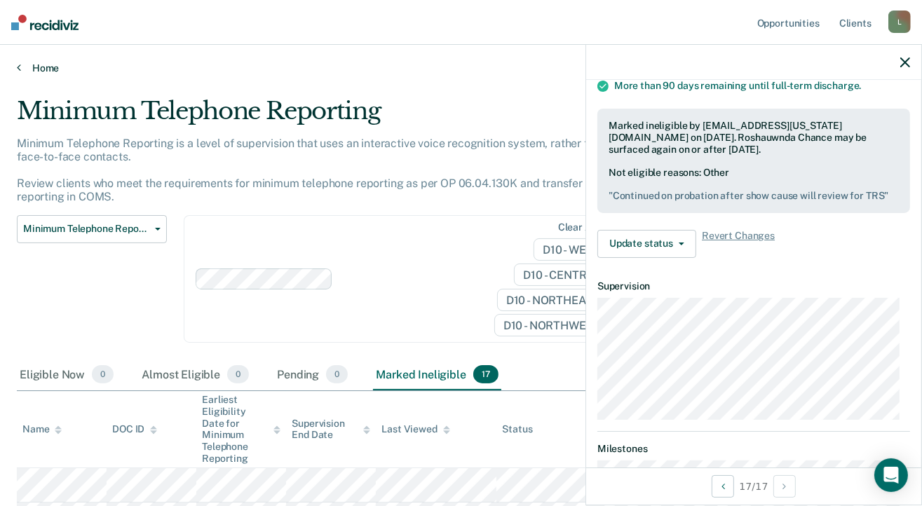
click at [50, 65] on link "Home" at bounding box center [461, 68] width 888 height 13
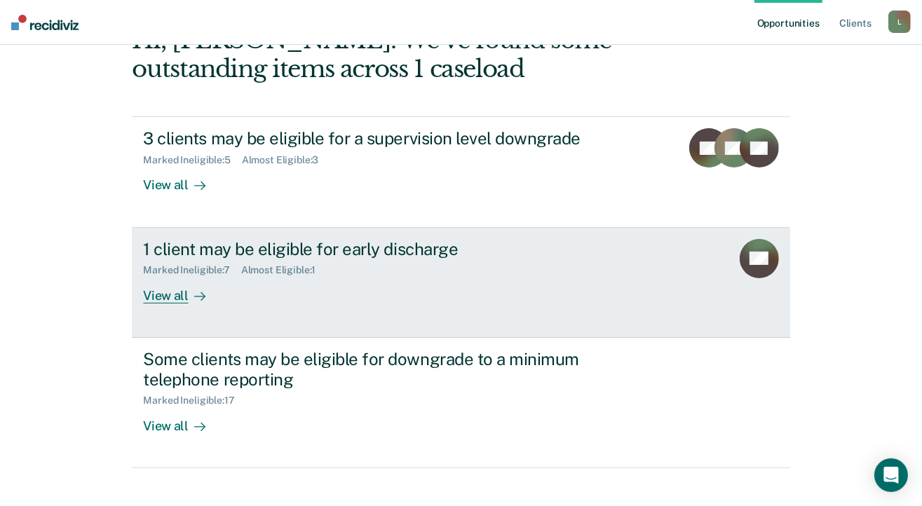
scroll to position [188, 0]
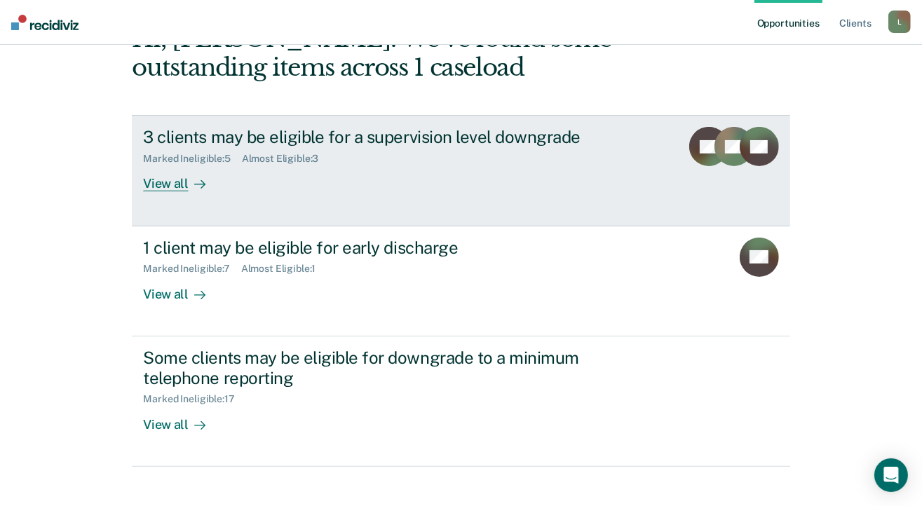
click at [154, 186] on div "View all" at bounding box center [182, 178] width 79 height 27
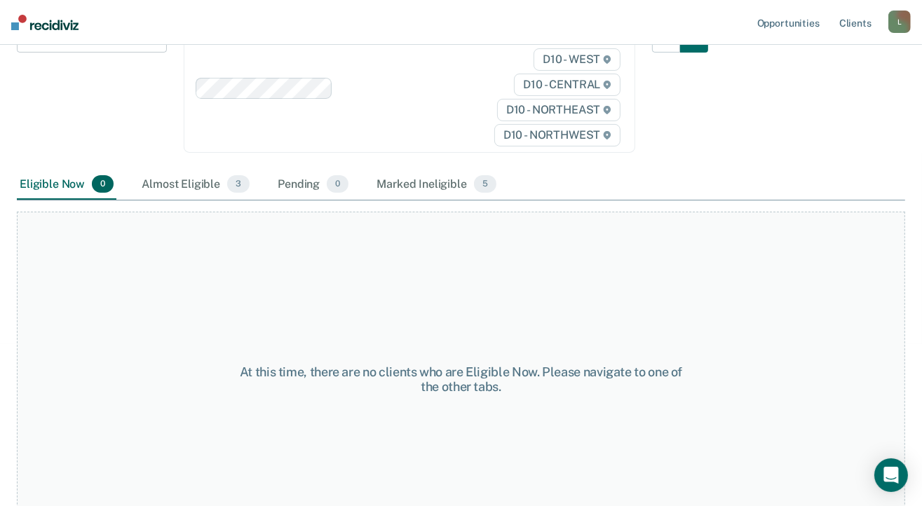
scroll to position [210, 0]
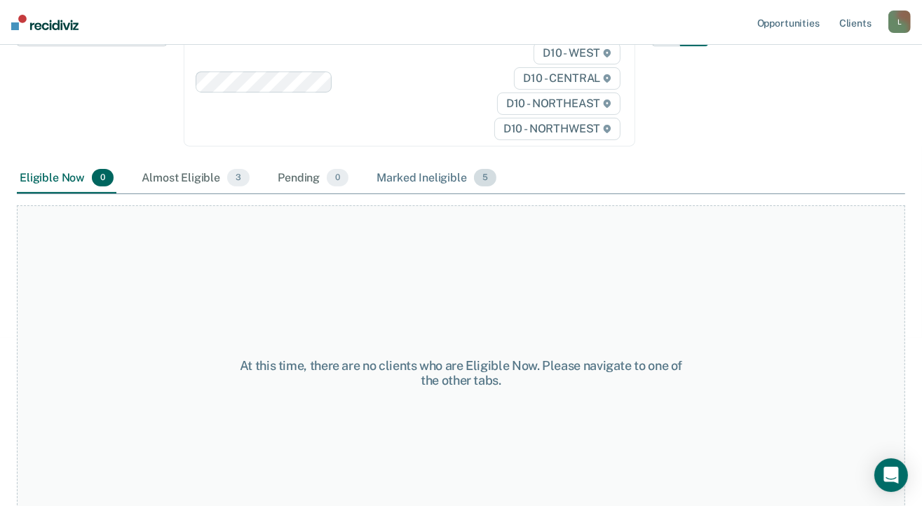
click at [421, 179] on div "Marked Ineligible 5" at bounding box center [436, 178] width 125 height 31
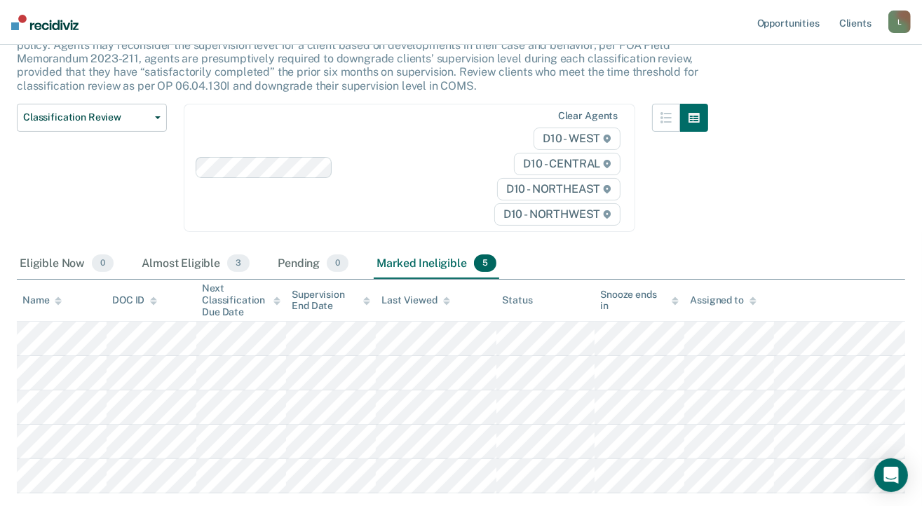
scroll to position [0, 0]
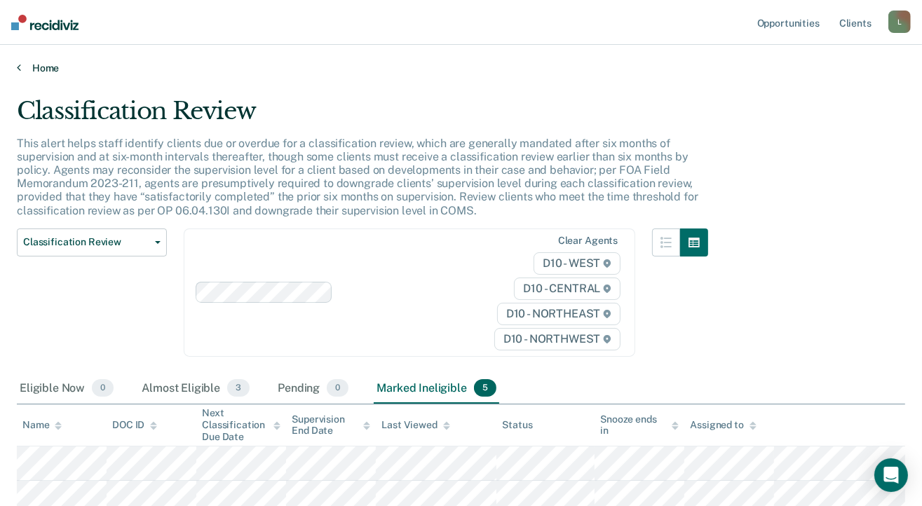
click at [42, 68] on link "Home" at bounding box center [461, 68] width 888 height 13
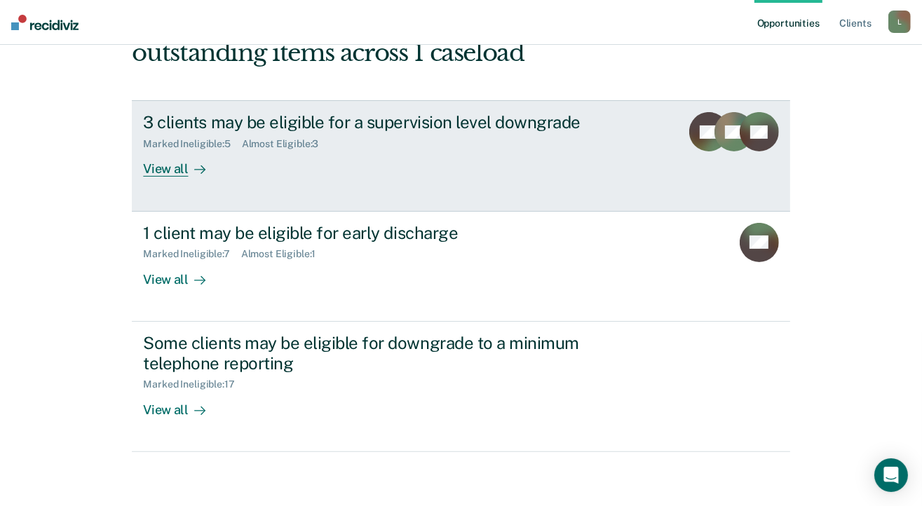
scroll to position [210, 0]
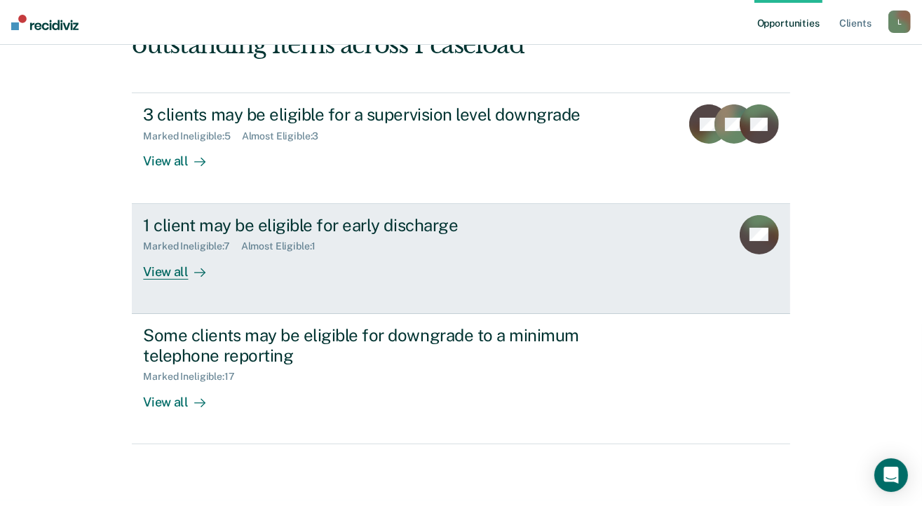
click at [193, 243] on div "Marked Ineligible : 7" at bounding box center [191, 246] width 97 height 12
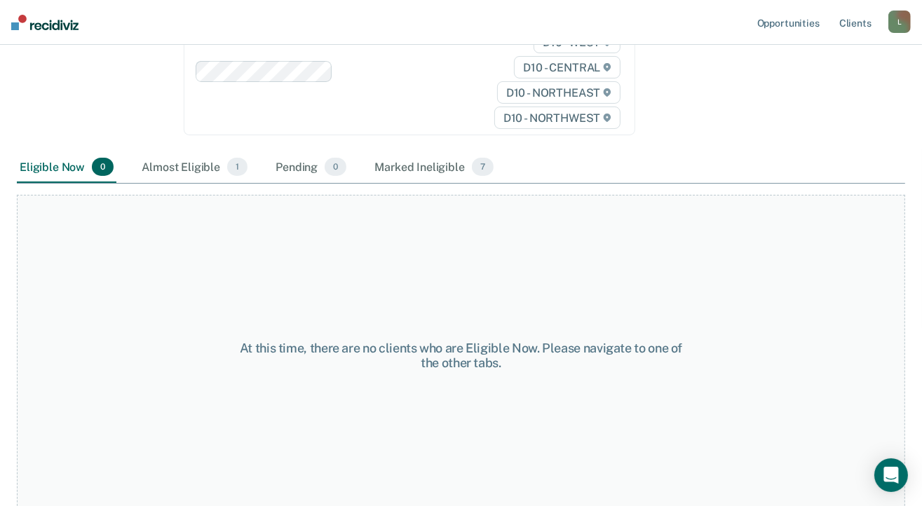
scroll to position [210, 0]
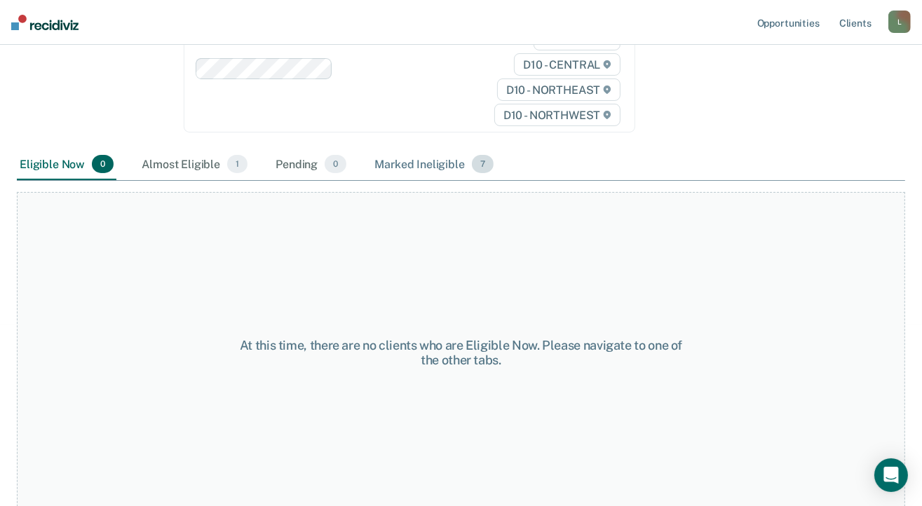
click at [426, 163] on div "Marked Ineligible 7" at bounding box center [434, 164] width 125 height 31
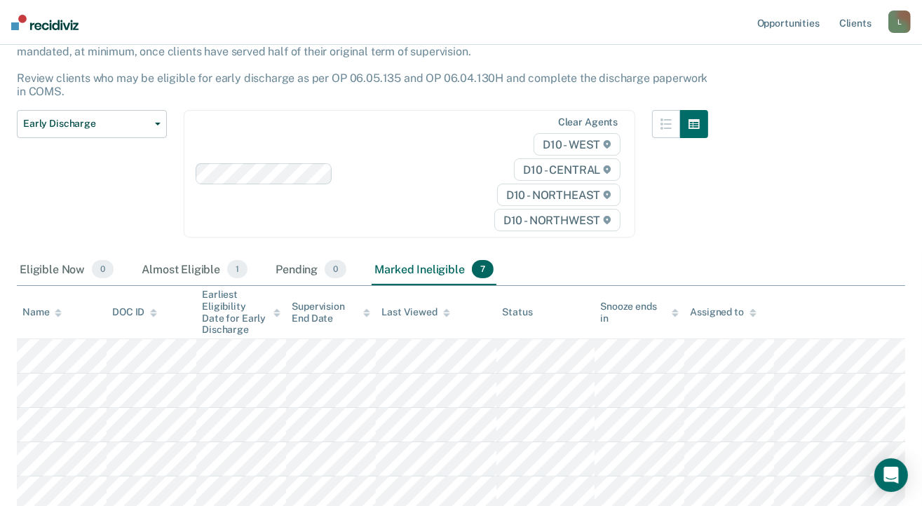
scroll to position [0, 0]
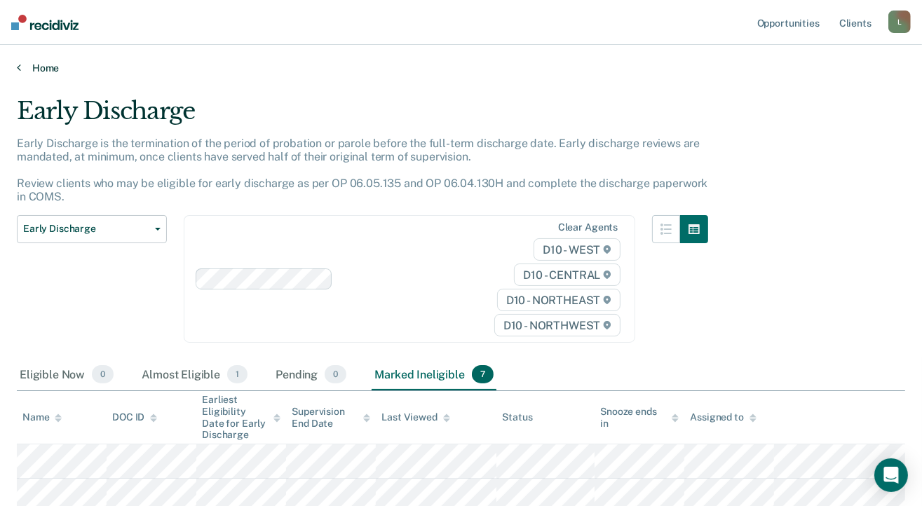
click at [50, 66] on link "Home" at bounding box center [461, 68] width 888 height 13
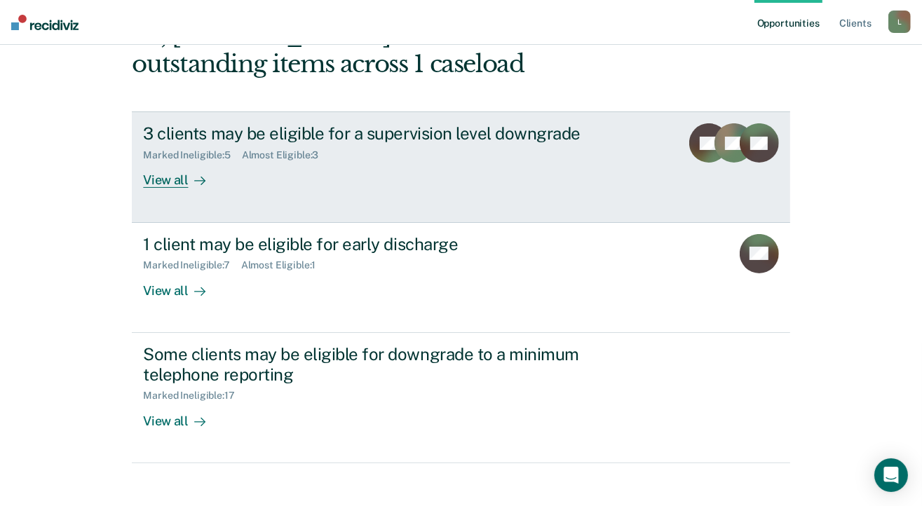
scroll to position [258, 0]
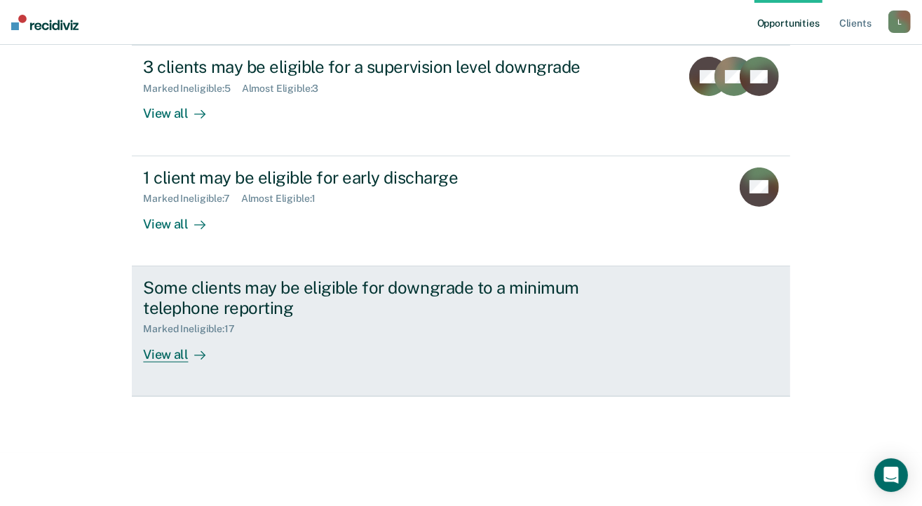
click at [159, 349] on div "View all" at bounding box center [182, 348] width 79 height 27
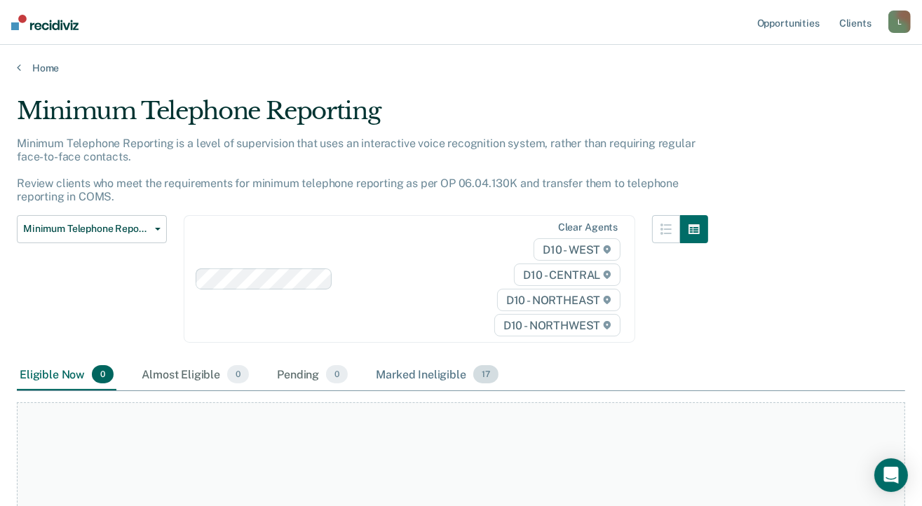
click at [446, 376] on div "Marked Ineligible 17" at bounding box center [437, 375] width 128 height 31
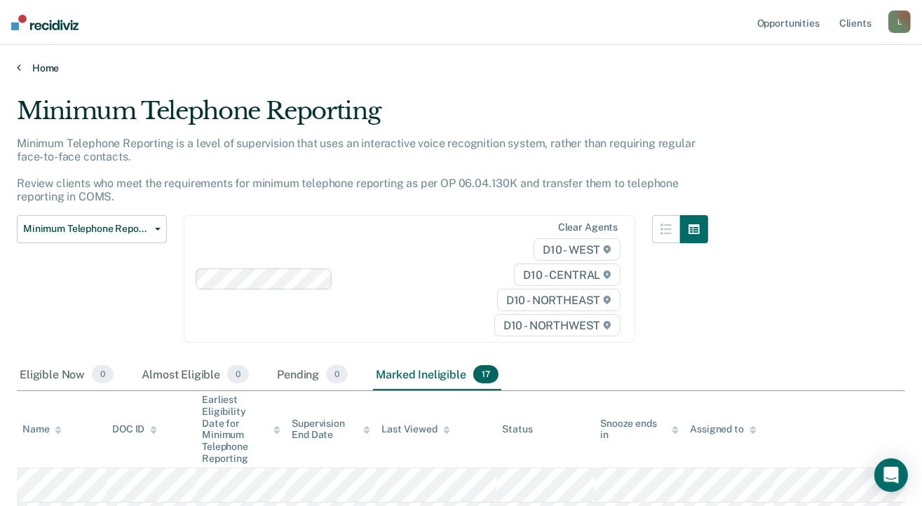
click at [43, 71] on link "Home" at bounding box center [461, 68] width 888 height 13
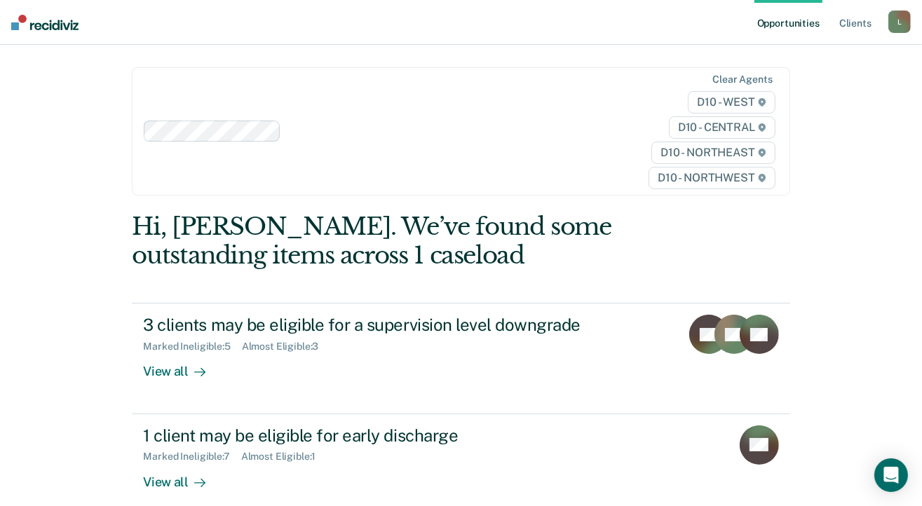
click at [894, 23] on div "L" at bounding box center [899, 22] width 22 height 22
click at [810, 91] on link "Log Out" at bounding box center [843, 92] width 113 height 12
